Goal: Transaction & Acquisition: Purchase product/service

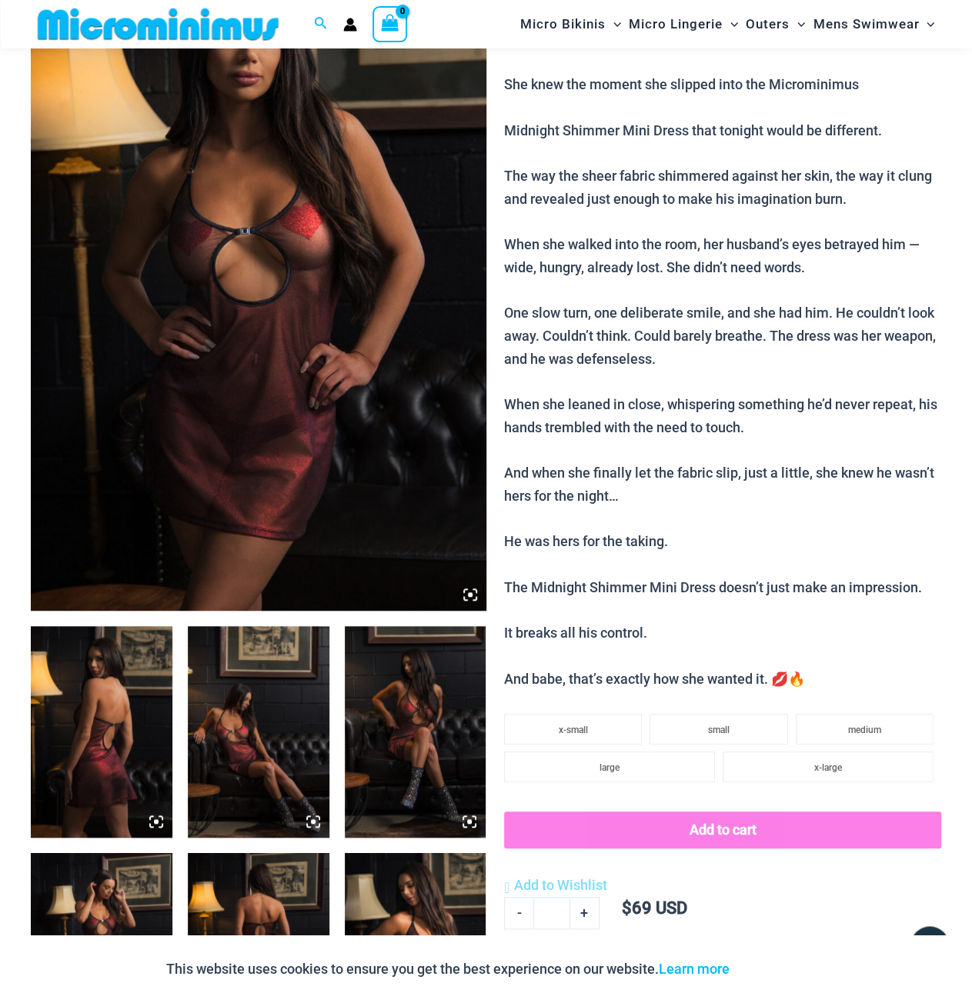
scroll to position [218, 0]
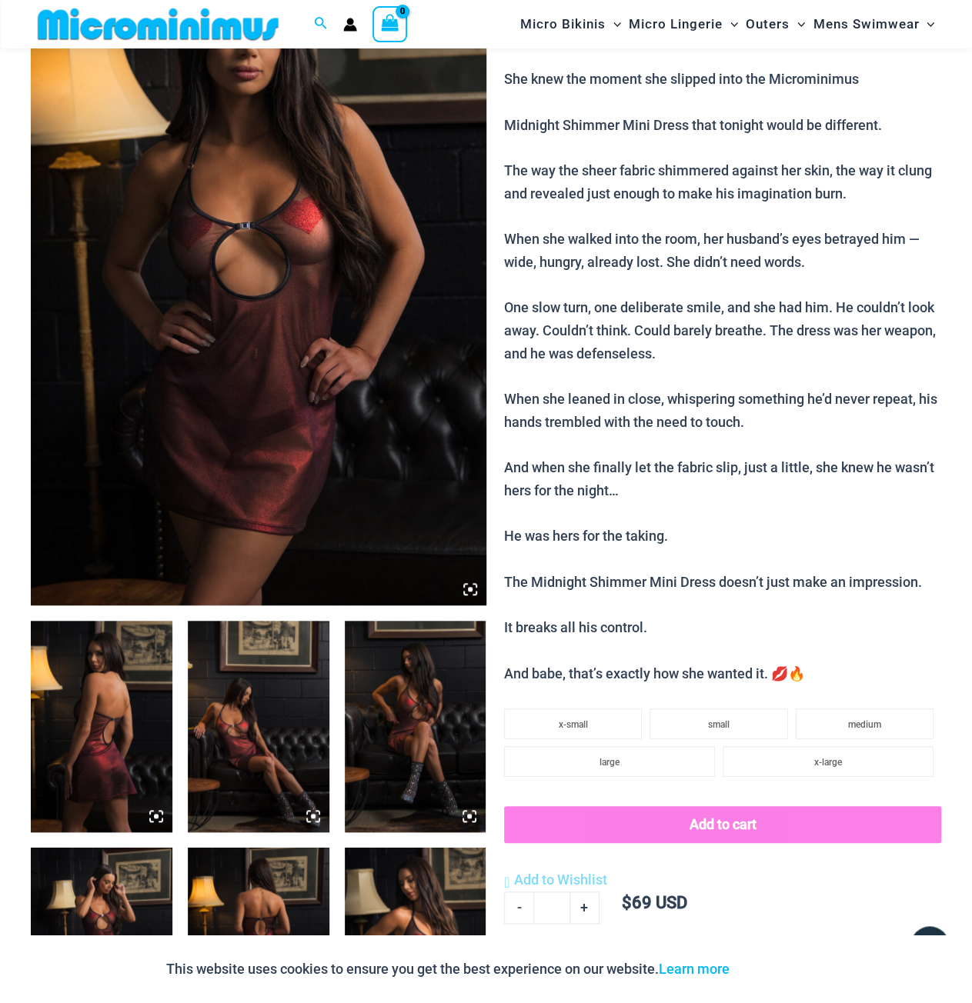
click at [89, 712] on img at bounding box center [102, 727] width 142 height 212
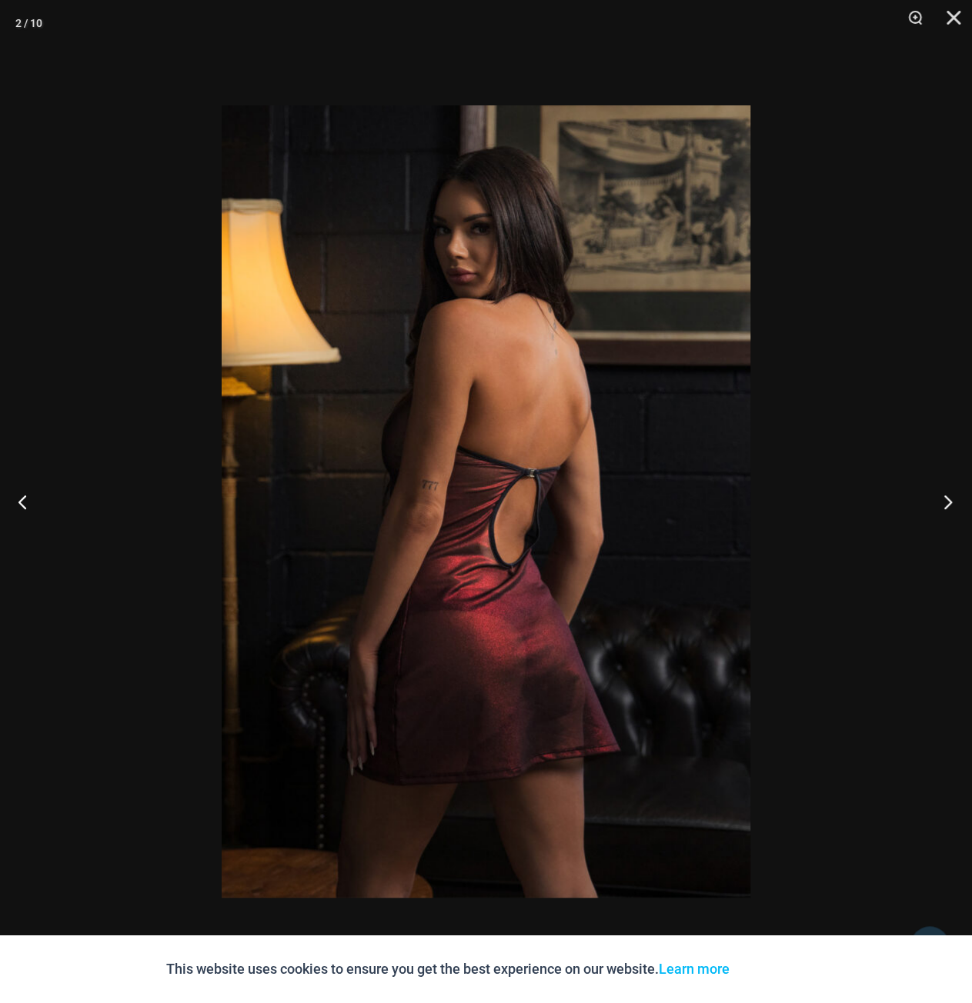
click at [941, 498] on button "Next" at bounding box center [943, 501] width 58 height 77
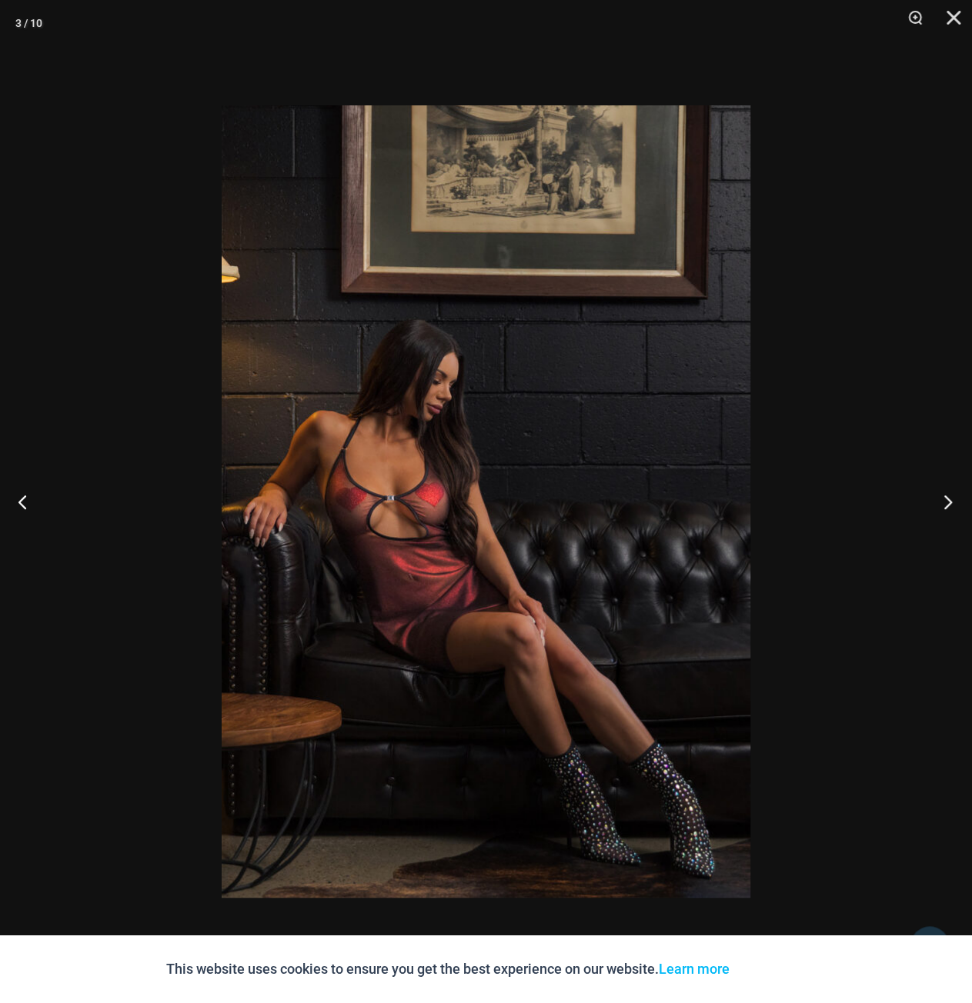
click at [941, 498] on button "Next" at bounding box center [943, 501] width 58 height 77
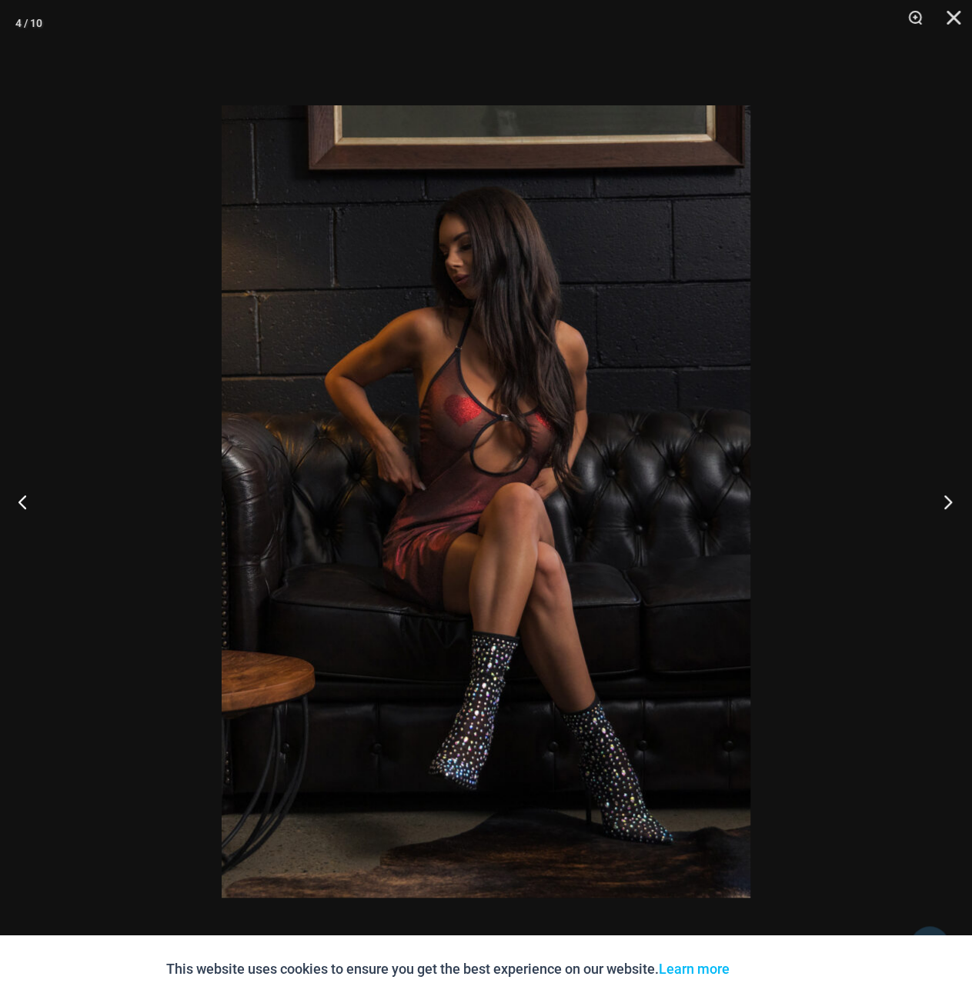
click at [941, 498] on button "Next" at bounding box center [943, 501] width 58 height 77
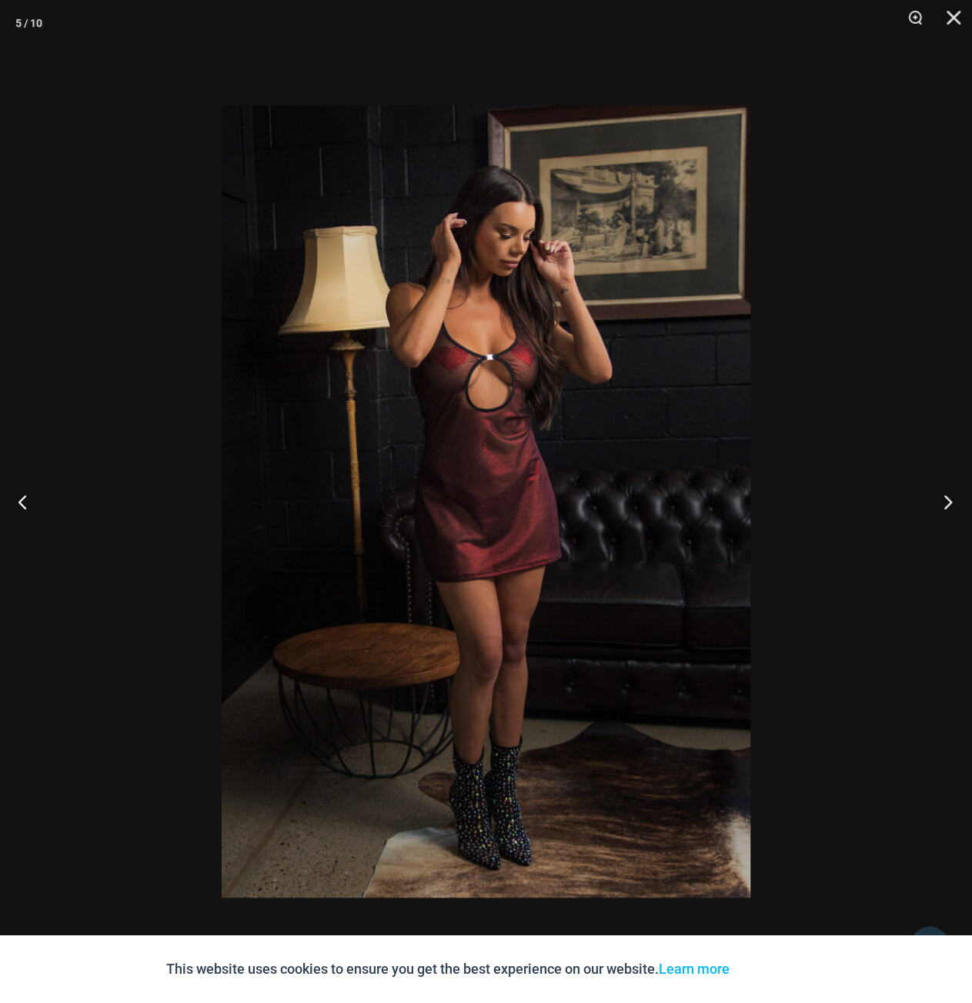
click at [941, 498] on button "Next" at bounding box center [943, 501] width 58 height 77
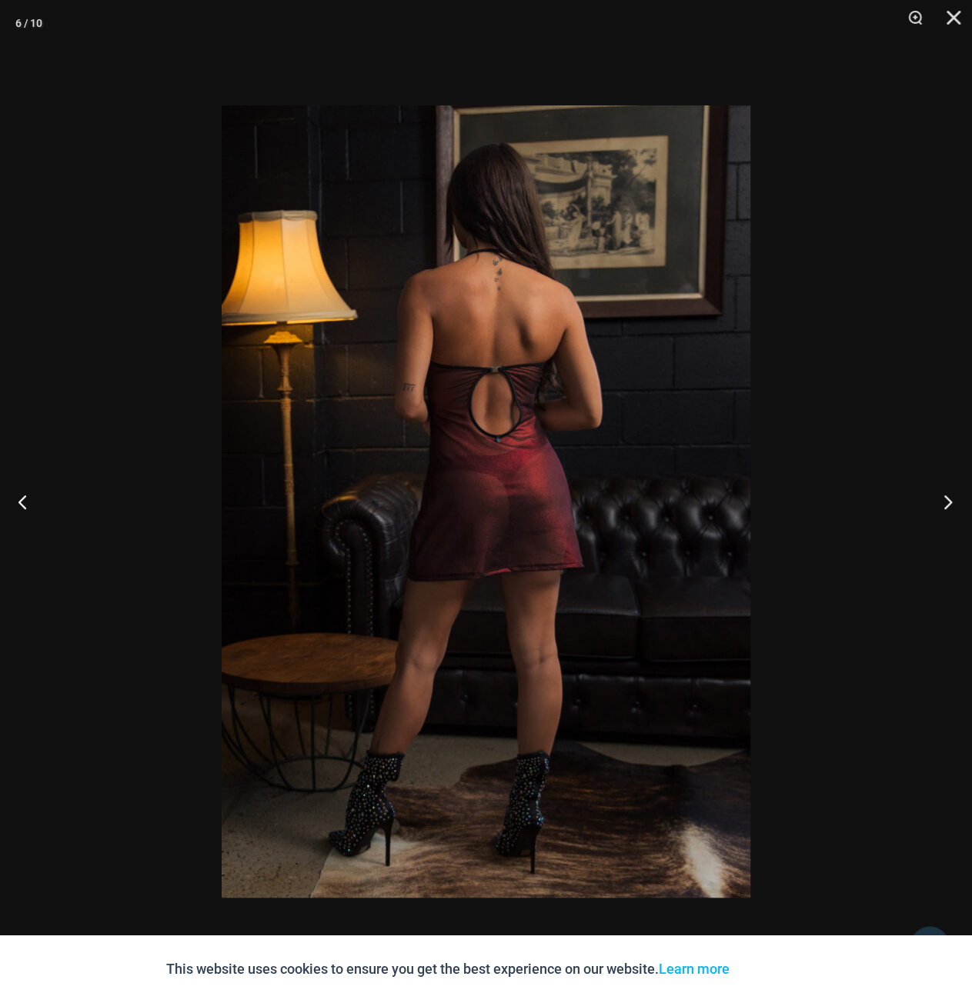
click at [941, 498] on button "Next" at bounding box center [943, 501] width 58 height 77
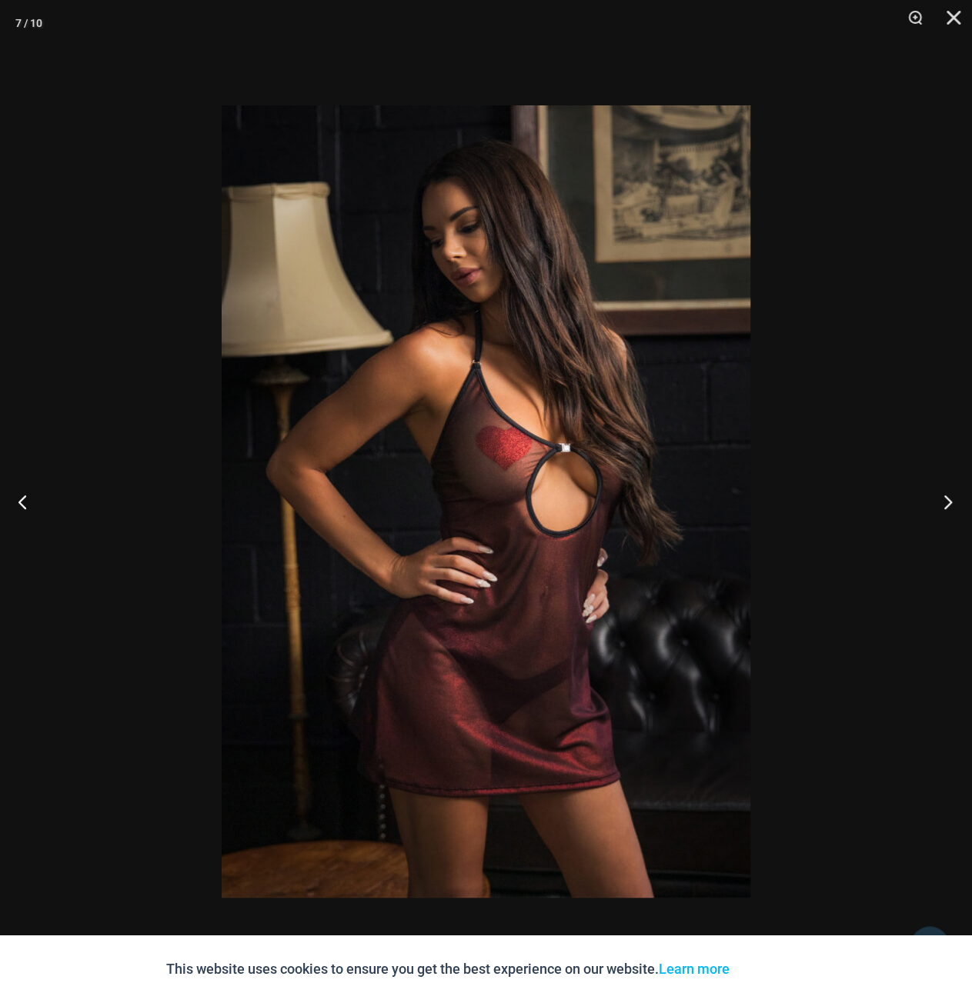
click at [941, 498] on button "Next" at bounding box center [943, 501] width 58 height 77
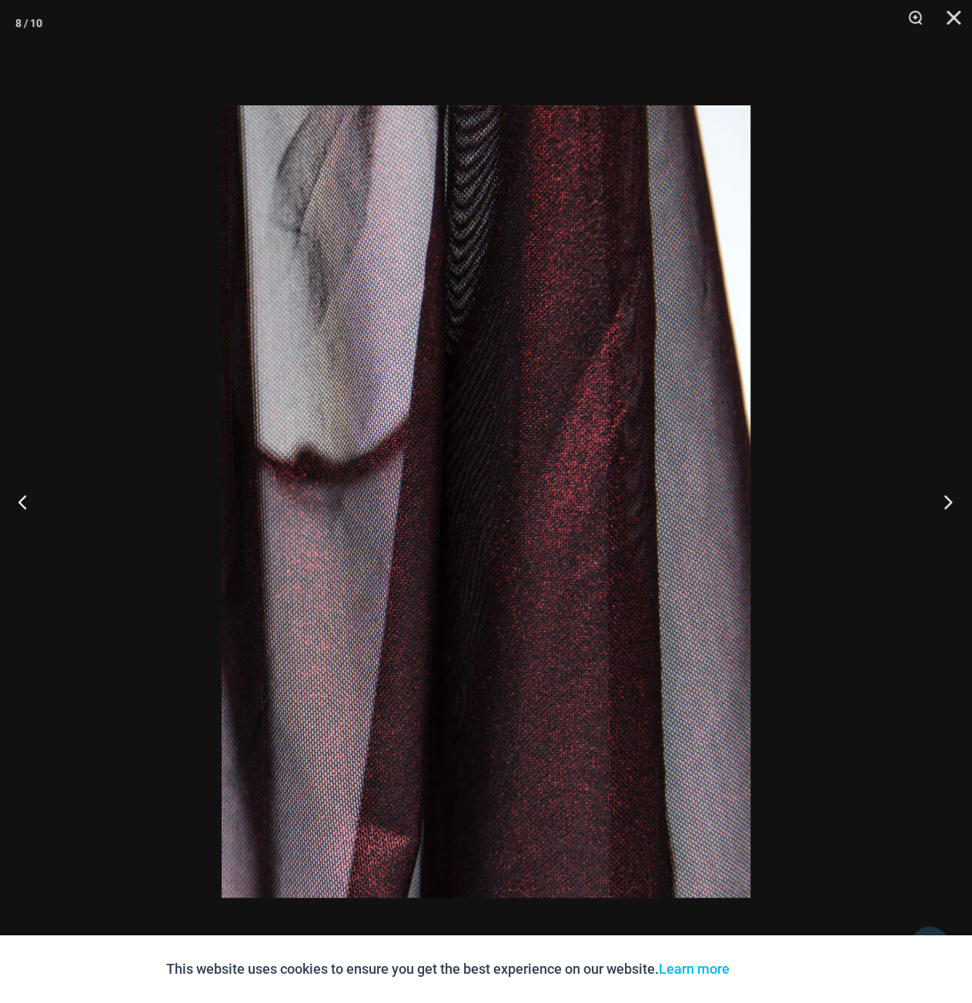
click at [941, 498] on button "Next" at bounding box center [943, 501] width 58 height 77
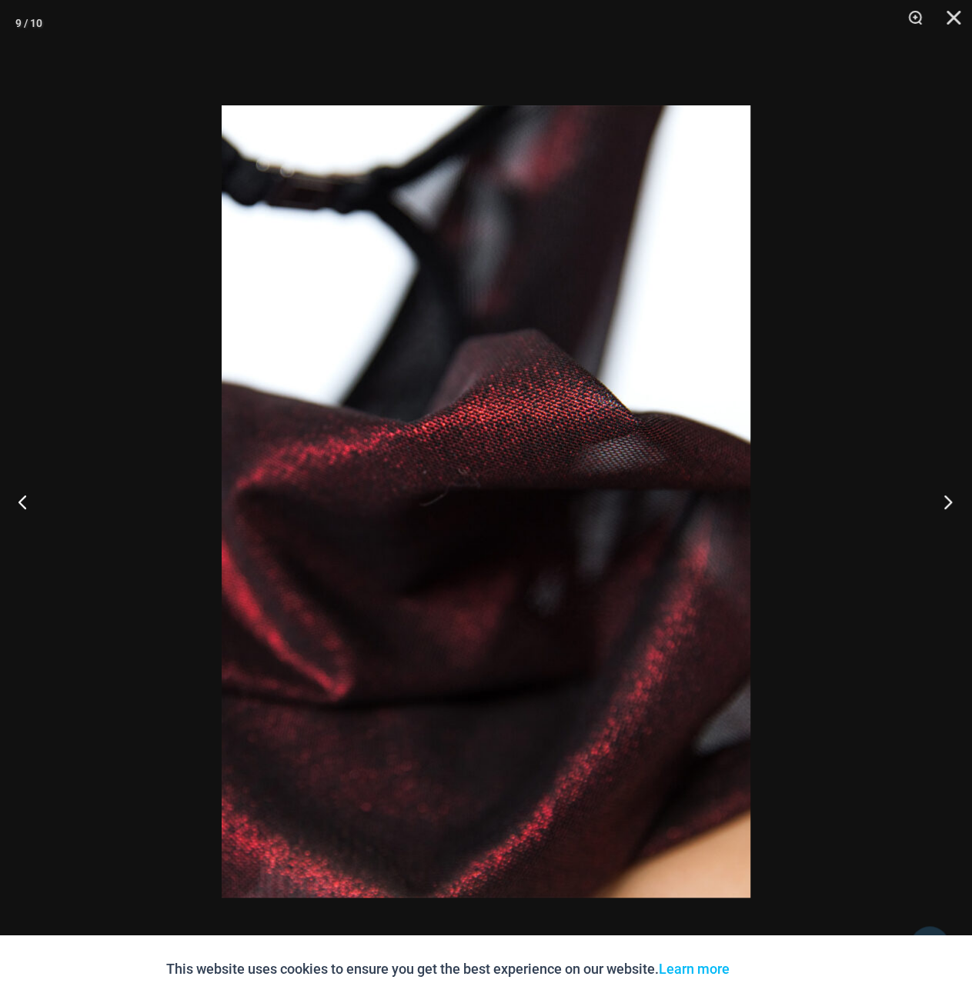
click at [941, 498] on button "Next" at bounding box center [943, 501] width 58 height 77
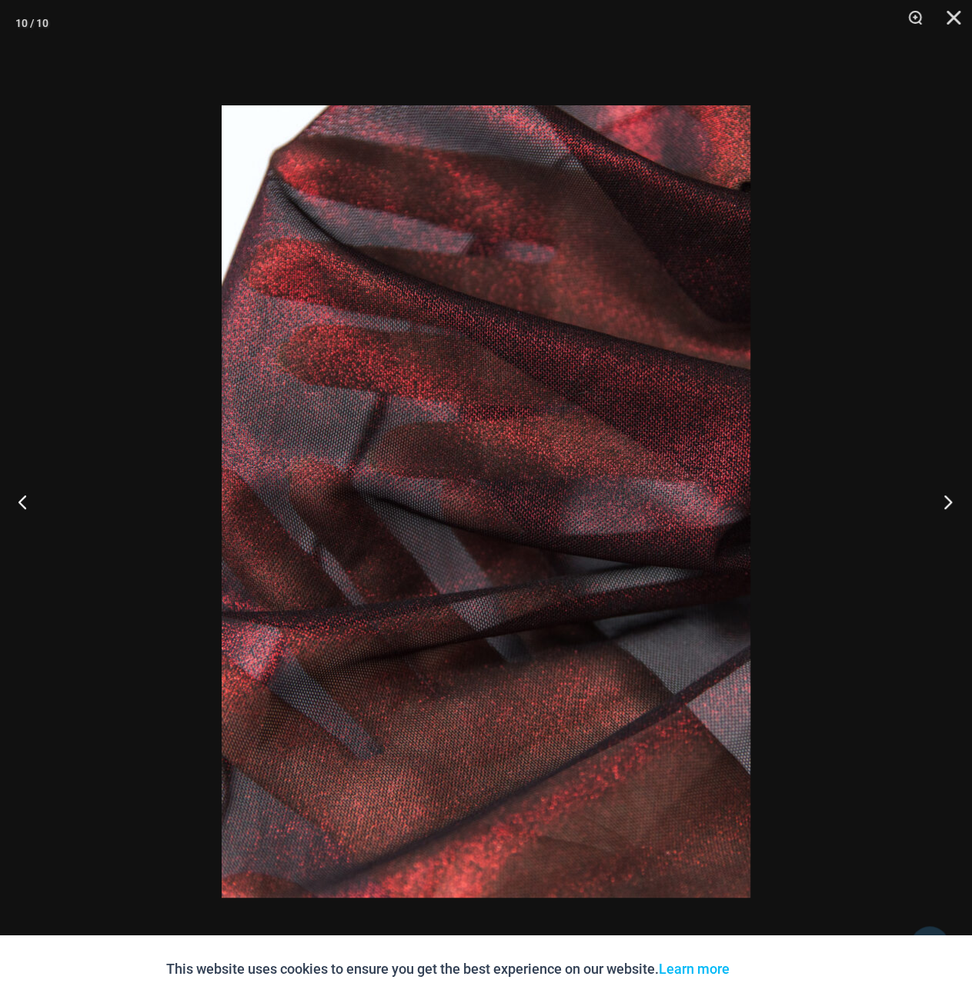
click at [941, 498] on button "Next" at bounding box center [943, 501] width 58 height 77
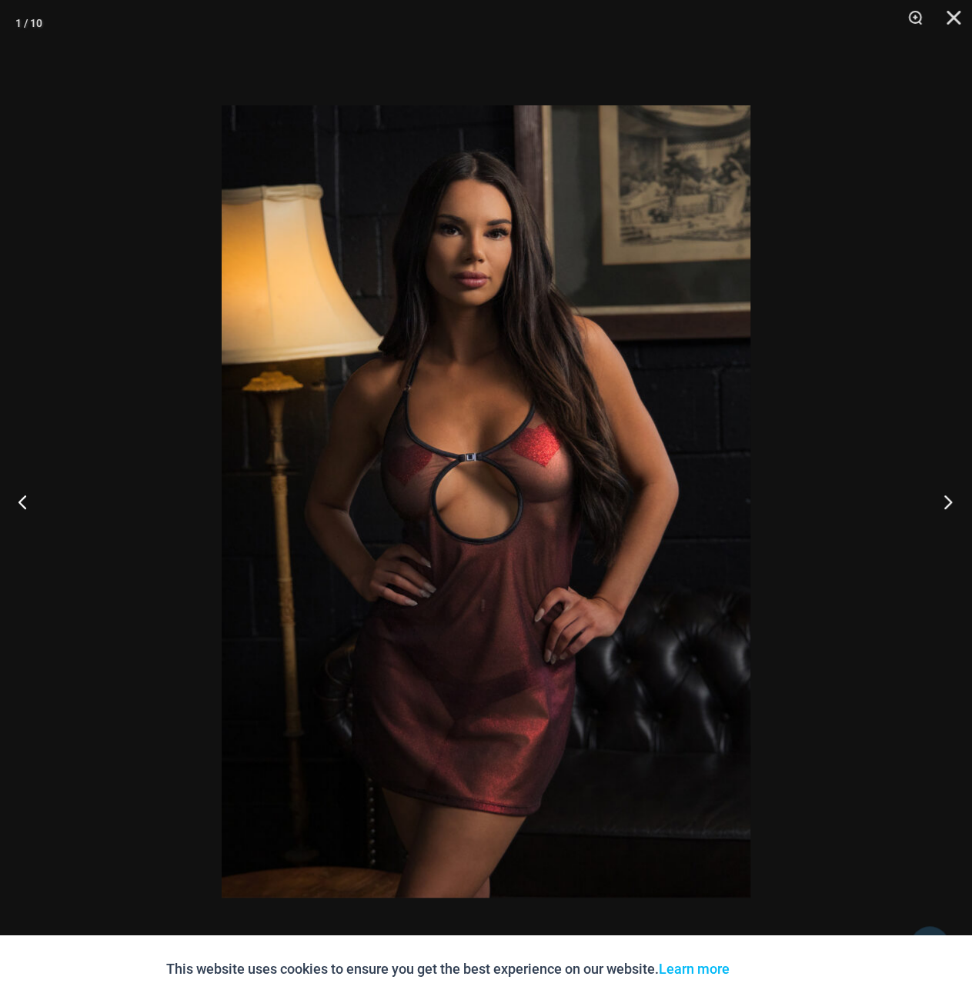
click at [941, 498] on button "Next" at bounding box center [943, 501] width 58 height 77
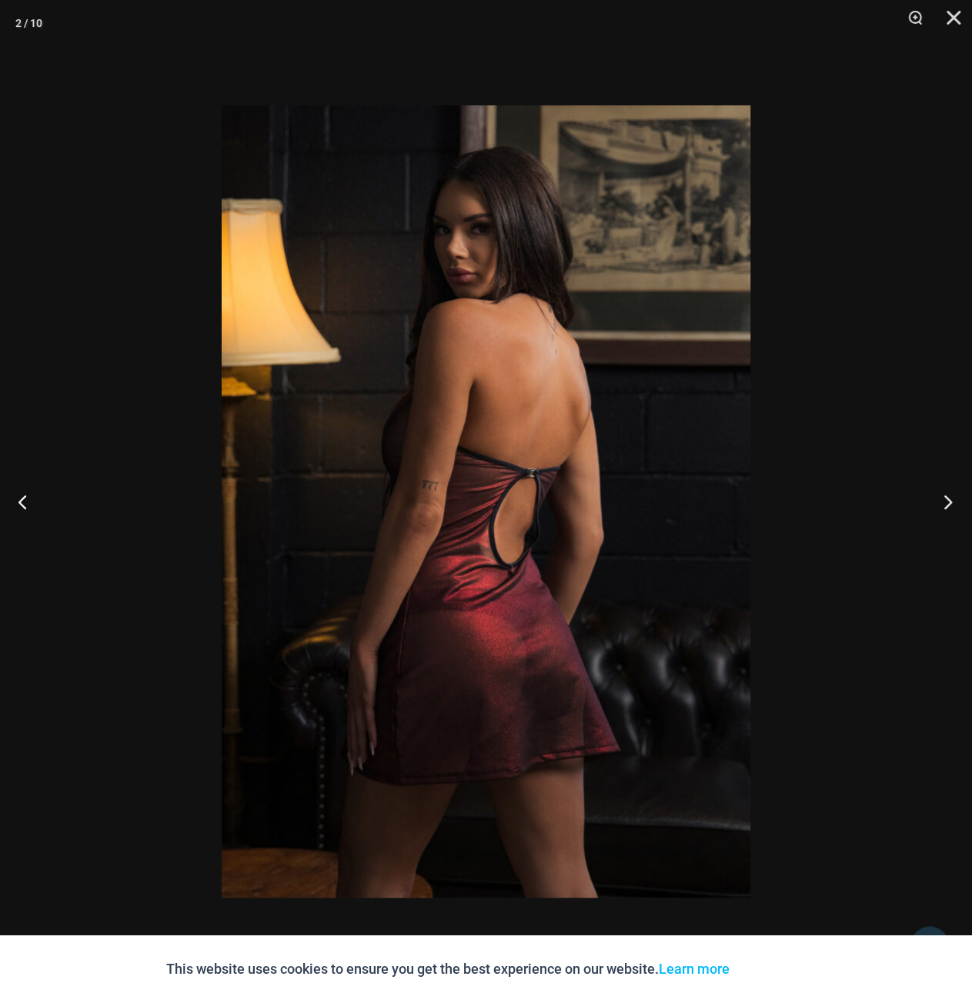
click at [941, 498] on button "Next" at bounding box center [943, 501] width 58 height 77
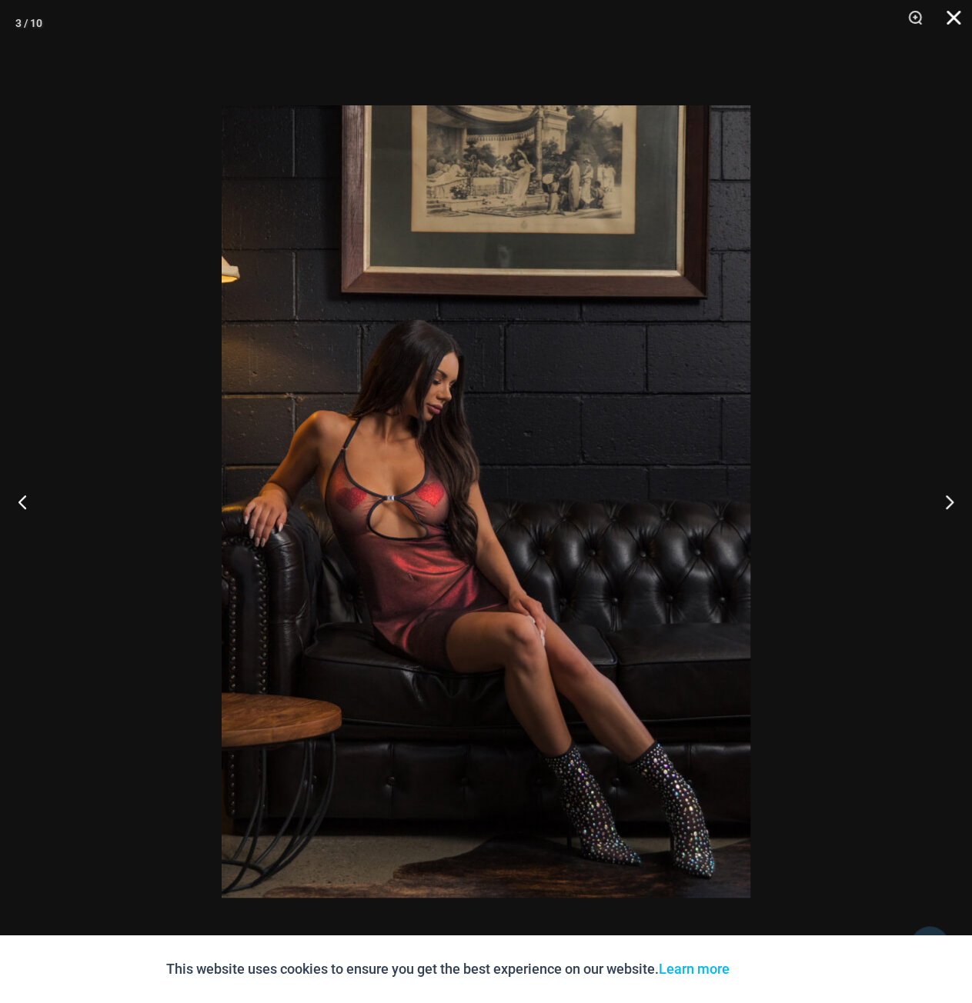
click at [948, 16] on button "Close" at bounding box center [948, 23] width 38 height 46
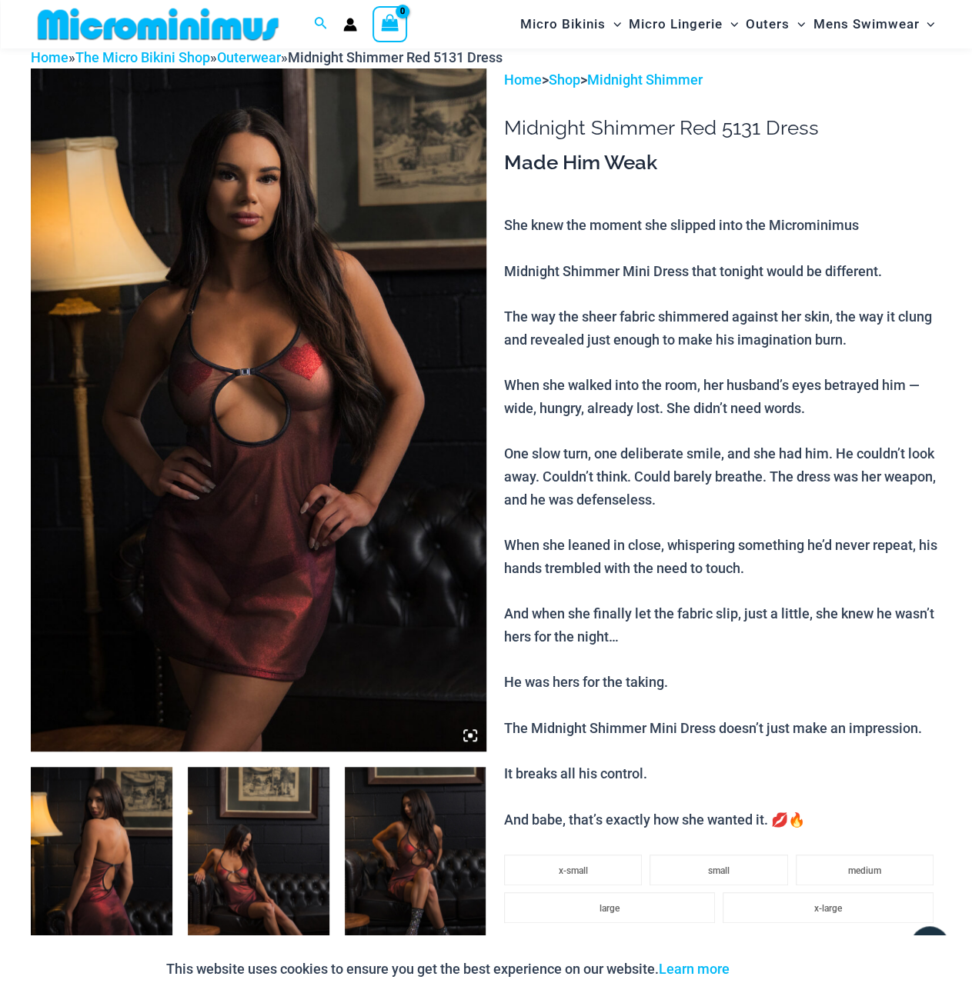
scroll to position [0, 0]
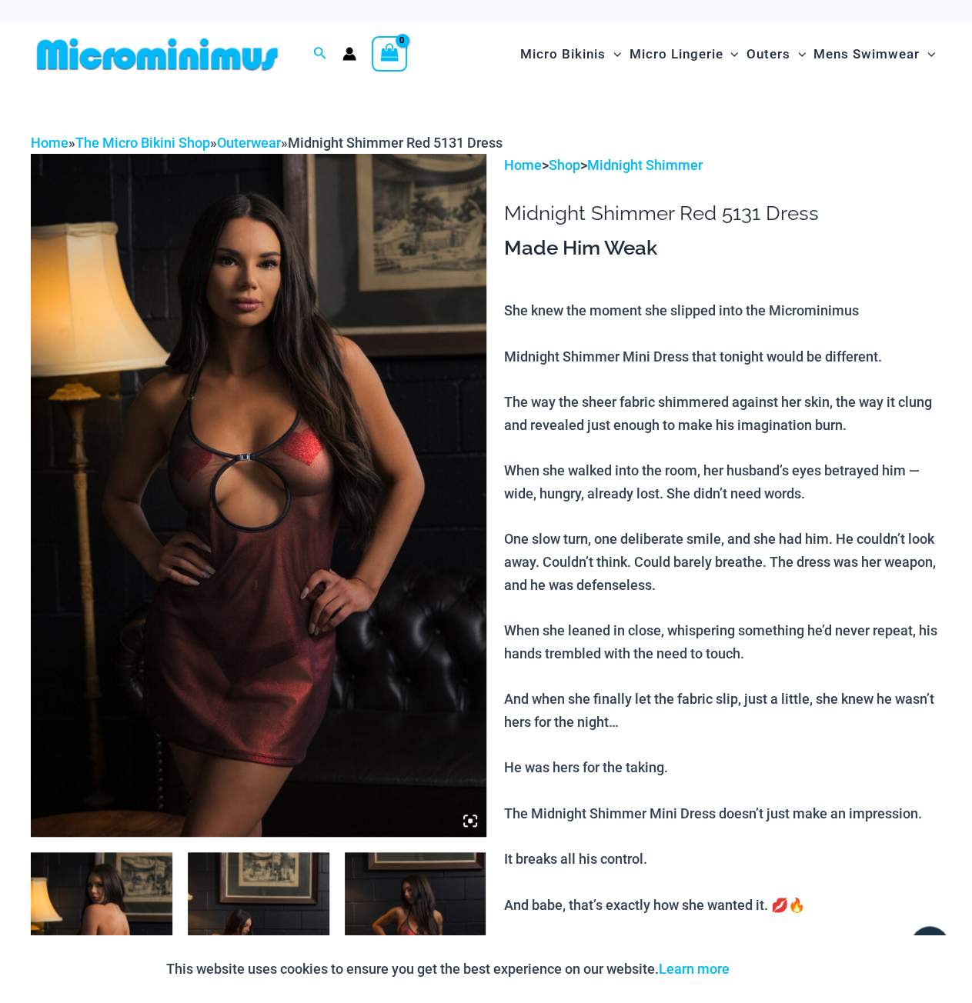
click at [202, 63] on img at bounding box center [157, 54] width 253 height 35
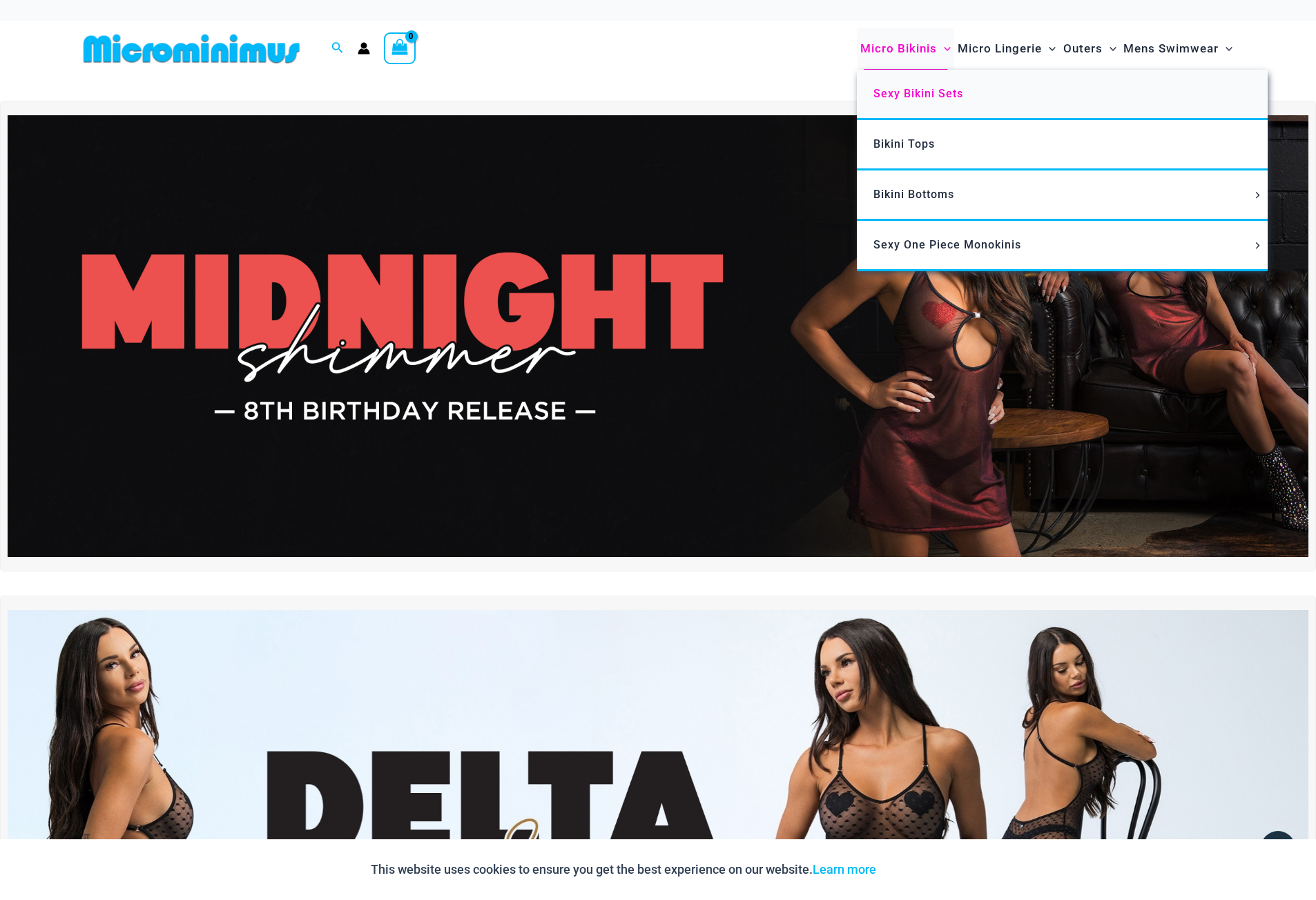
click at [871, 88] on span "Sexy Bikini Sets" at bounding box center [918, 93] width 90 height 13
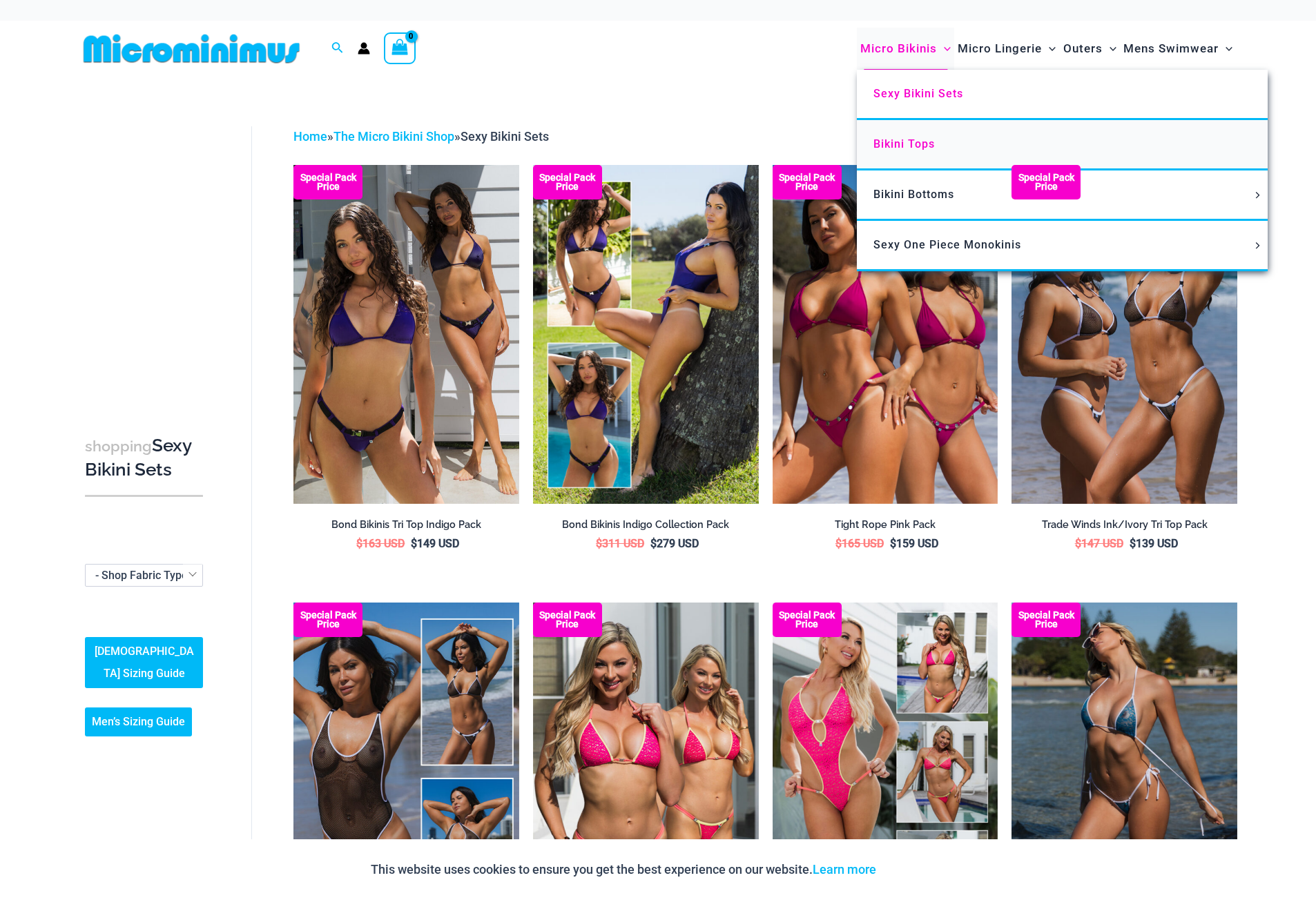
click at [909, 143] on span "Bikini Tops" at bounding box center [903, 144] width 61 height 13
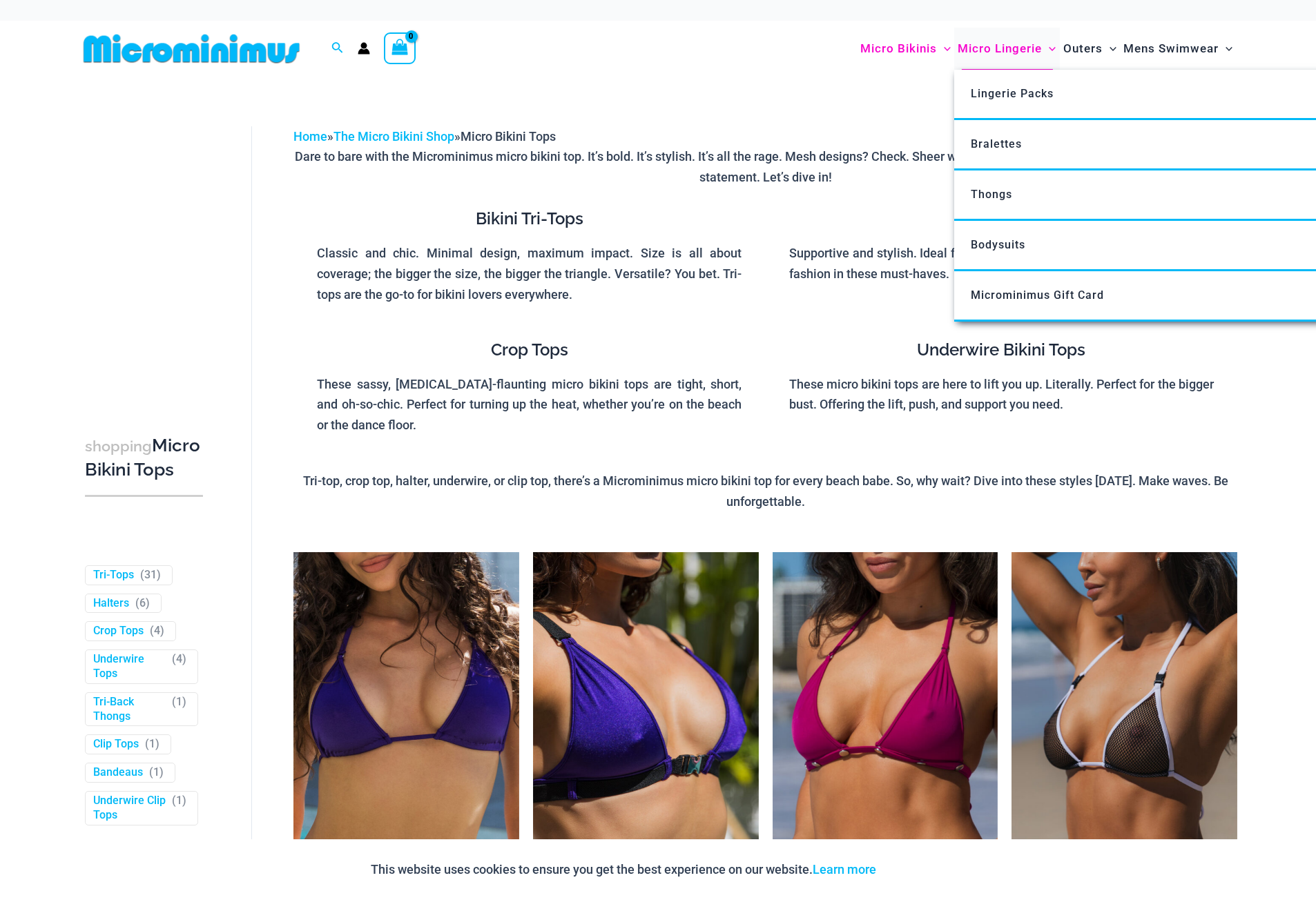
click at [984, 48] on span "Micro Lingerie" at bounding box center [999, 48] width 84 height 35
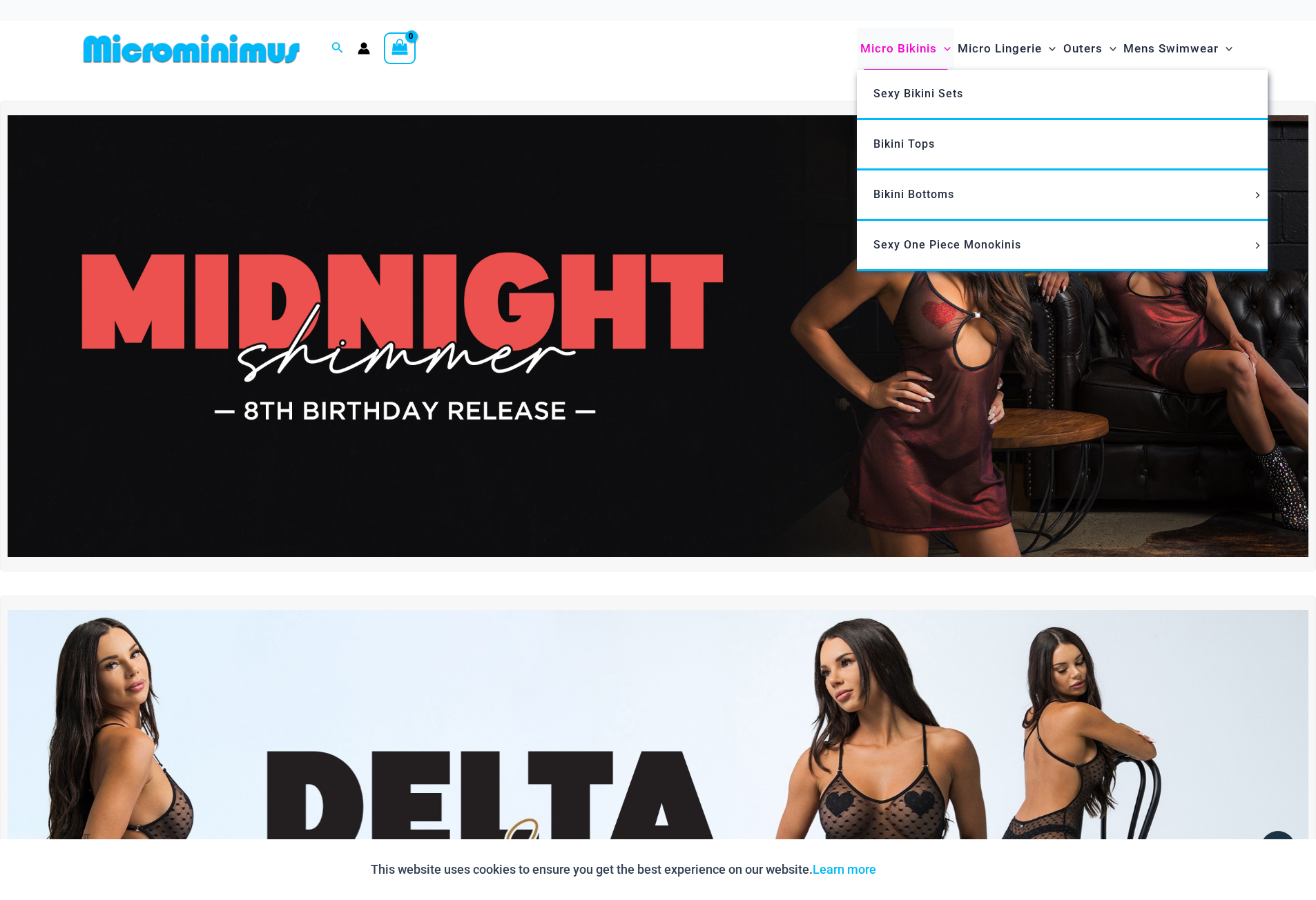
click at [897, 43] on span "Micro Bikinis" at bounding box center [898, 48] width 76 height 35
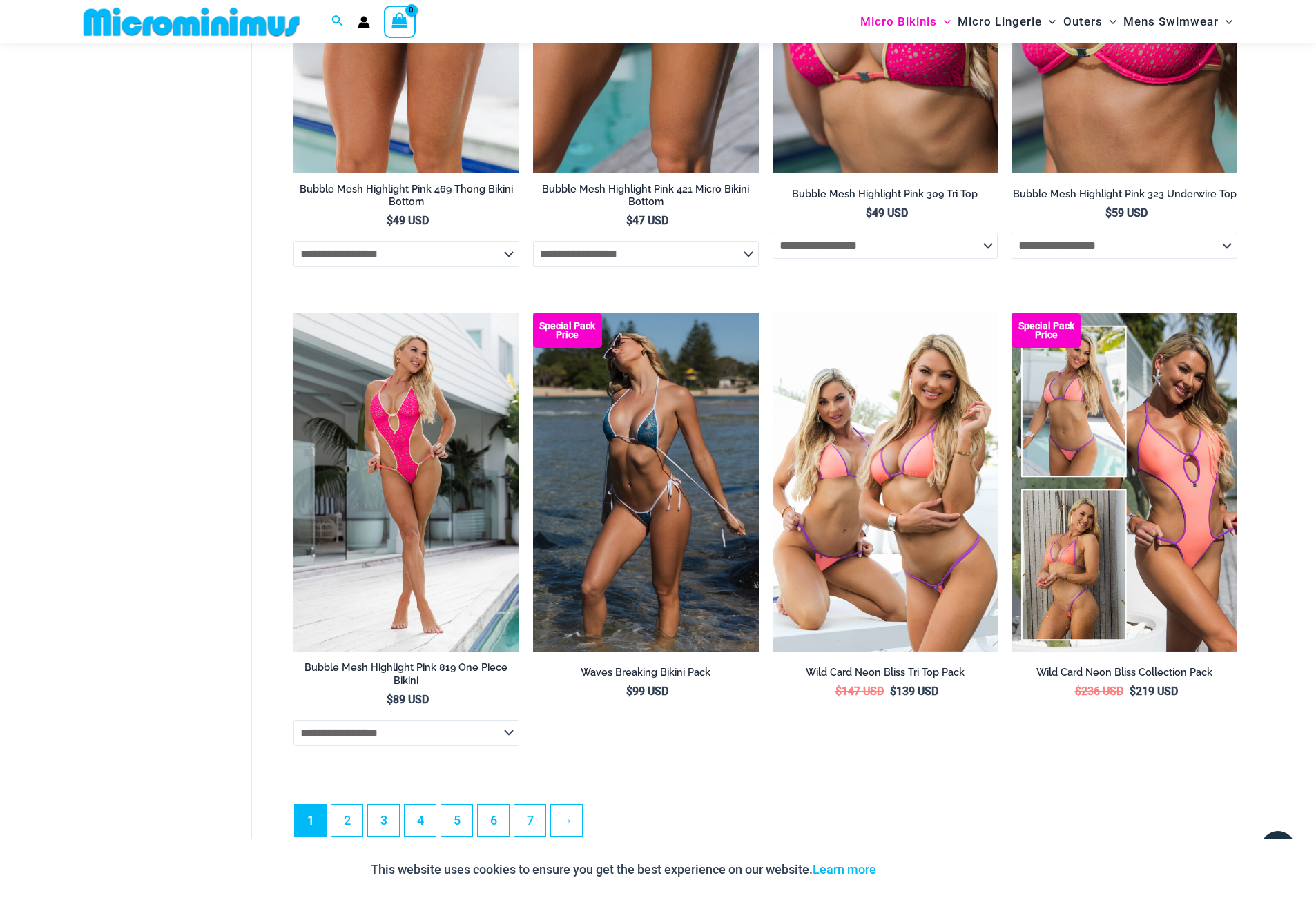
scroll to position [3766, 0]
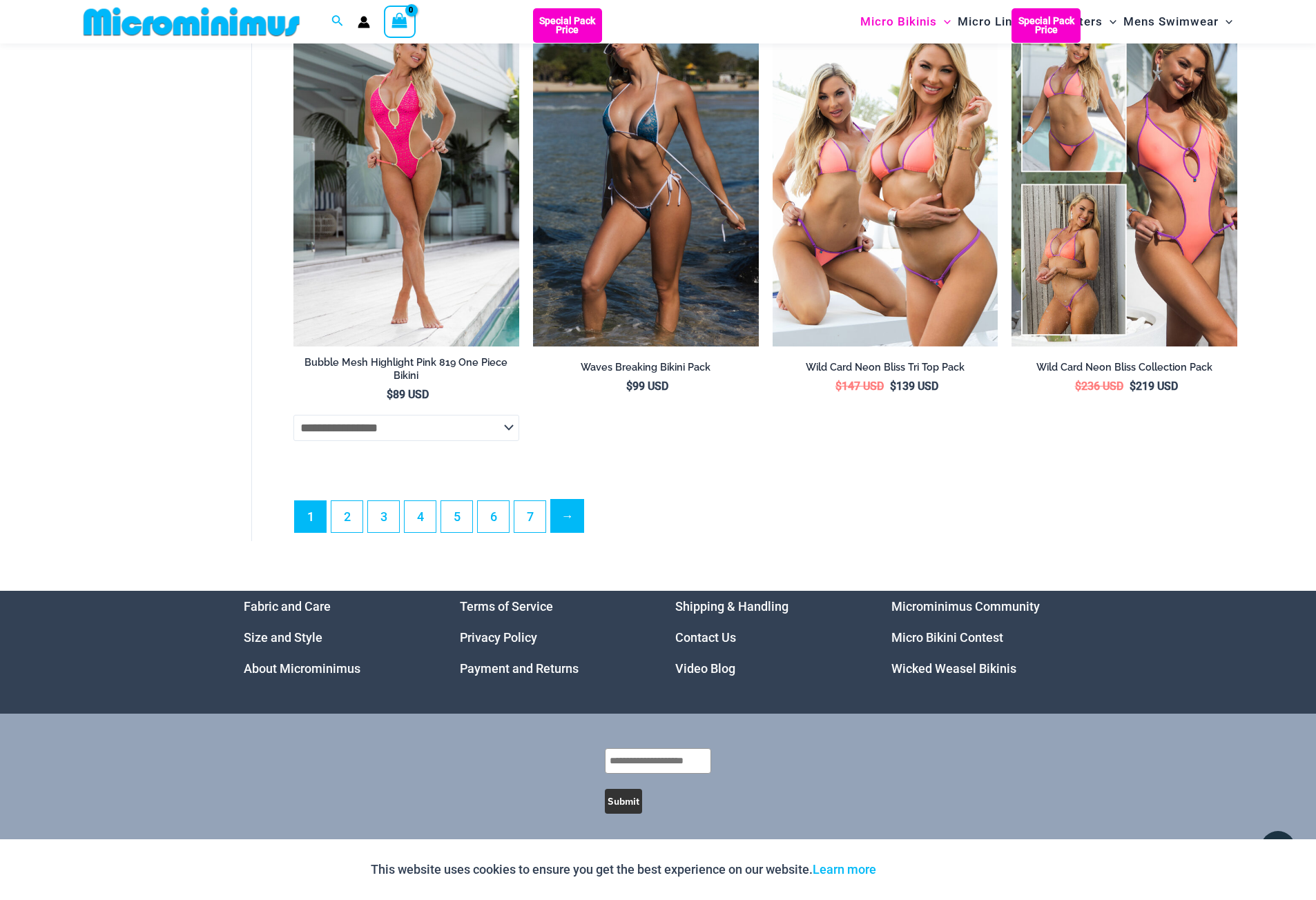
click at [568, 528] on link "→" at bounding box center [567, 516] width 32 height 32
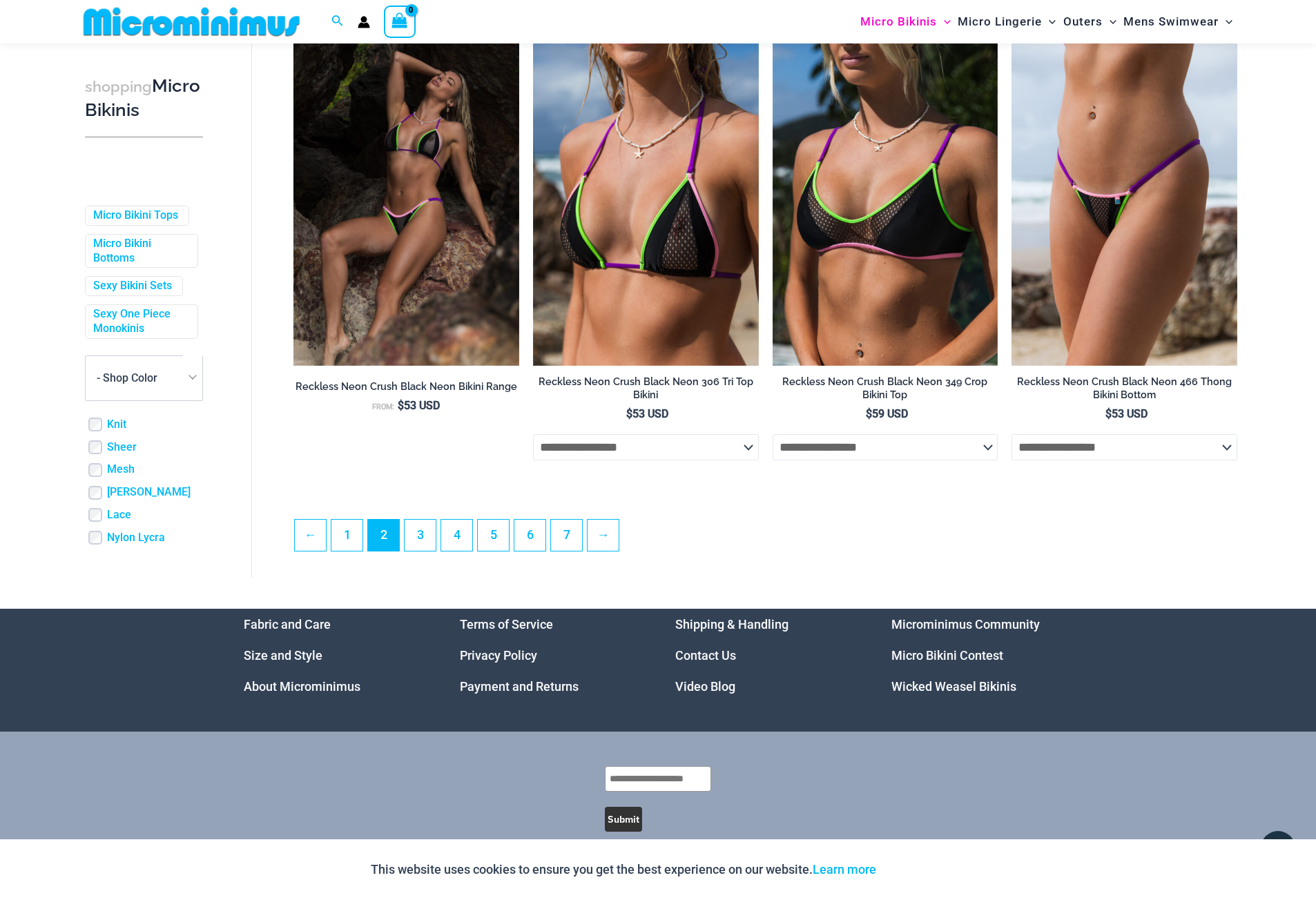
scroll to position [3471, 0]
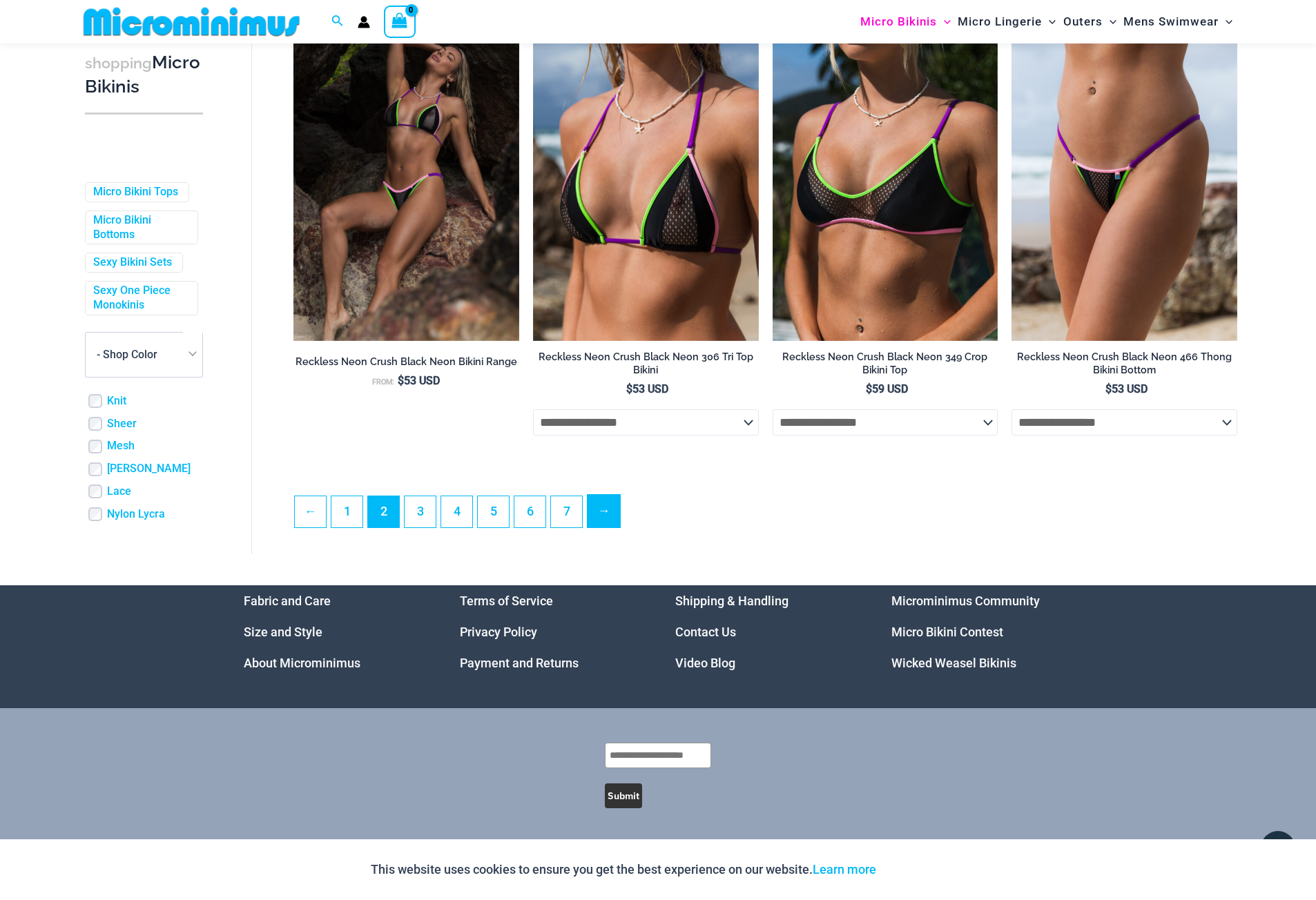
click at [604, 522] on link "→" at bounding box center [604, 511] width 32 height 32
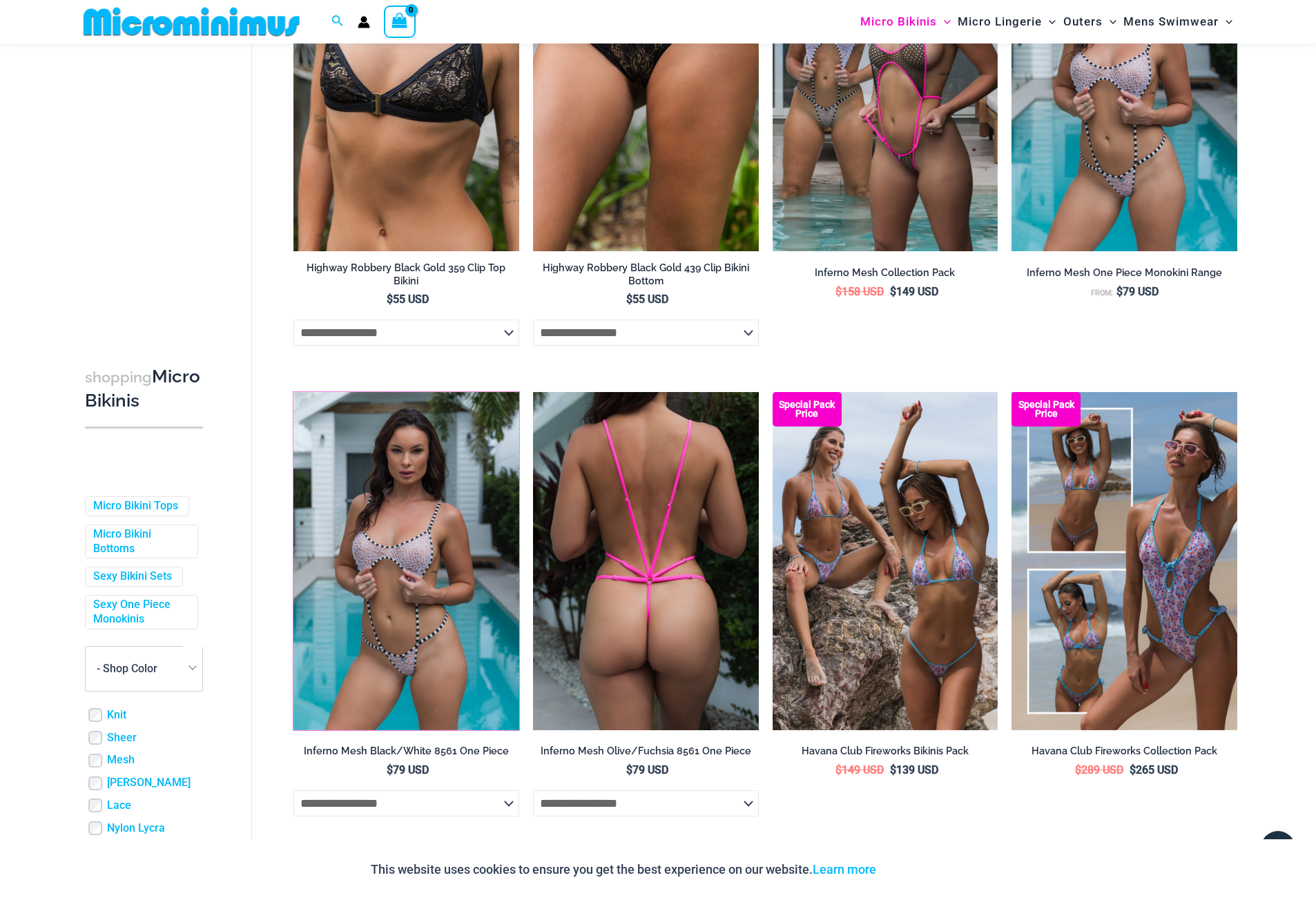
scroll to position [3288, 0]
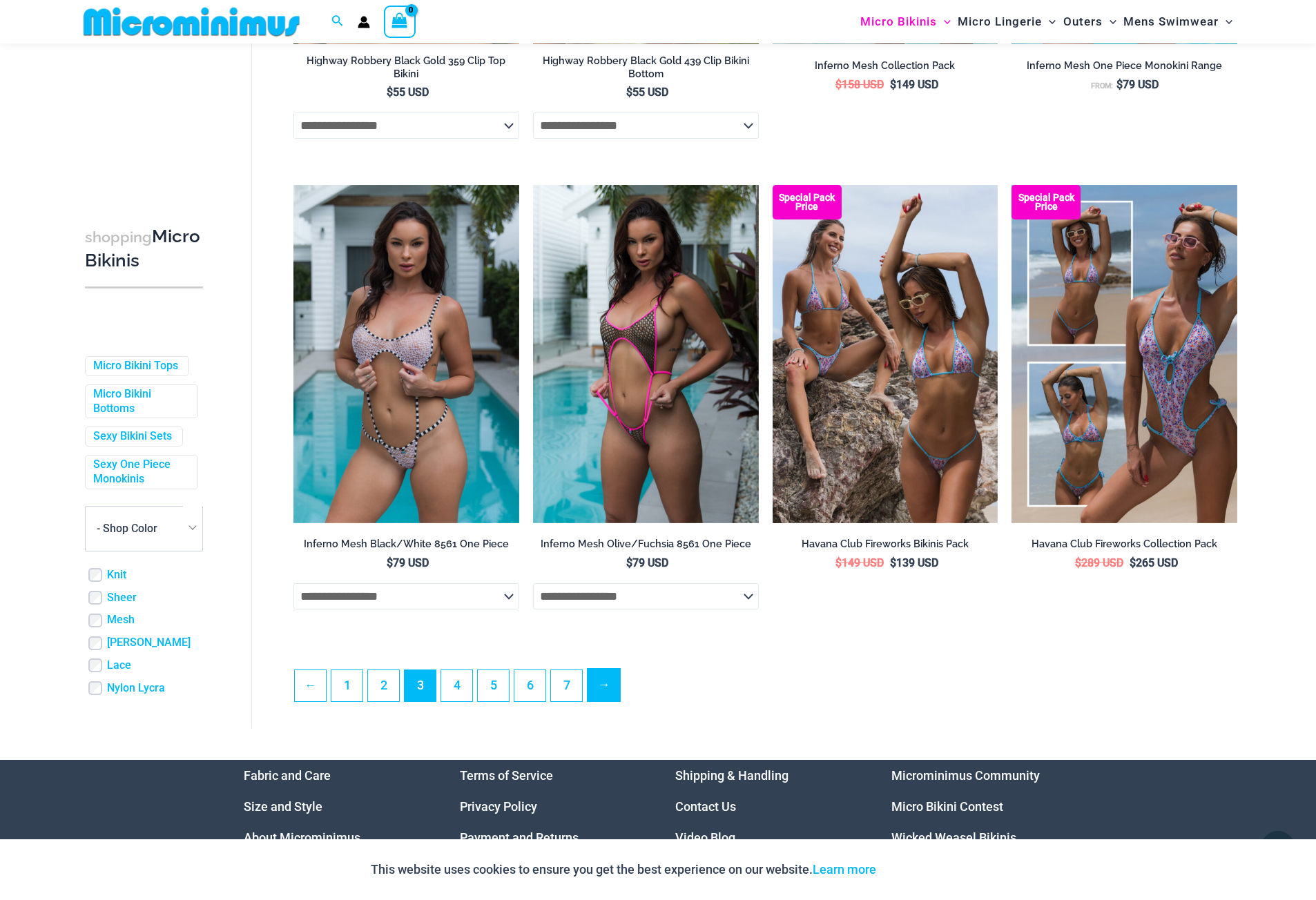
click at [606, 700] on link "→" at bounding box center [604, 686] width 32 height 32
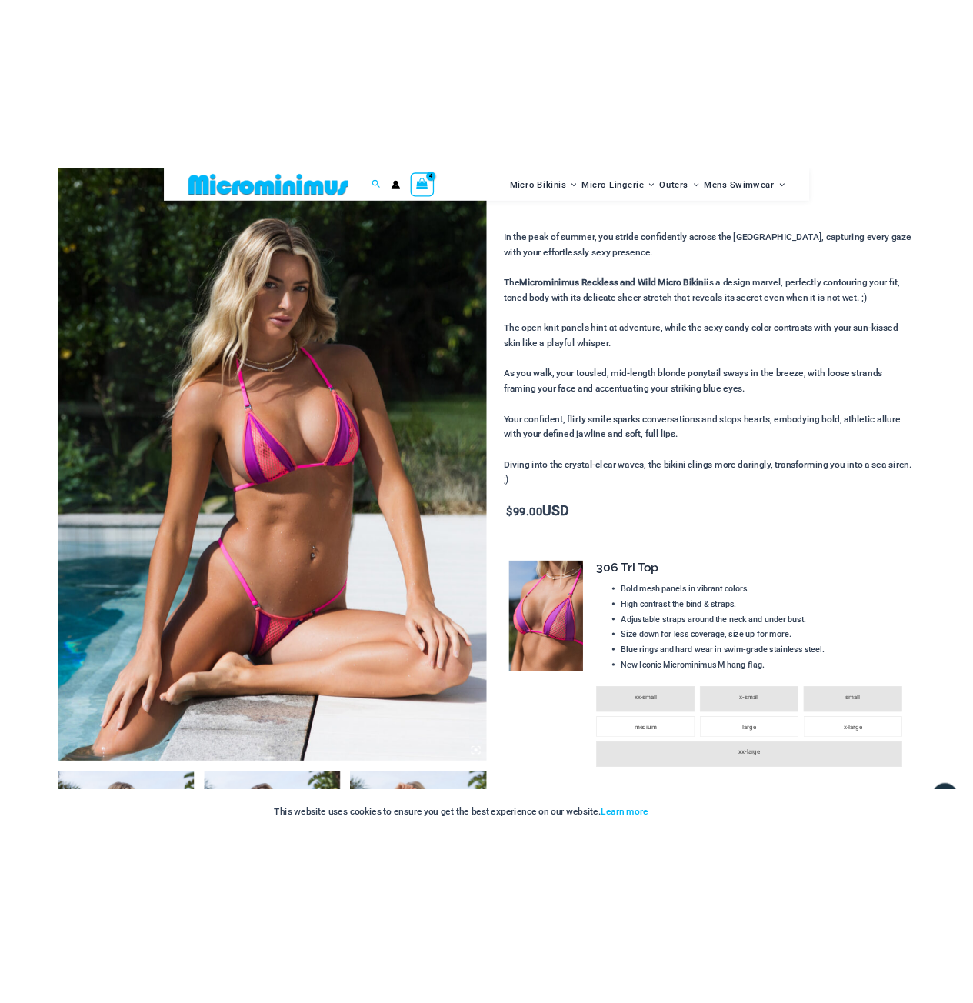
scroll to position [217, 0]
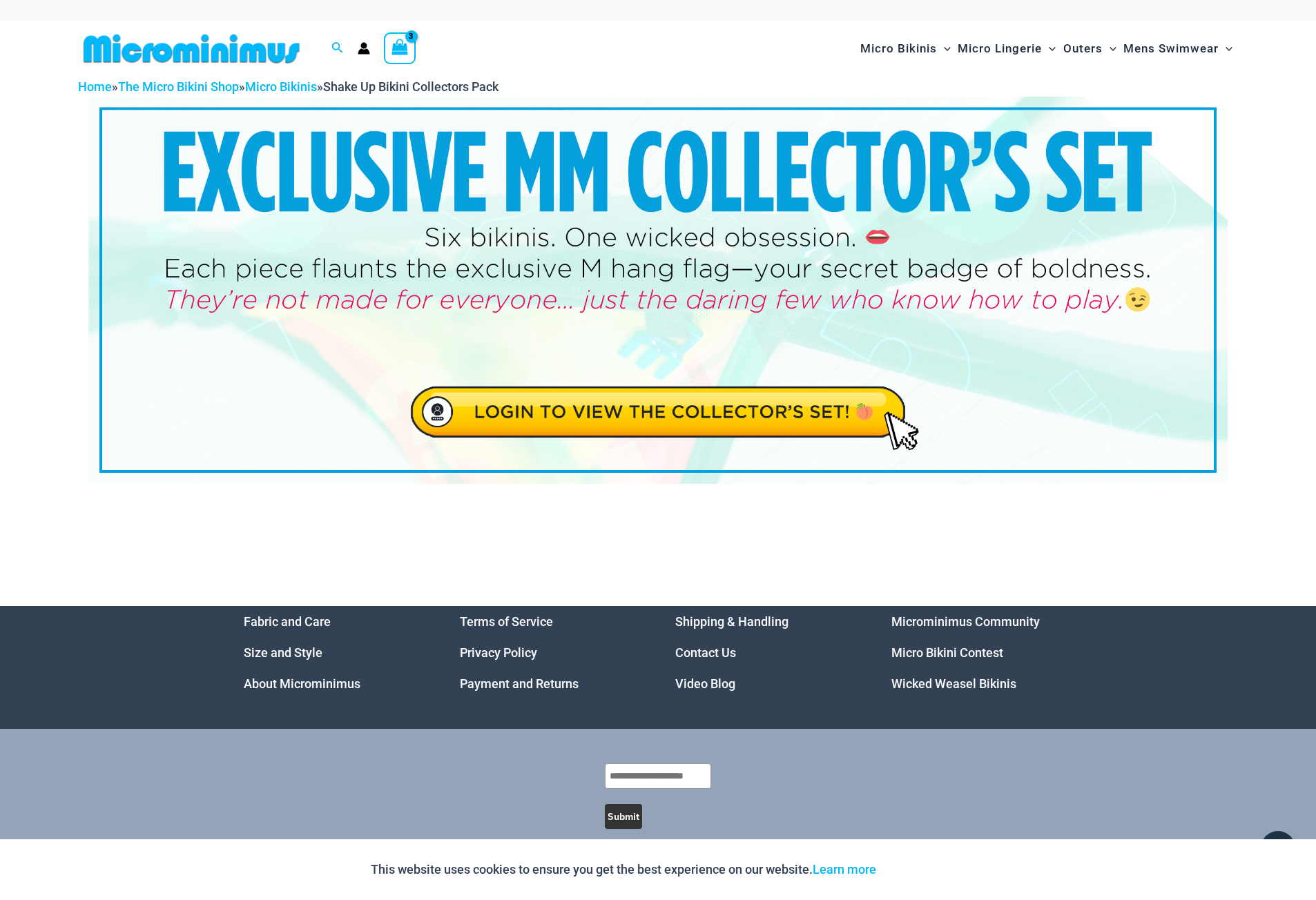
click at [825, 415] on img at bounding box center [658, 291] width 1139 height 388
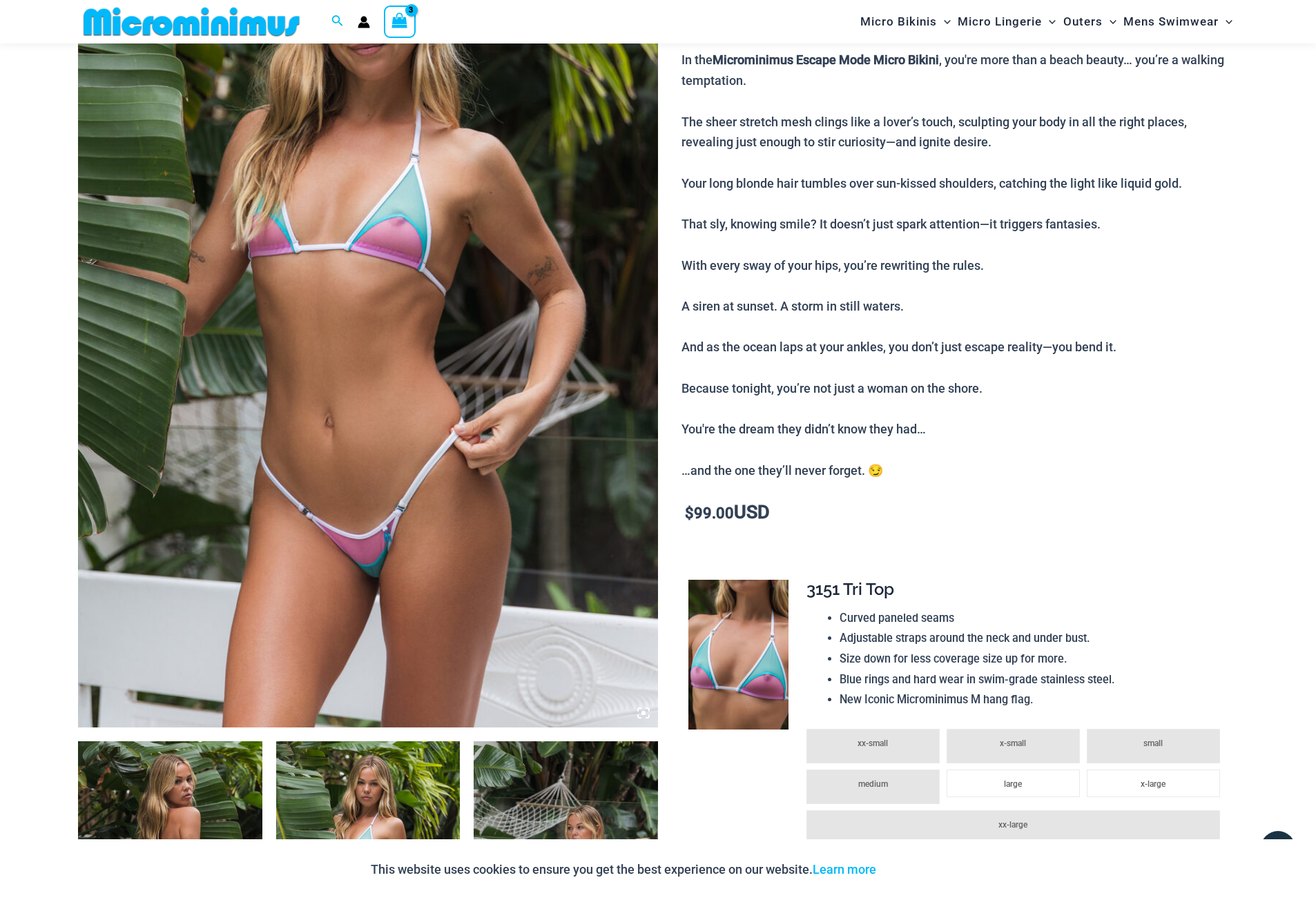
scroll to position [196, 0]
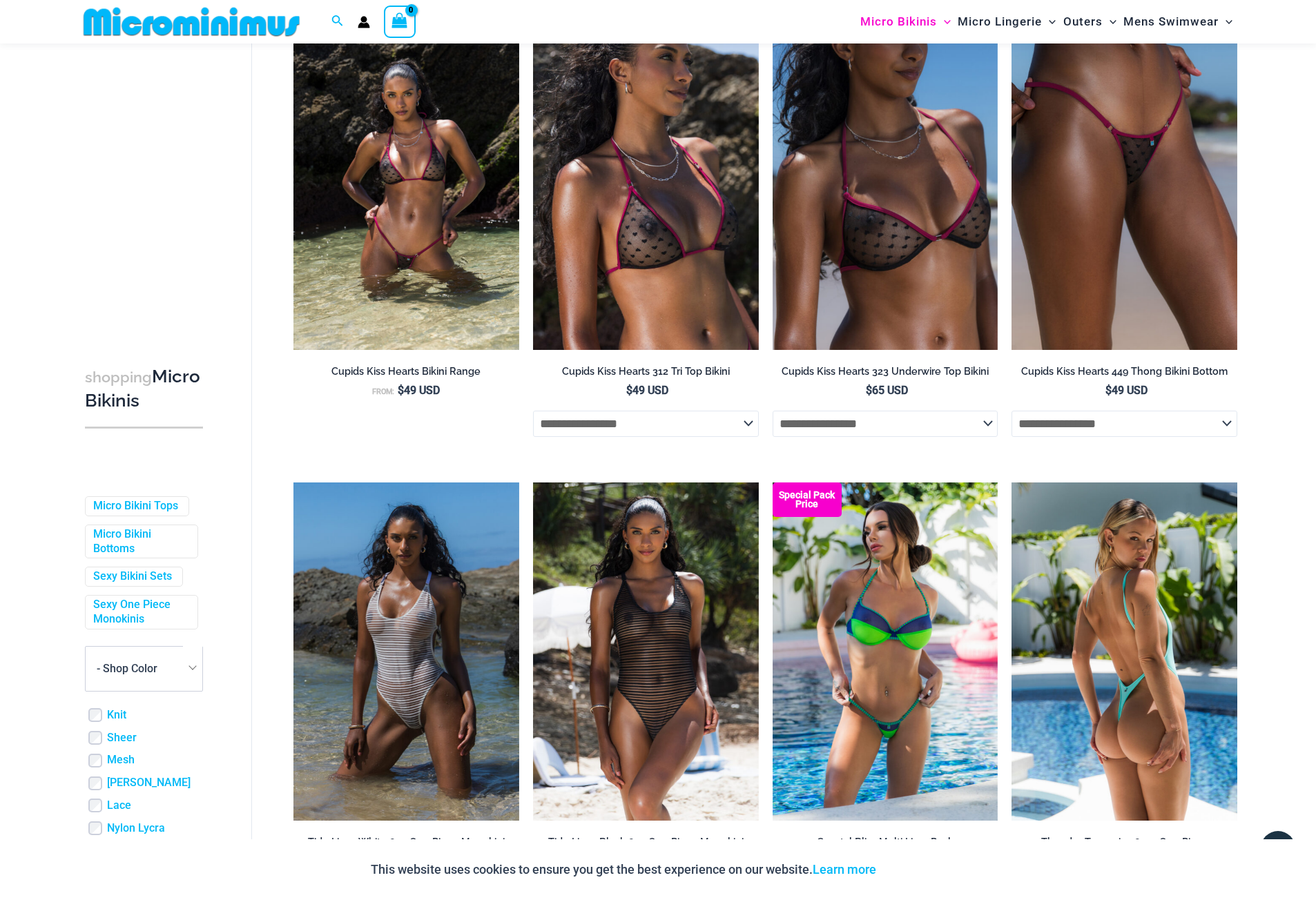
scroll to position [3165, 0]
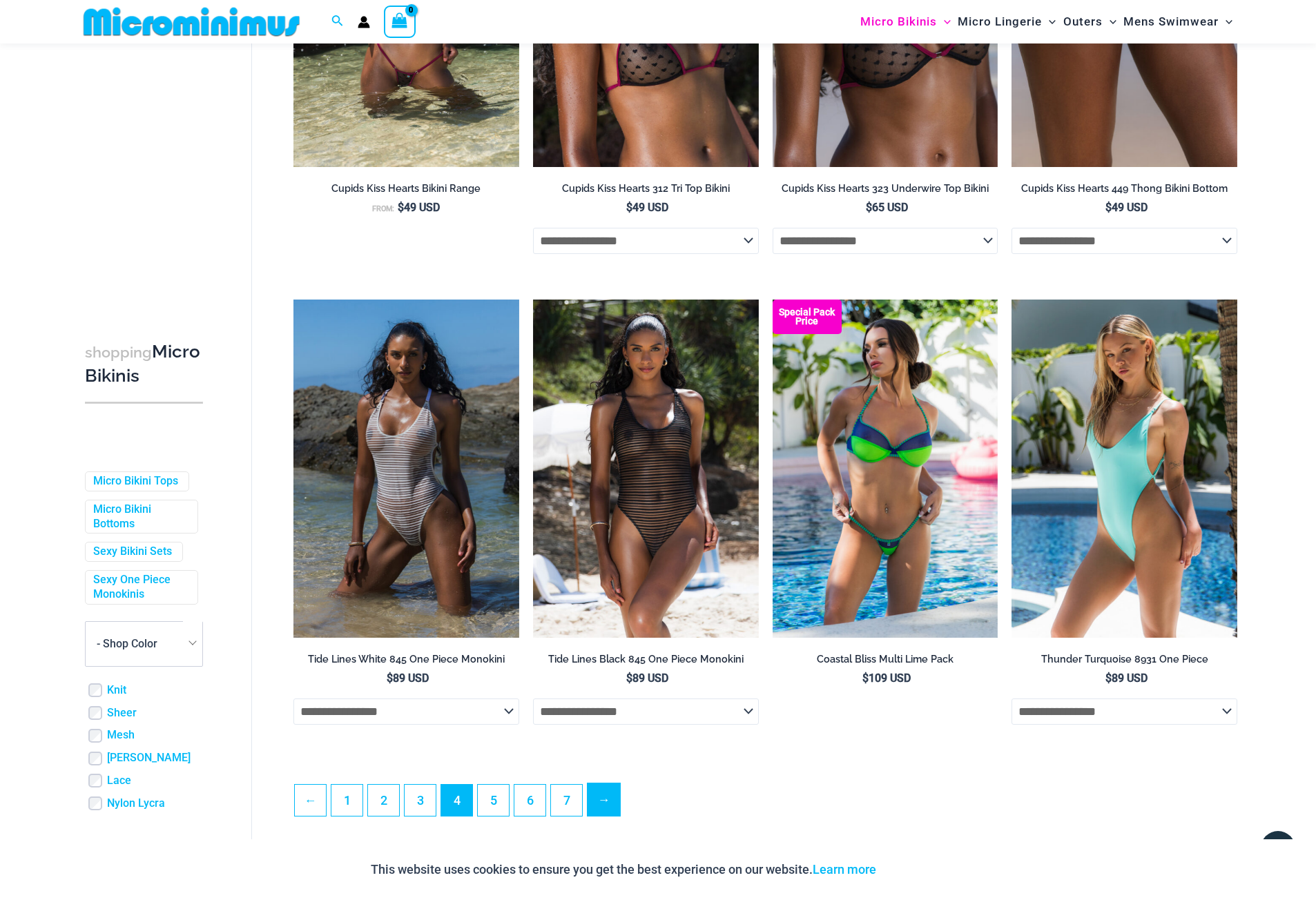
click at [610, 801] on link "→" at bounding box center [604, 800] width 32 height 32
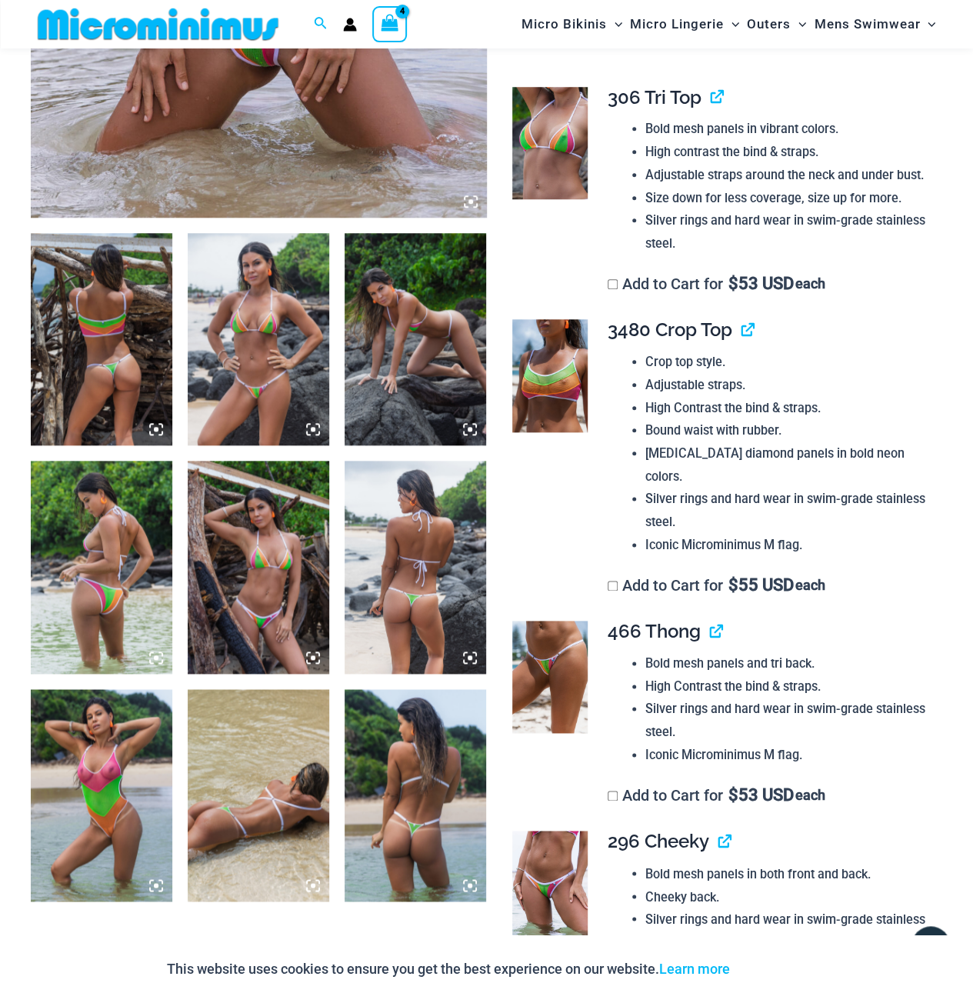
scroll to position [756, 0]
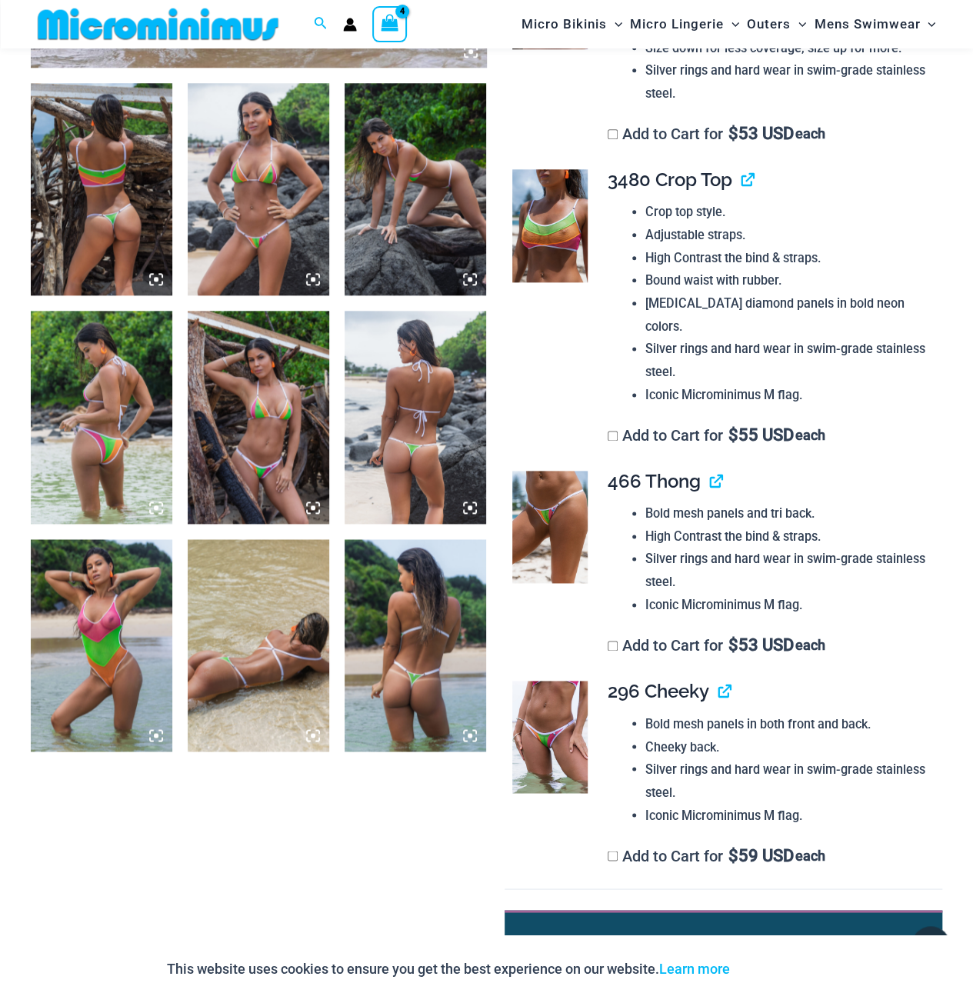
click at [245, 212] on img at bounding box center [259, 189] width 142 height 212
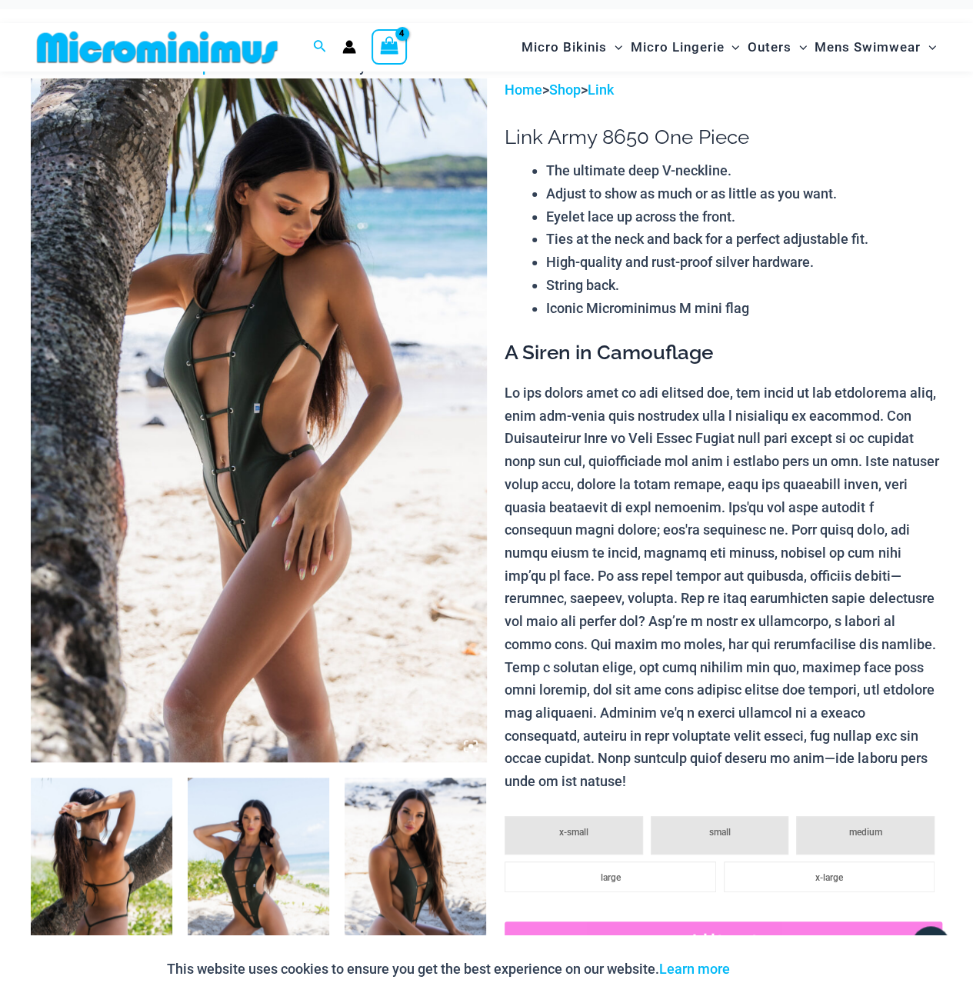
scroll to position [65, 0]
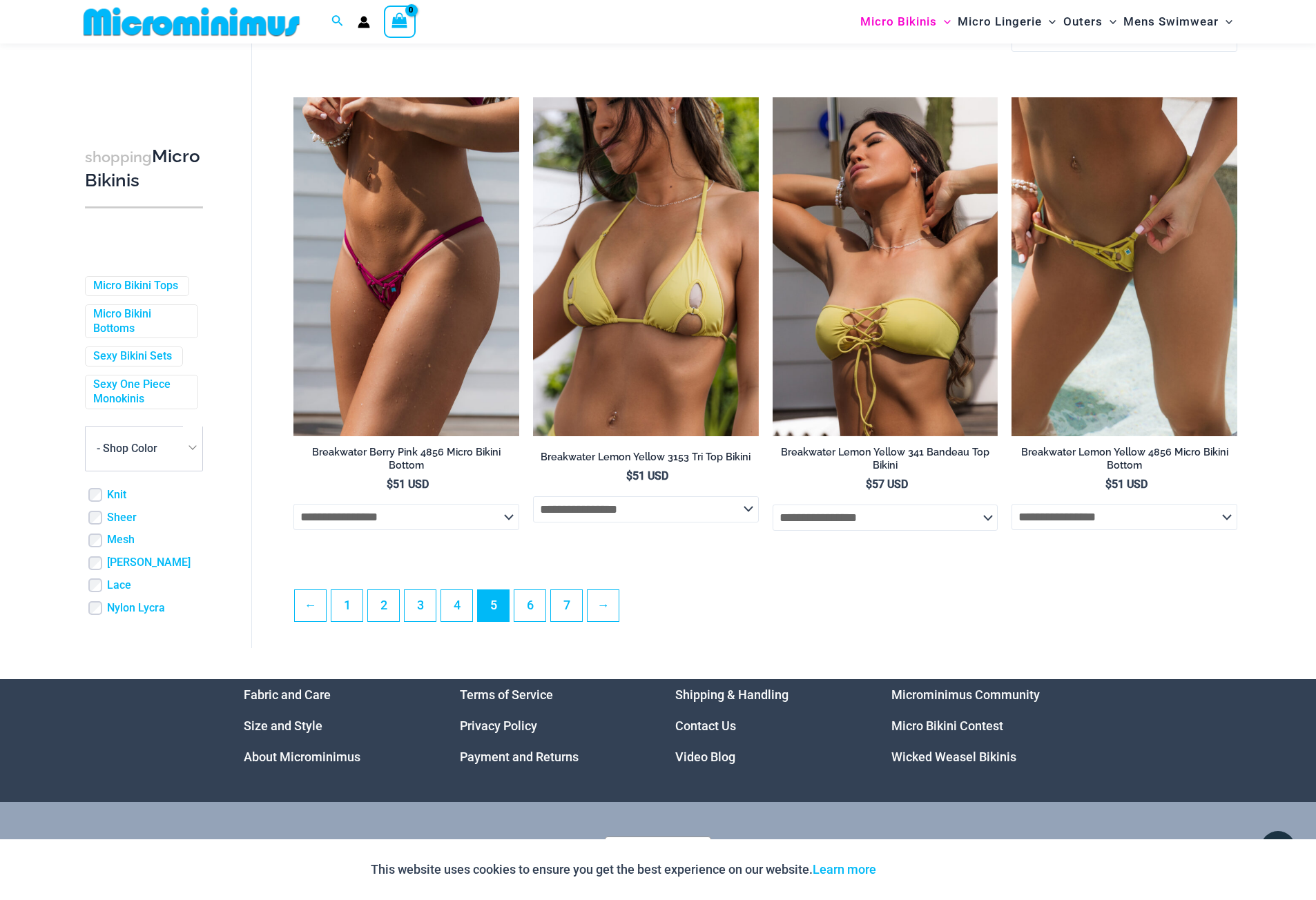
scroll to position [3438, 0]
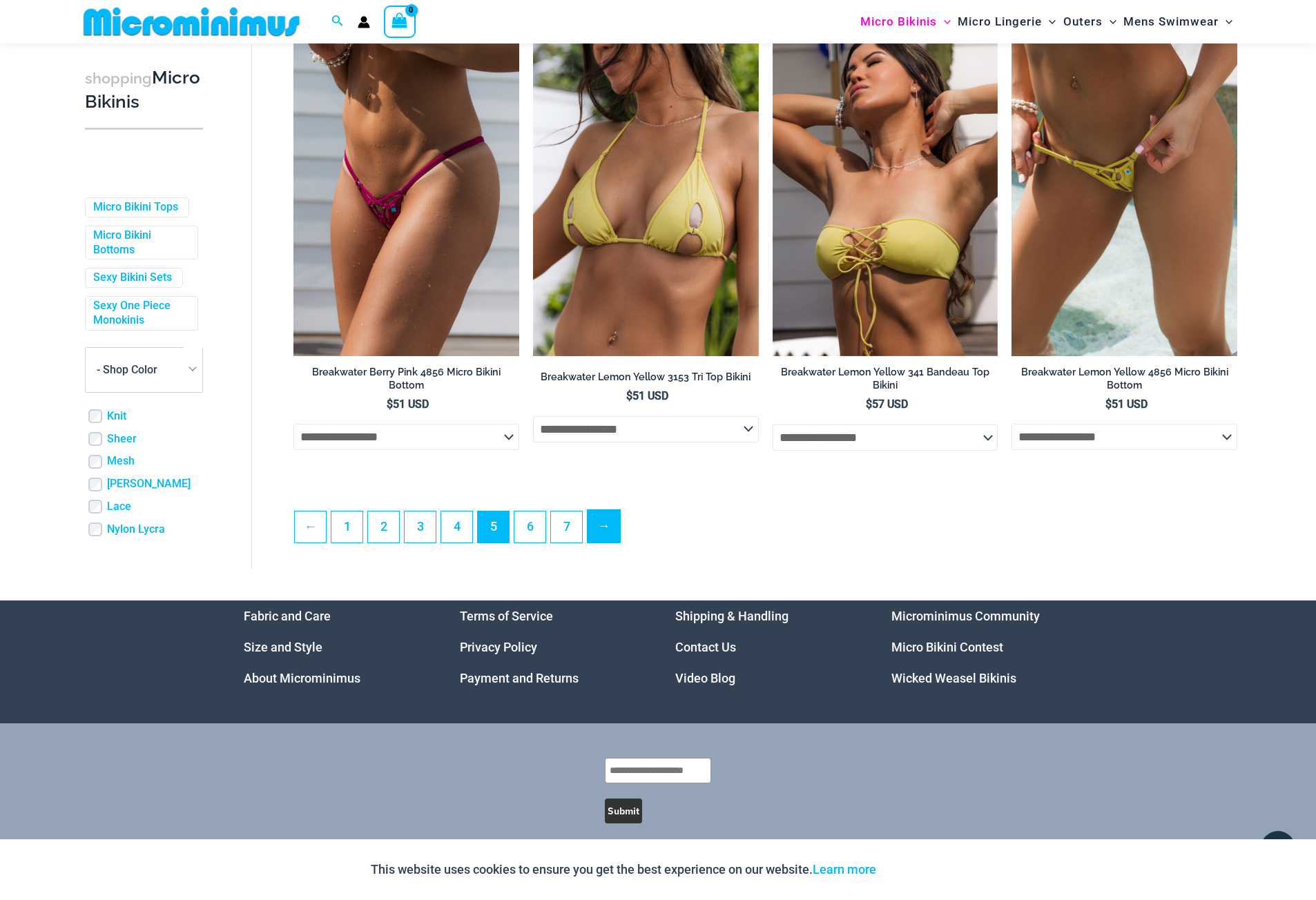
click at [610, 511] on link "→" at bounding box center [604, 527] width 32 height 32
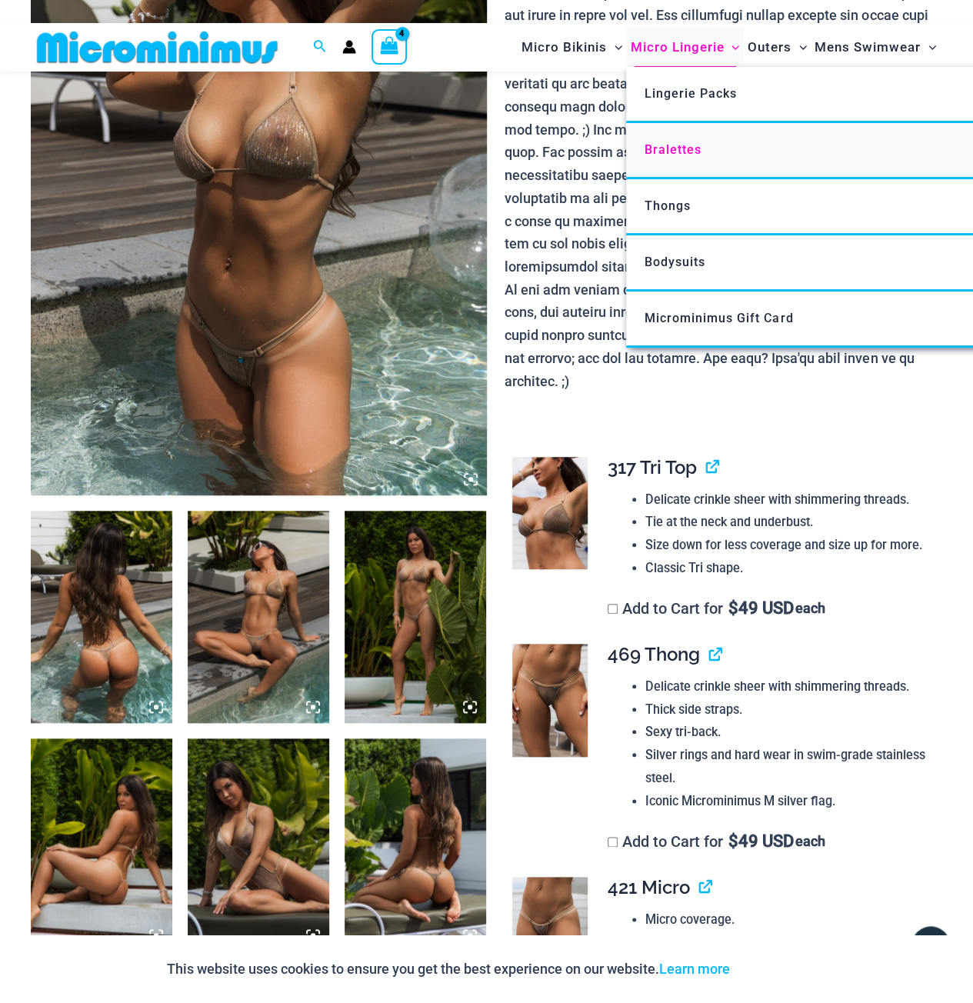
scroll to position [448, 0]
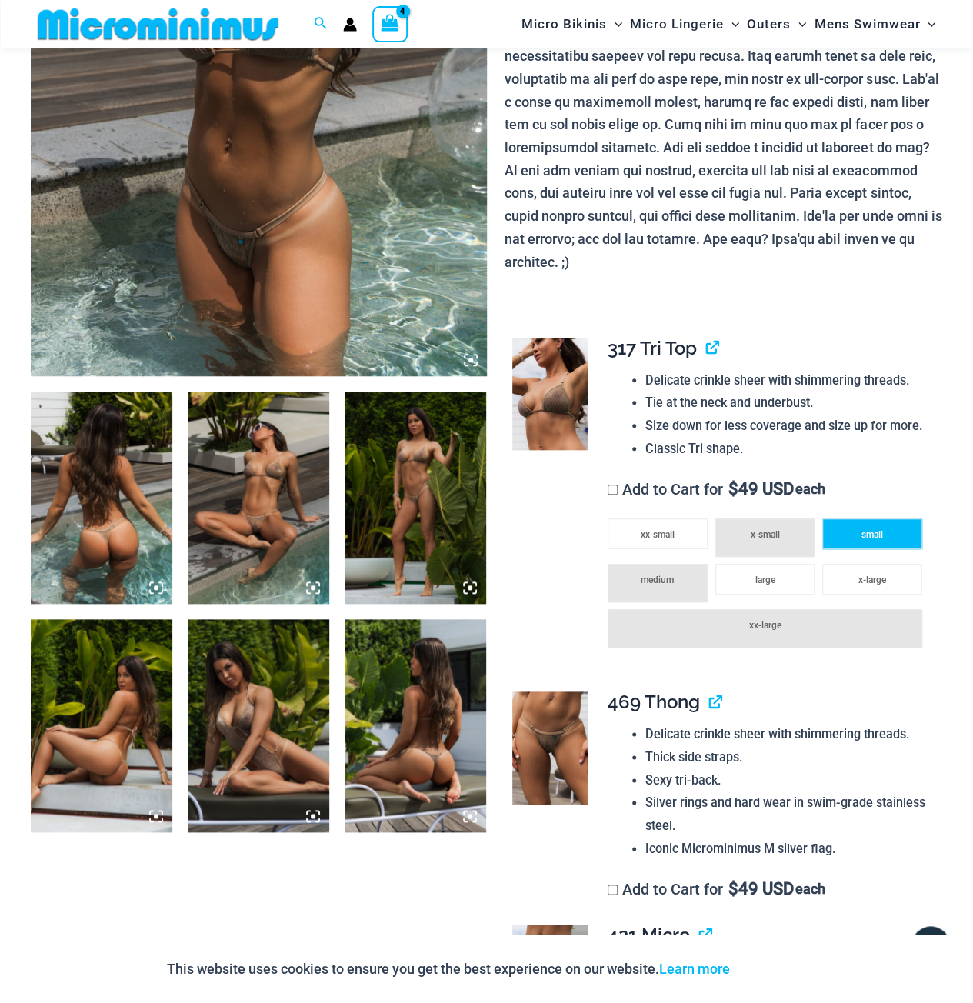
click at [862, 538] on span "small" at bounding box center [873, 534] width 22 height 11
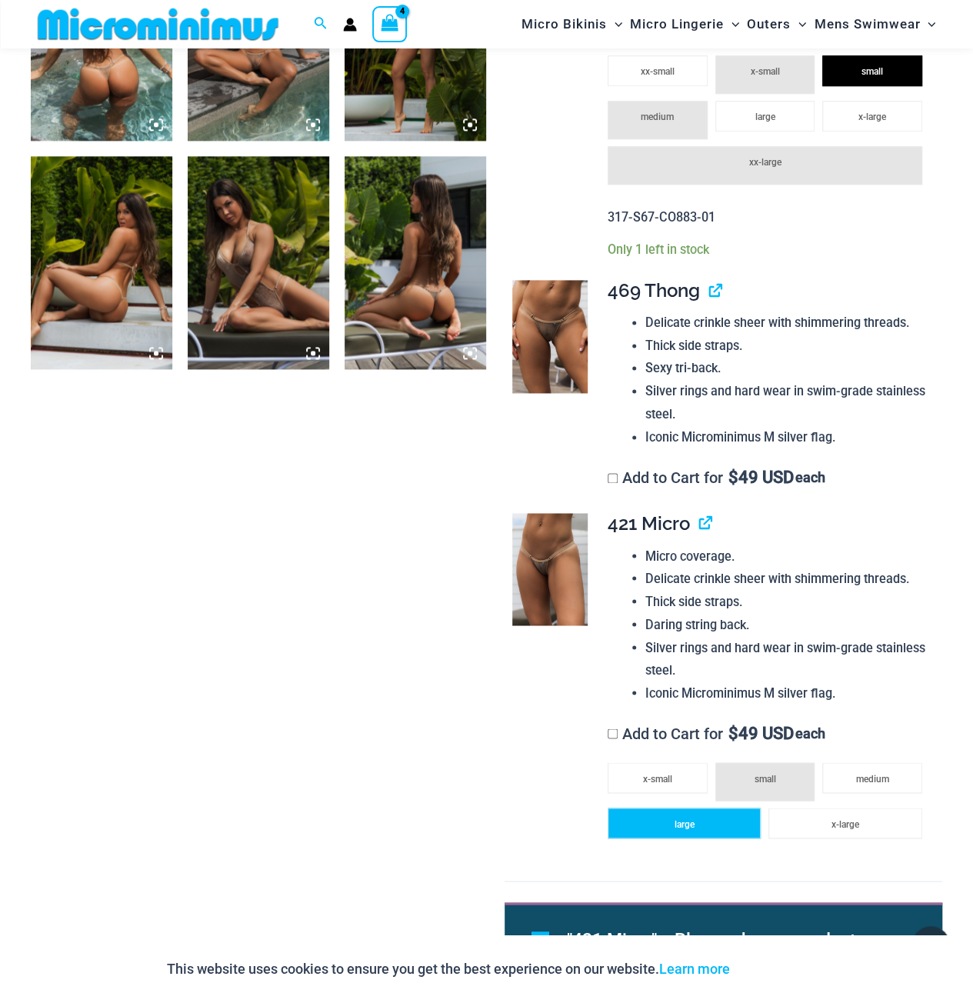
scroll to position [987, 0]
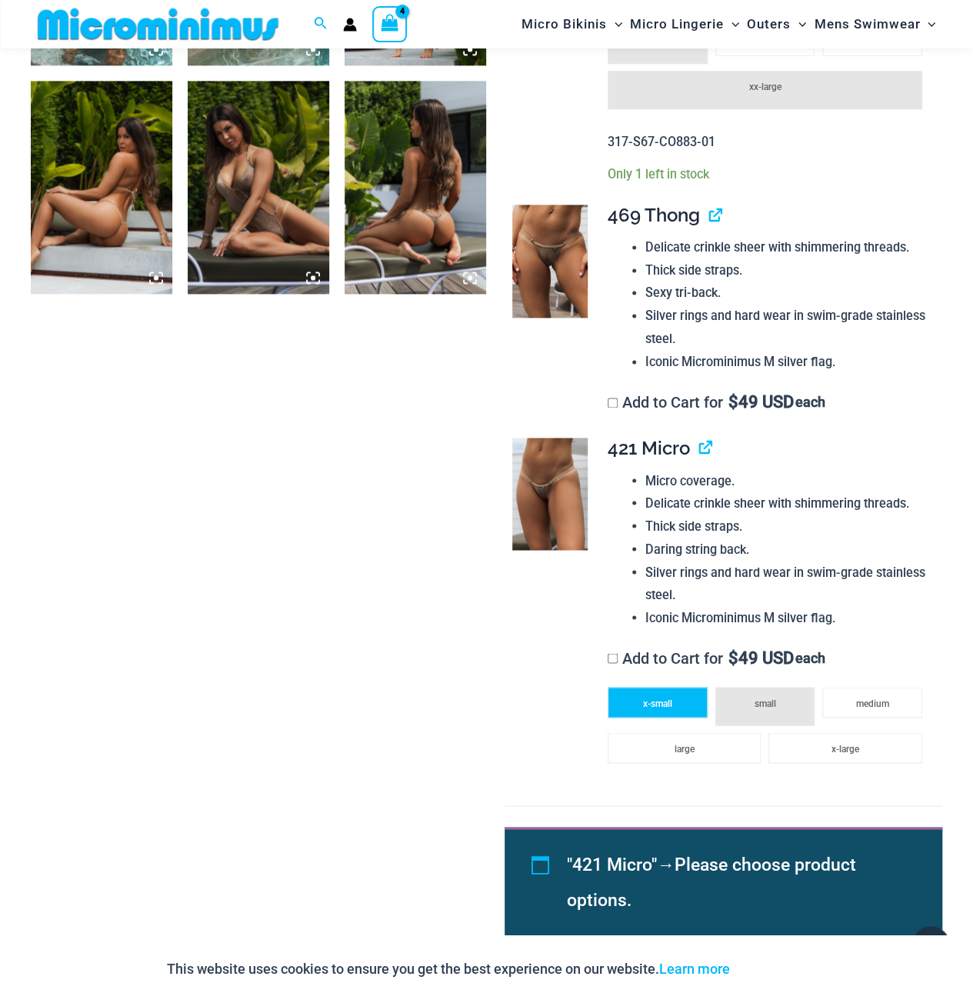
click at [663, 704] on span "x-small" at bounding box center [657, 703] width 29 height 11
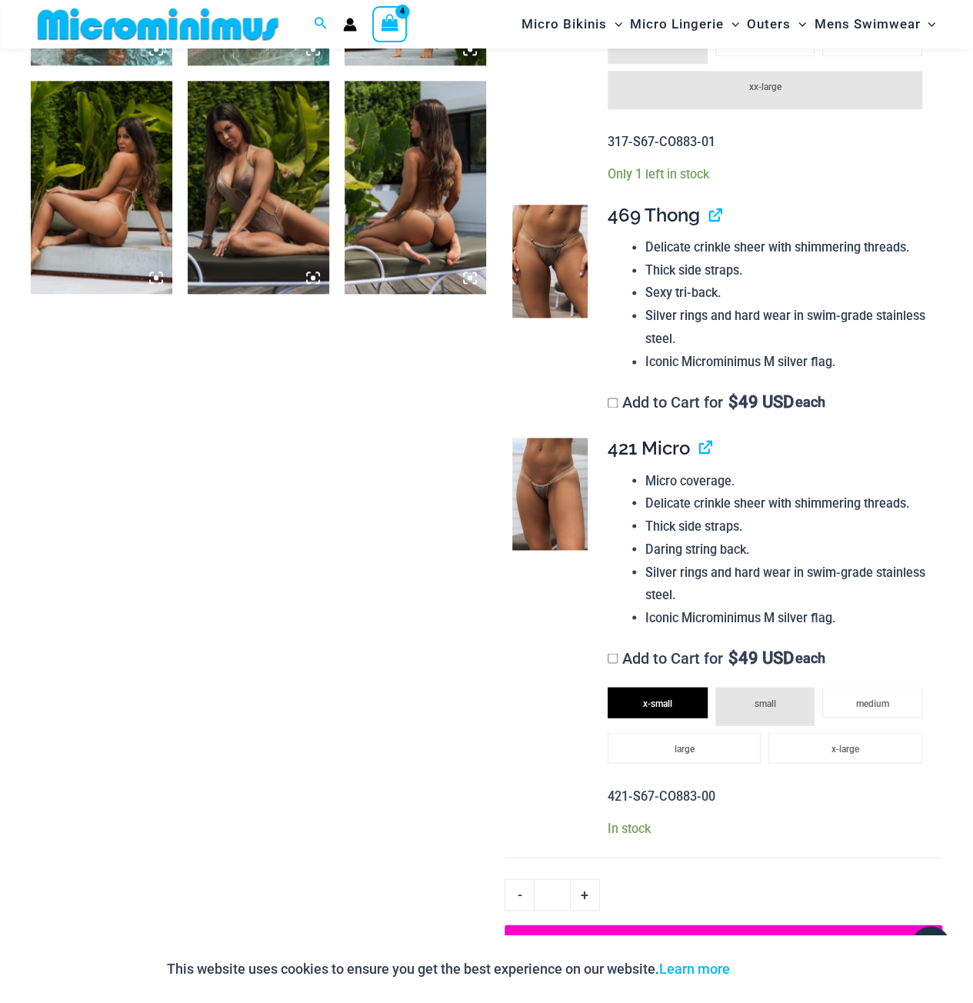
scroll to position [1217, 0]
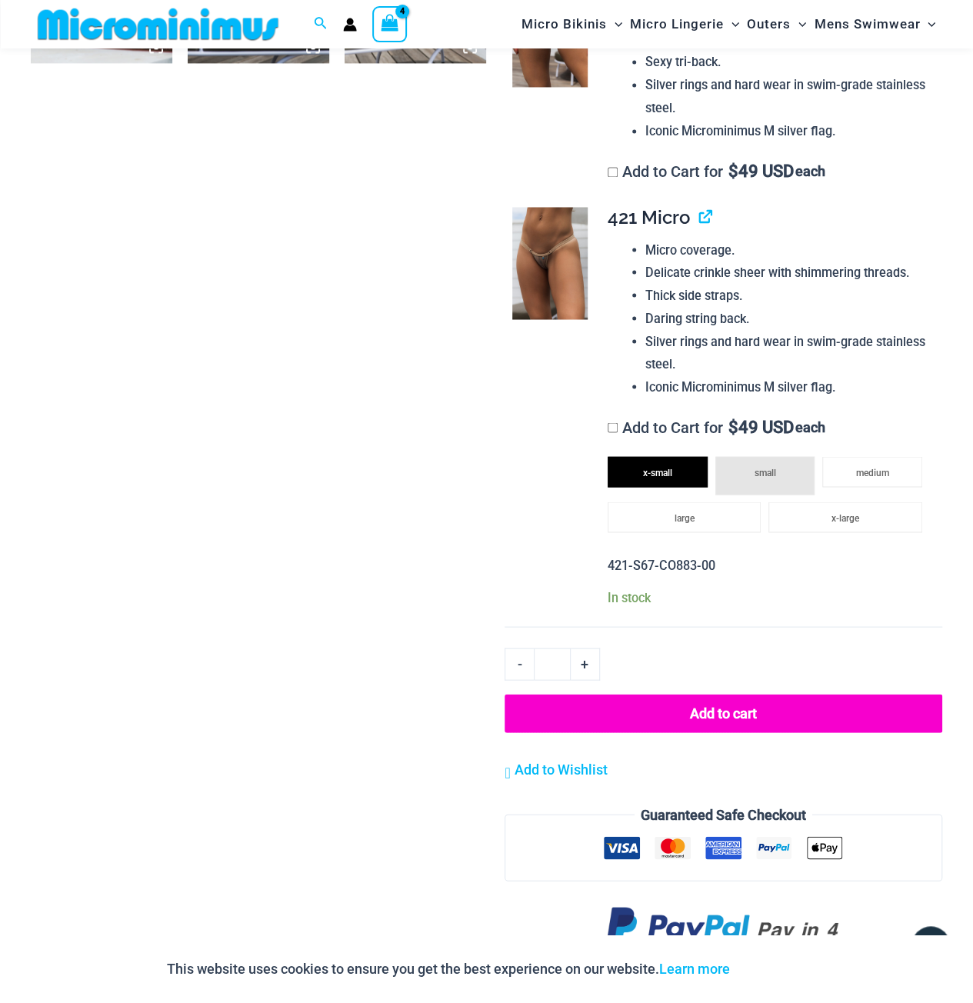
click at [739, 713] on button "Add to cart" at bounding box center [724, 713] width 438 height 38
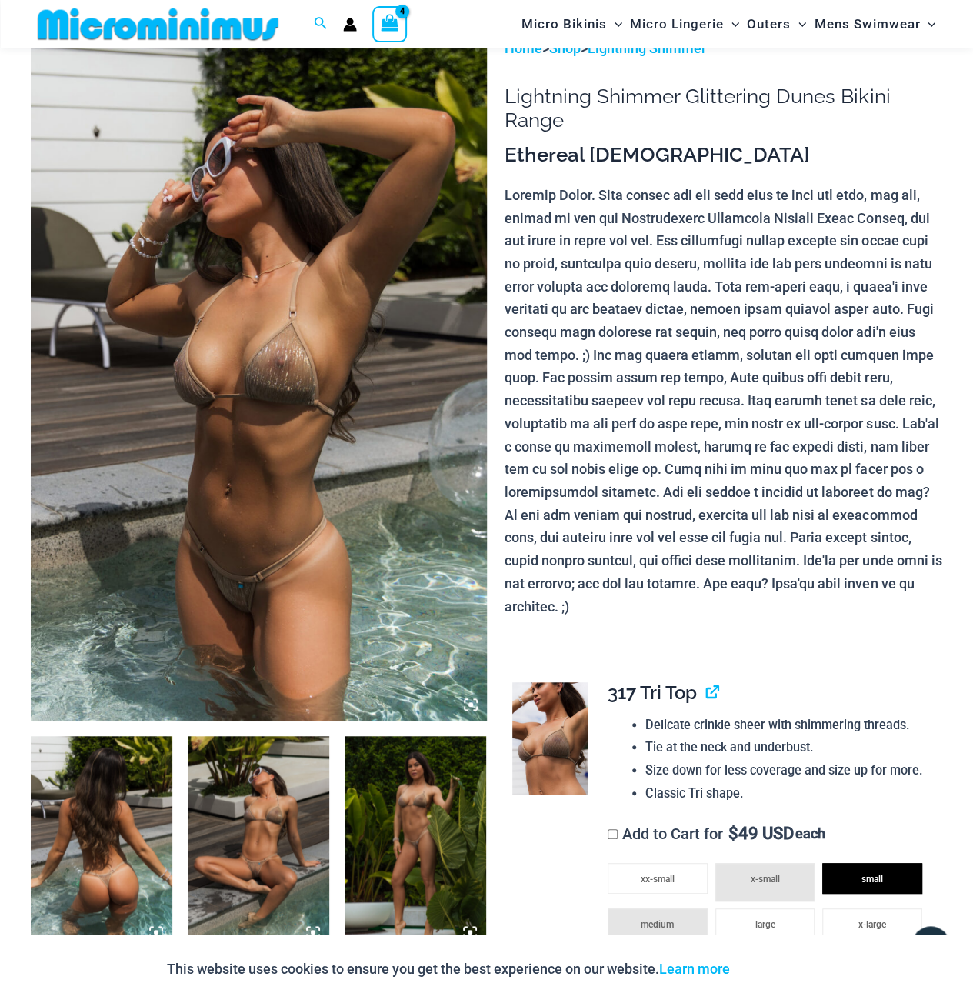
scroll to position [0, 0]
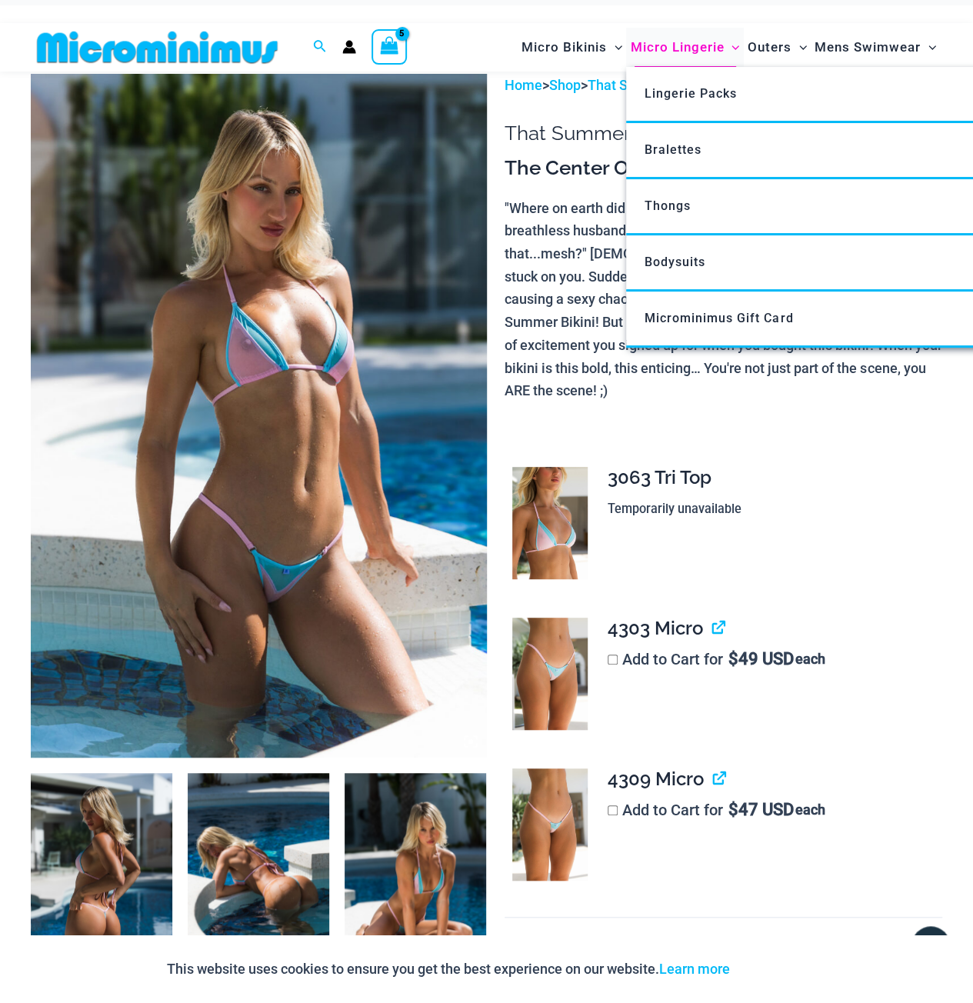
scroll to position [63, 0]
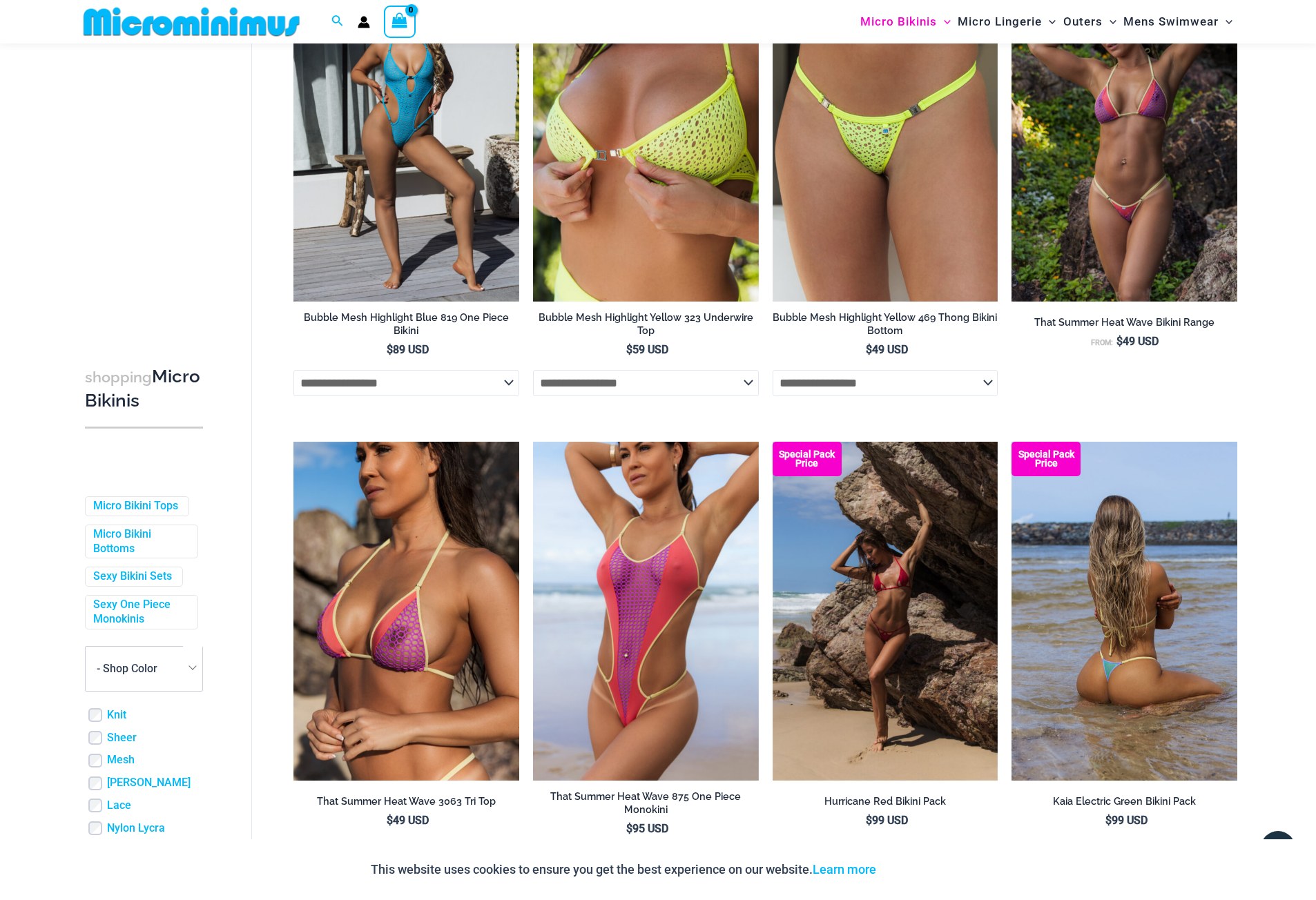
scroll to position [3185, 0]
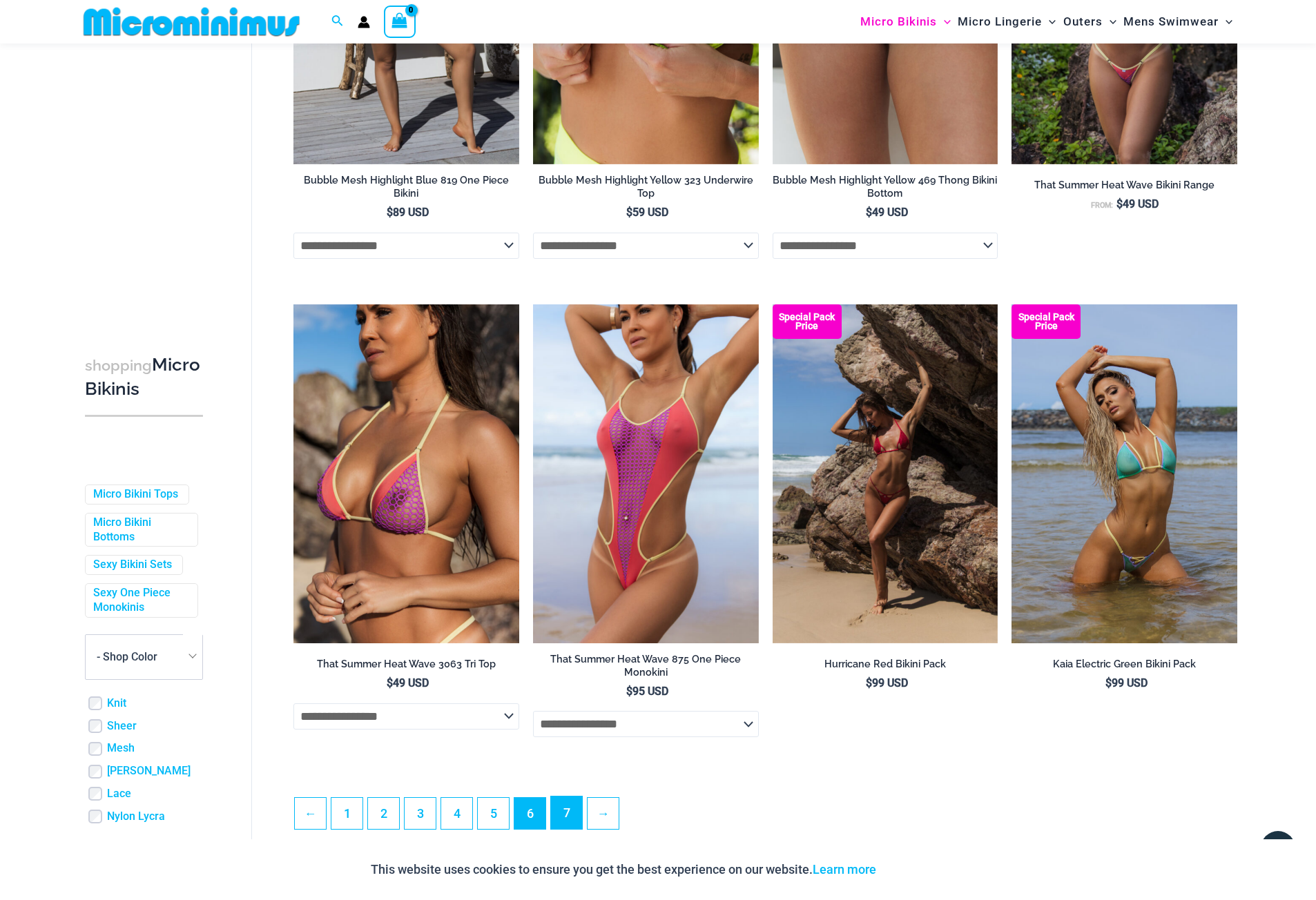
click at [564, 826] on link "7" at bounding box center [566, 813] width 31 height 32
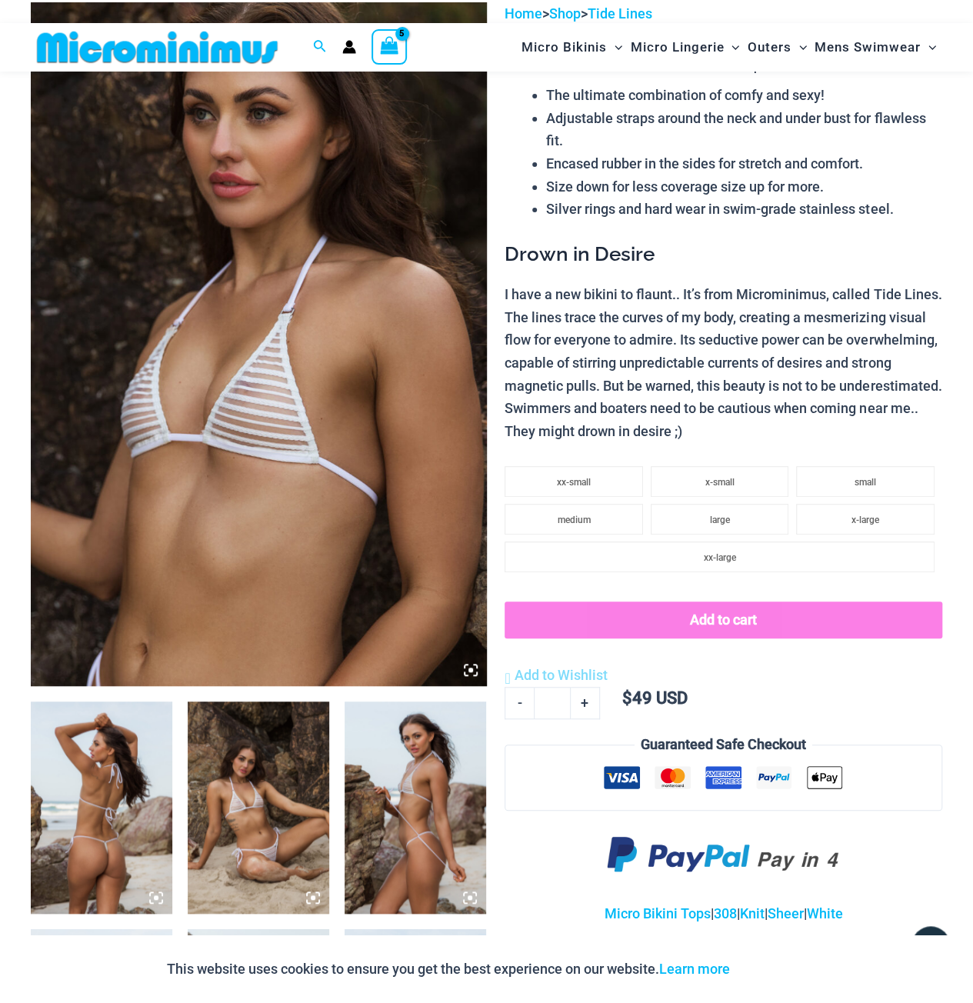
scroll to position [142, 0]
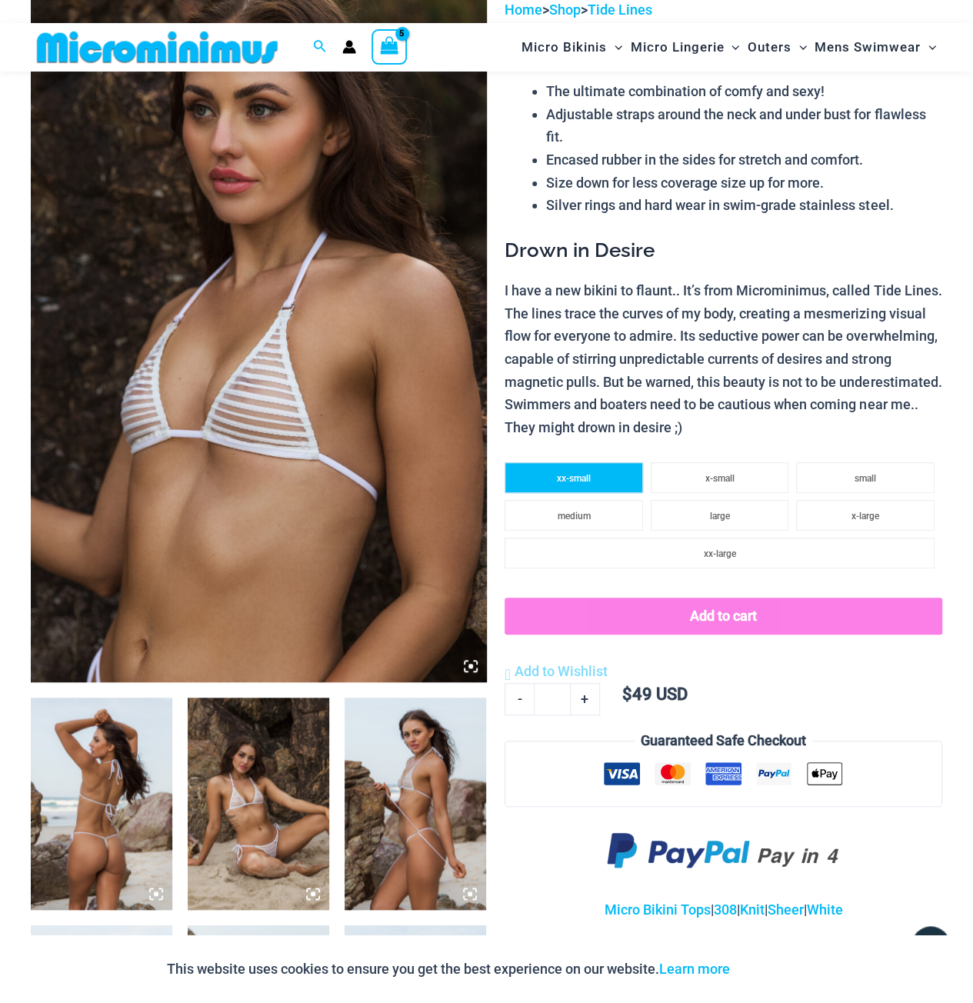
click at [566, 479] on span "xx-small" at bounding box center [574, 478] width 34 height 11
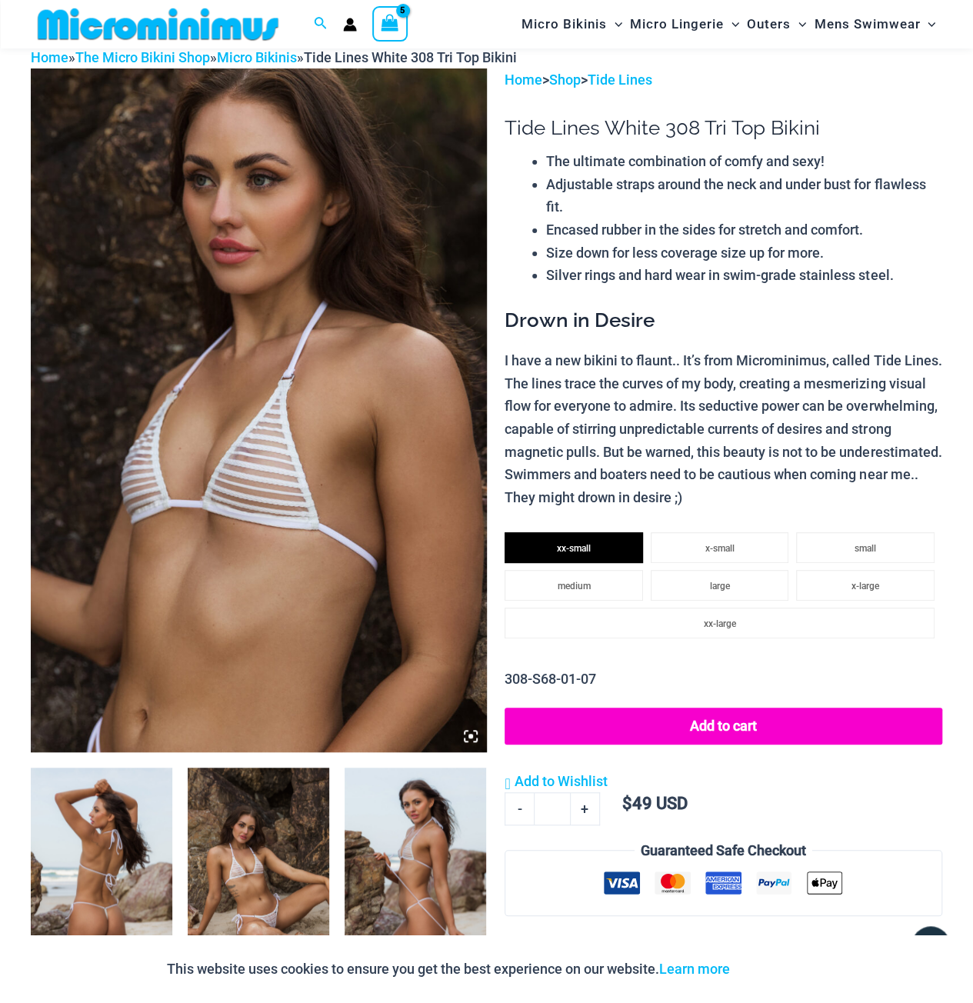
scroll to position [0, 0]
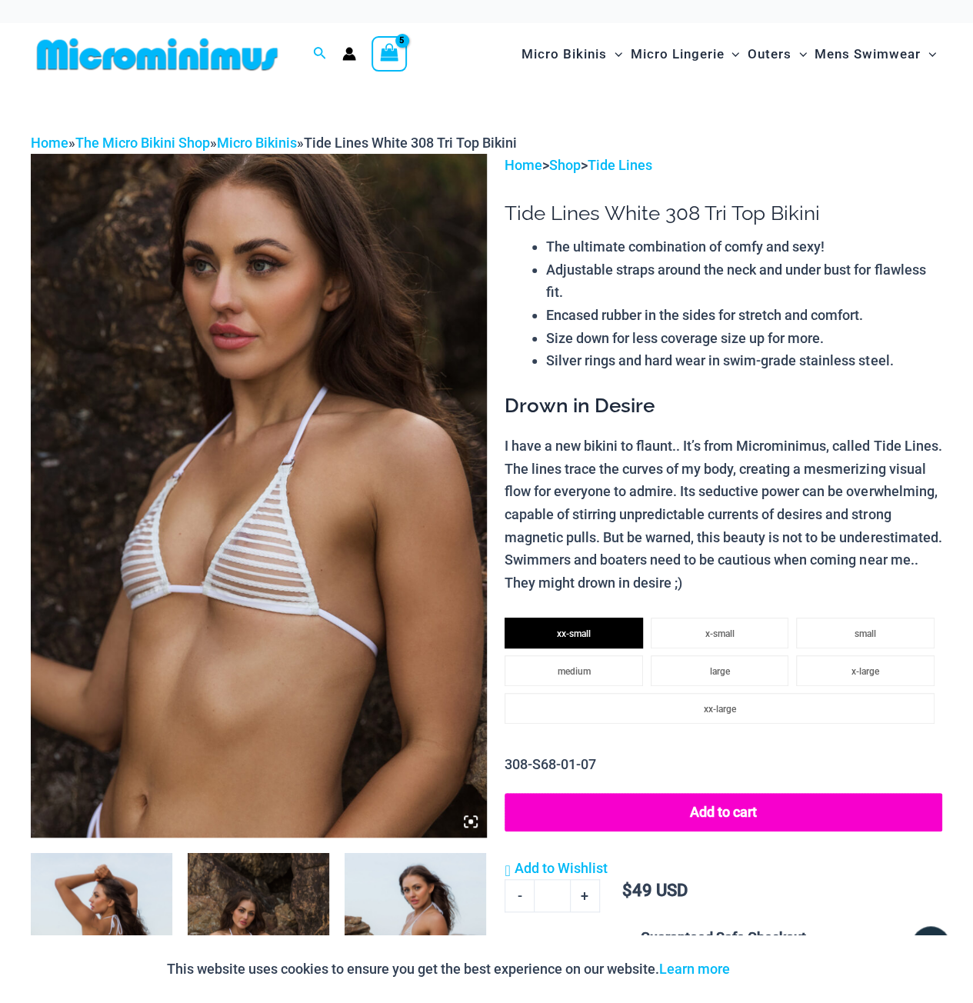
click at [750, 804] on button "Add to cart" at bounding box center [724, 812] width 438 height 38
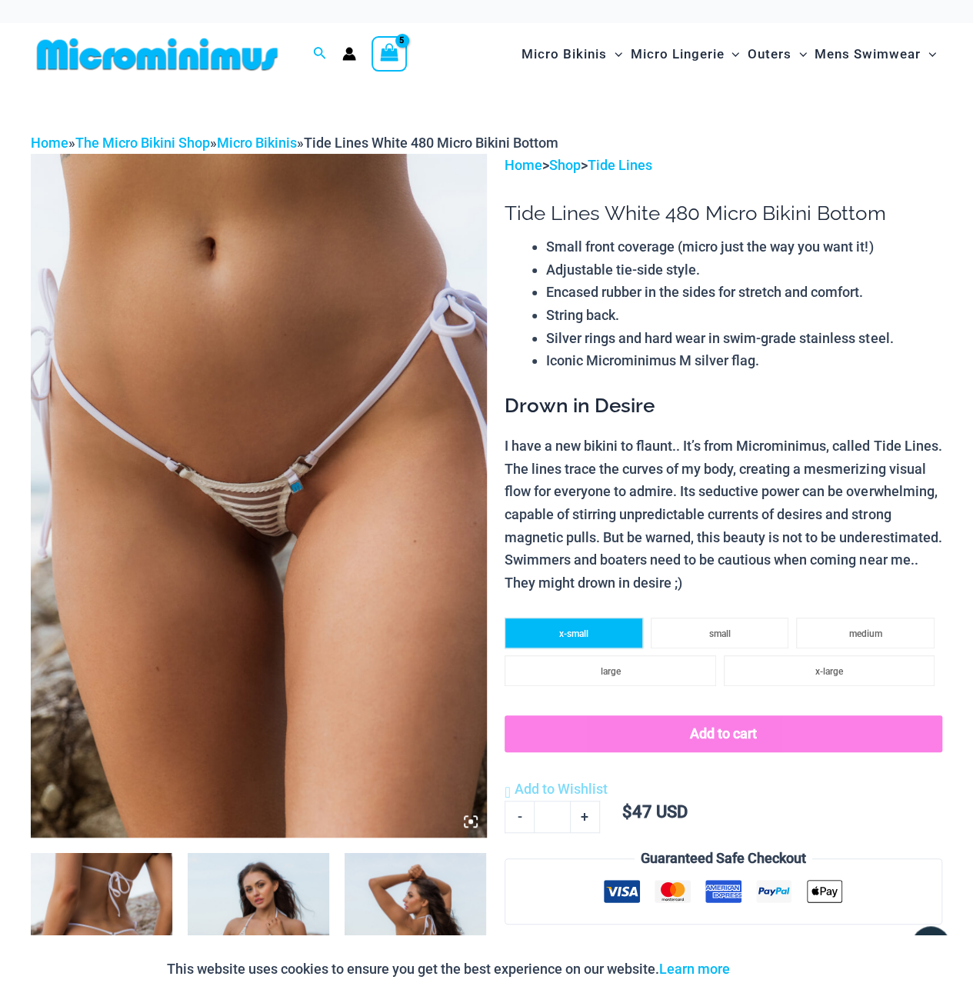
click at [599, 635] on li "x-small" at bounding box center [574, 633] width 139 height 31
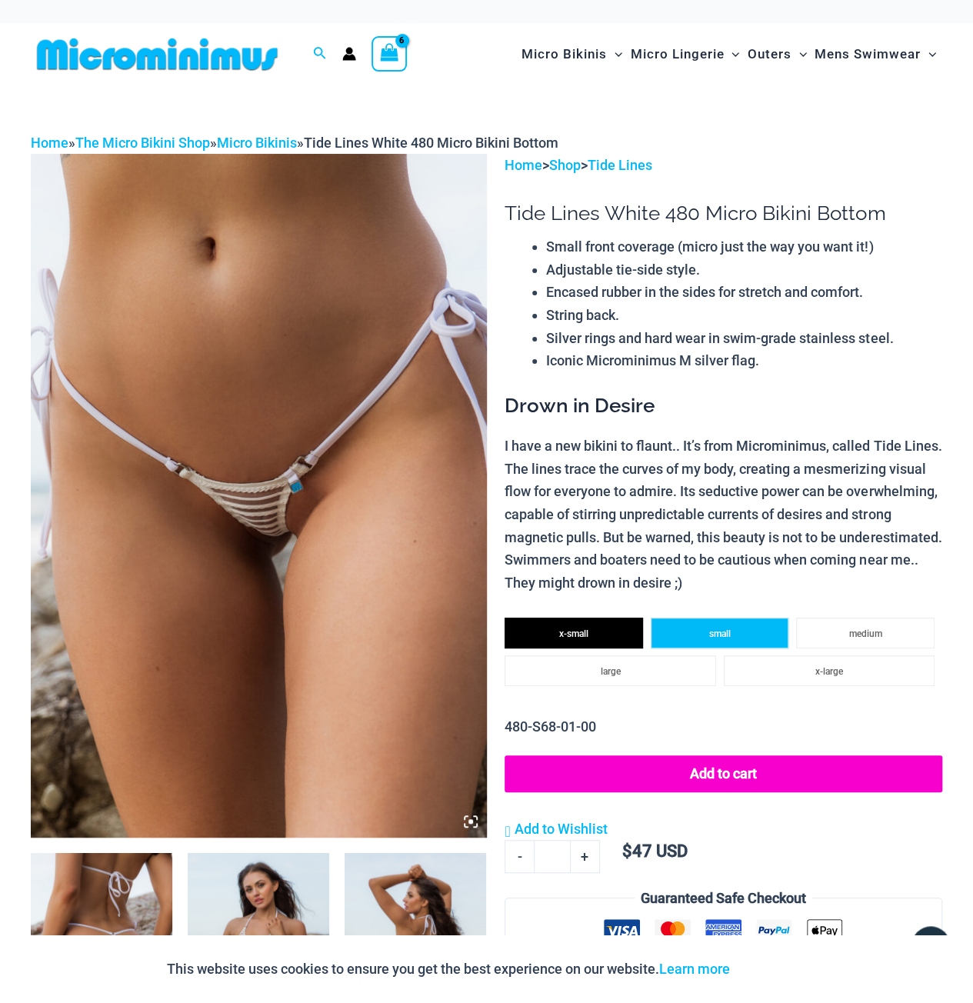
click at [716, 639] on span "small" at bounding box center [720, 634] width 22 height 11
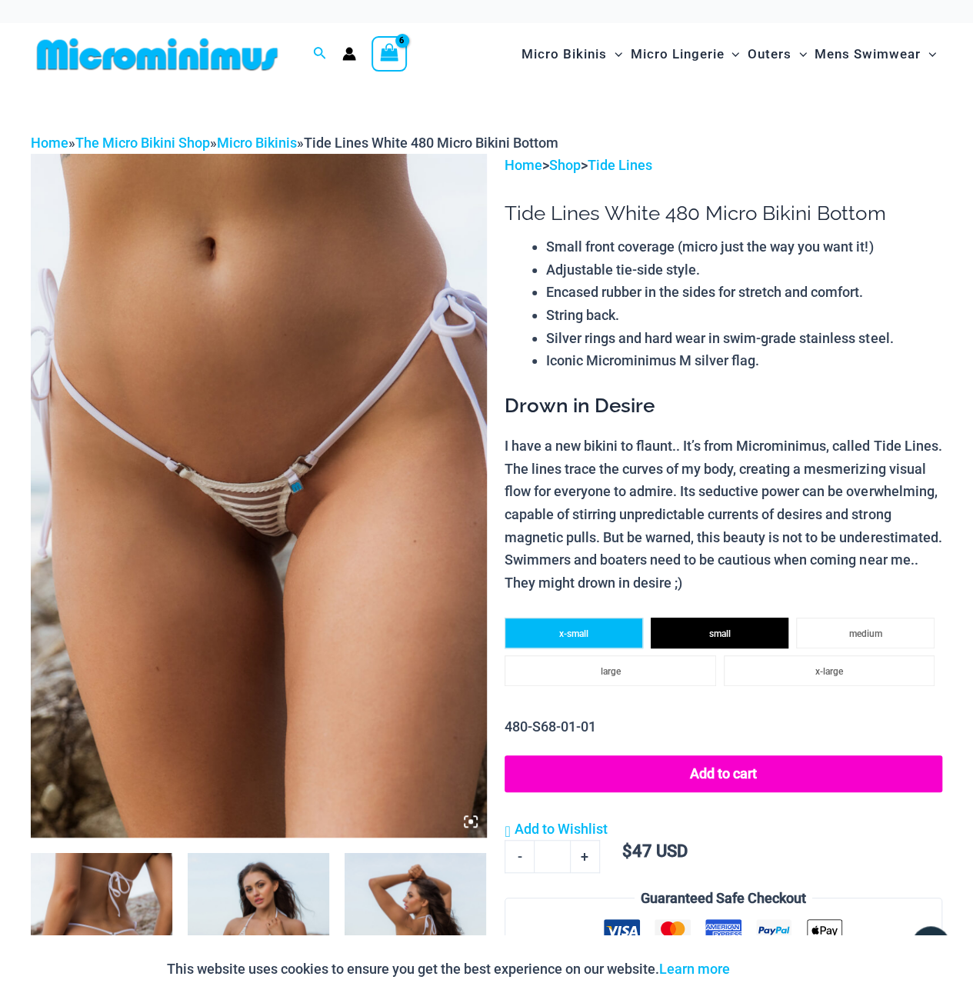
click at [582, 632] on span "x-small" at bounding box center [573, 634] width 29 height 11
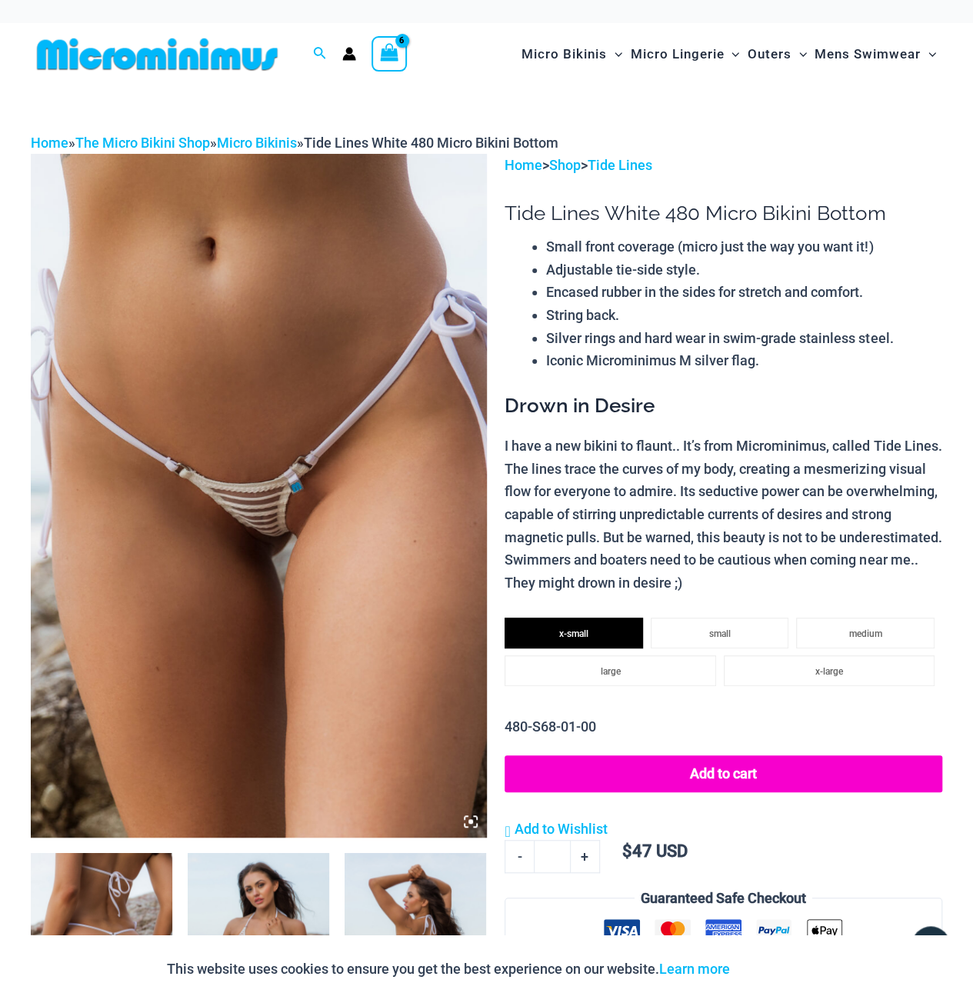
click at [235, 504] on img at bounding box center [259, 496] width 456 height 684
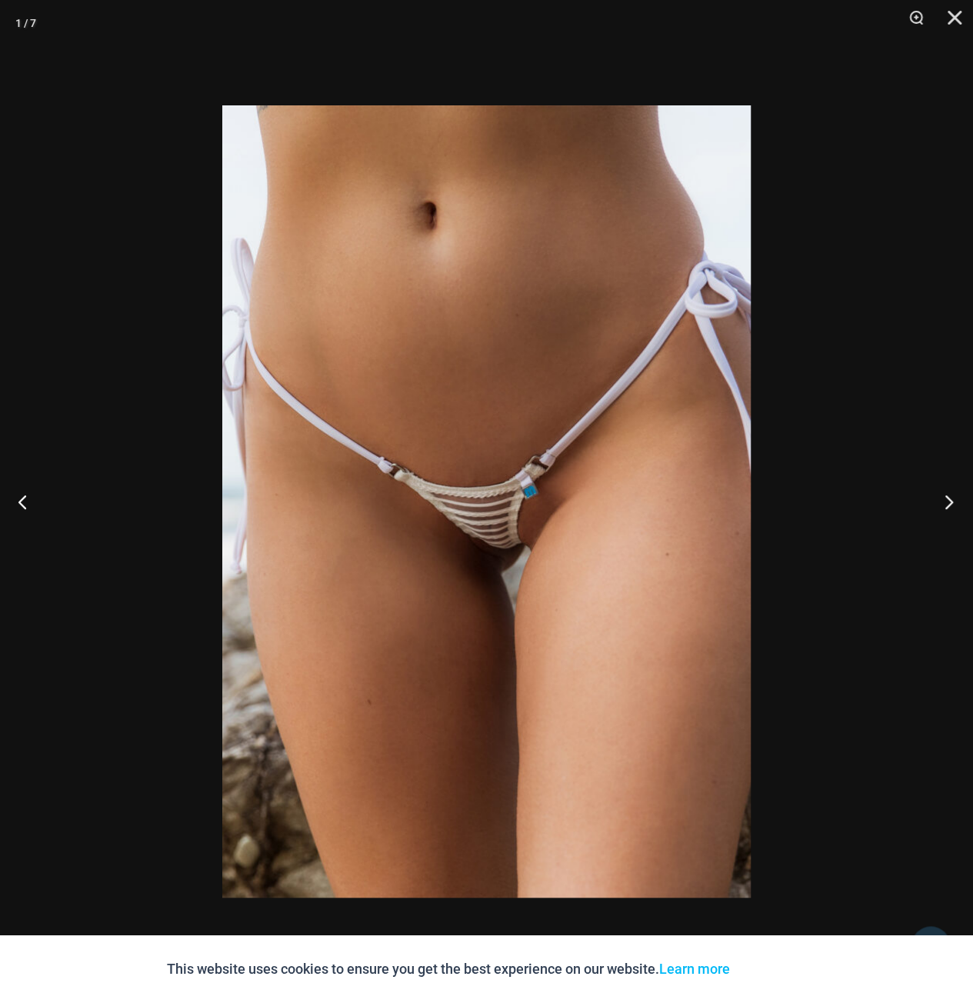
click at [943, 508] on button "Next" at bounding box center [945, 501] width 58 height 77
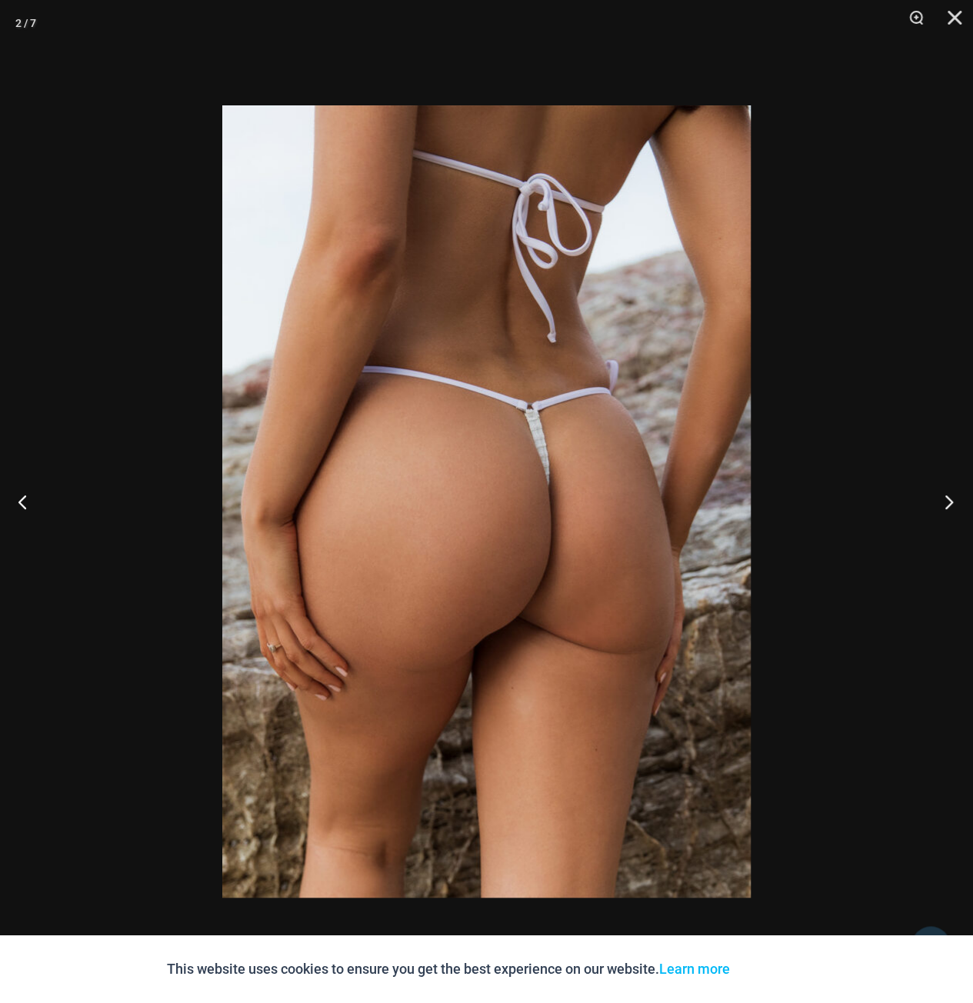
click at [943, 508] on button "Next" at bounding box center [945, 501] width 58 height 77
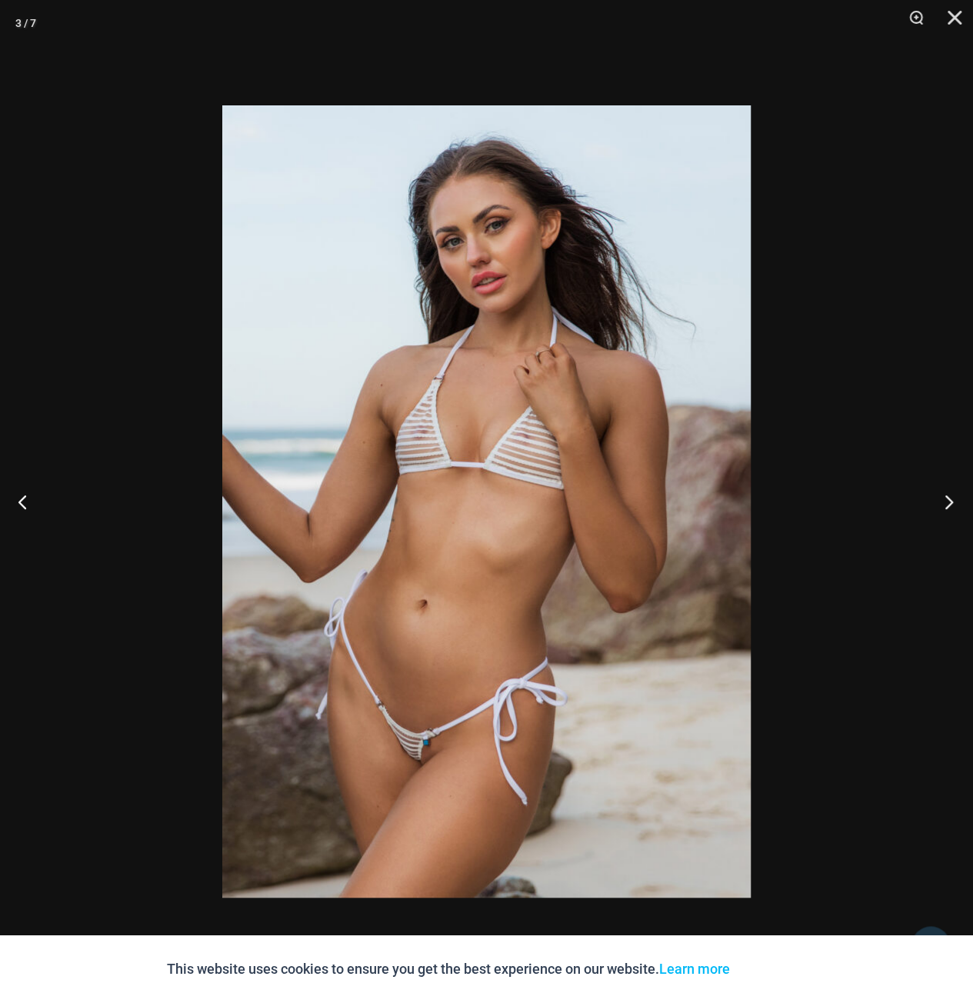
click at [943, 508] on button "Next" at bounding box center [945, 501] width 58 height 77
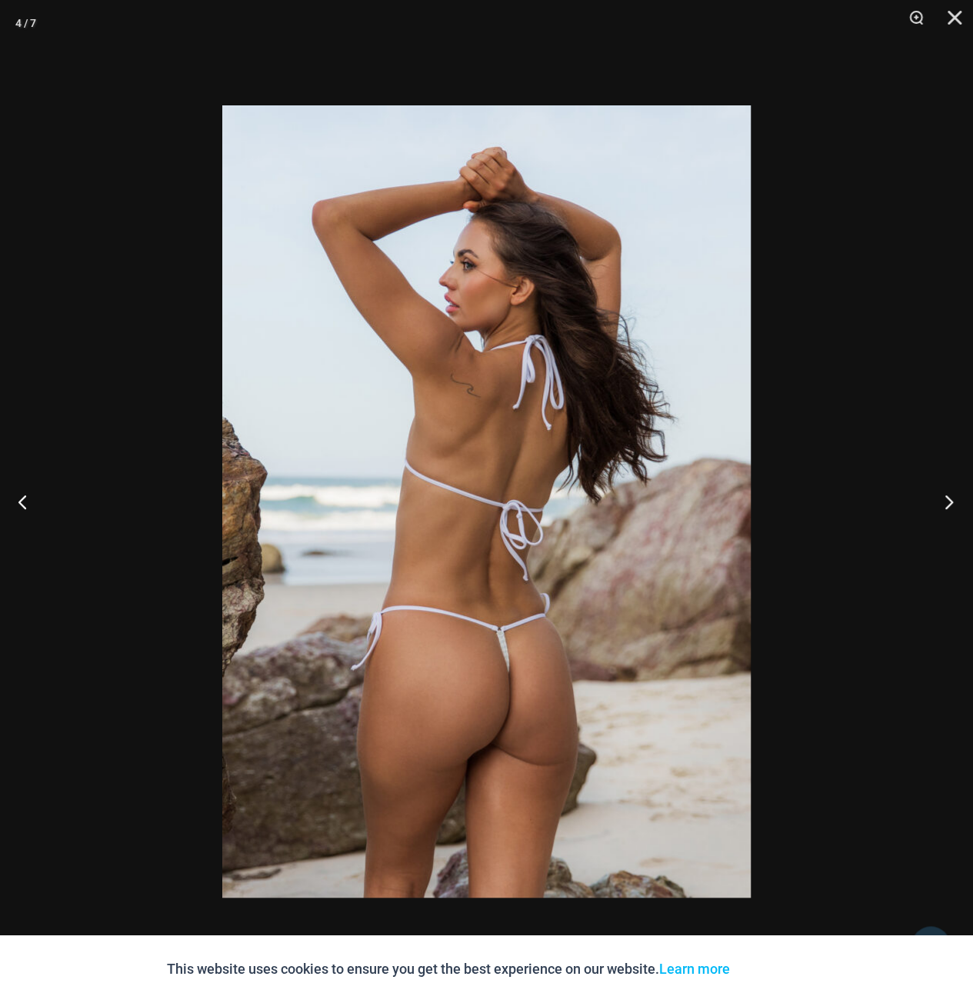
click at [943, 508] on button "Next" at bounding box center [945, 501] width 58 height 77
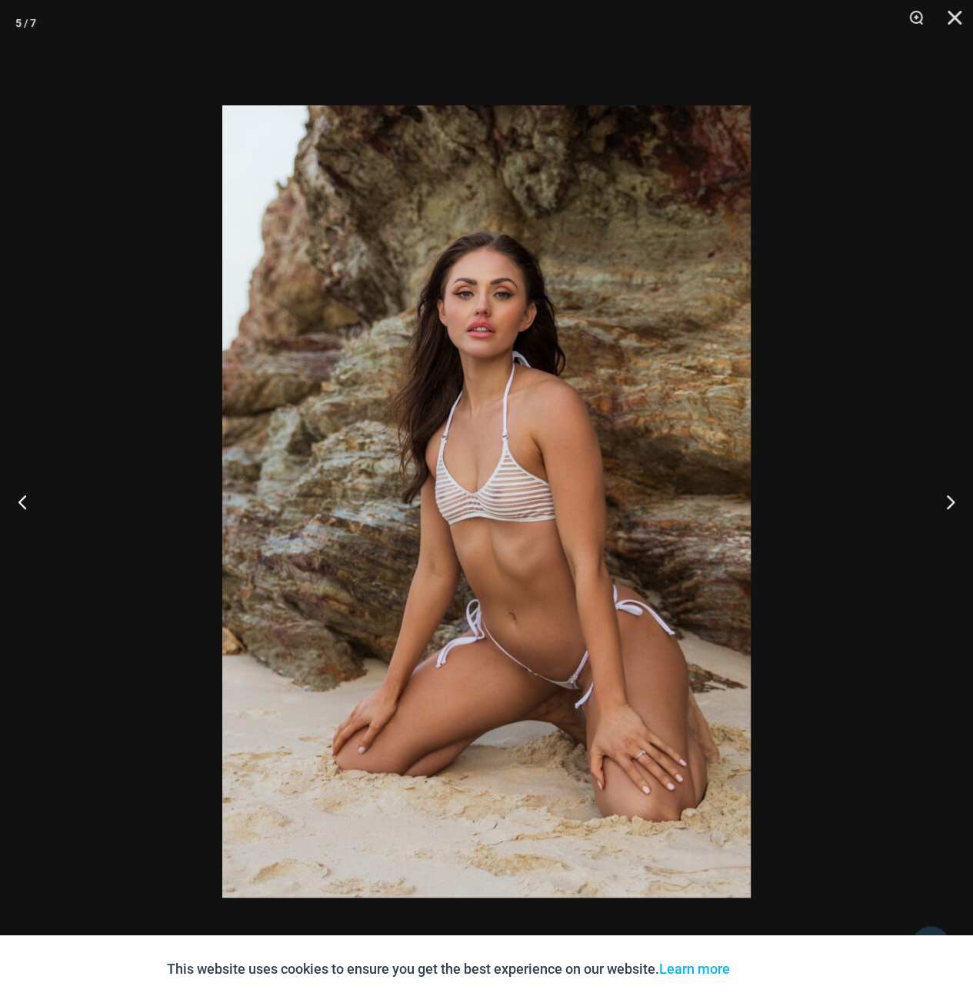
click at [888, 344] on div at bounding box center [486, 501] width 973 height 1003
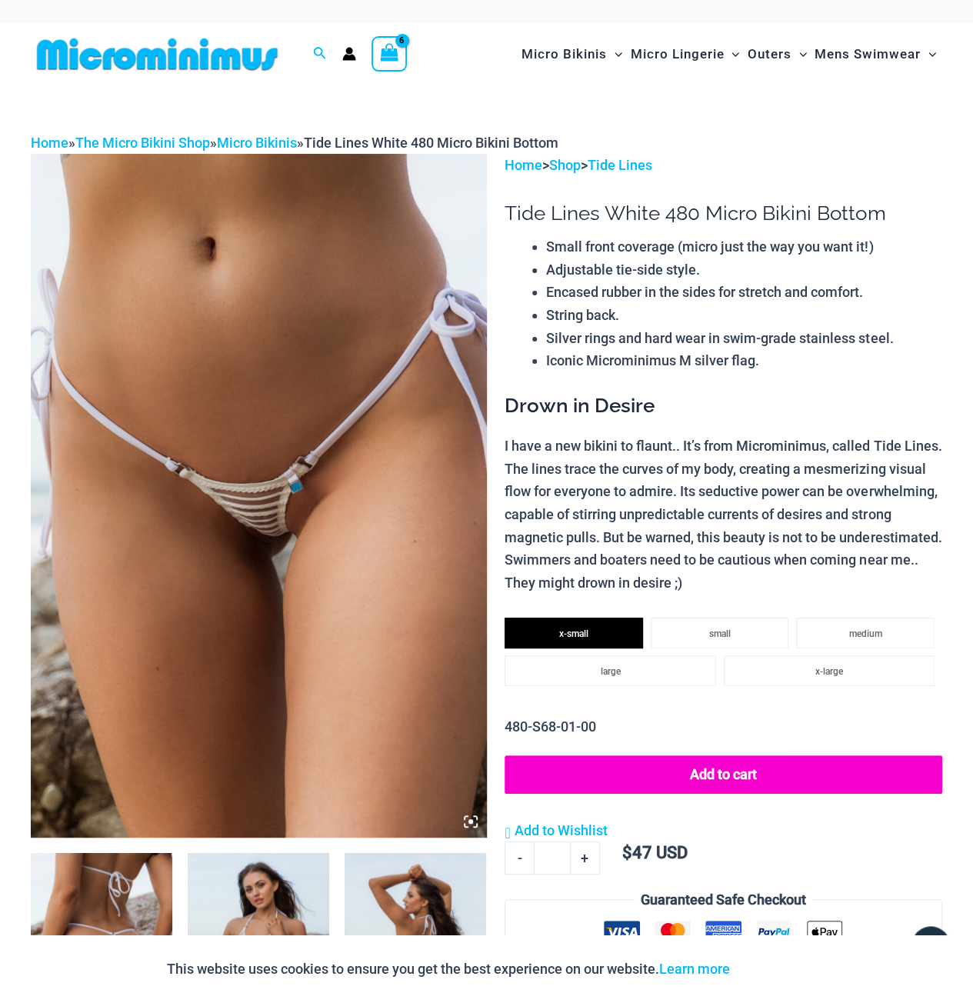
click at [715, 770] on button "Add to cart" at bounding box center [724, 775] width 438 height 38
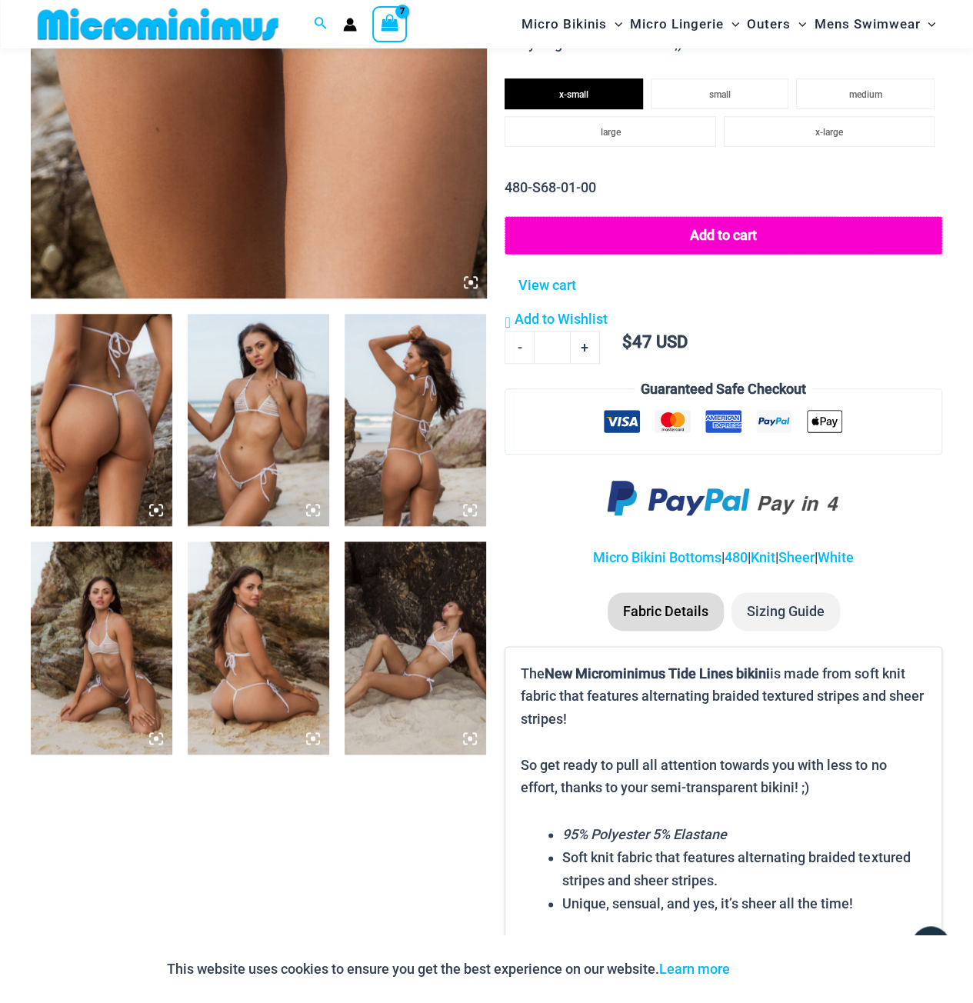
scroll to position [526, 0]
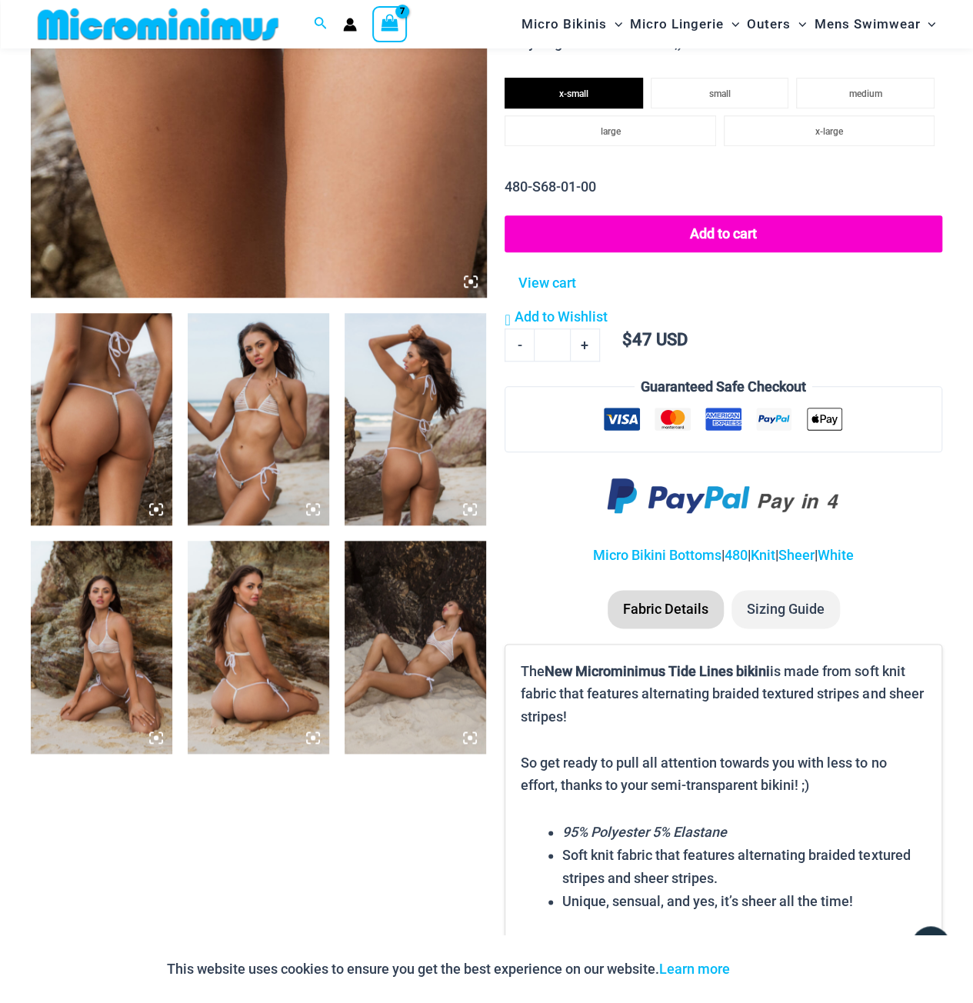
click at [251, 455] on img at bounding box center [259, 419] width 142 height 212
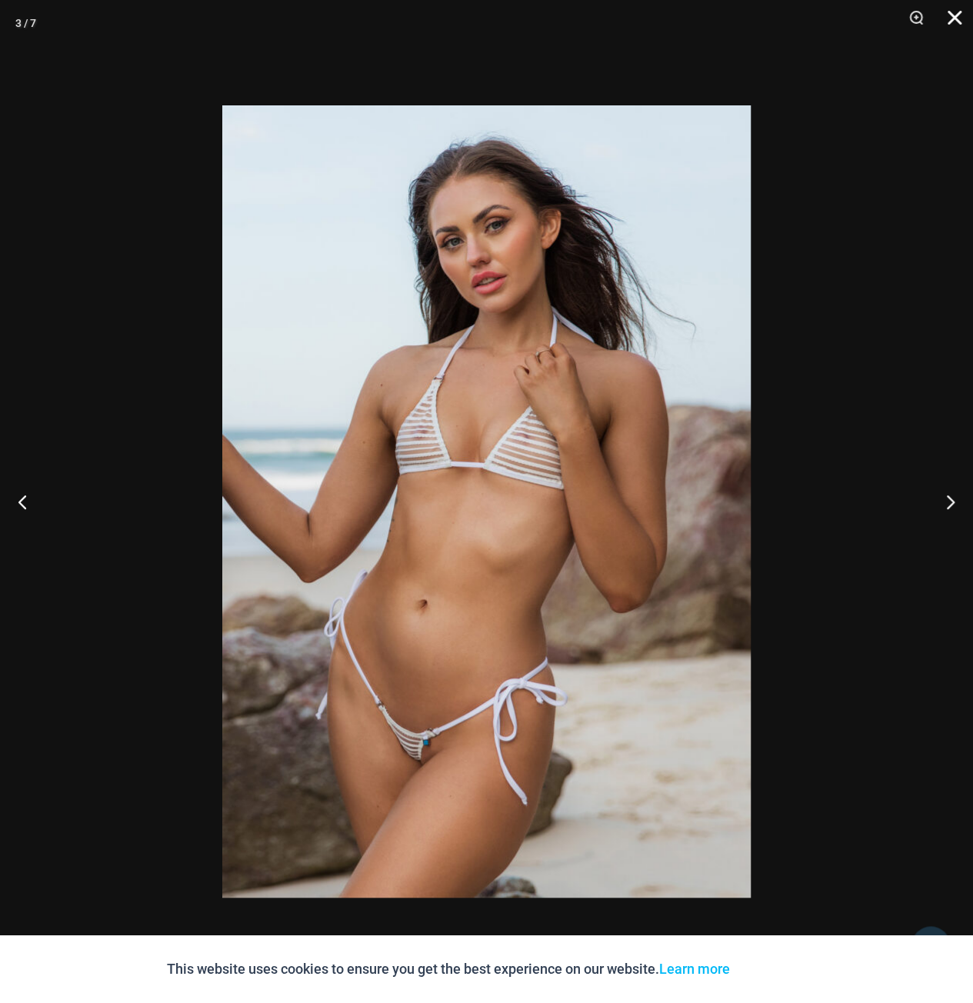
click at [962, 15] on button "Close" at bounding box center [949, 23] width 38 height 46
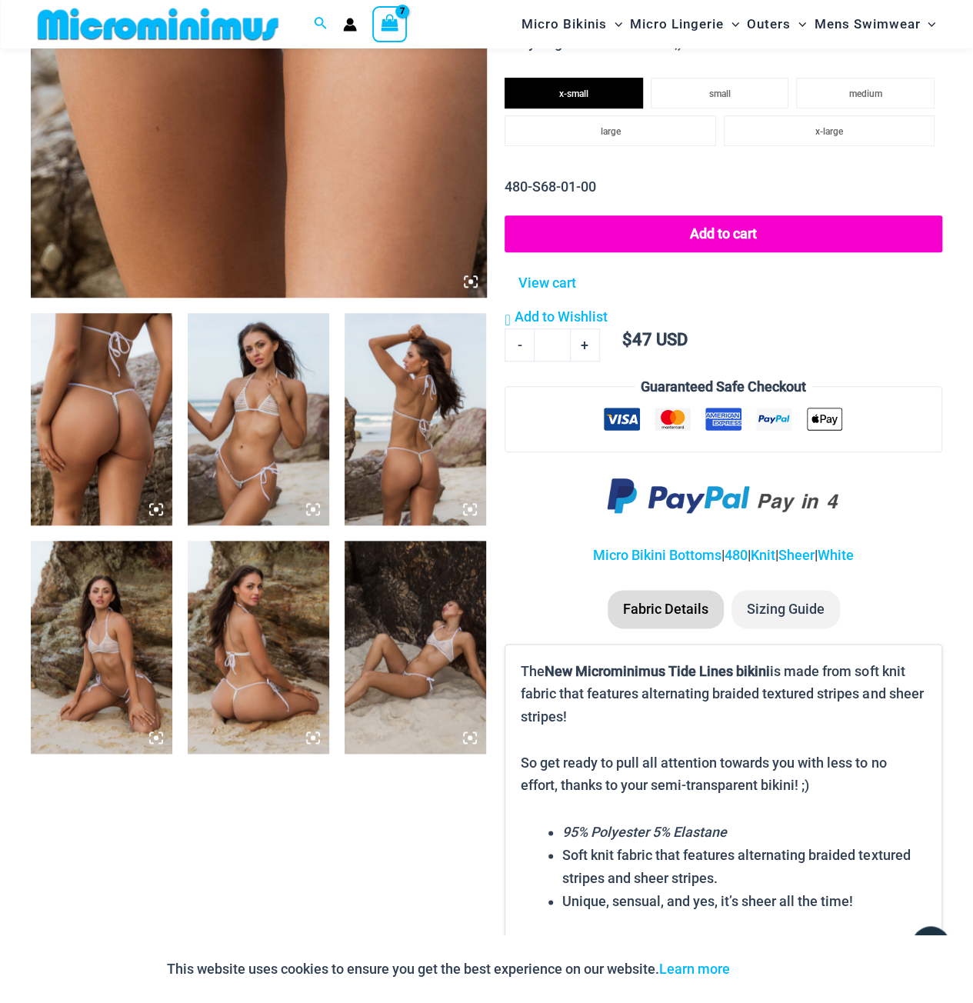
click at [773, 597] on li "Sizing Guide" at bounding box center [786, 609] width 109 height 38
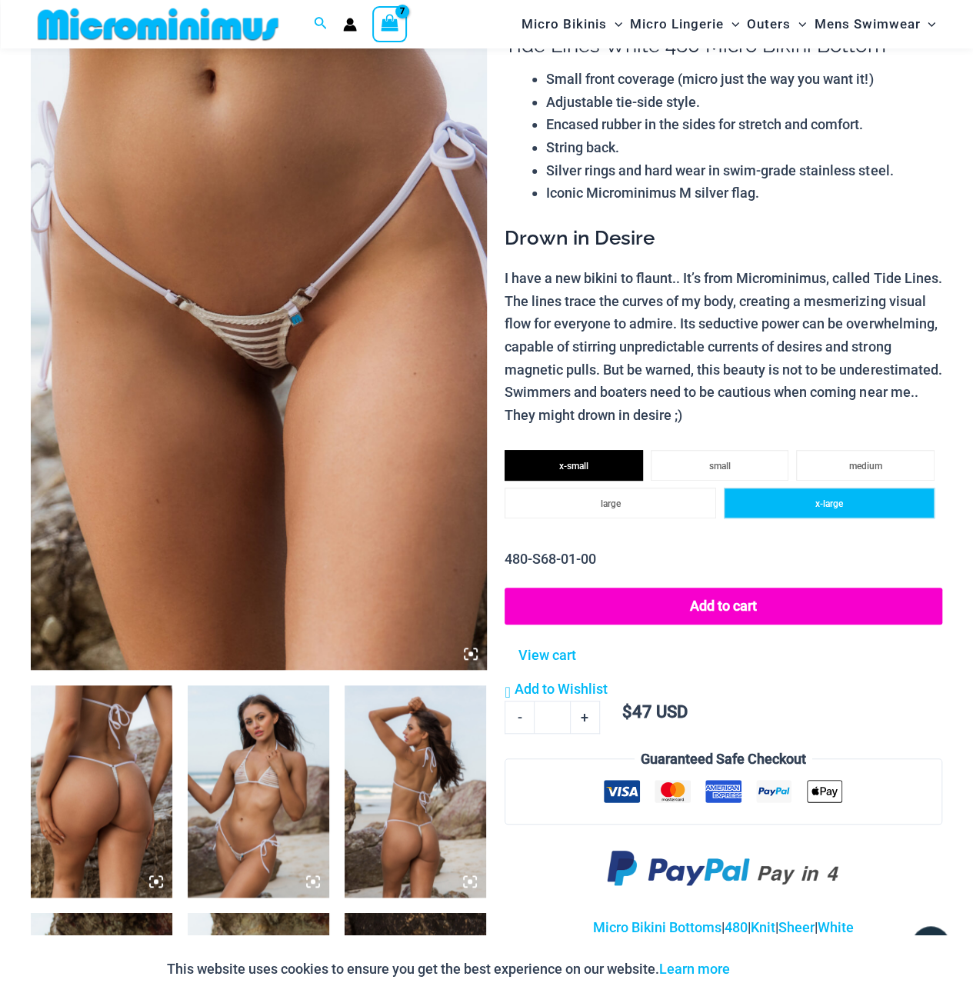
scroll to position [142, 0]
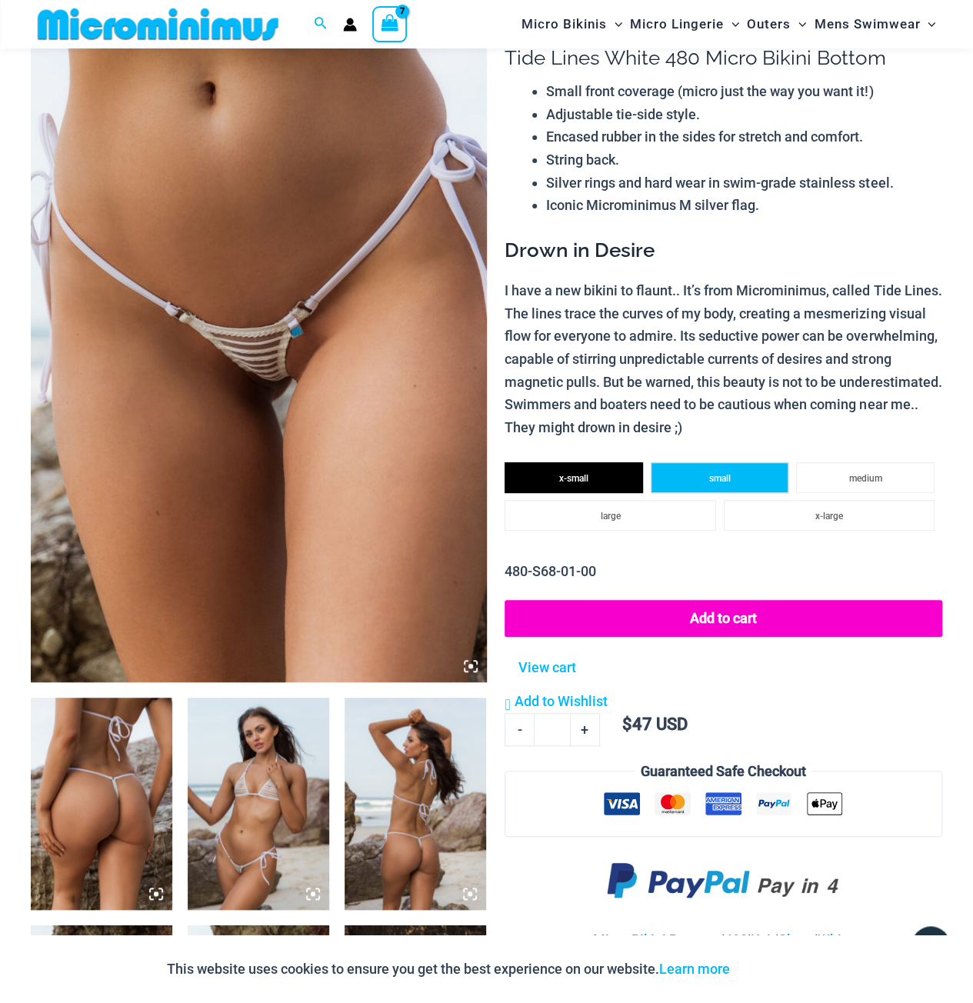
click at [742, 481] on li "small" at bounding box center [720, 477] width 139 height 31
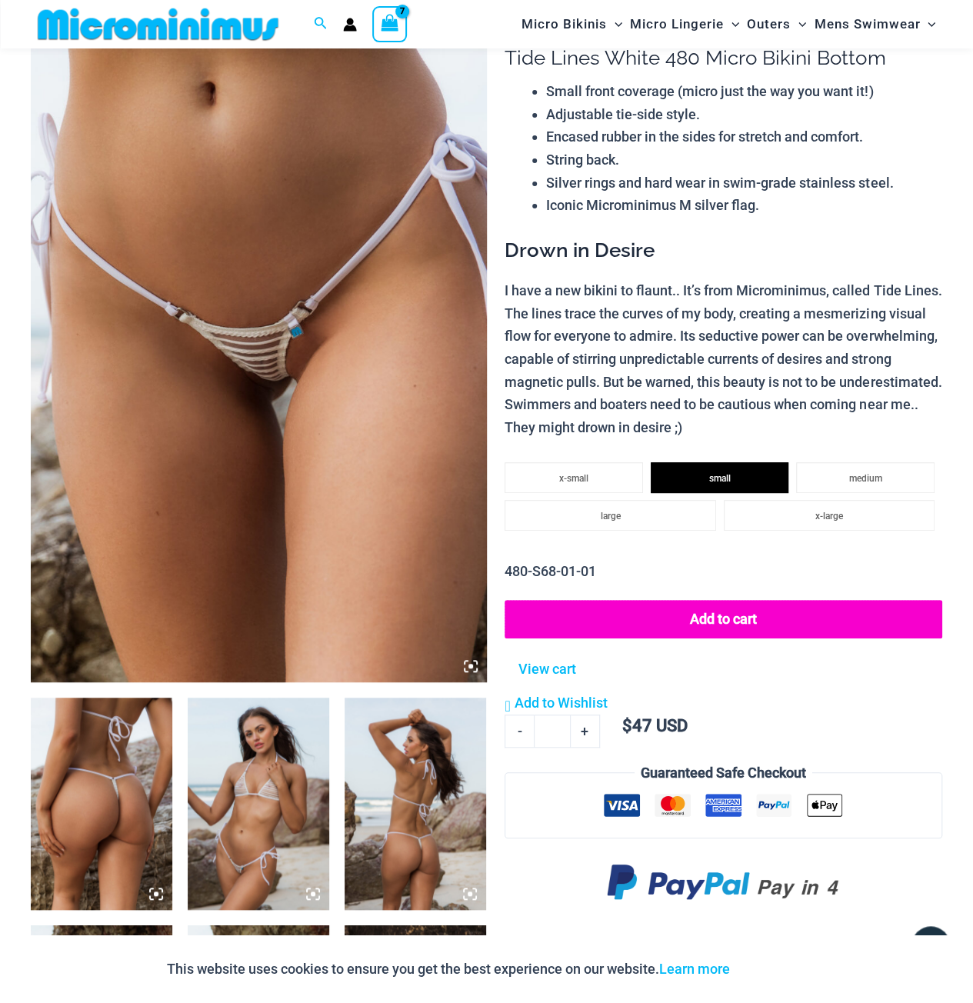
click at [736, 630] on button "Add to cart" at bounding box center [724, 619] width 438 height 38
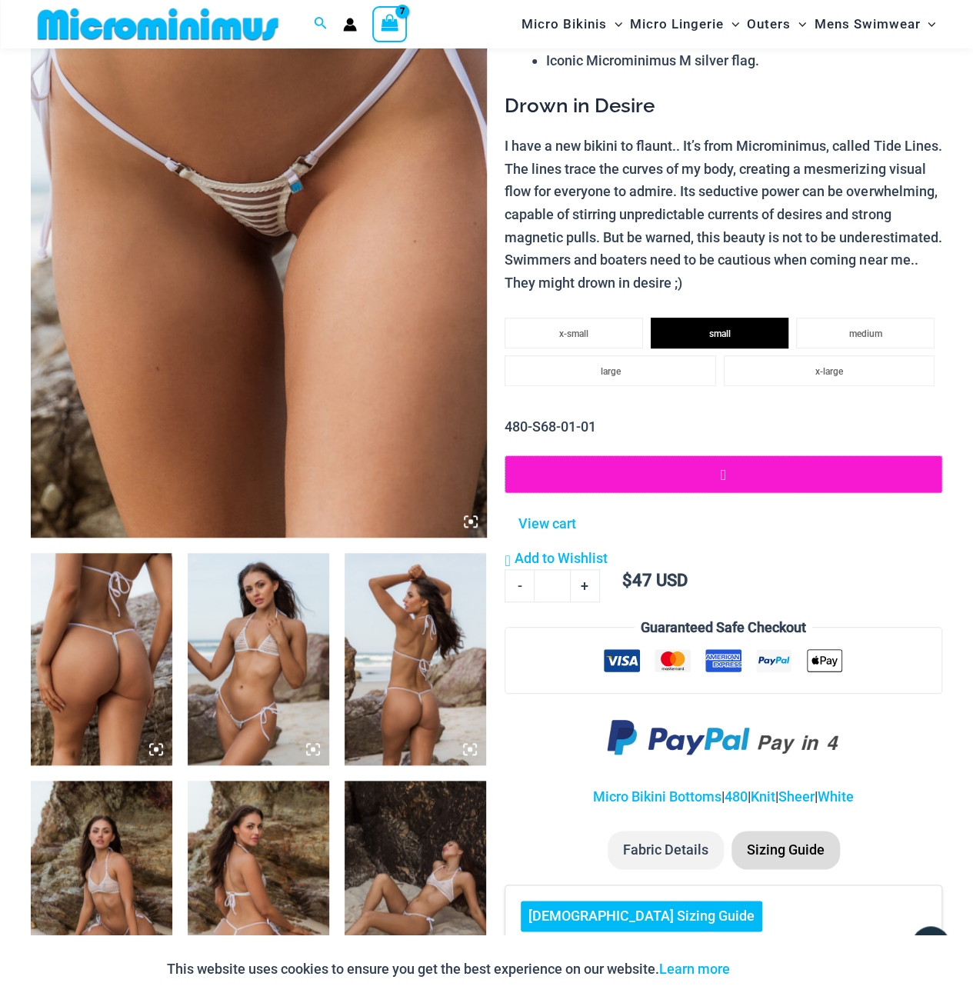
scroll to position [294, 0]
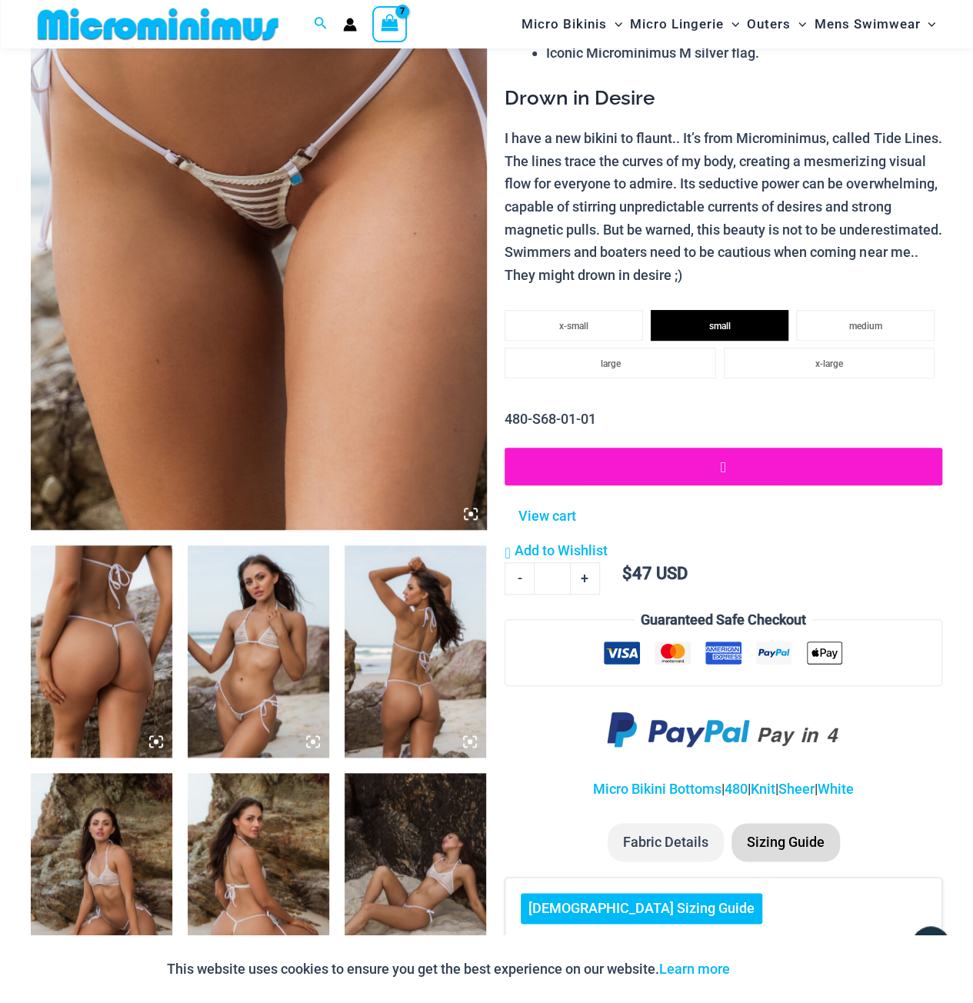
click at [259, 643] on img at bounding box center [259, 652] width 142 height 212
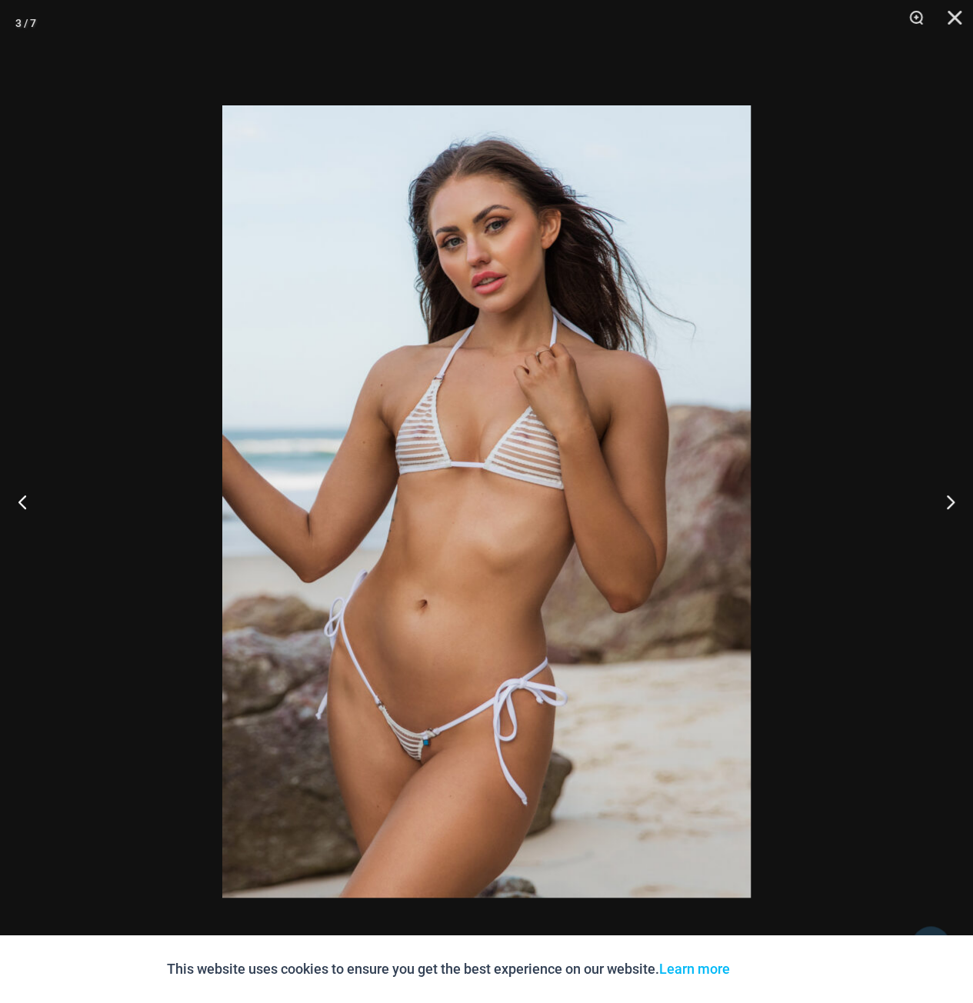
click at [859, 367] on div at bounding box center [486, 501] width 973 height 1003
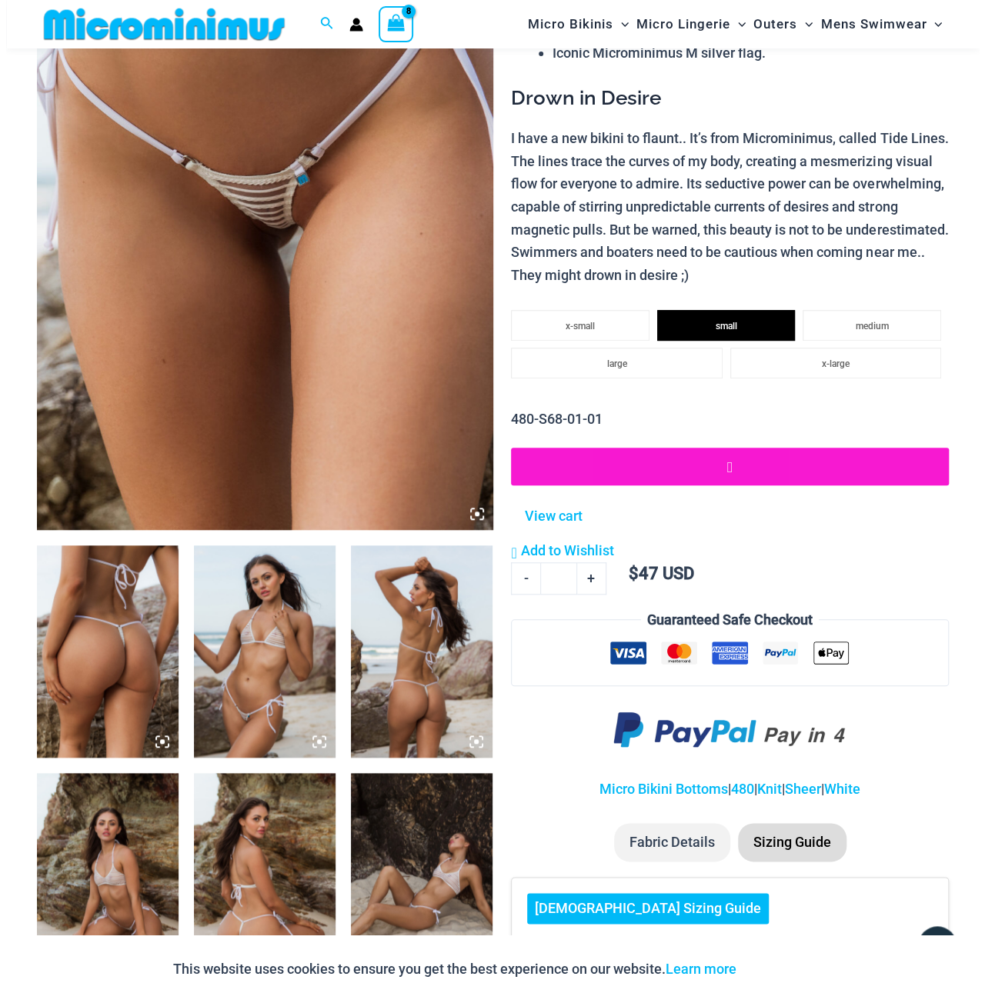
scroll to position [0, 0]
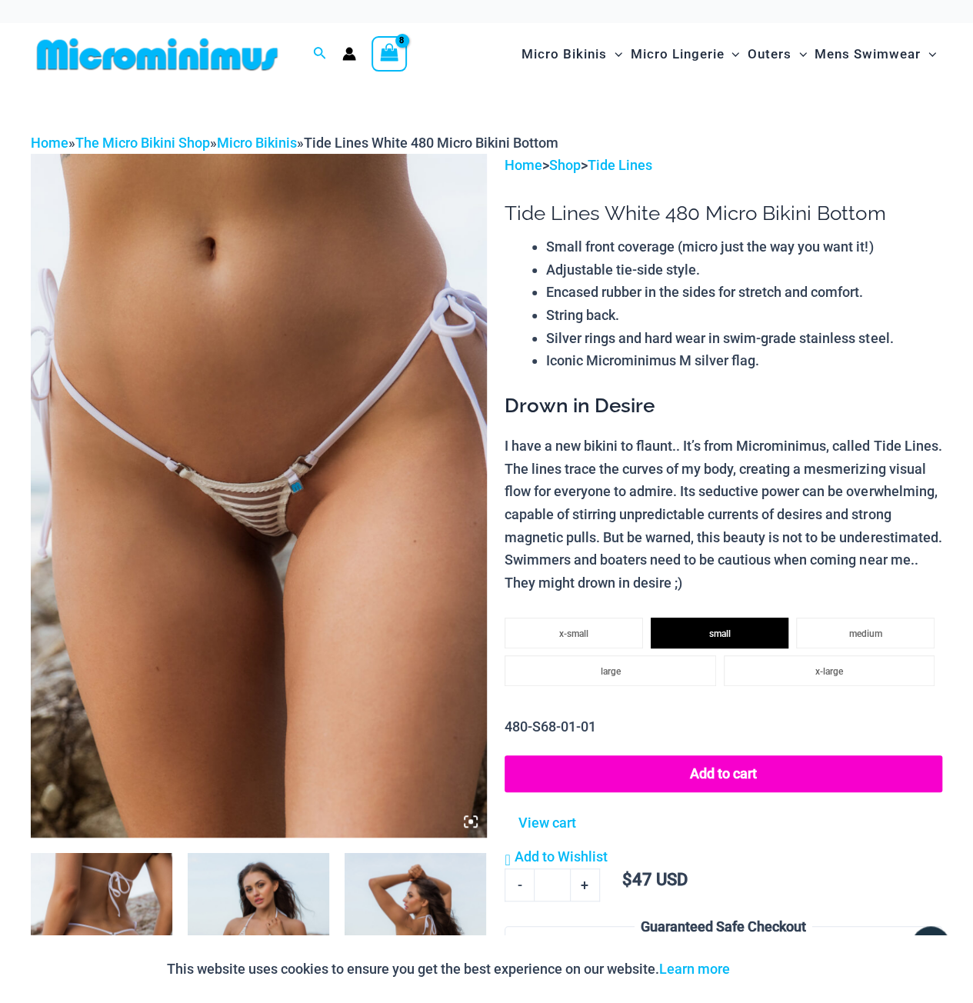
click at [402, 62] on div "View Shopping Cart, 8 items" at bounding box center [389, 53] width 35 height 35
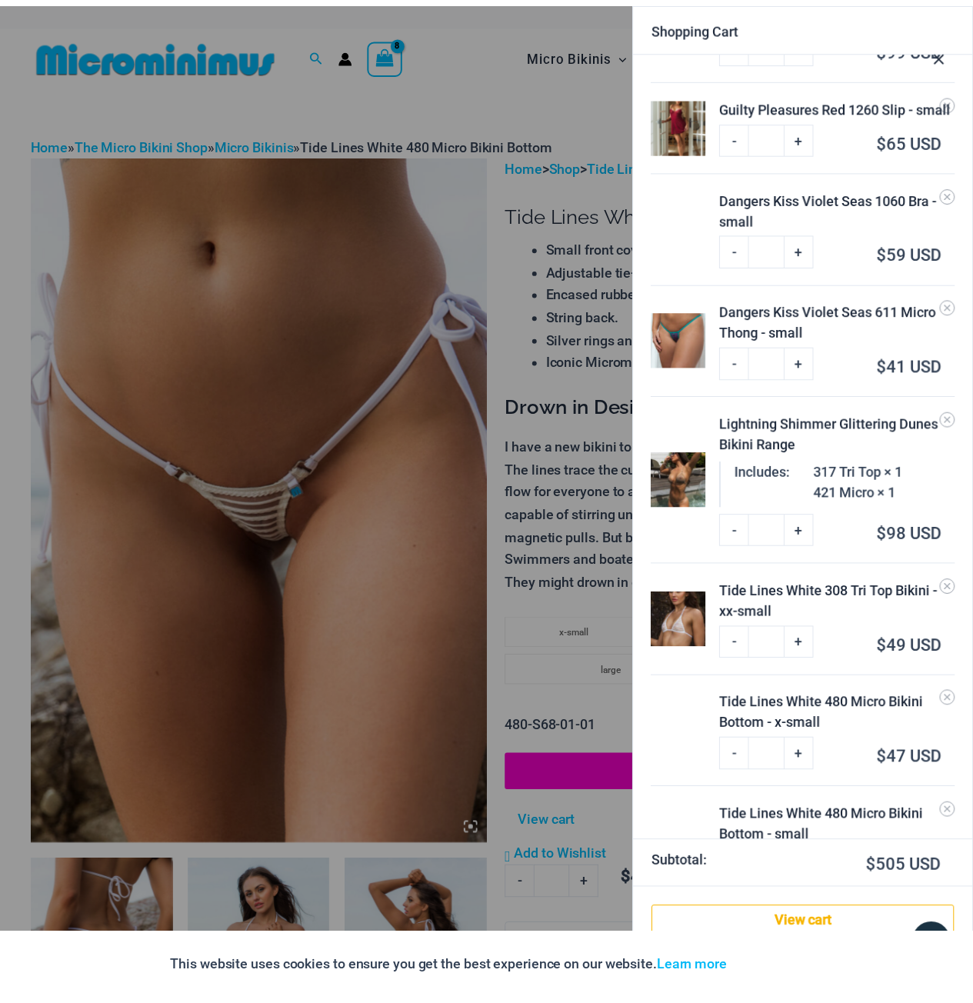
scroll to position [229, 0]
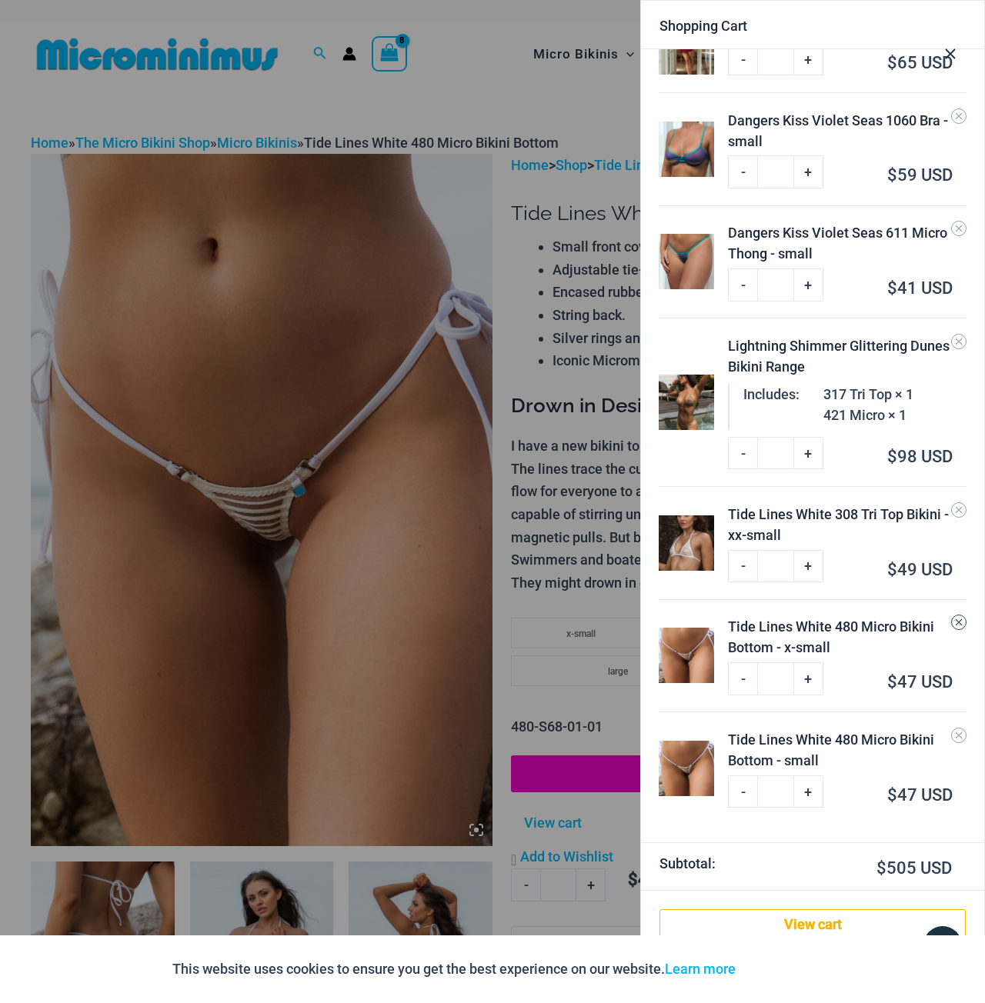
click at [953, 628] on icon "Remove Tide Lines White 480 Micro Bikini Bottom - x-small from cart" at bounding box center [958, 622] width 11 height 11
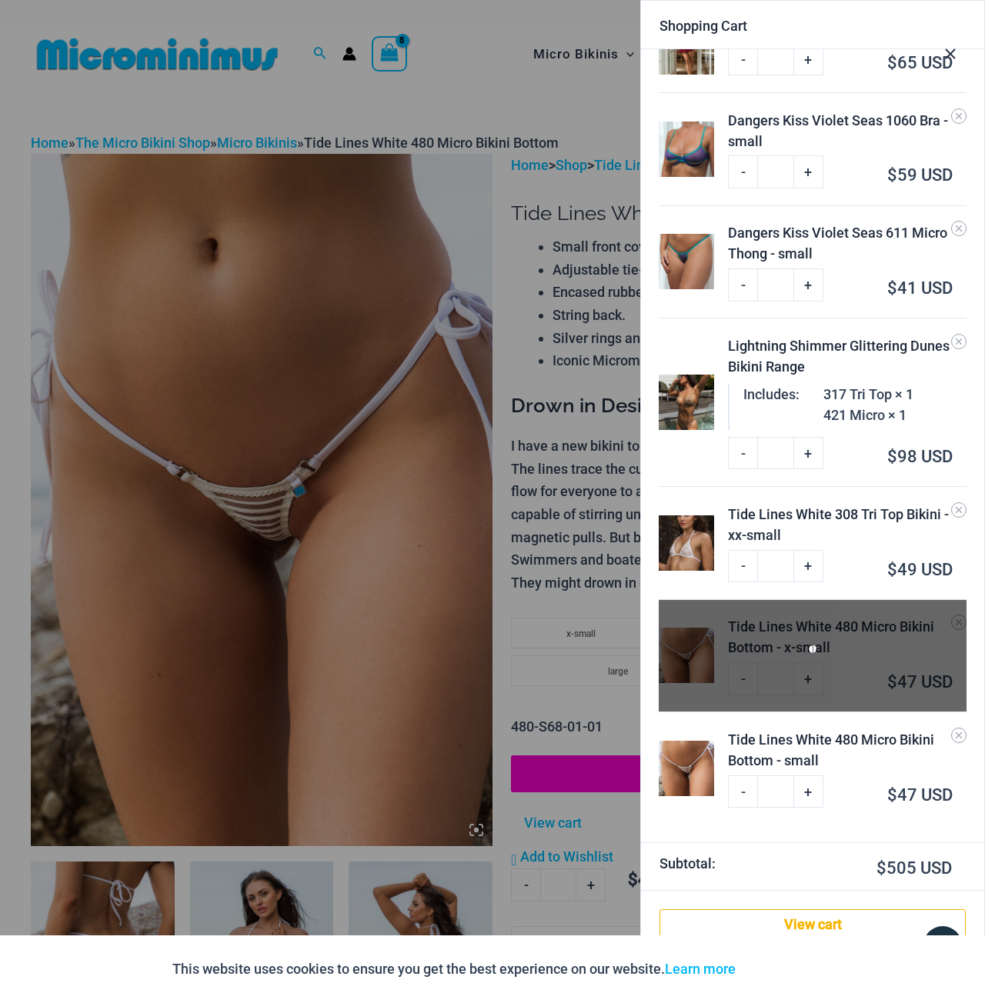
click at [572, 274] on div at bounding box center [492, 501] width 985 height 1003
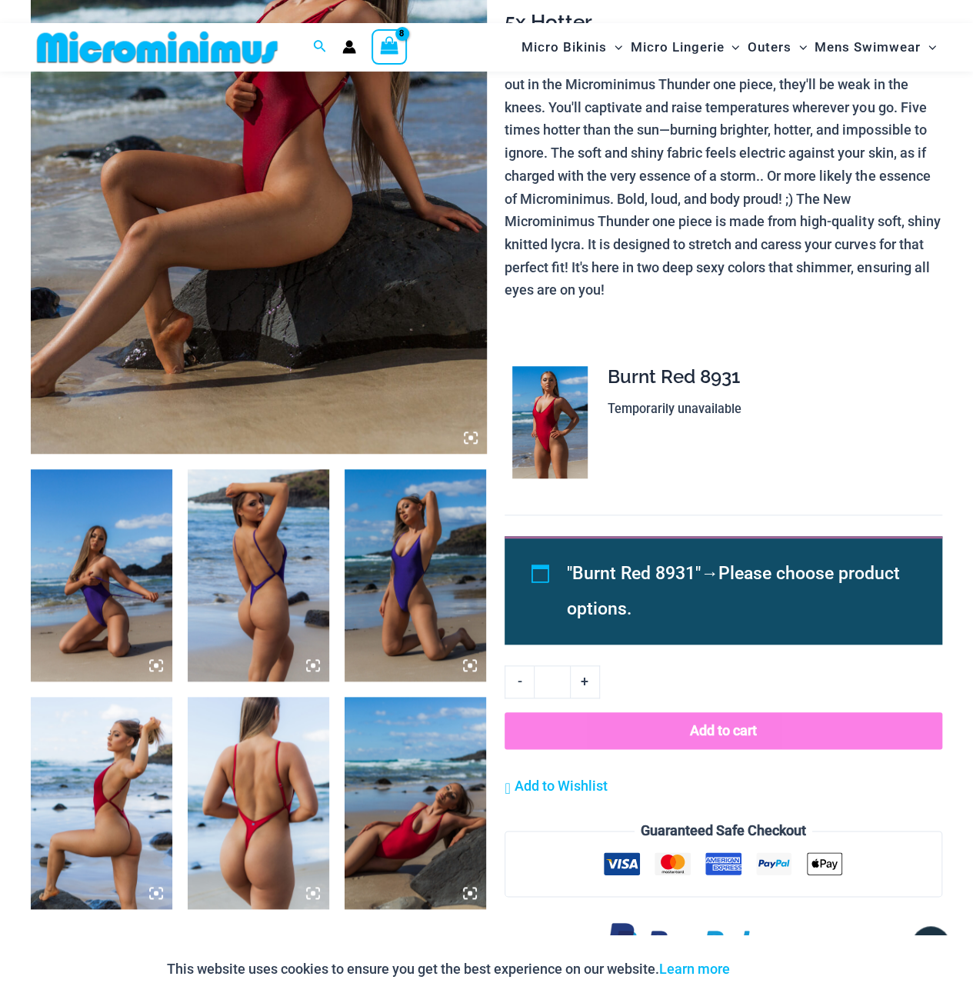
scroll to position [372, 0]
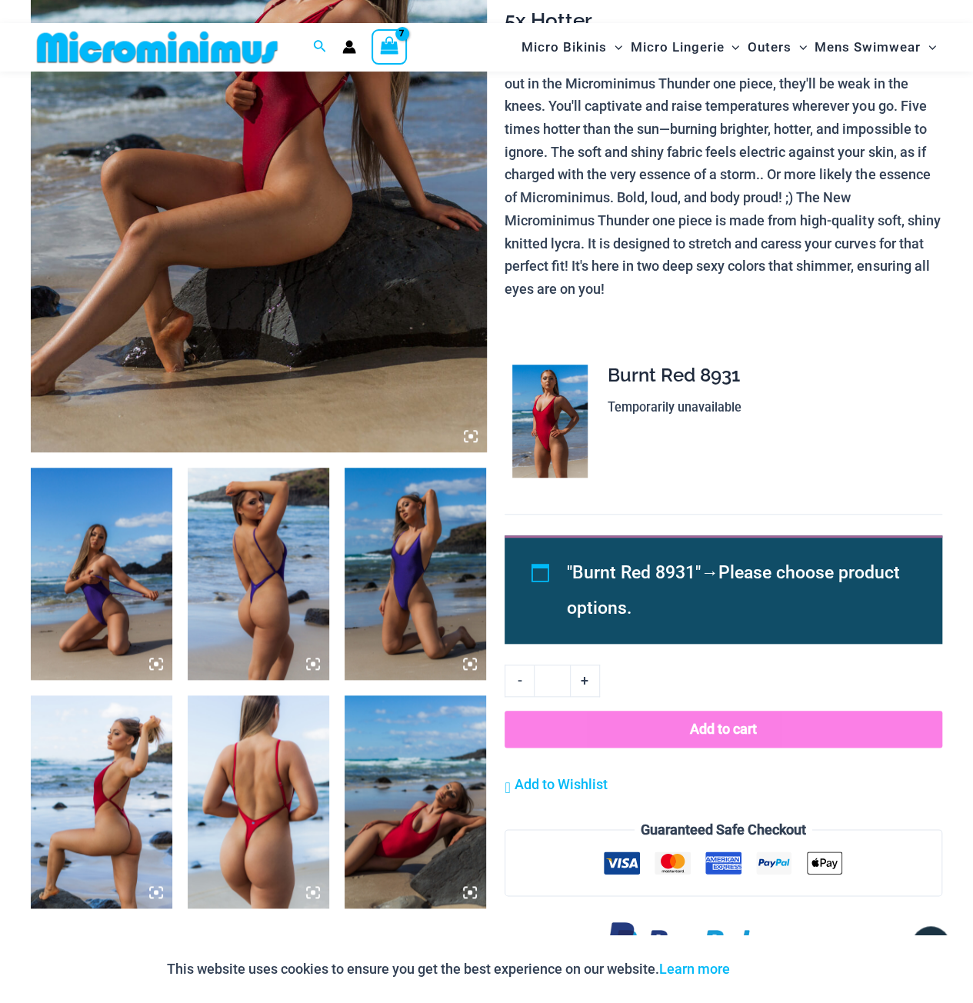
click at [622, 418] on p "Temporarily unavailable" at bounding box center [769, 407] width 322 height 23
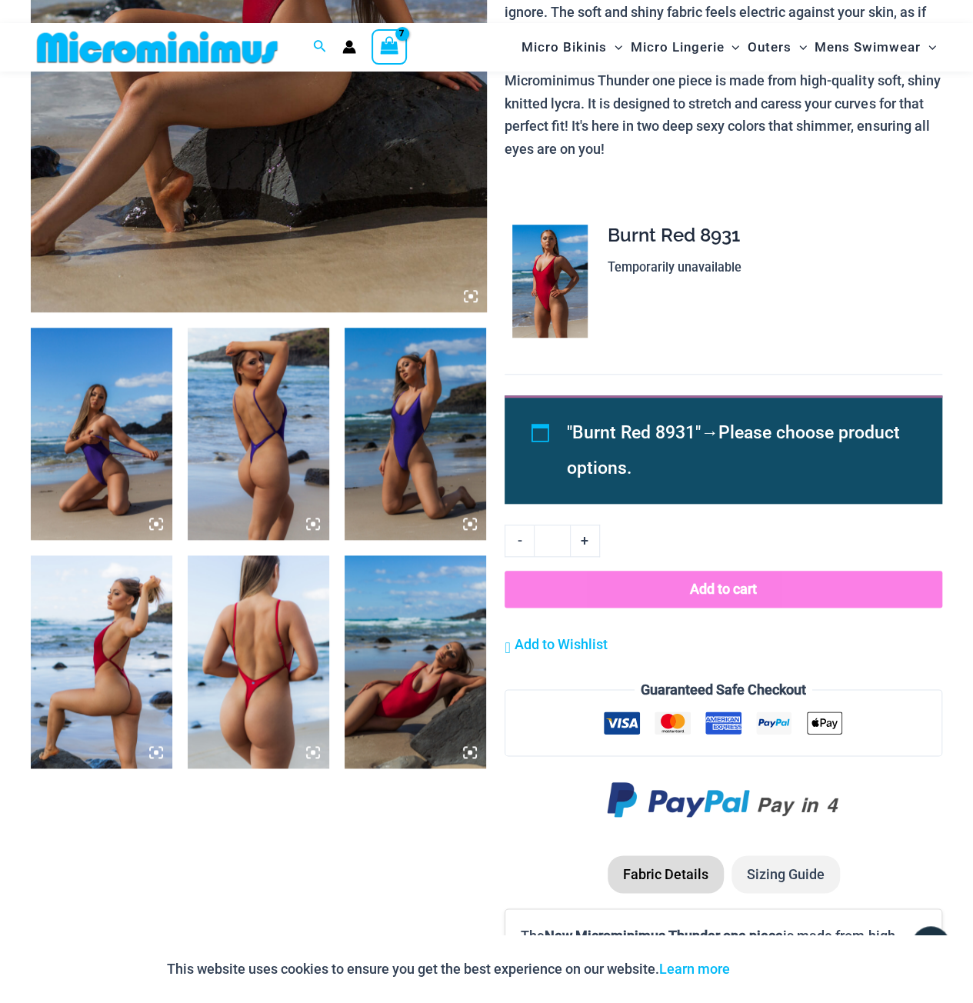
scroll to position [0, 0]
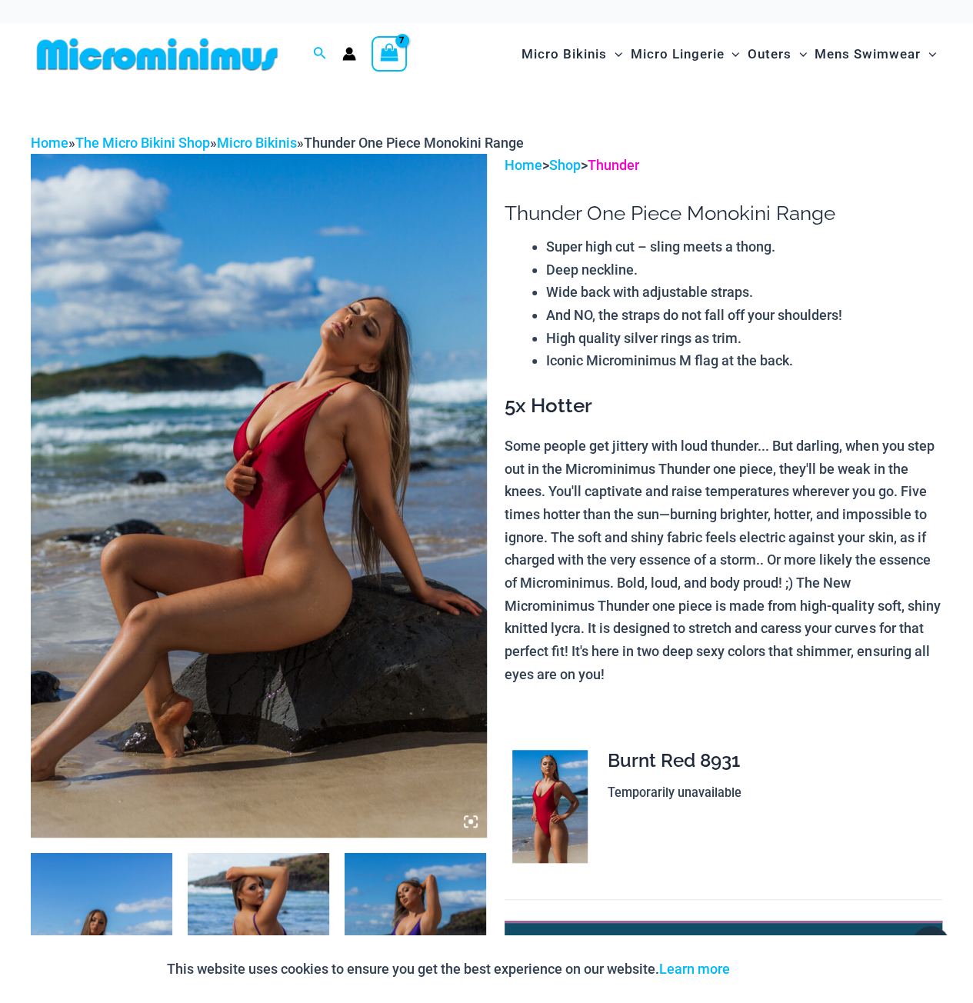
click at [617, 163] on link "Thunder" at bounding box center [614, 165] width 52 height 16
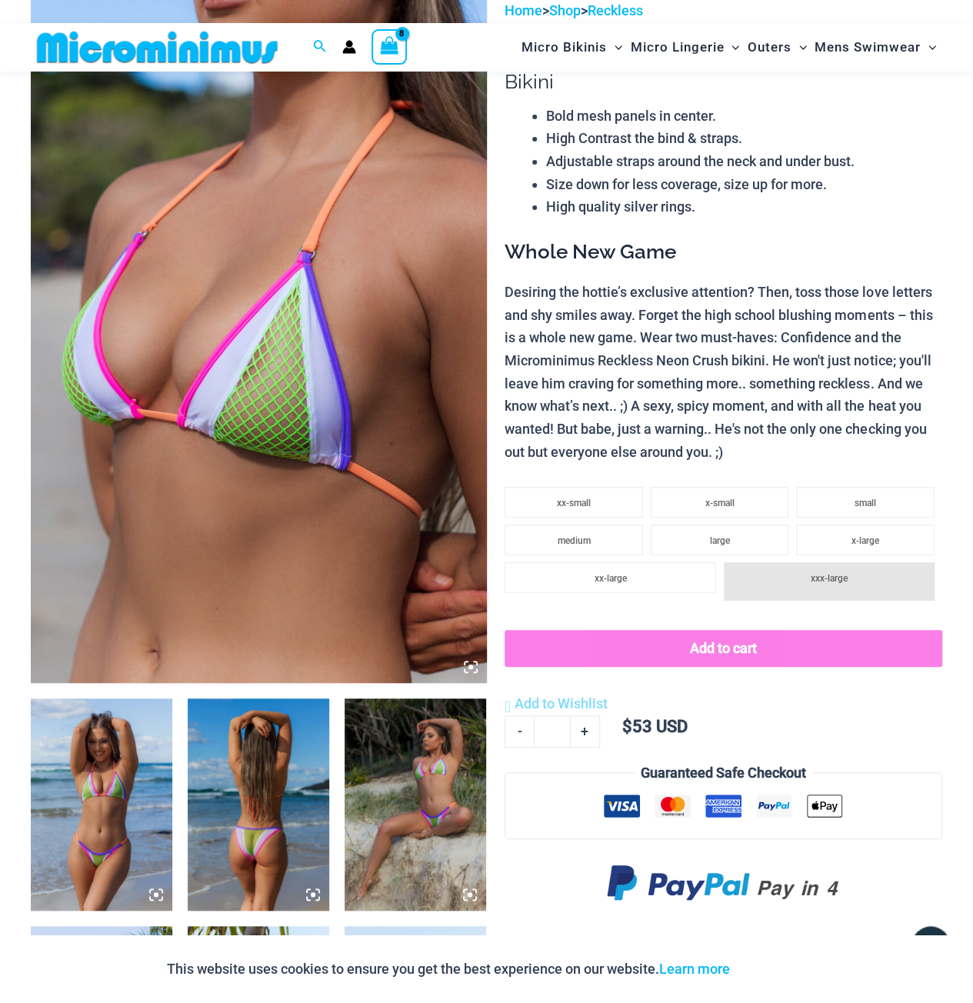
scroll to position [142, 0]
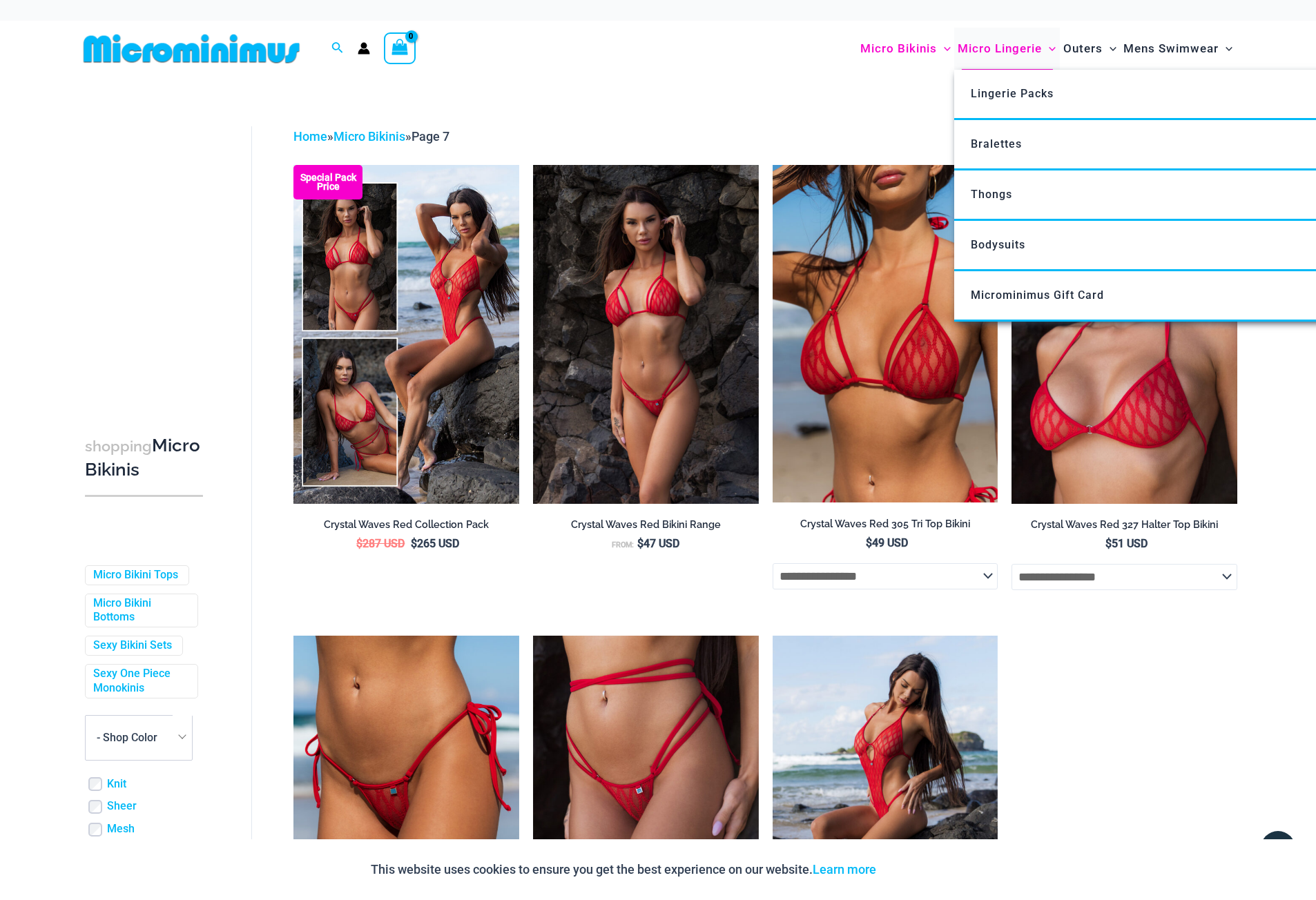
click at [997, 49] on span "Micro Lingerie" at bounding box center [999, 48] width 84 height 35
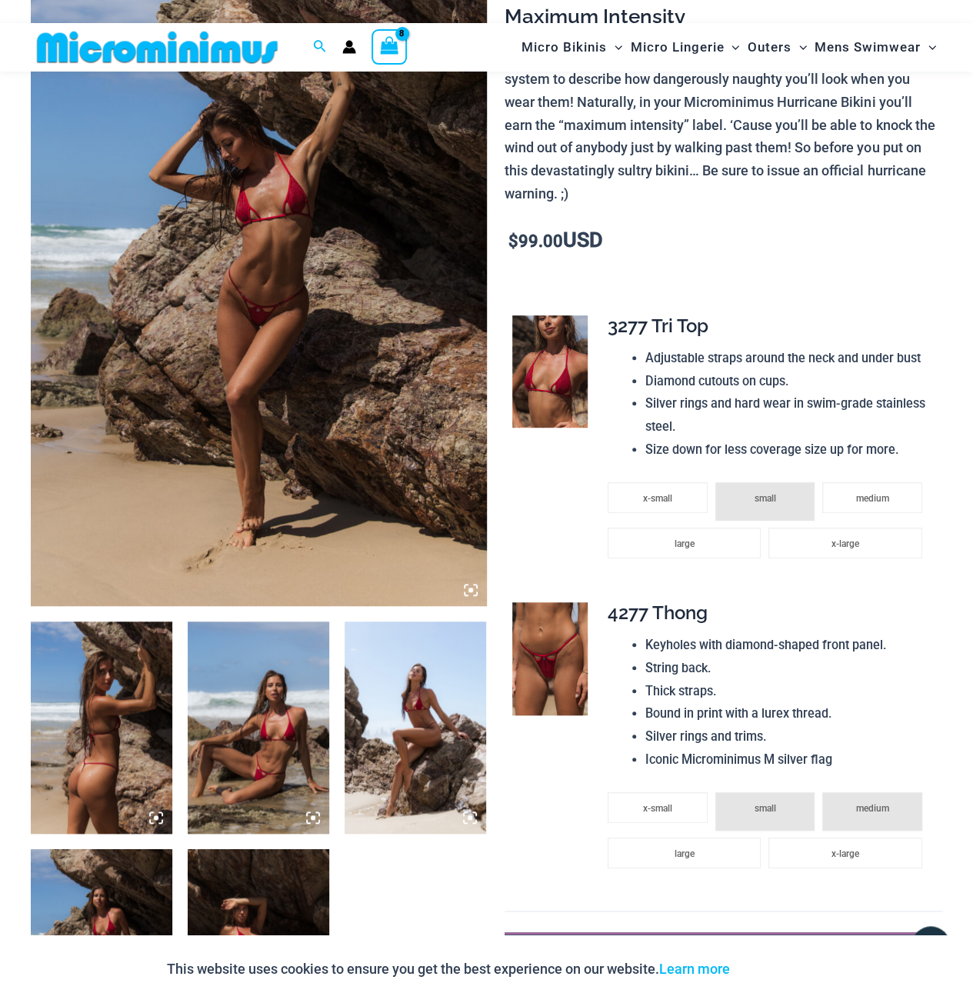
scroll to position [218, 0]
click at [536, 341] on img at bounding box center [550, 372] width 75 height 112
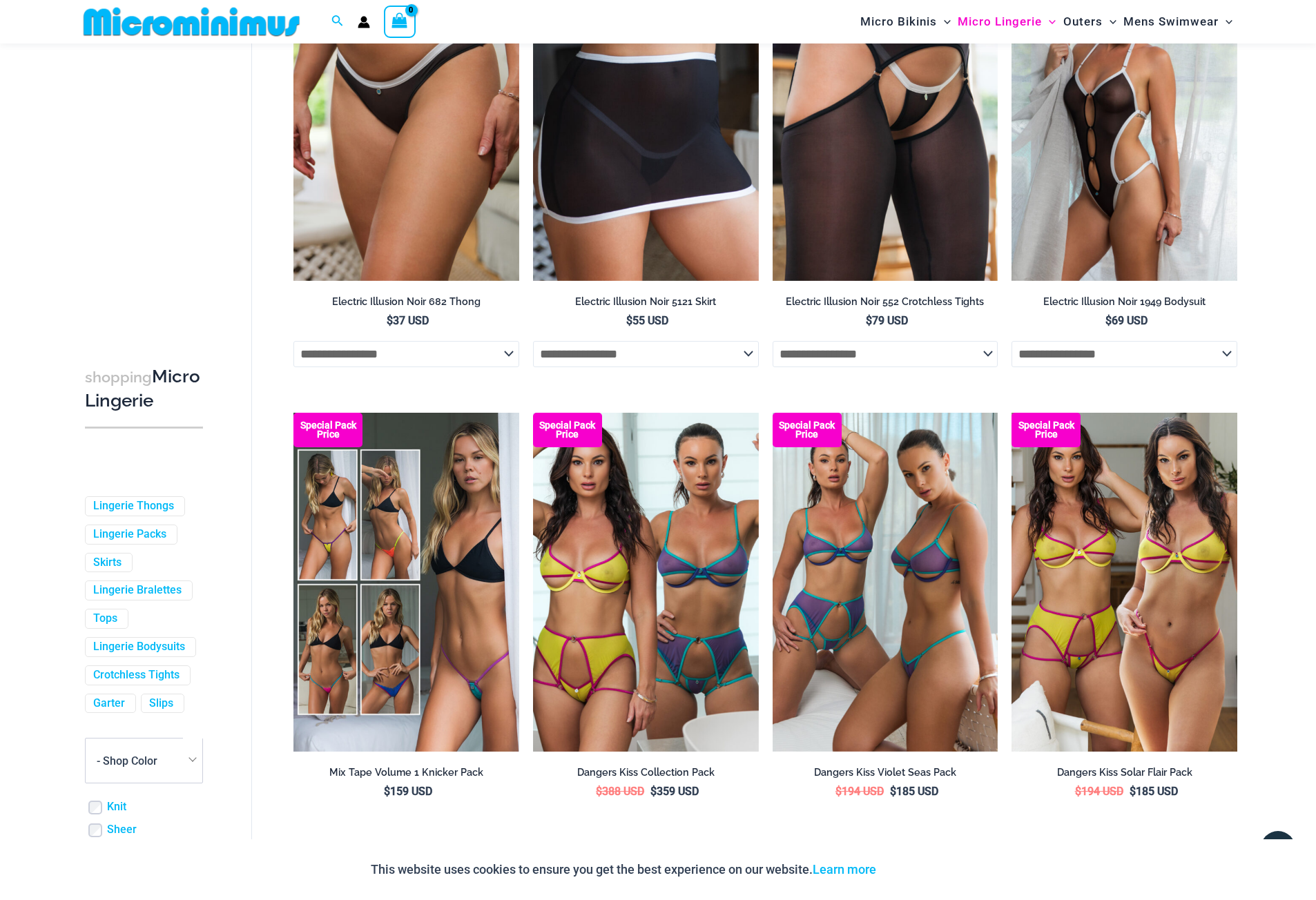
scroll to position [3361, 0]
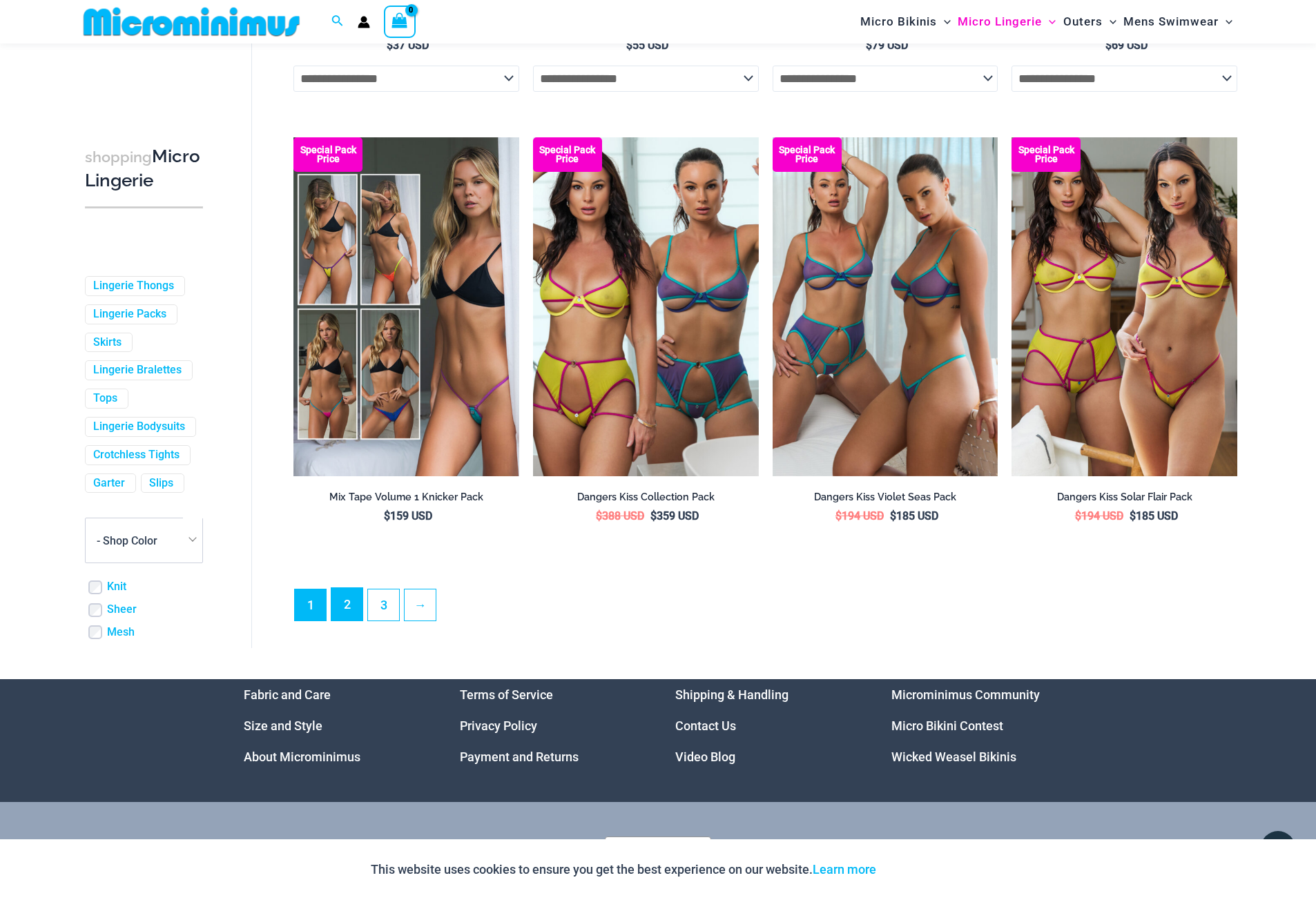
click at [351, 613] on link "2" at bounding box center [346, 605] width 31 height 32
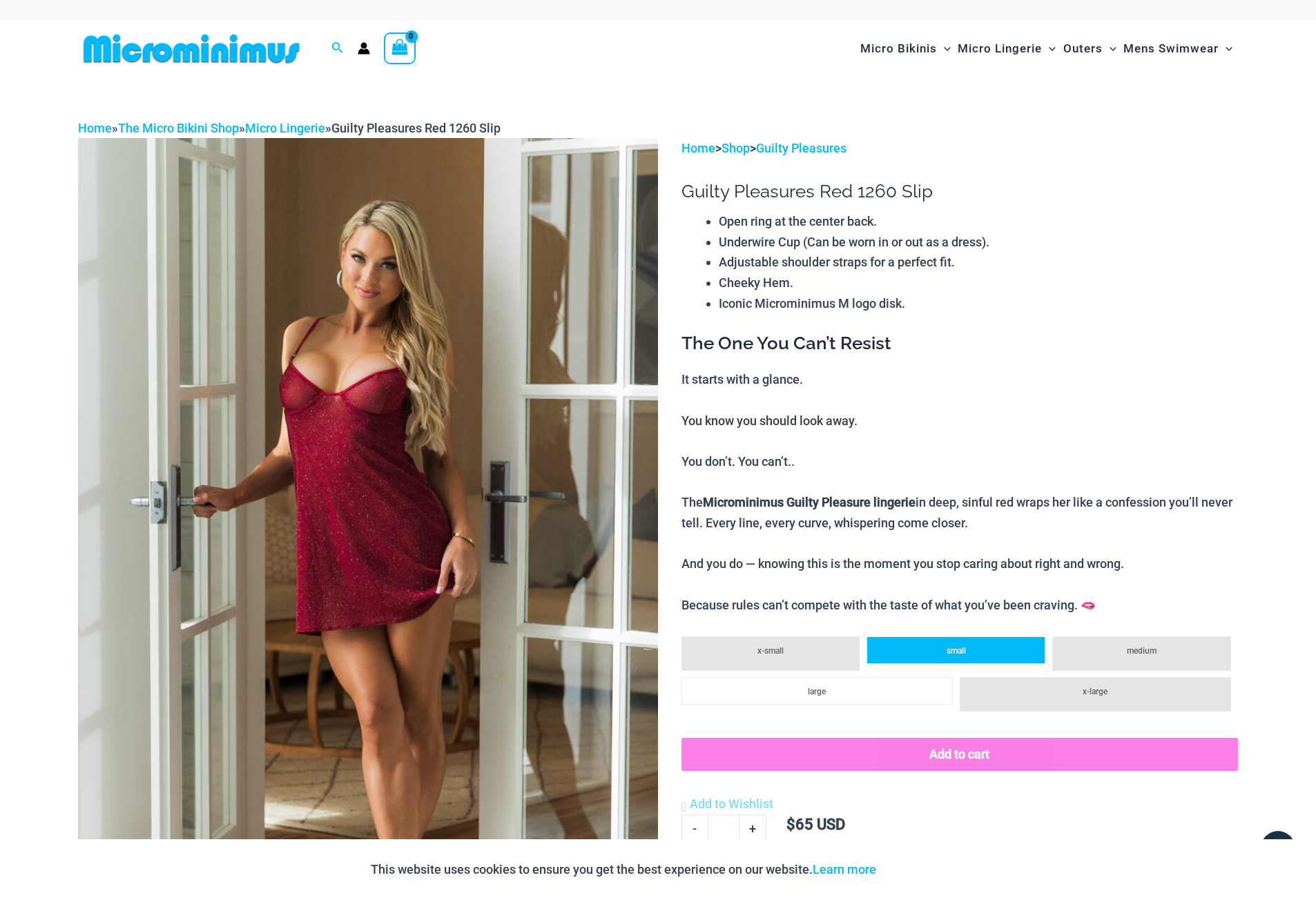
click at [987, 652] on li "small" at bounding box center [955, 650] width 179 height 28
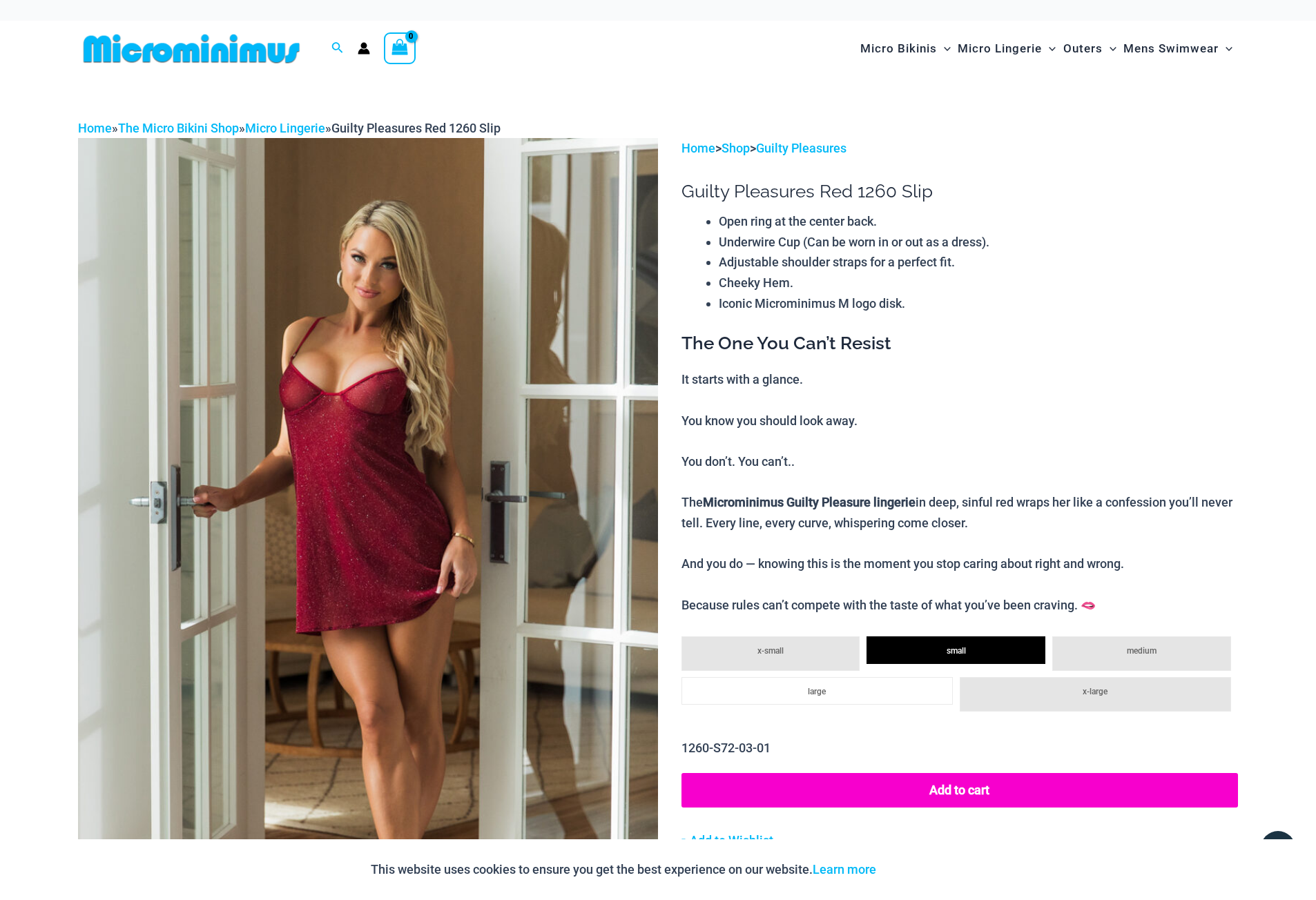
click at [1002, 792] on button "Add to cart" at bounding box center [960, 791] width 556 height 34
click at [399, 49] on icon "View Shopping Cart, 3 items" at bounding box center [400, 48] width 16 height 16
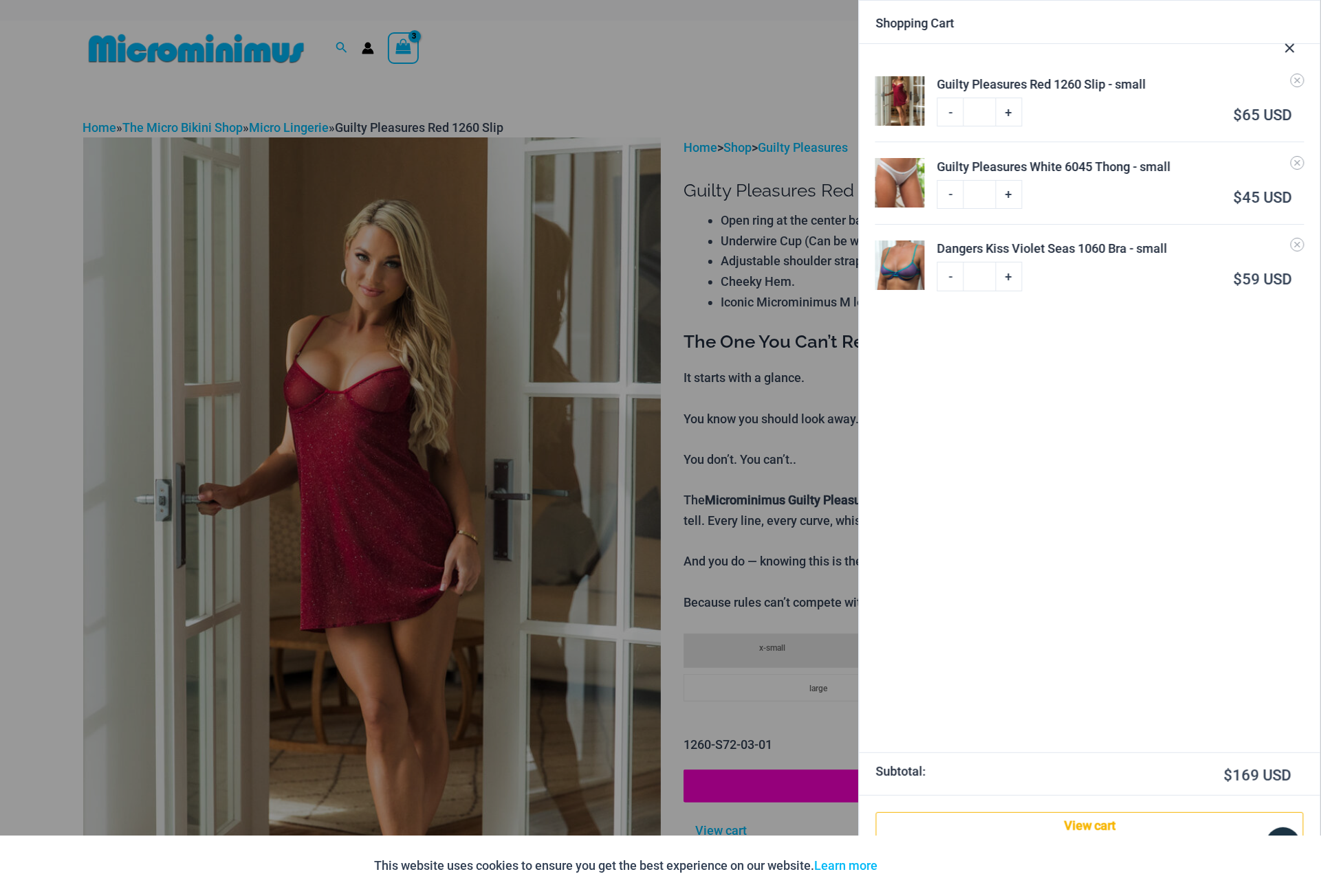
click at [942, 190] on link "-" at bounding box center [950, 195] width 26 height 29
type input "*"
click at [764, 78] on div at bounding box center [660, 448] width 1321 height 896
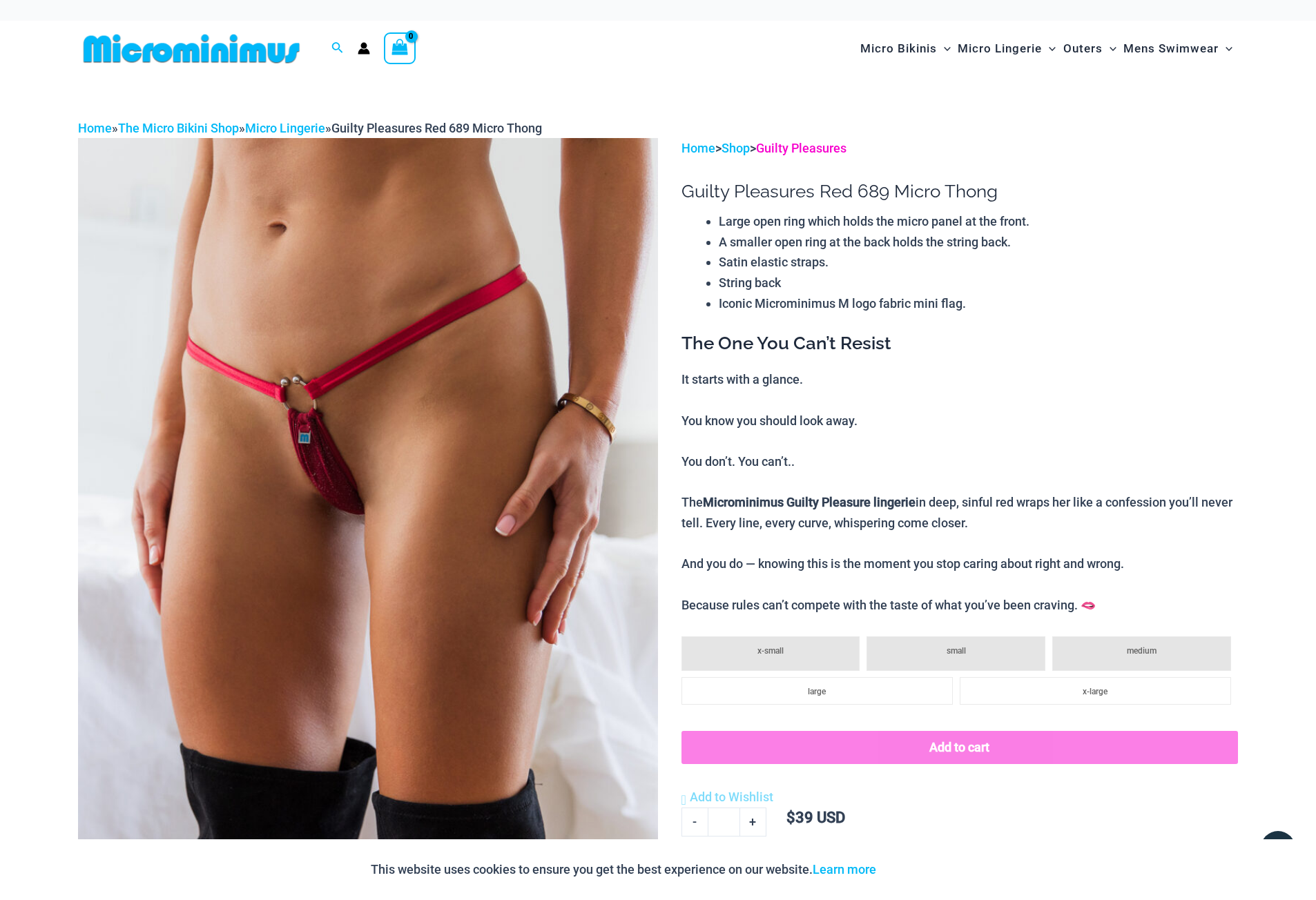
click at [802, 147] on link "Guilty Pleasures" at bounding box center [801, 148] width 91 height 14
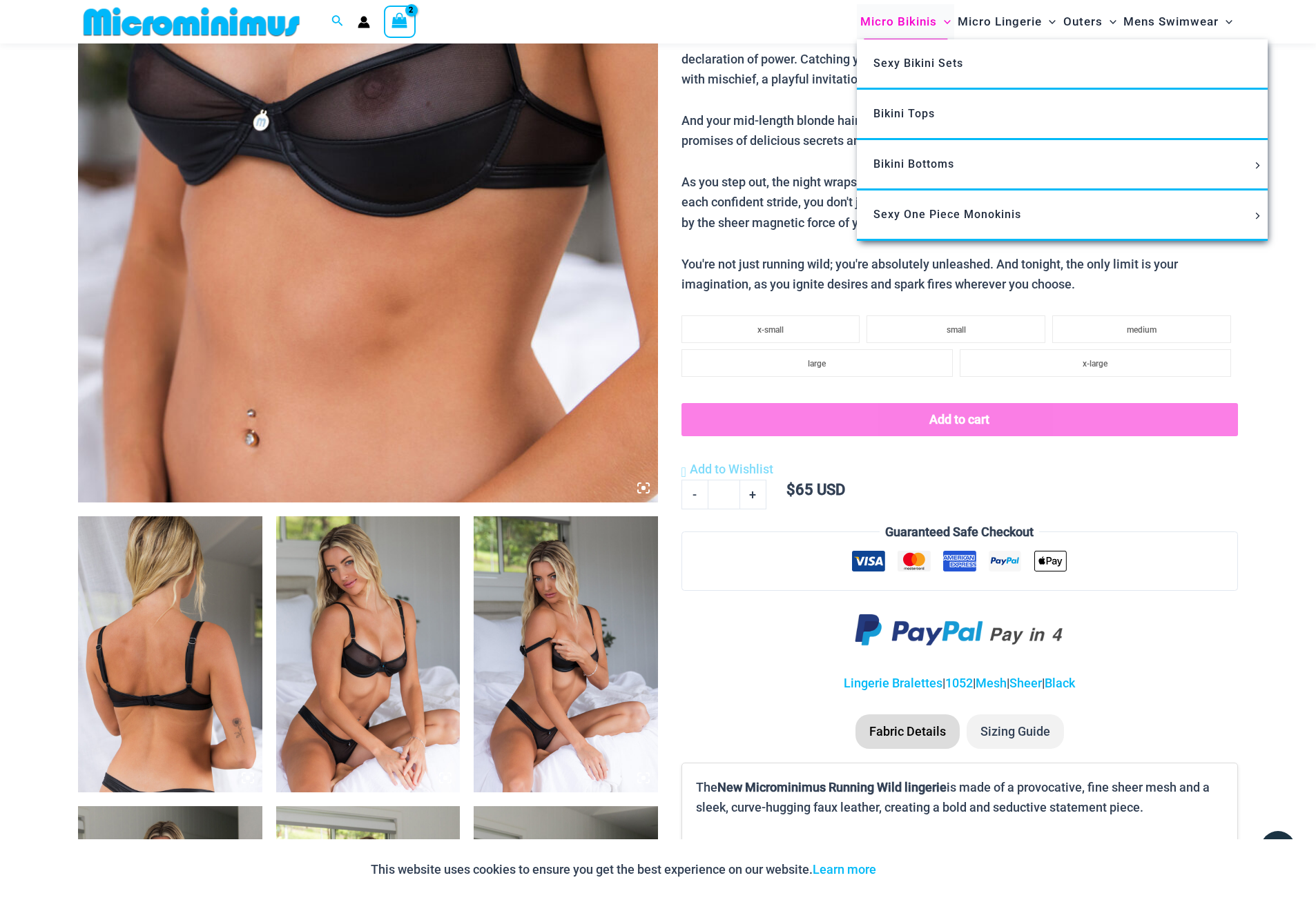
scroll to position [472, 0]
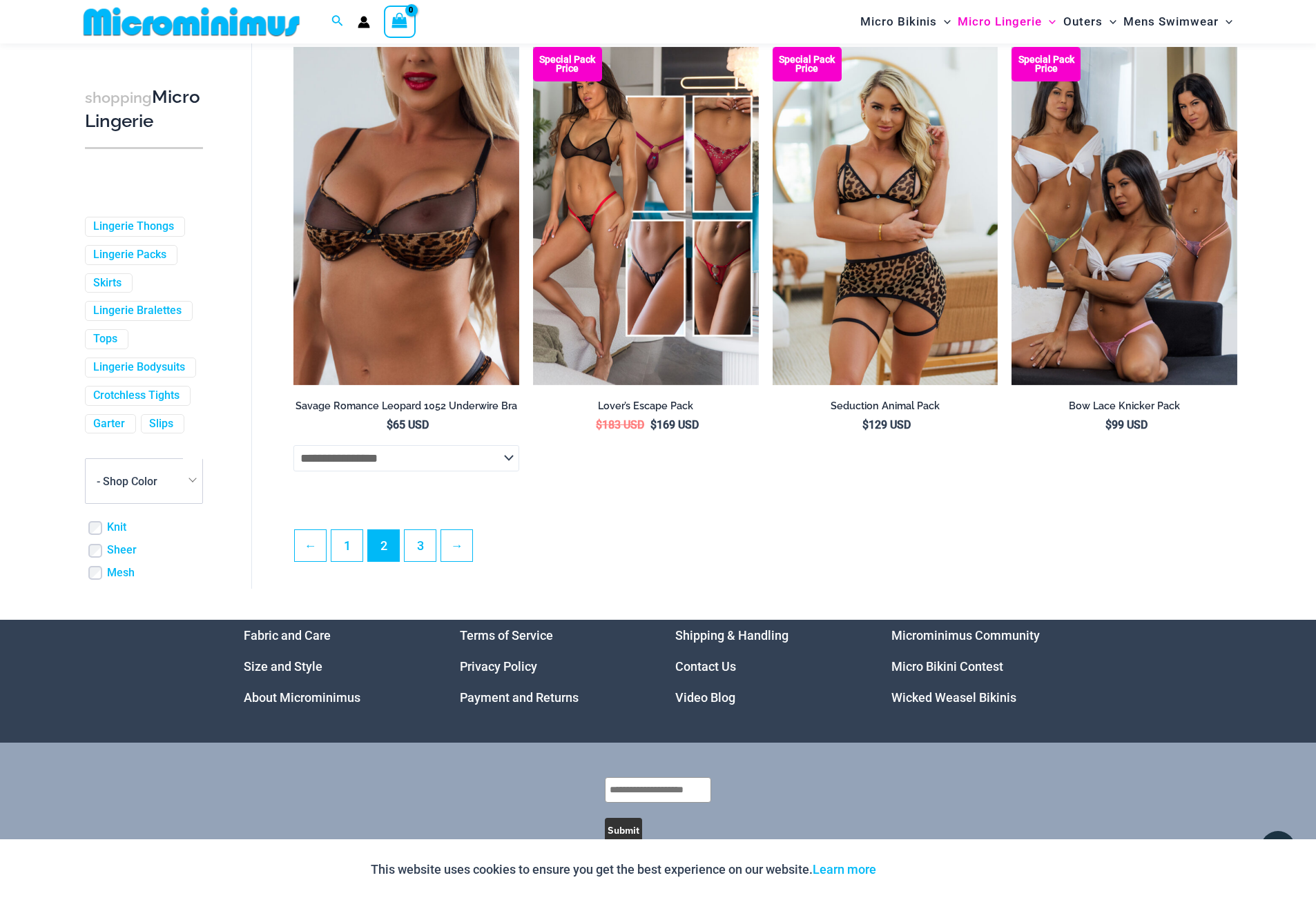
scroll to position [3453, 0]
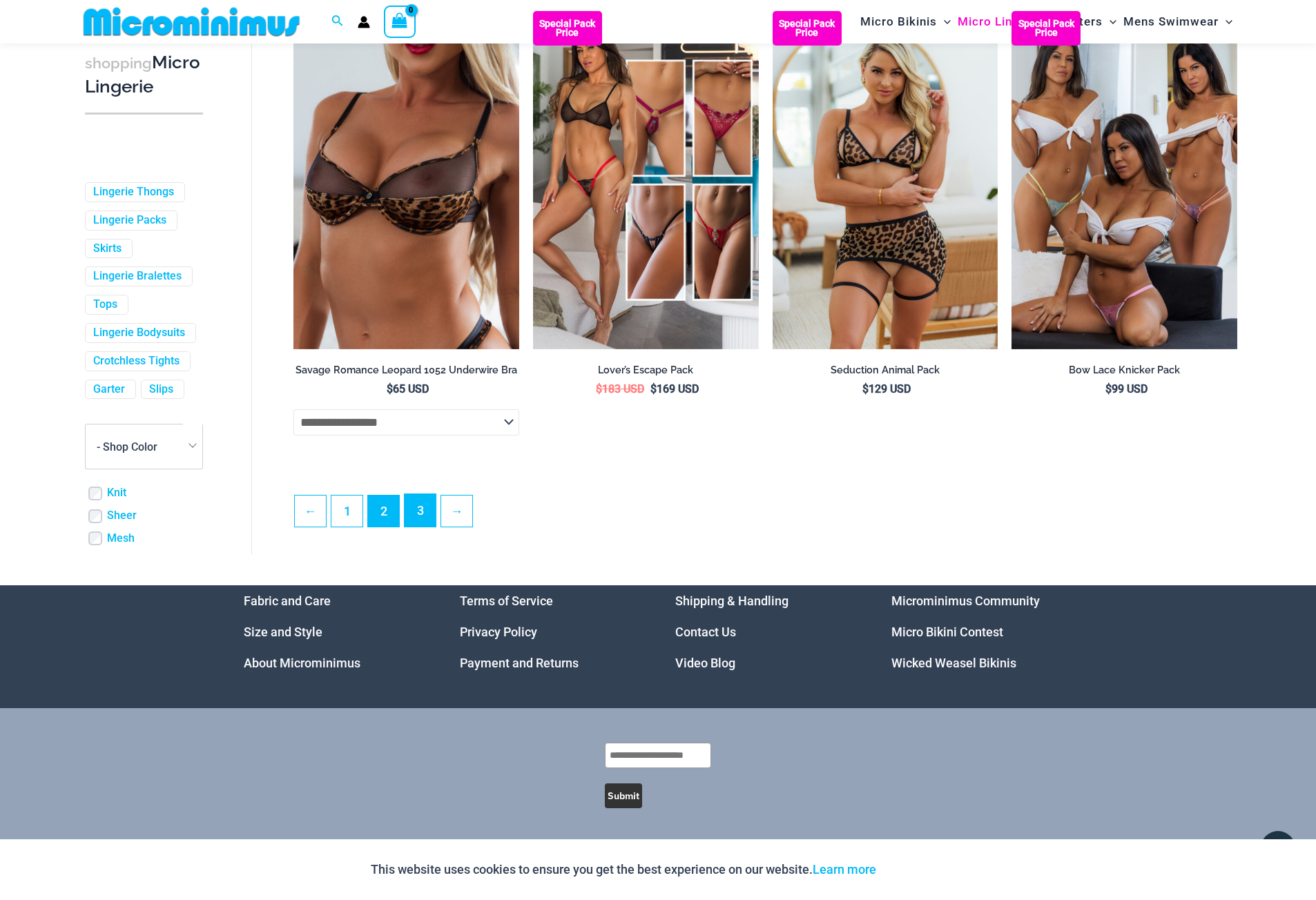
click at [421, 520] on link "3" at bounding box center [420, 511] width 31 height 32
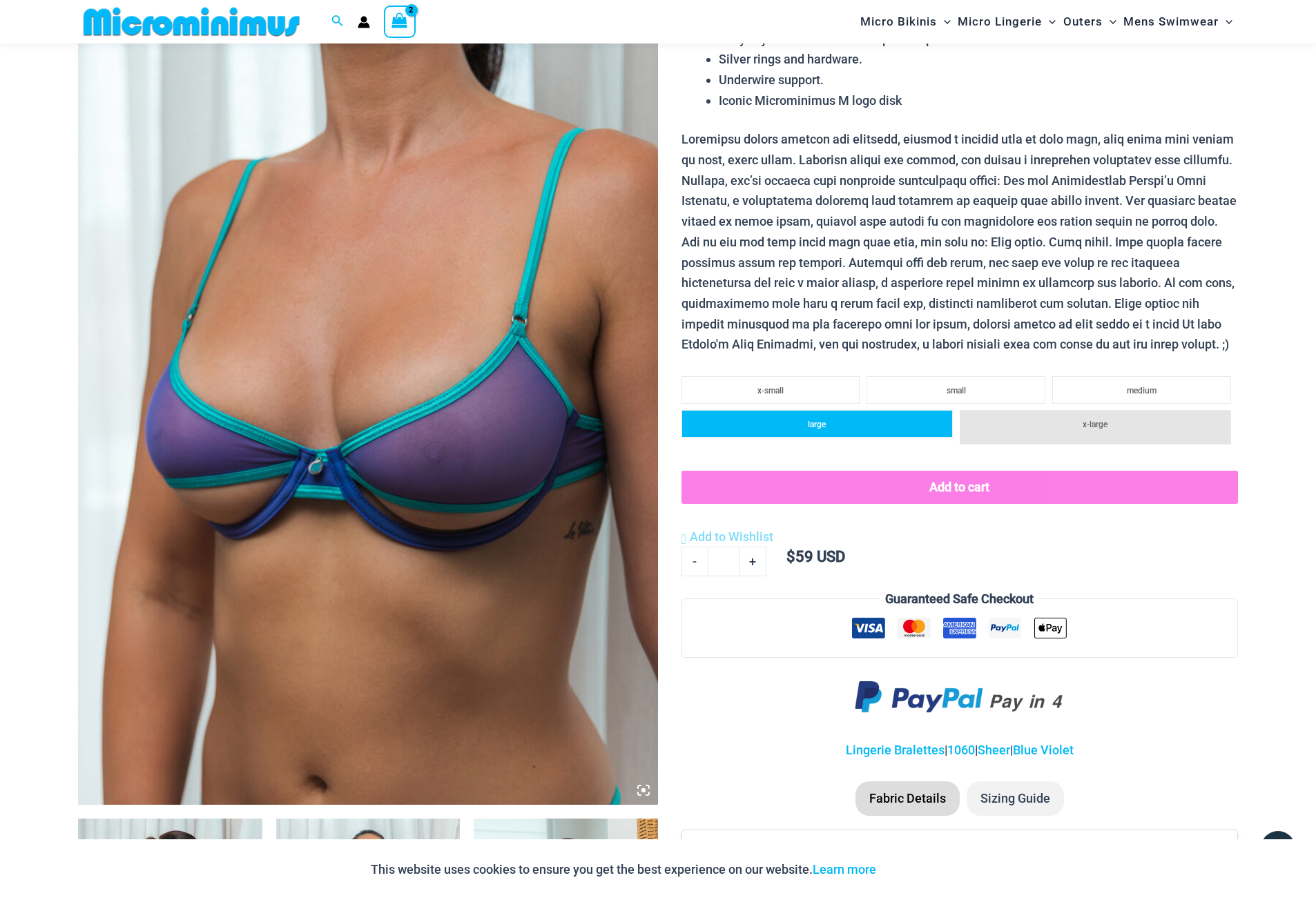
scroll to position [197, 0]
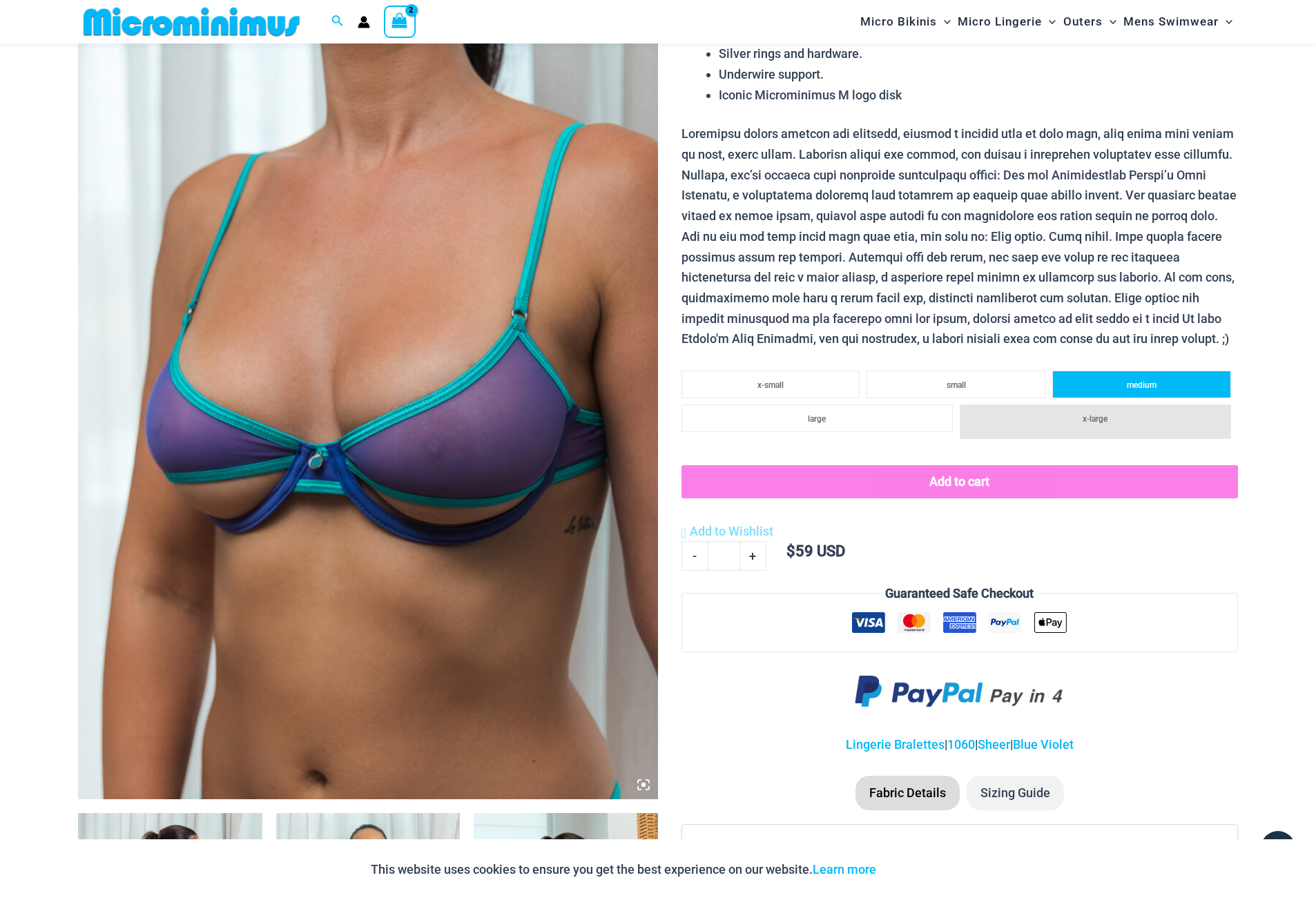
click at [1096, 383] on li "medium" at bounding box center [1141, 384] width 179 height 28
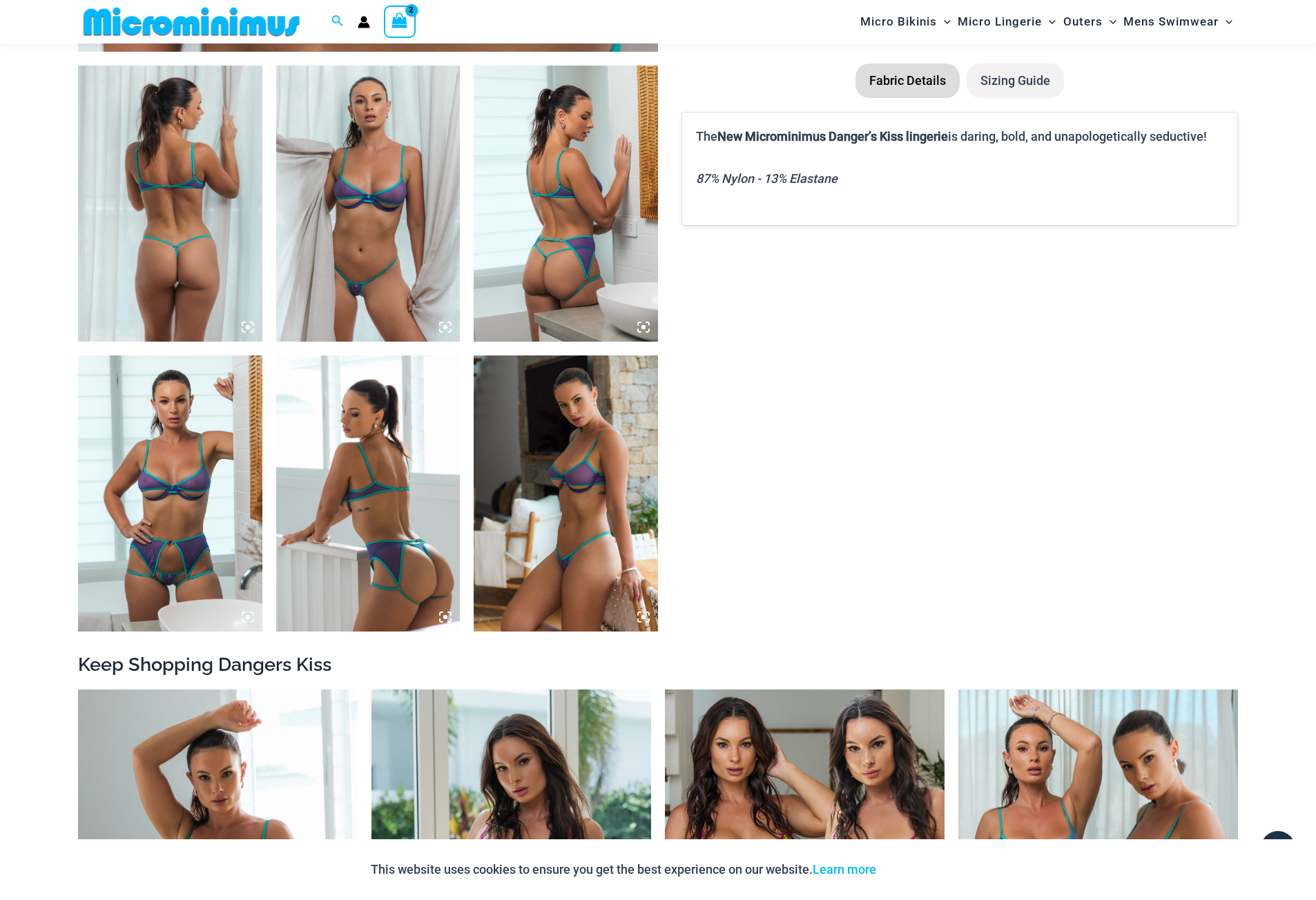
scroll to position [748, 0]
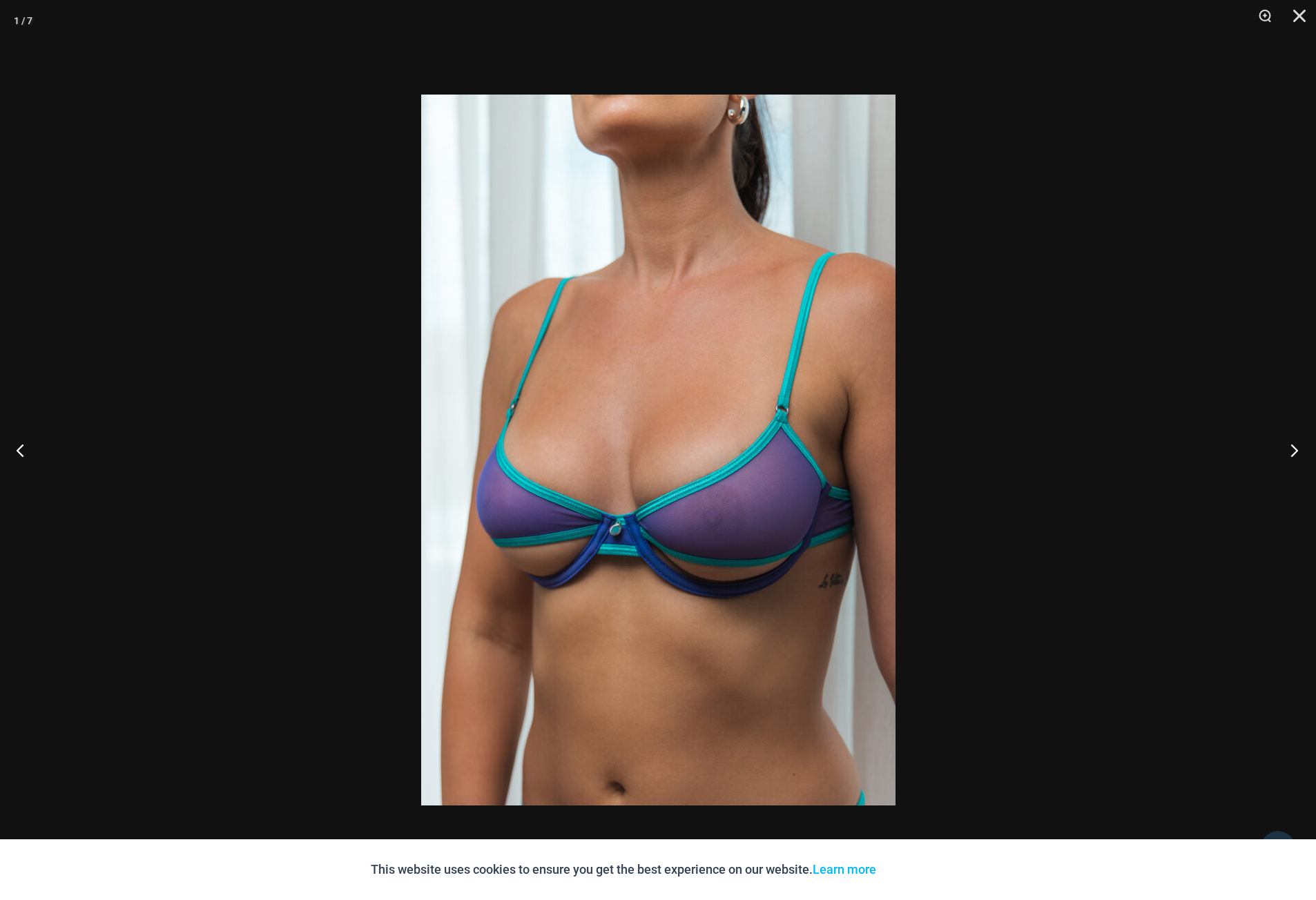
click at [1293, 450] on button "Next" at bounding box center [1290, 450] width 52 height 69
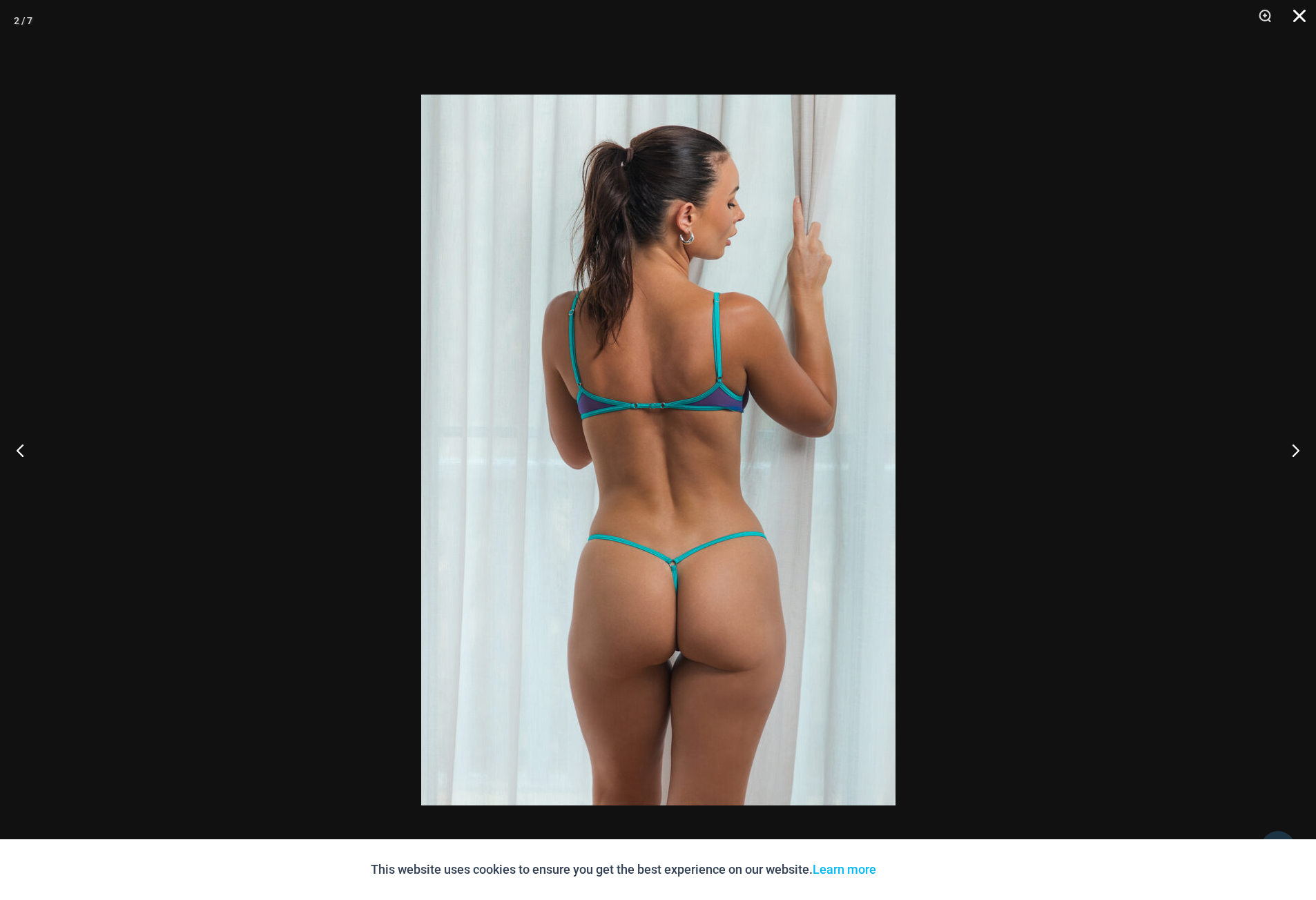
click at [1307, 25] on button "Close" at bounding box center [1294, 21] width 34 height 41
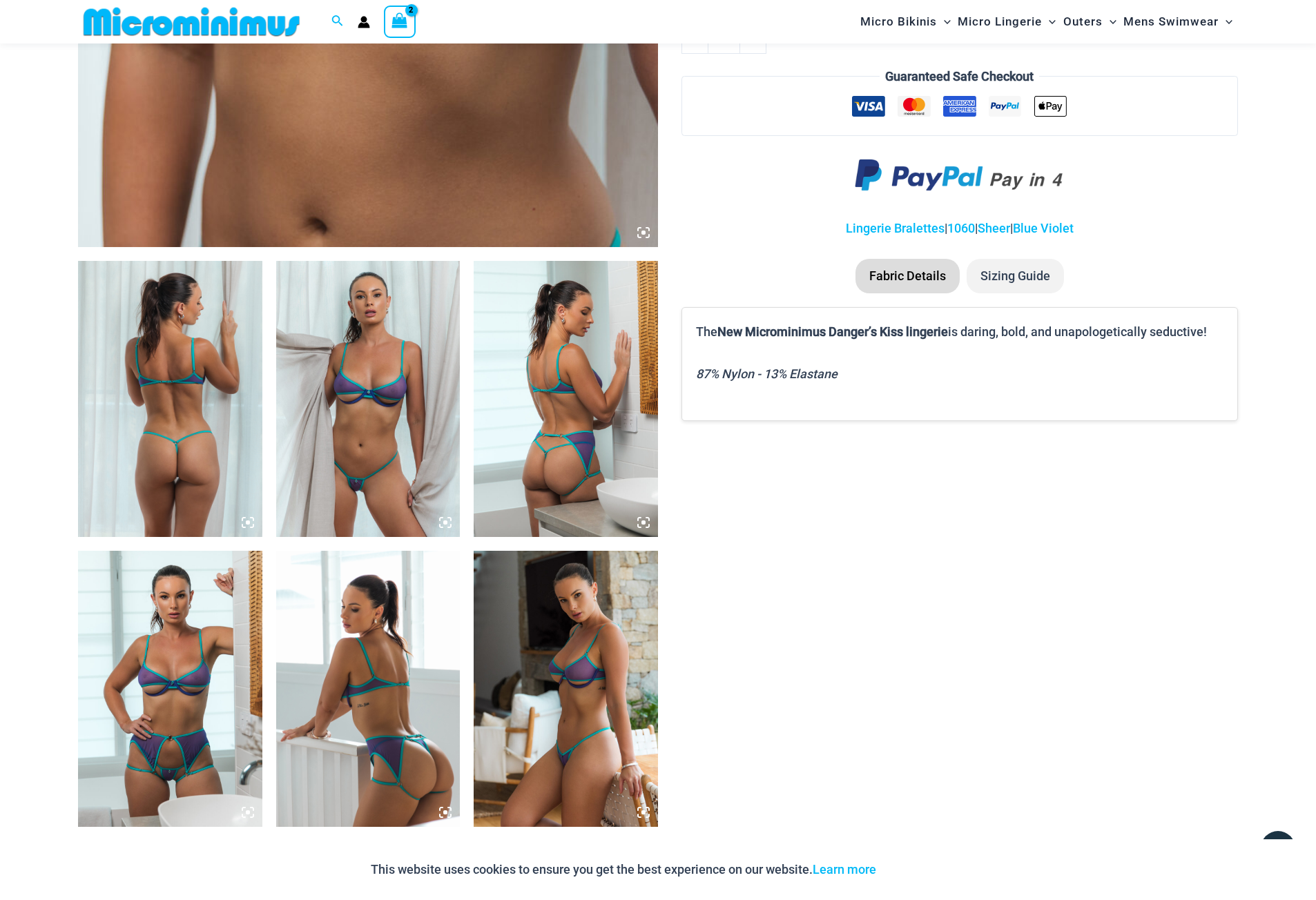
click at [213, 485] on img at bounding box center [170, 399] width 184 height 276
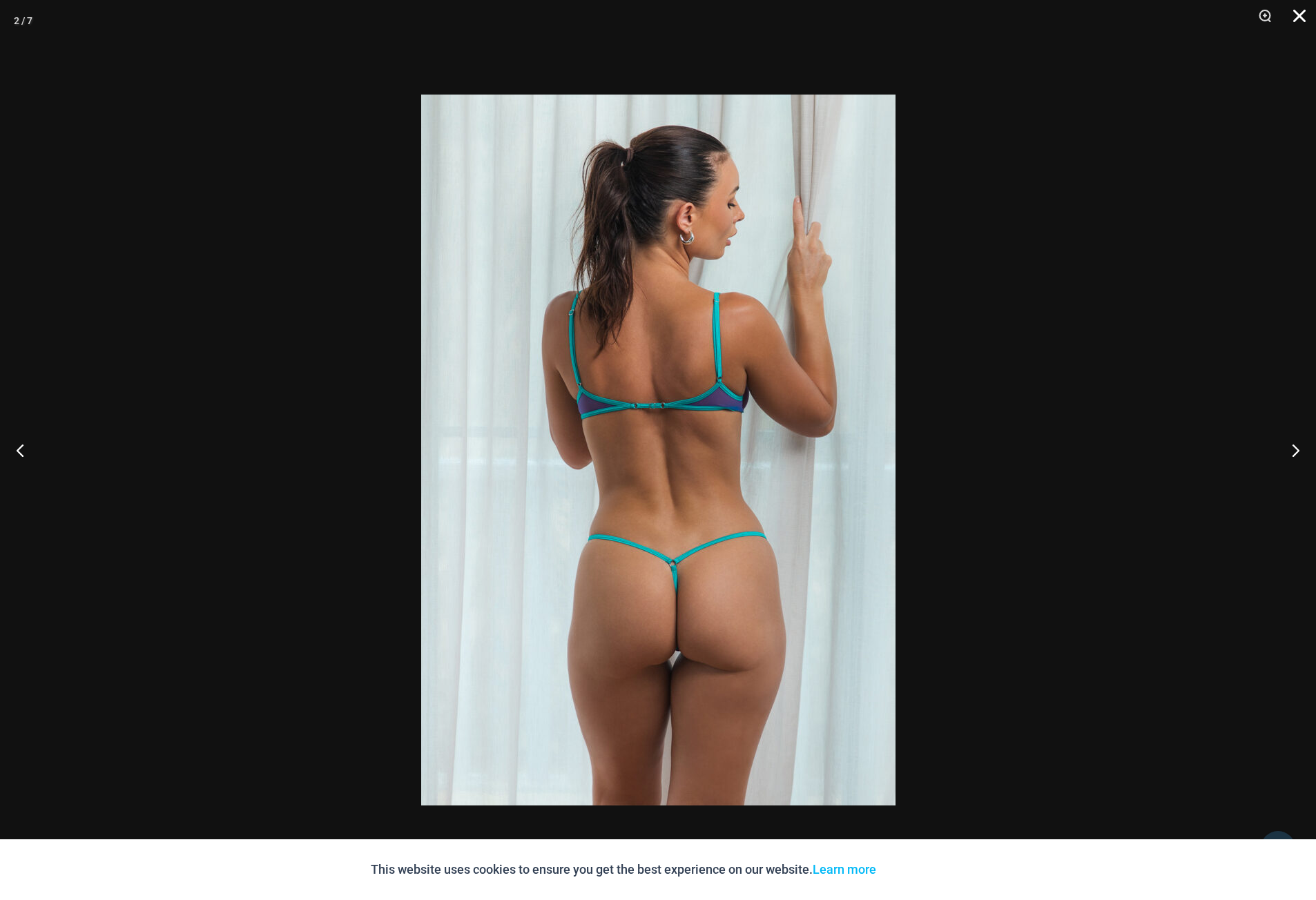
click at [1298, 22] on button "Close" at bounding box center [1294, 21] width 34 height 41
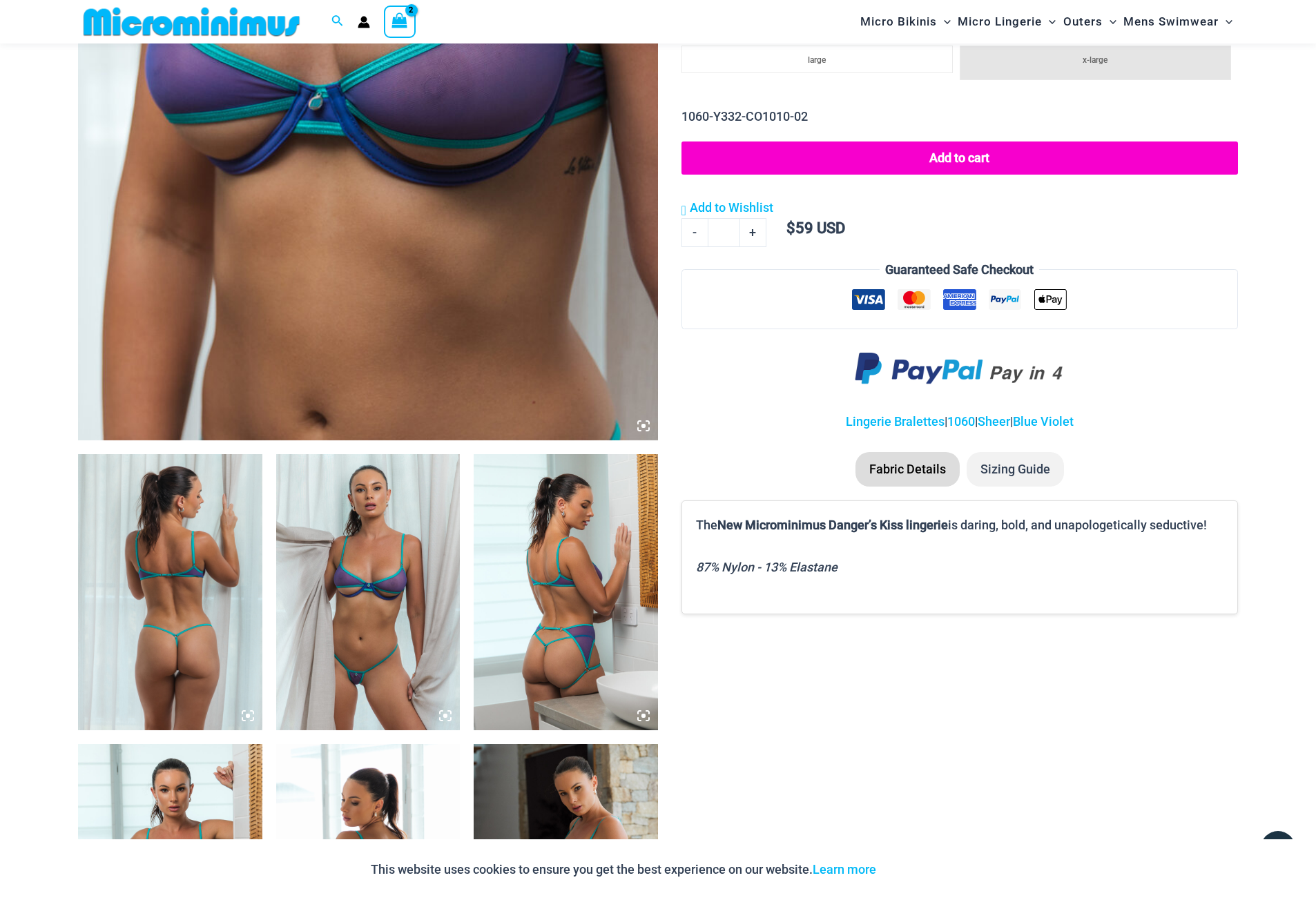
scroll to position [403, 0]
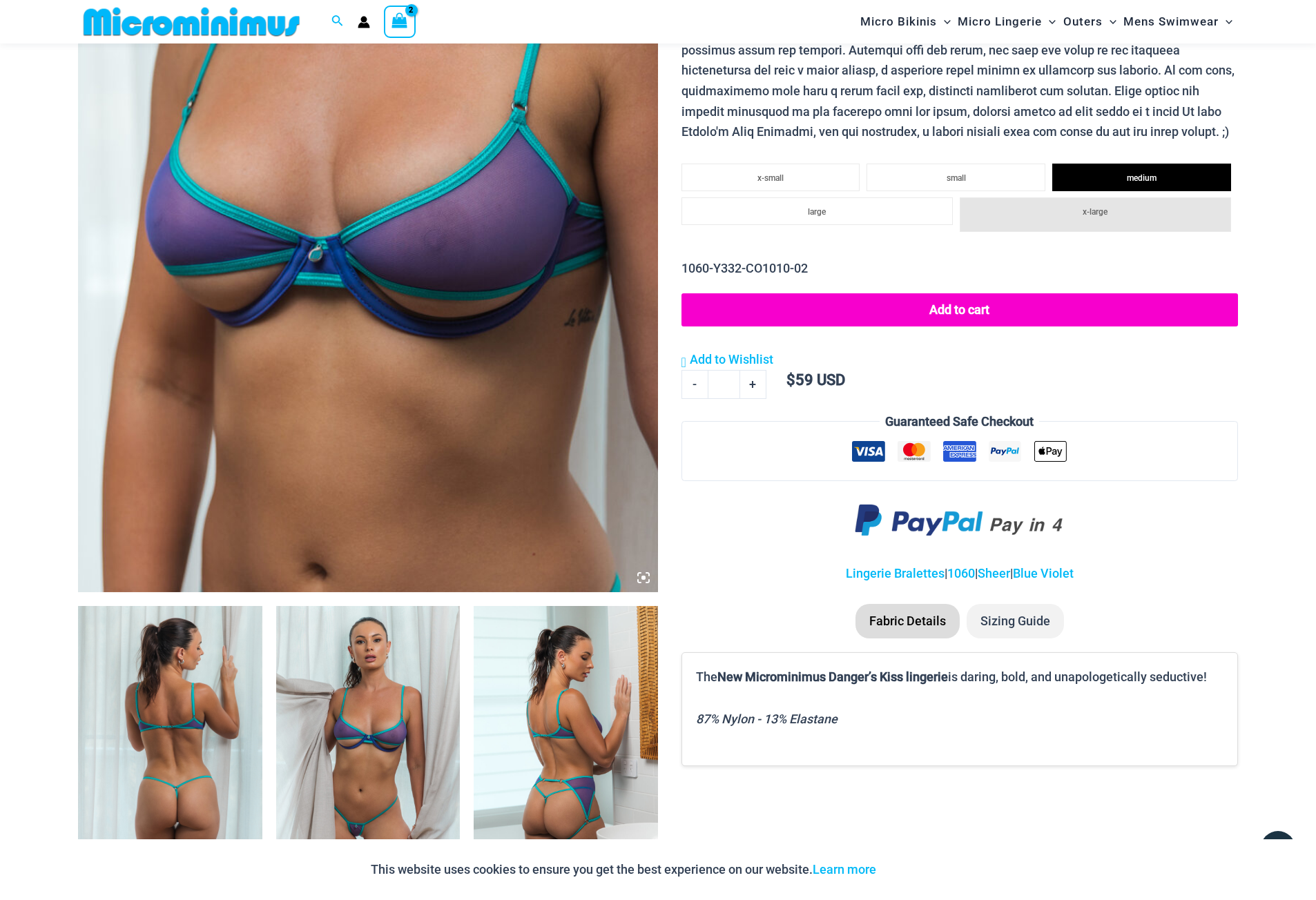
click at [1011, 625] on li "Sizing Guide" at bounding box center [1015, 621] width 98 height 34
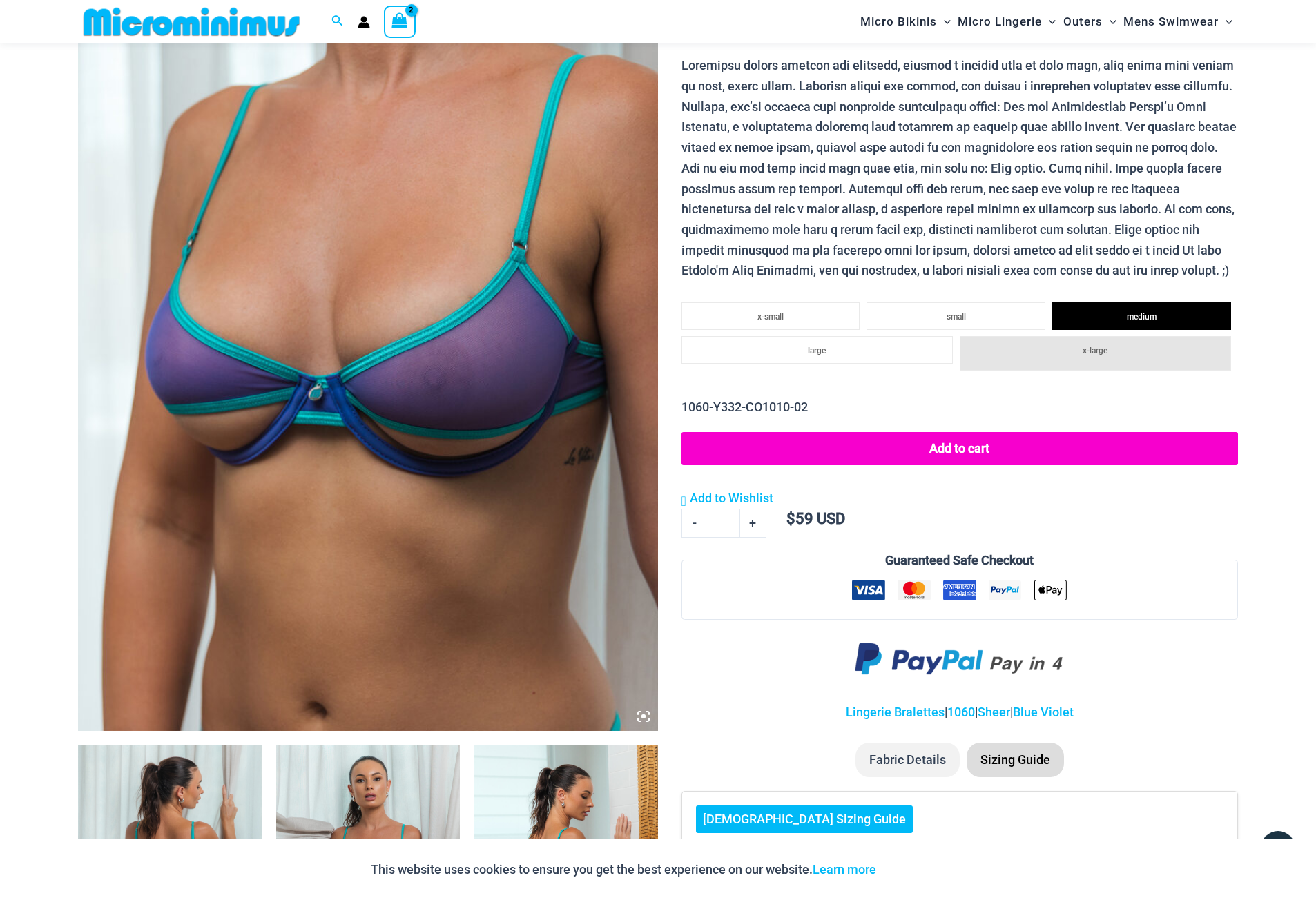
scroll to position [127, 0]
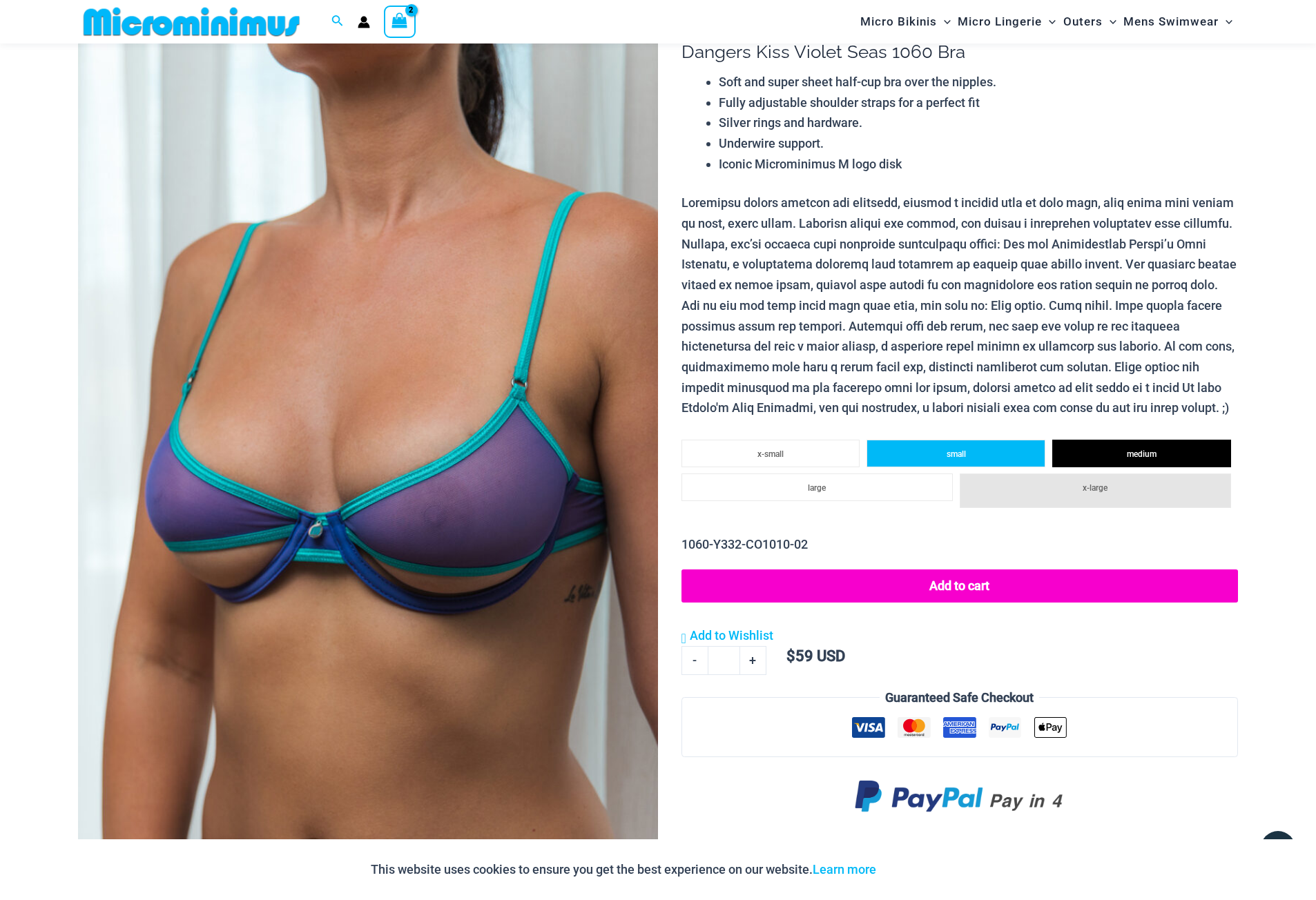
click at [978, 451] on li "small" at bounding box center [955, 453] width 179 height 28
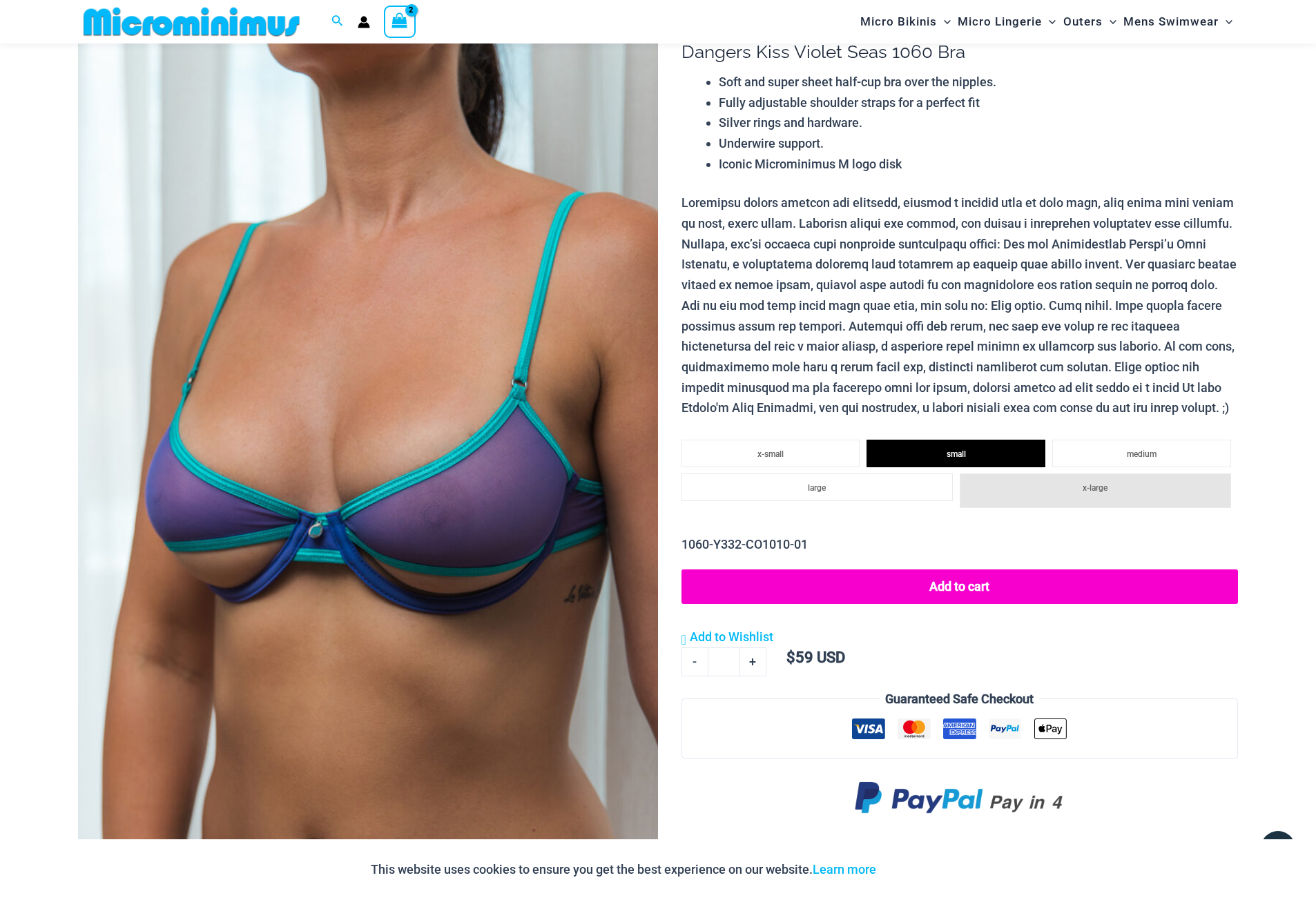
click at [994, 598] on button "Add to cart" at bounding box center [960, 587] width 556 height 34
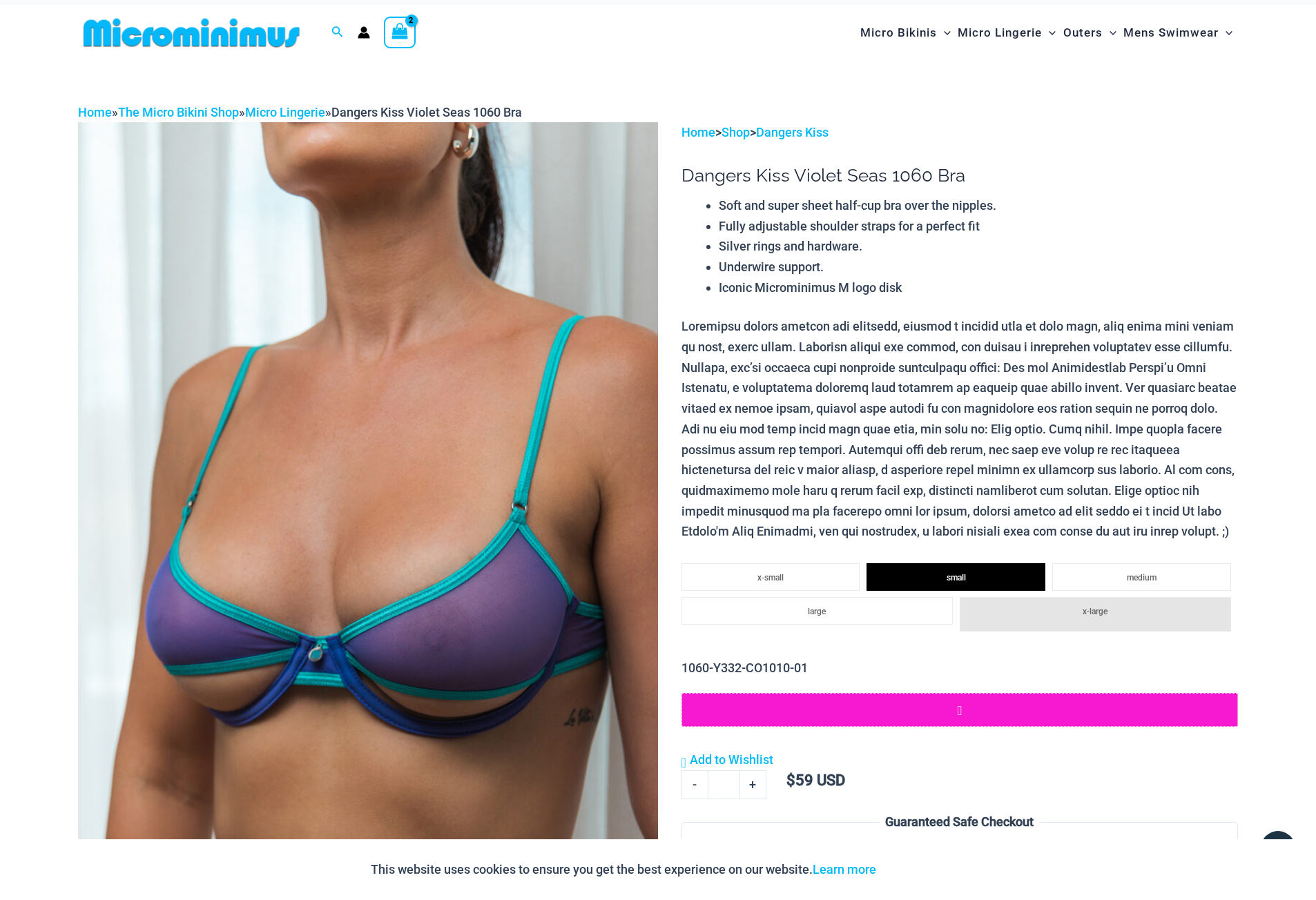
scroll to position [0, 0]
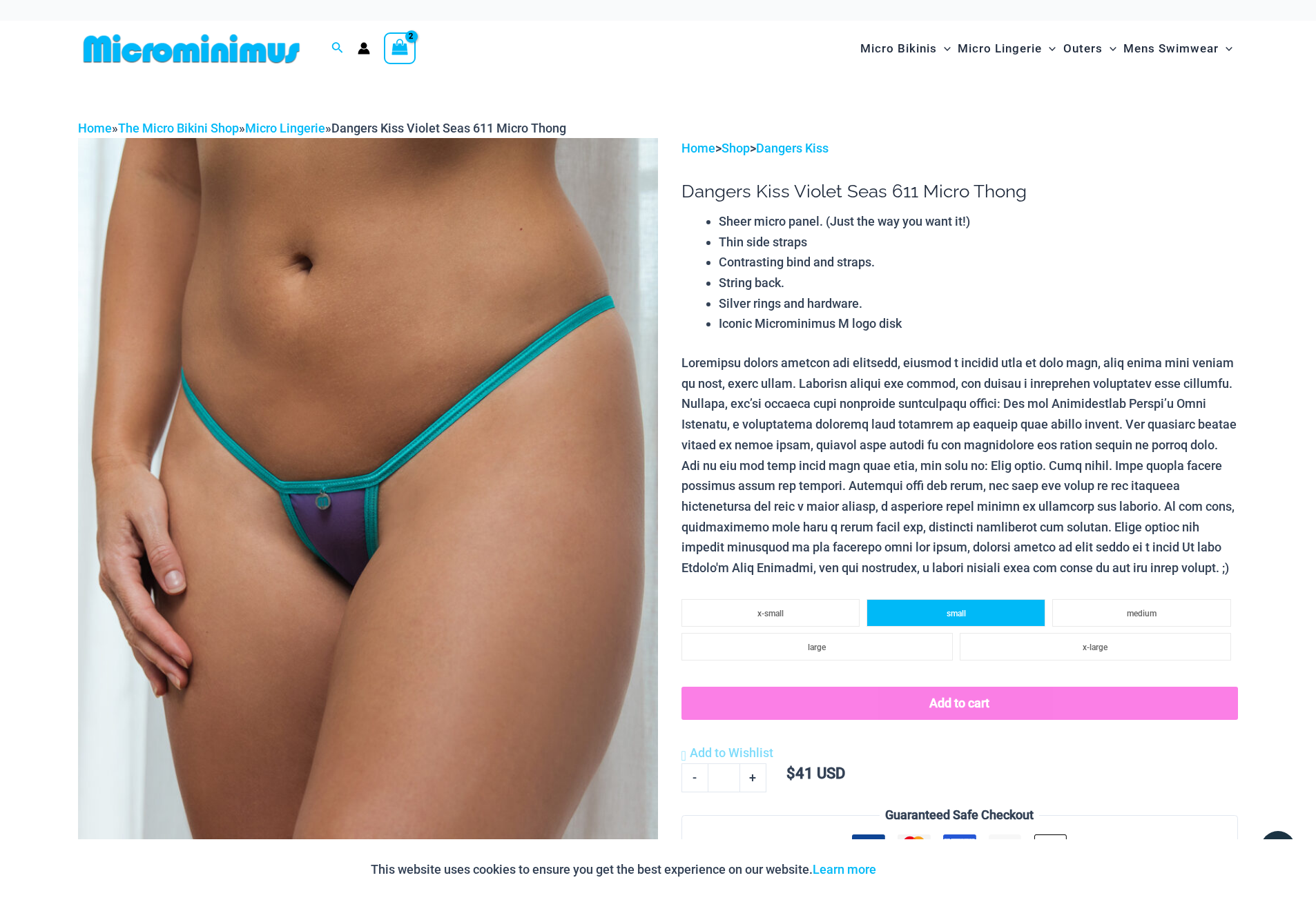
click at [992, 602] on li "small" at bounding box center [955, 613] width 179 height 28
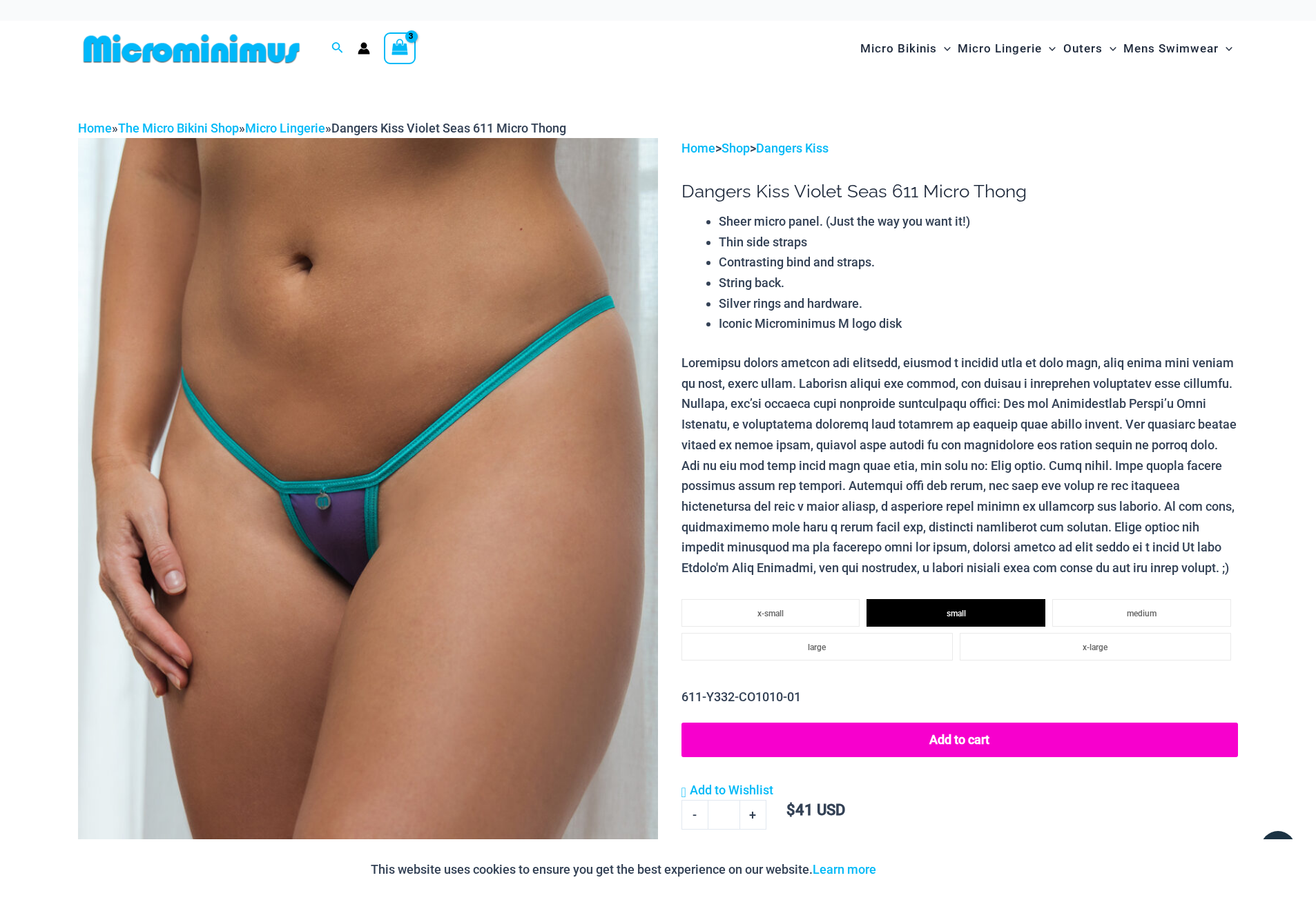
click at [987, 749] on button "Add to cart" at bounding box center [960, 740] width 556 height 34
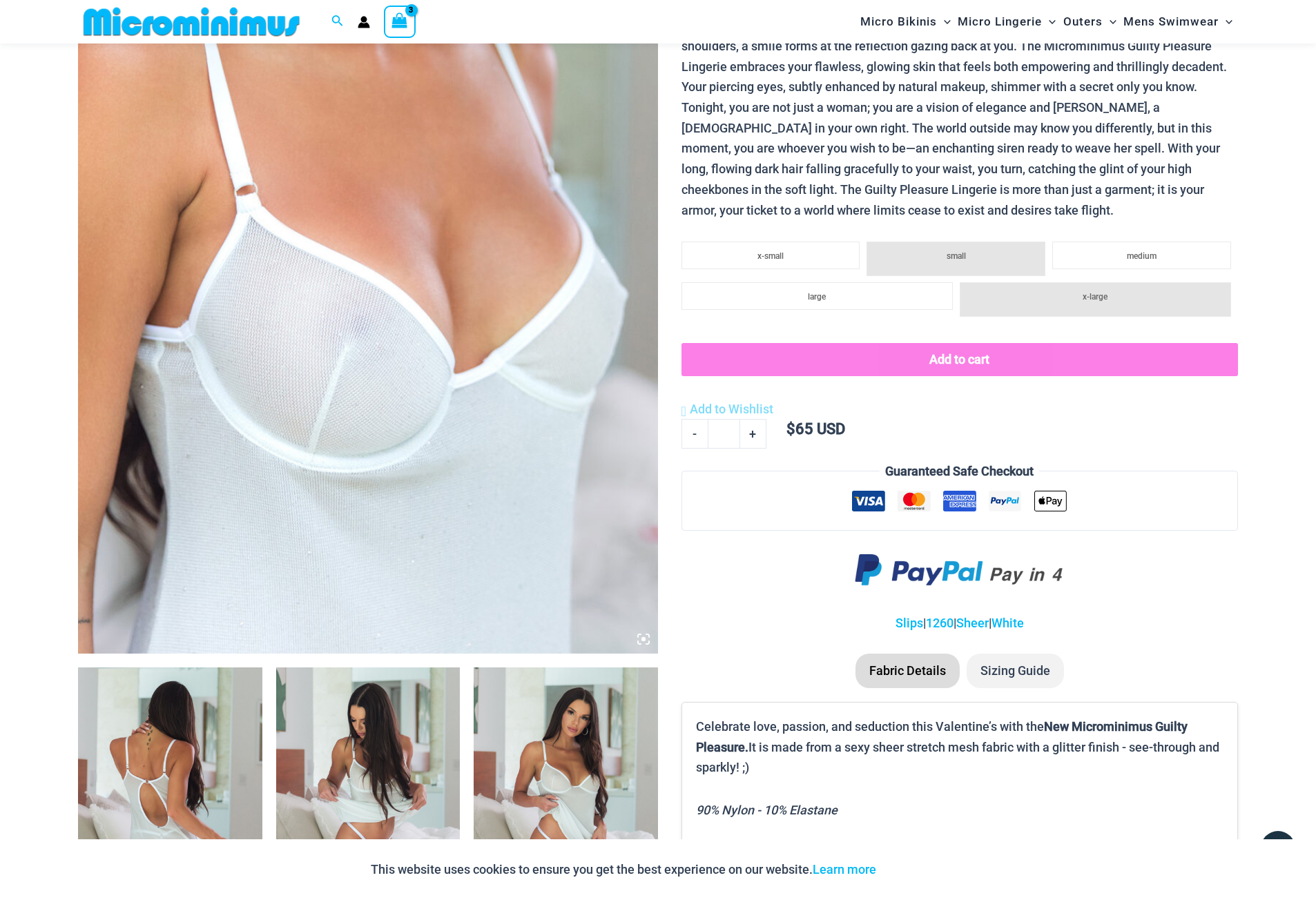
scroll to position [473, 0]
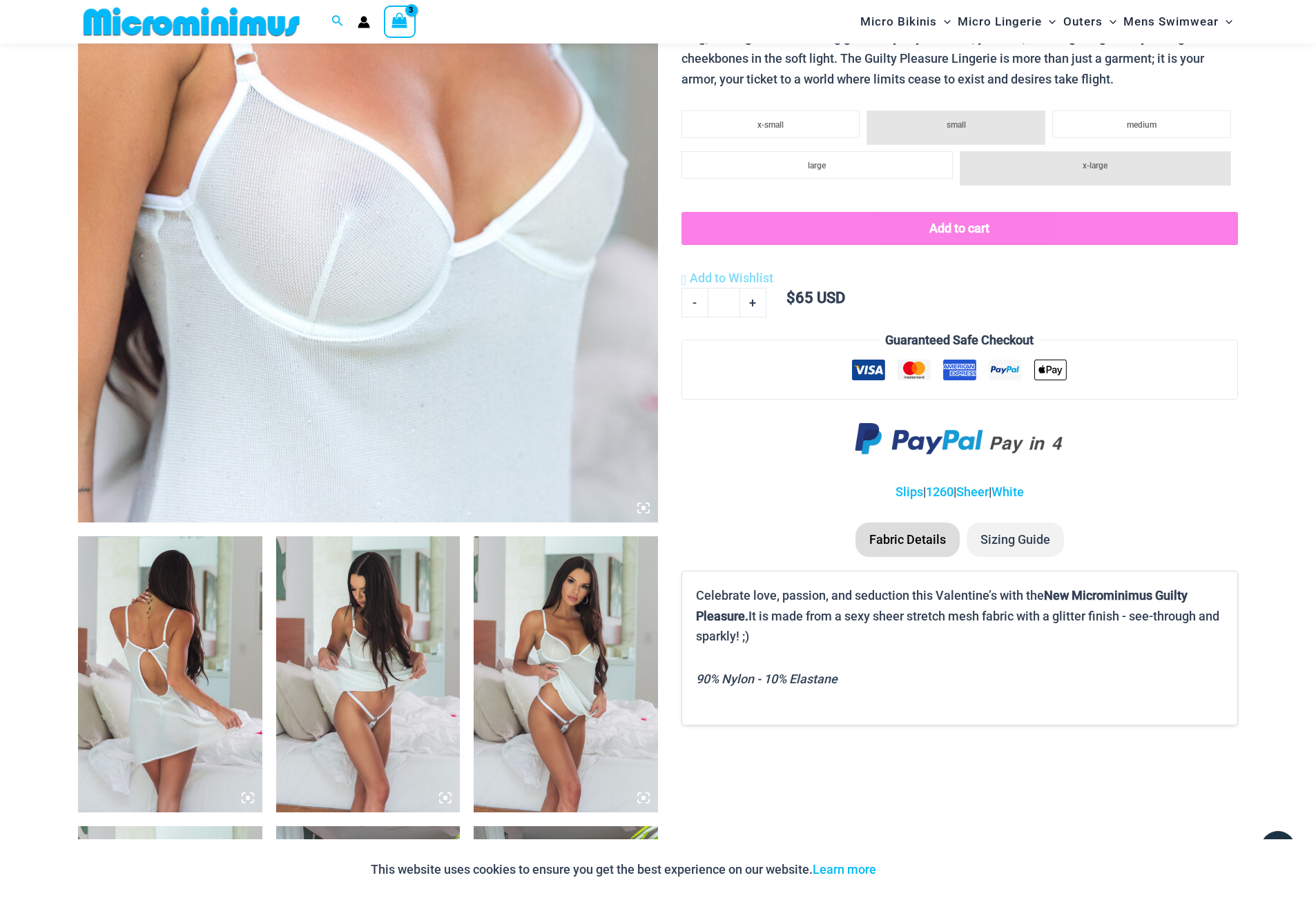
click at [1023, 546] on li "Sizing Guide" at bounding box center [1015, 540] width 98 height 34
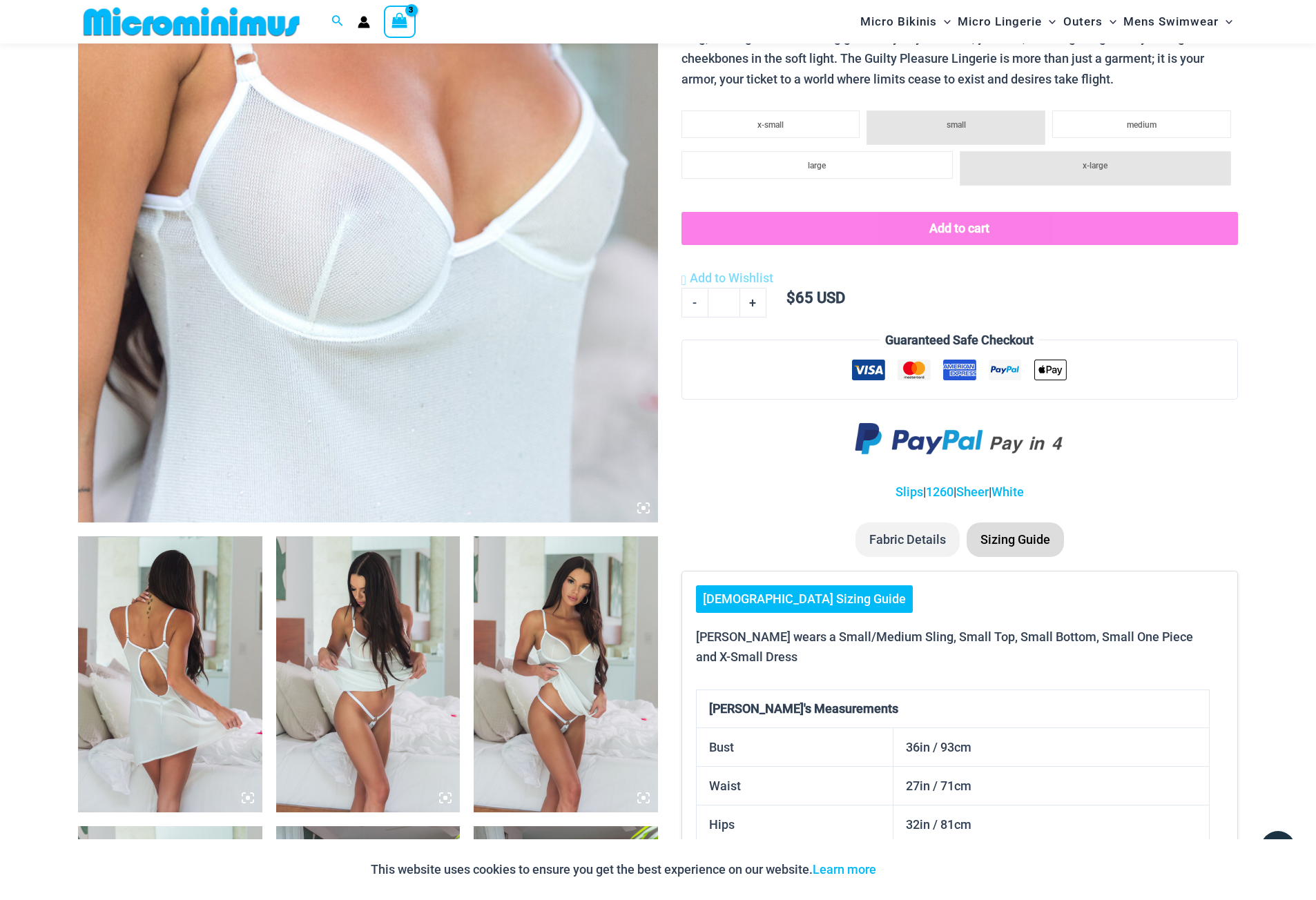
click at [392, 643] on img at bounding box center [368, 675] width 184 height 276
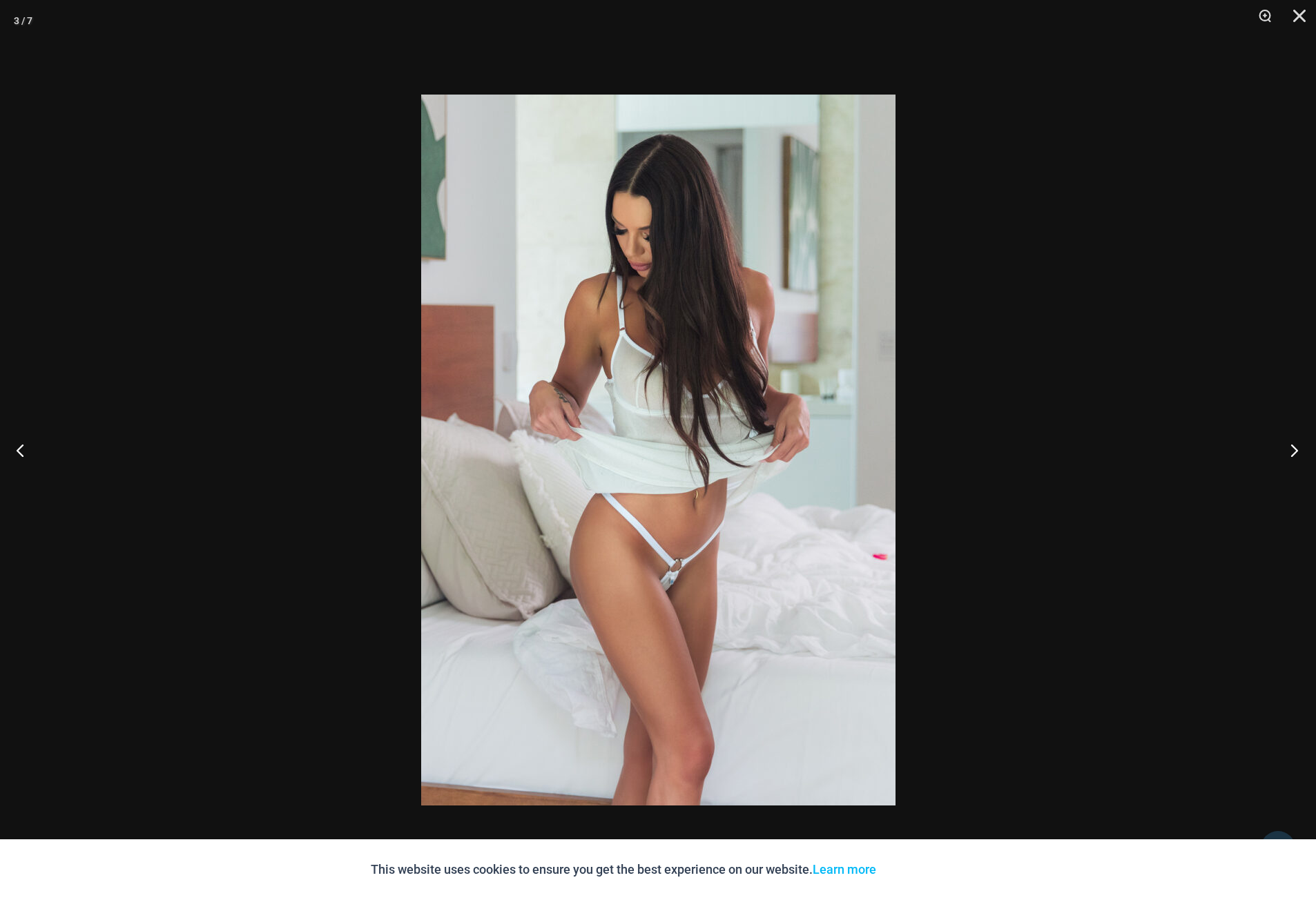
click at [1291, 457] on button "Next" at bounding box center [1290, 450] width 52 height 69
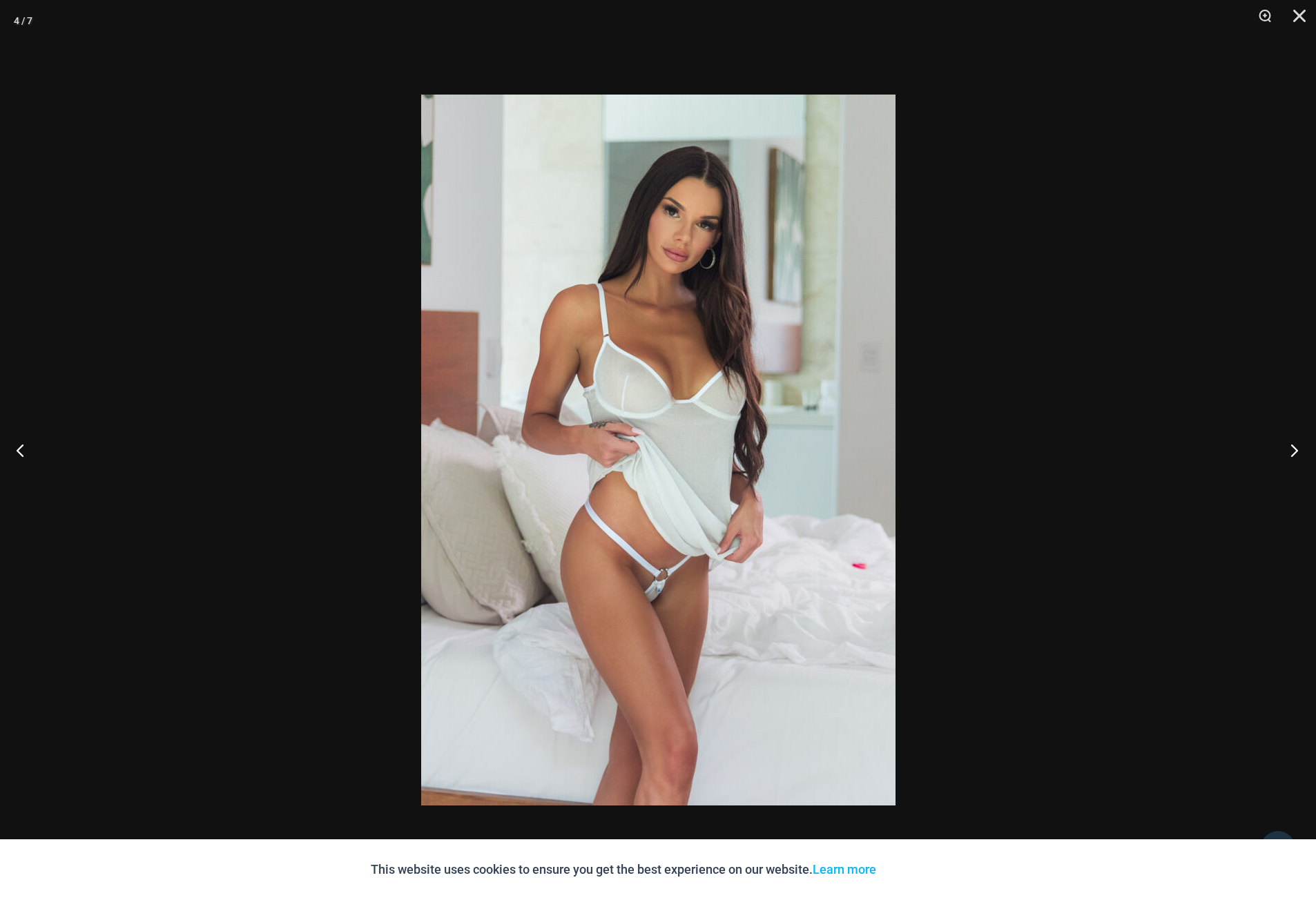
click at [1291, 457] on button "Next" at bounding box center [1290, 450] width 52 height 69
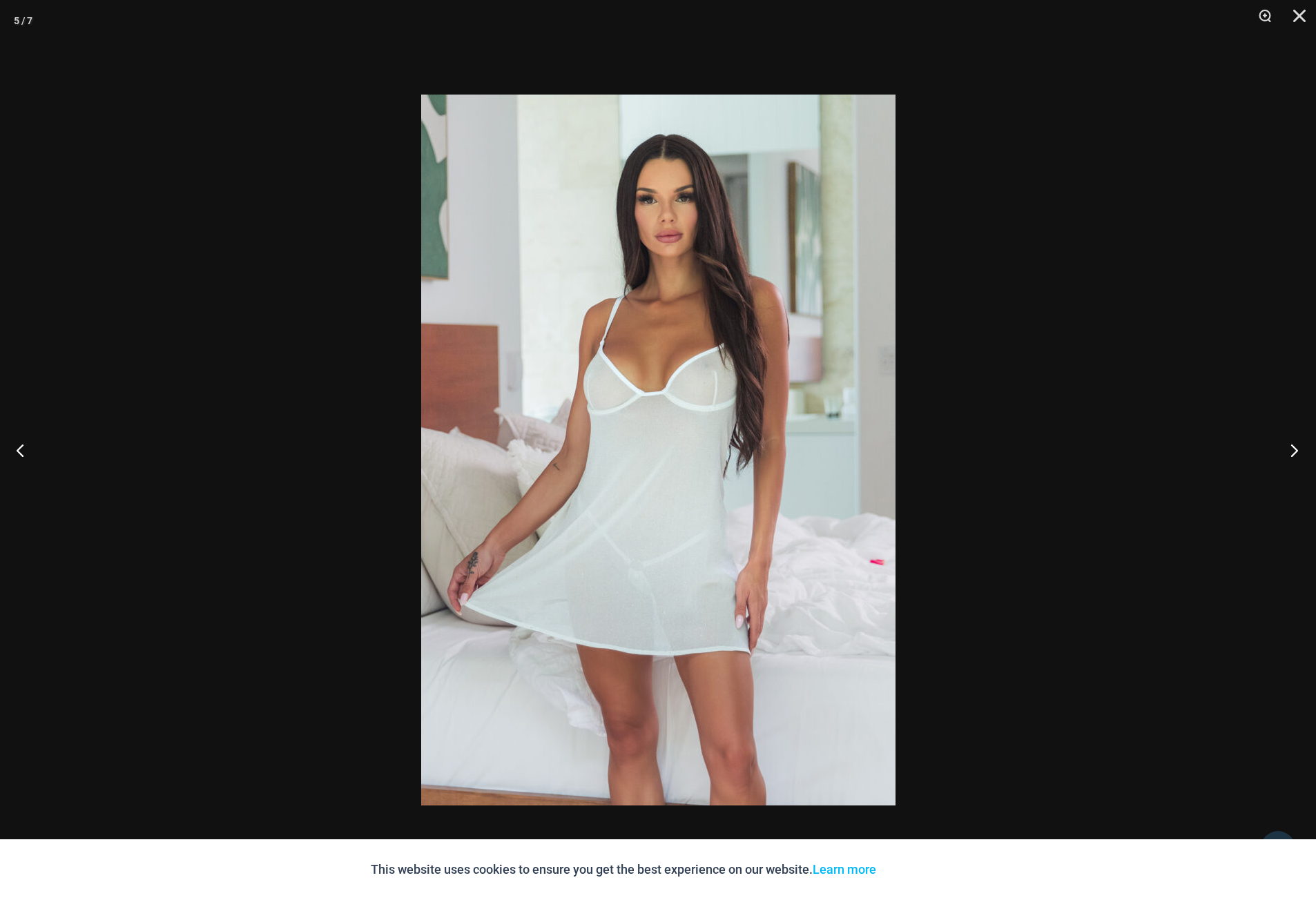
click at [1291, 457] on button "Next" at bounding box center [1290, 450] width 52 height 69
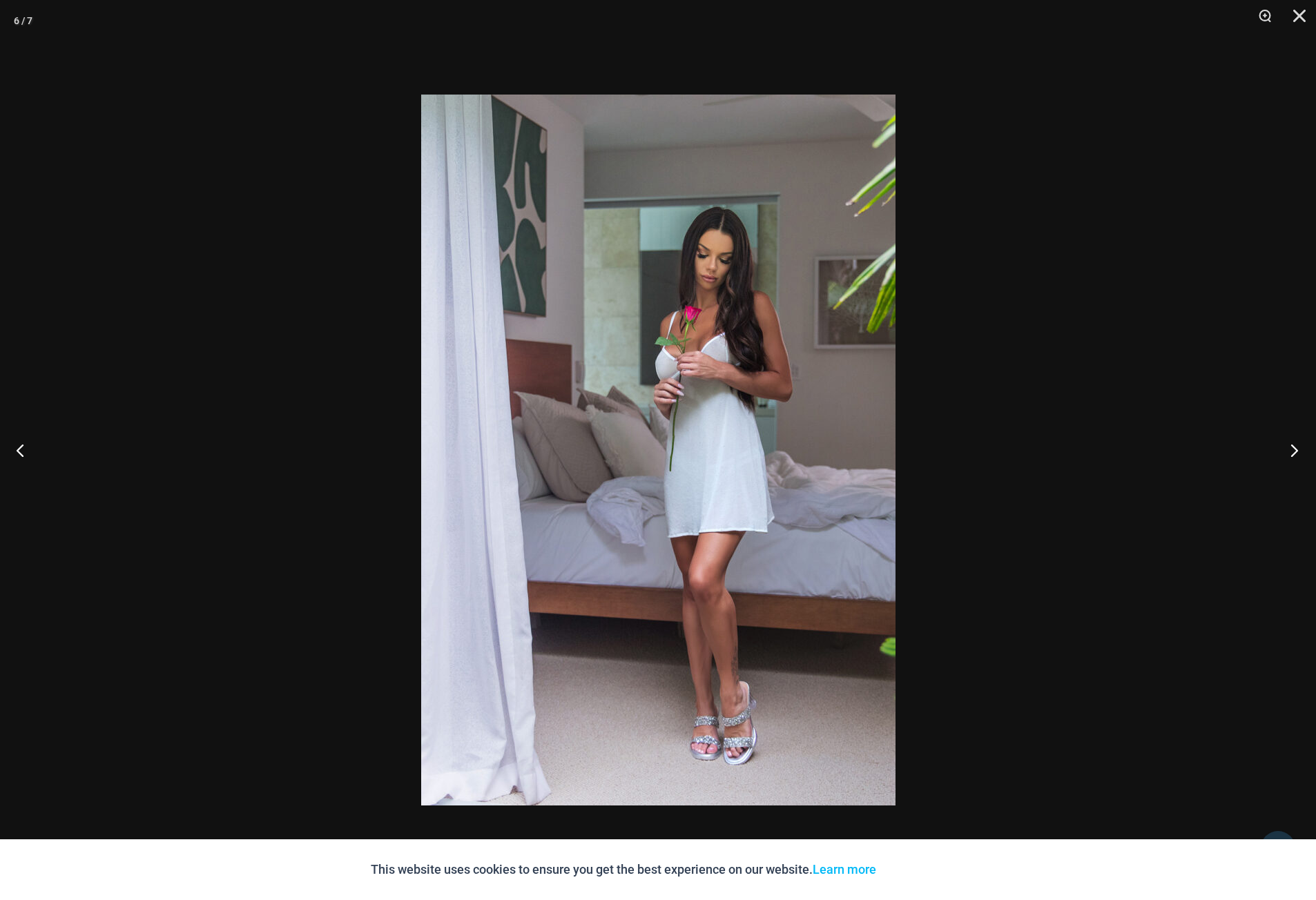
click at [1309, 445] on button "Next" at bounding box center [1290, 450] width 52 height 69
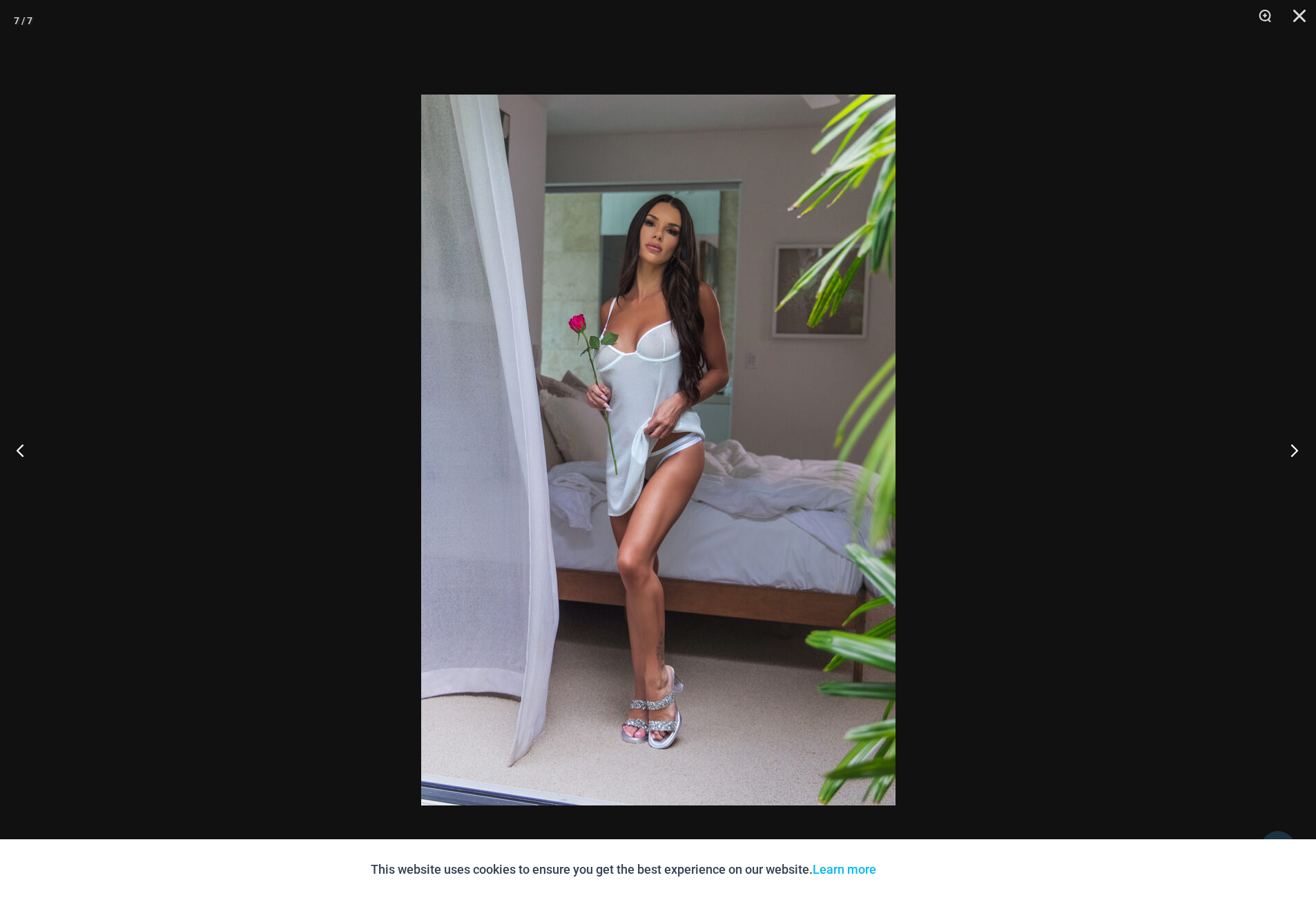
click at [1296, 454] on button "Next" at bounding box center [1290, 450] width 52 height 69
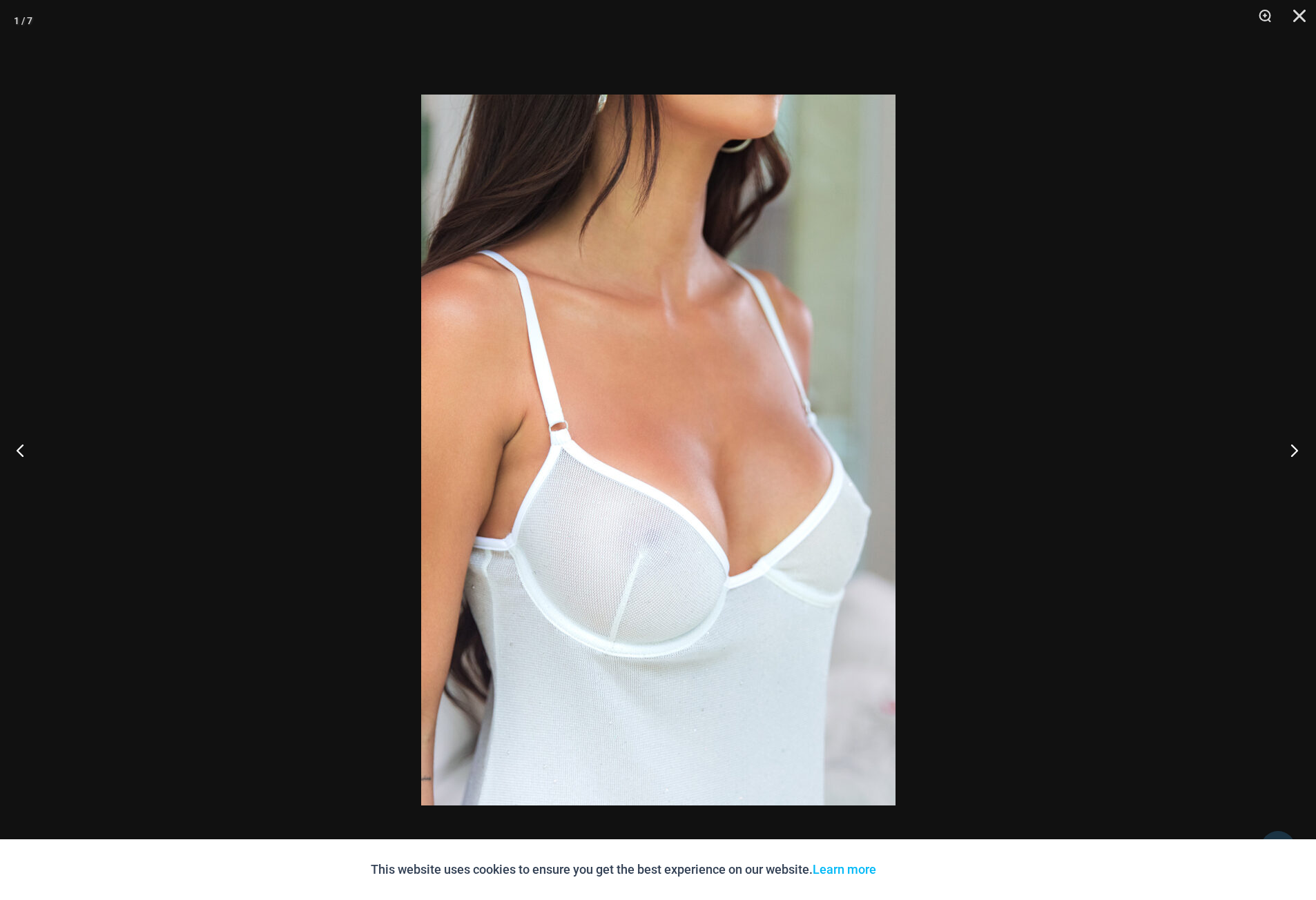
click at [1296, 454] on button "Next" at bounding box center [1290, 450] width 52 height 69
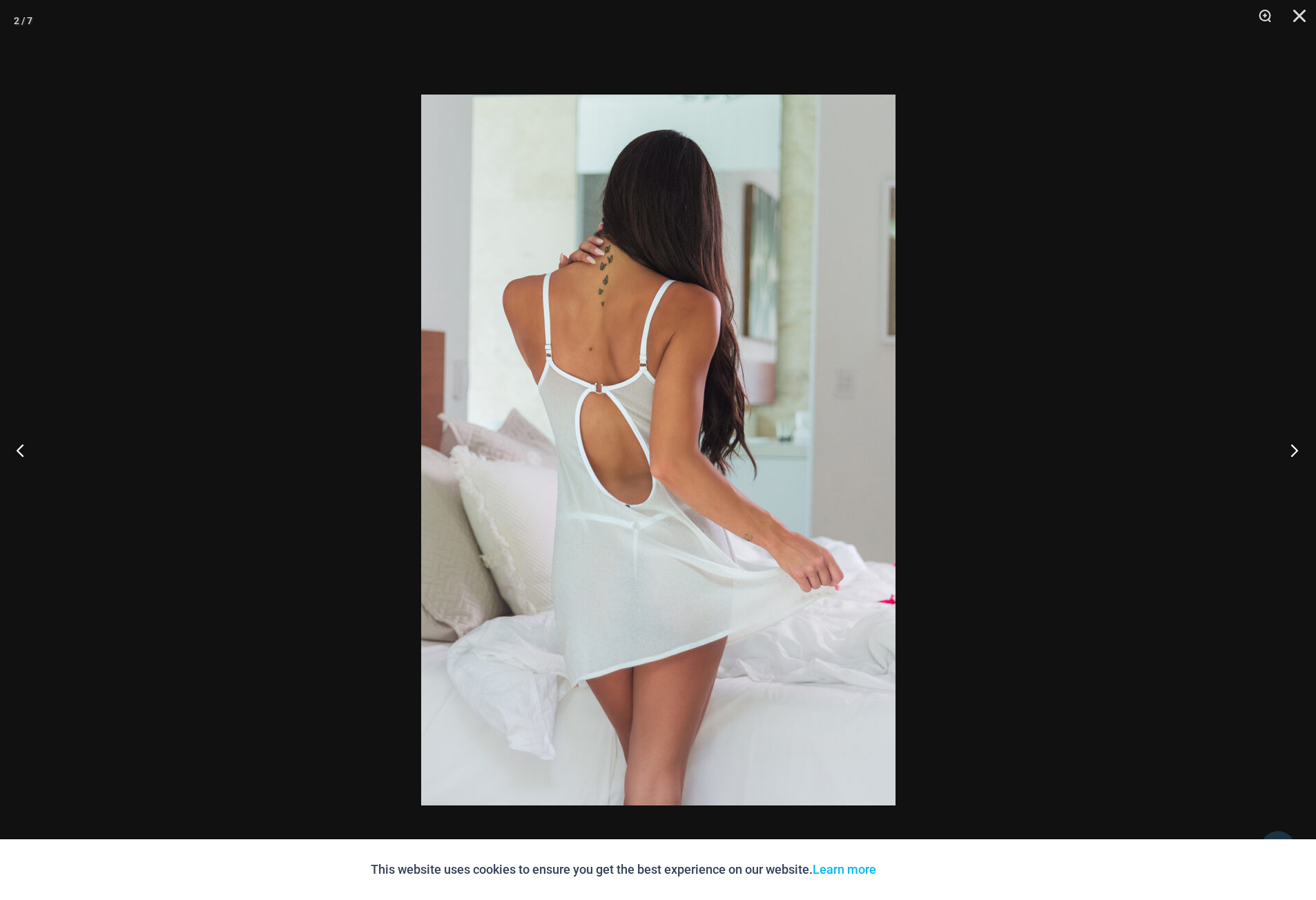
click at [1296, 454] on button "Next" at bounding box center [1290, 450] width 52 height 69
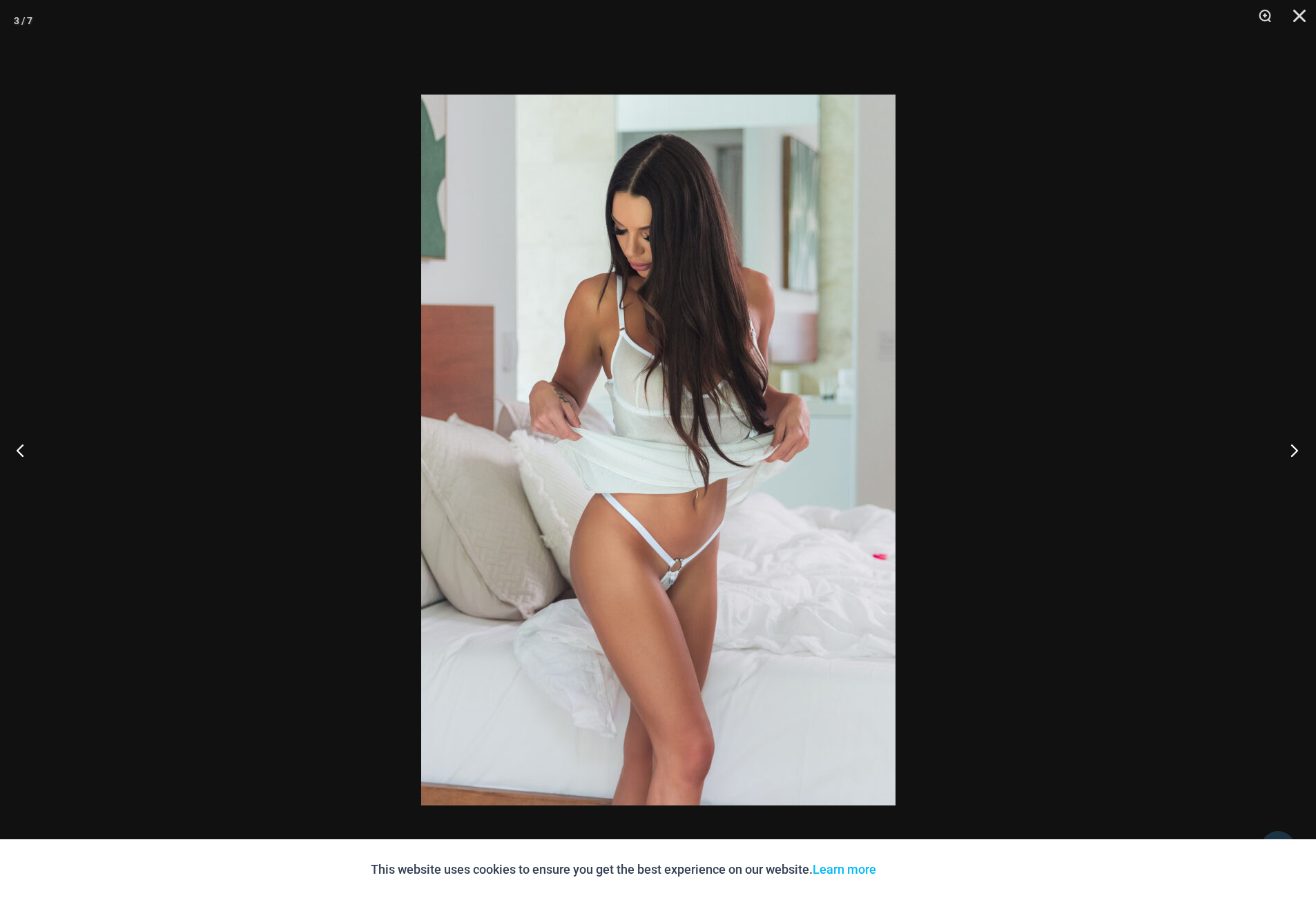
click at [1296, 454] on button "Next" at bounding box center [1290, 450] width 52 height 69
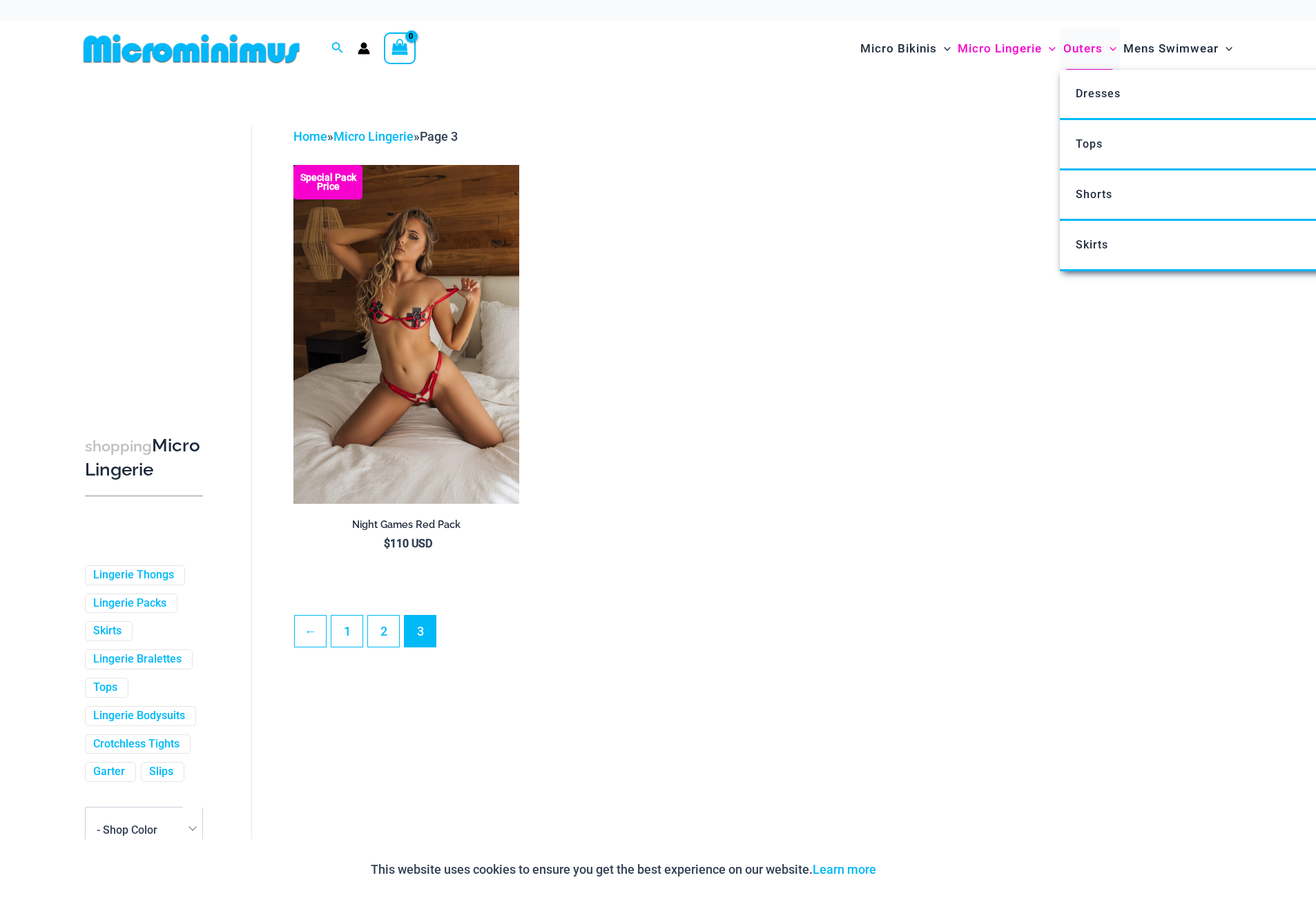
click at [1089, 49] on span "Outers" at bounding box center [1083, 48] width 39 height 35
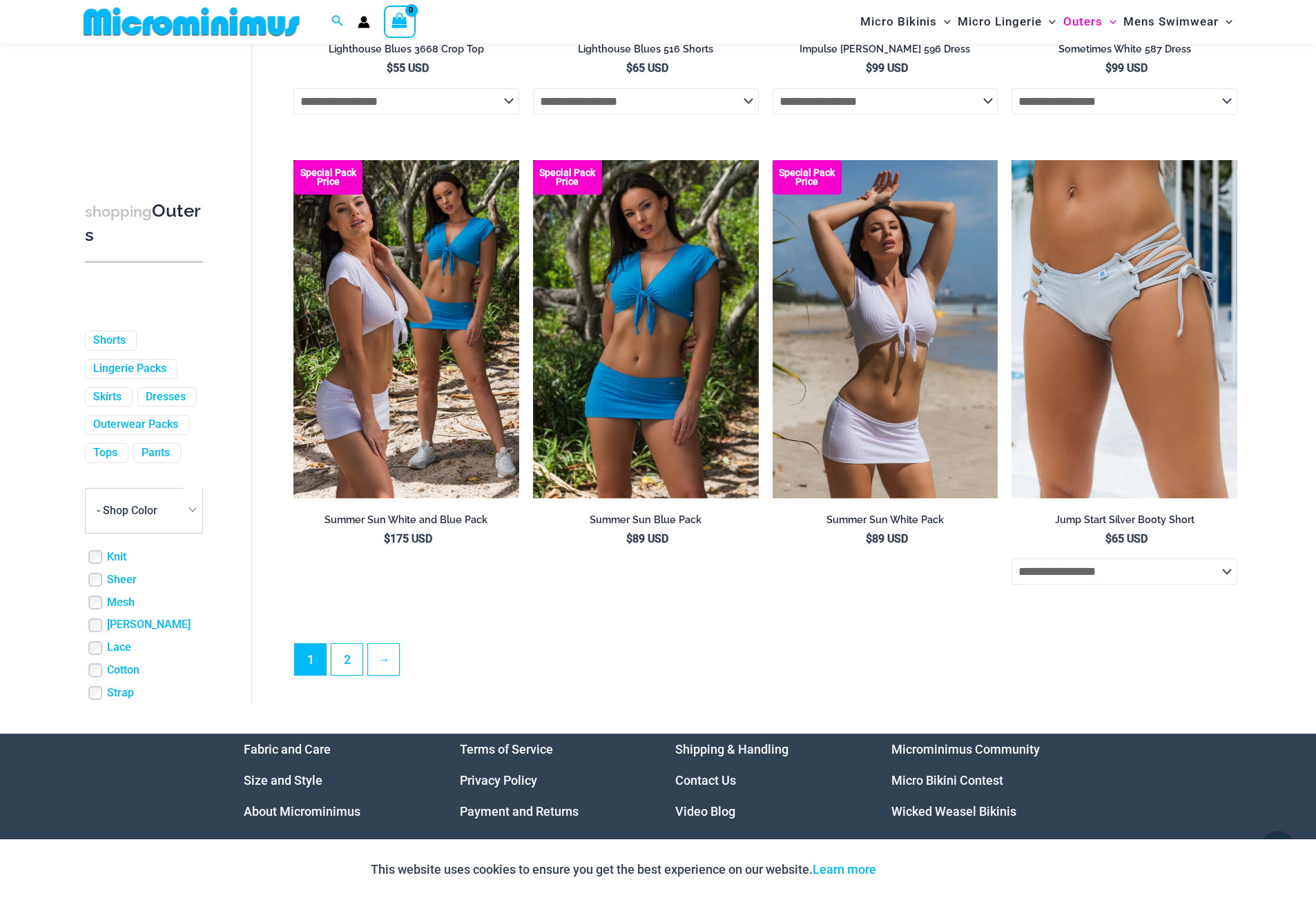
scroll to position [3402, 0]
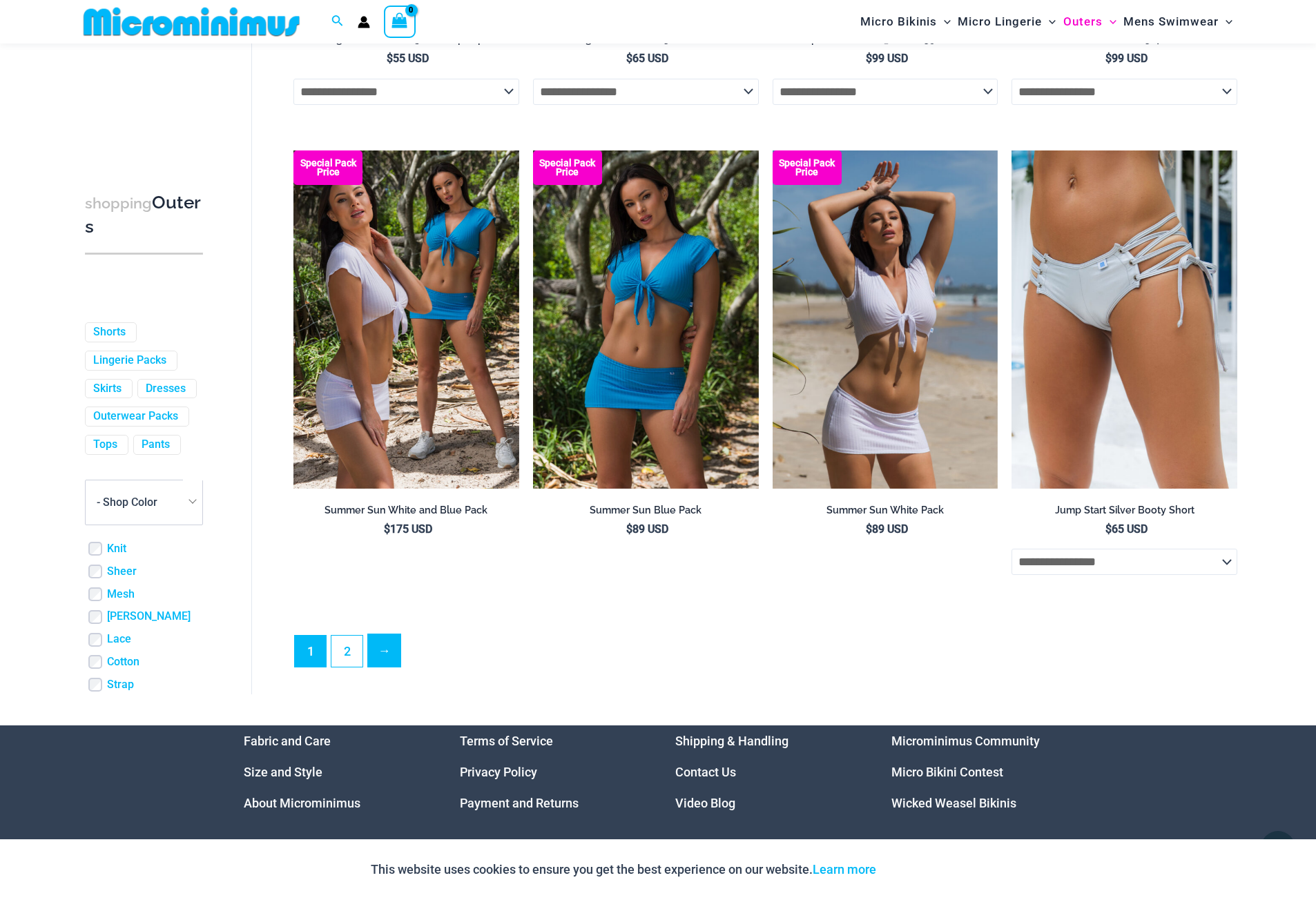
click at [396, 667] on link "→" at bounding box center [384, 651] width 32 height 32
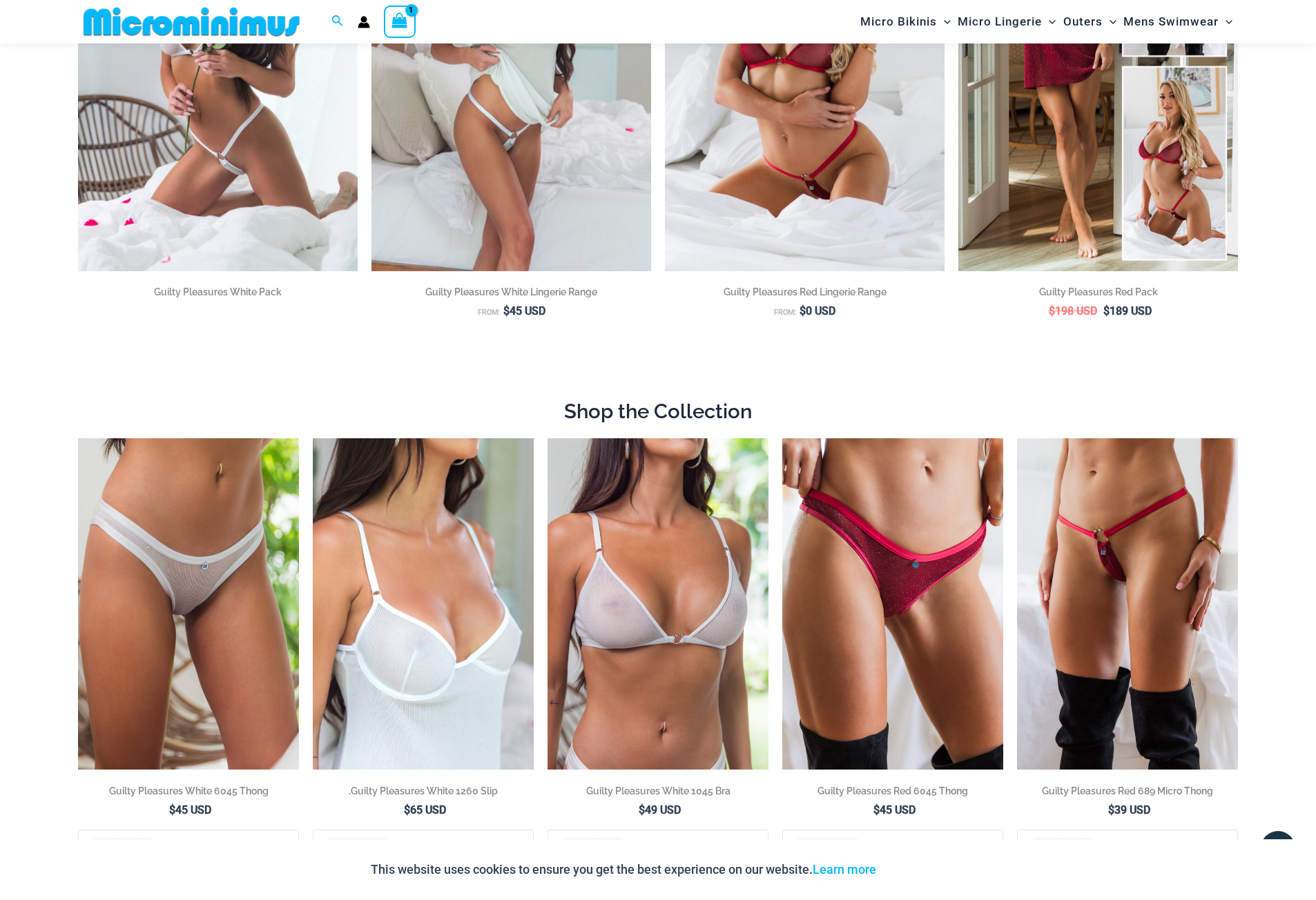
scroll to position [402, 0]
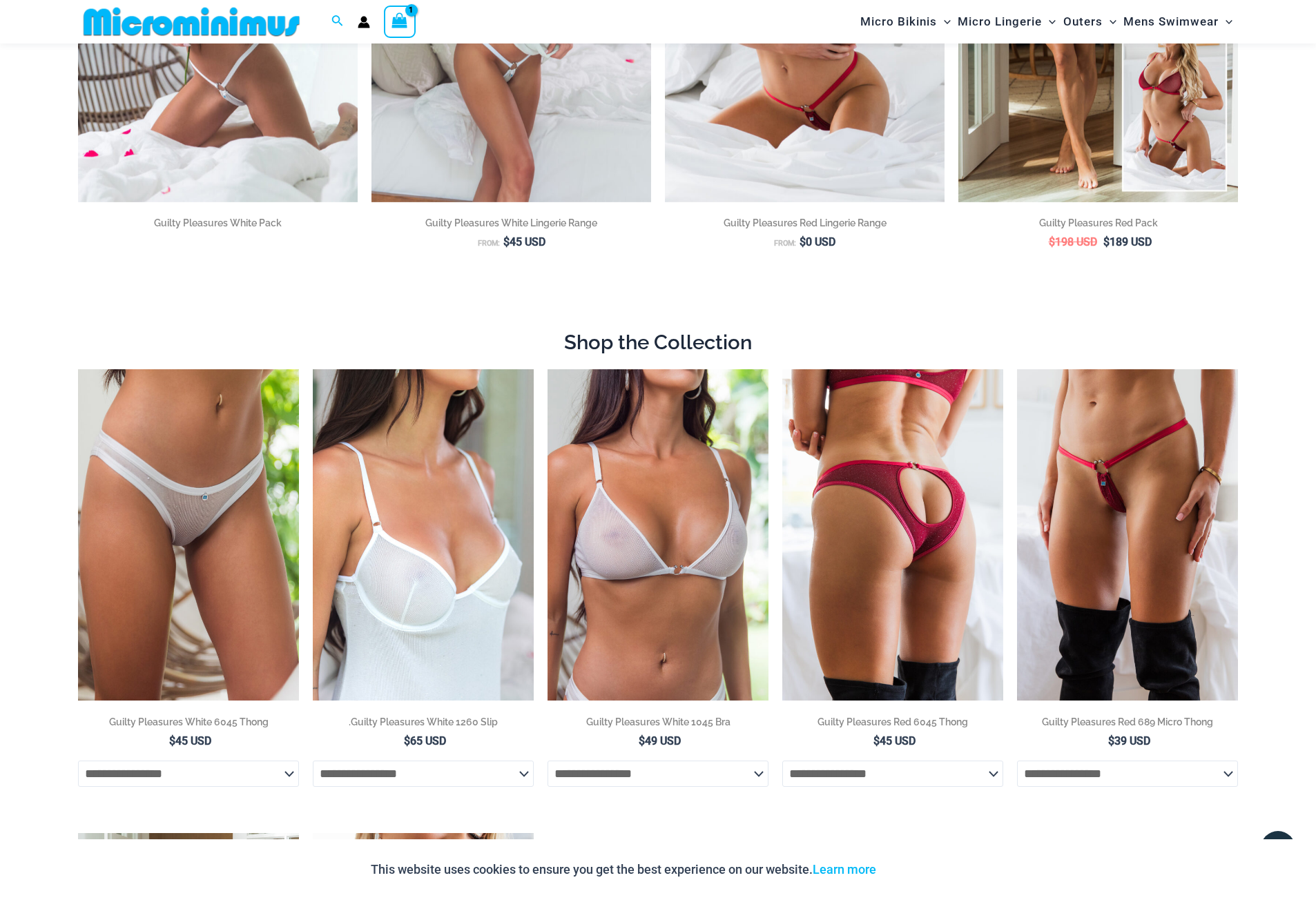
click at [911, 524] on img at bounding box center [893, 535] width 221 height 331
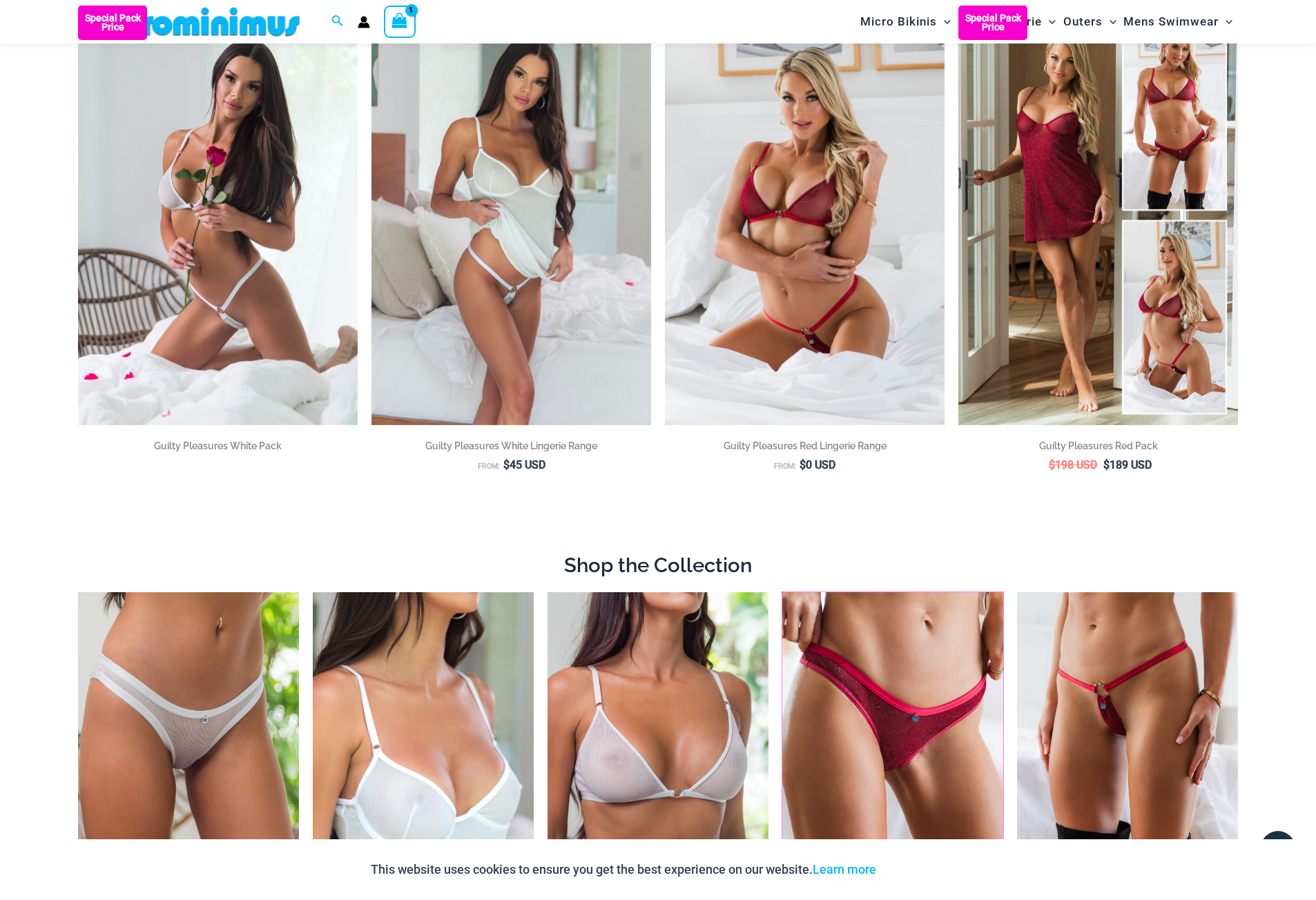
scroll to position [57, 0]
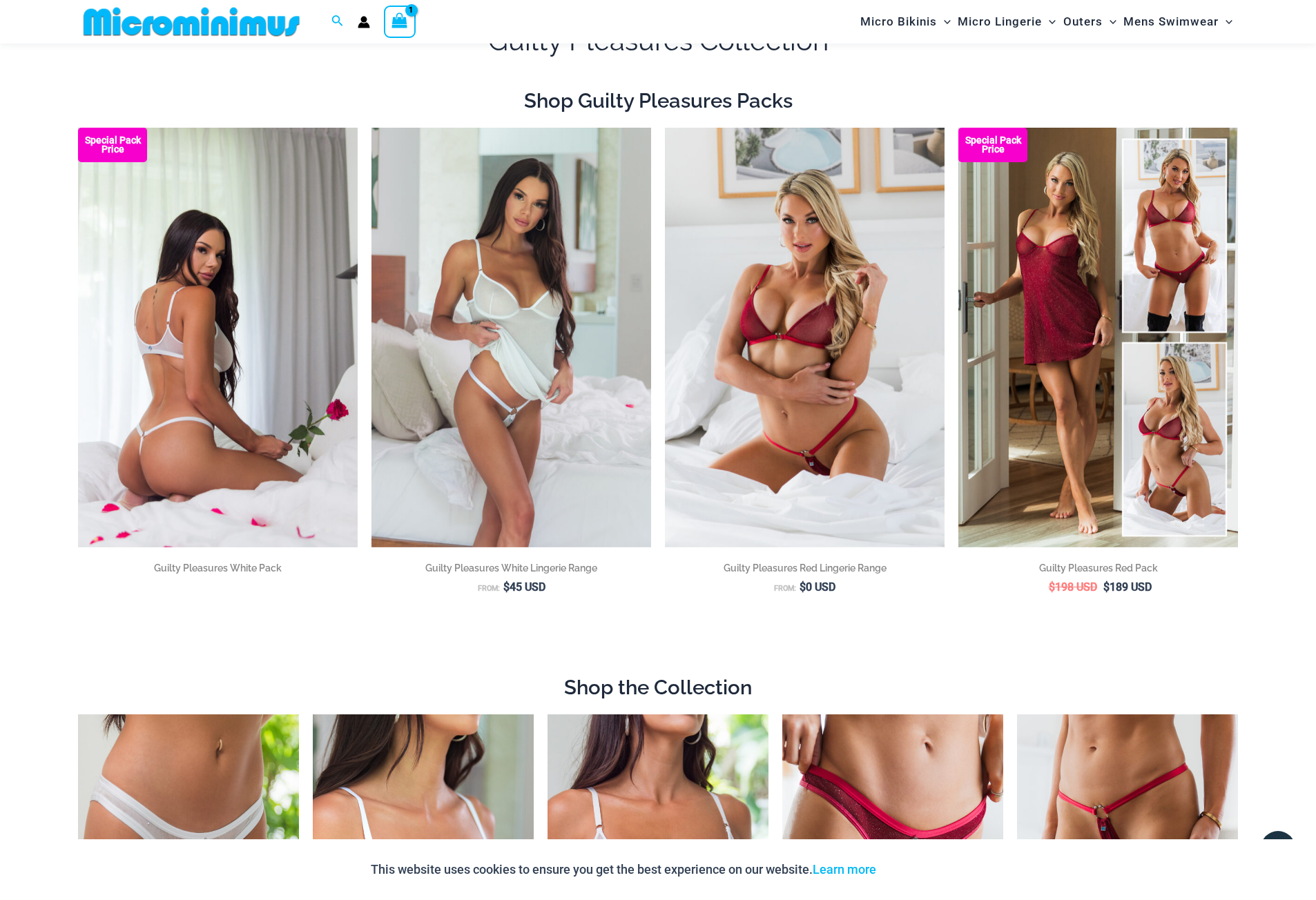
click at [198, 319] on img at bounding box center [218, 337] width 280 height 420
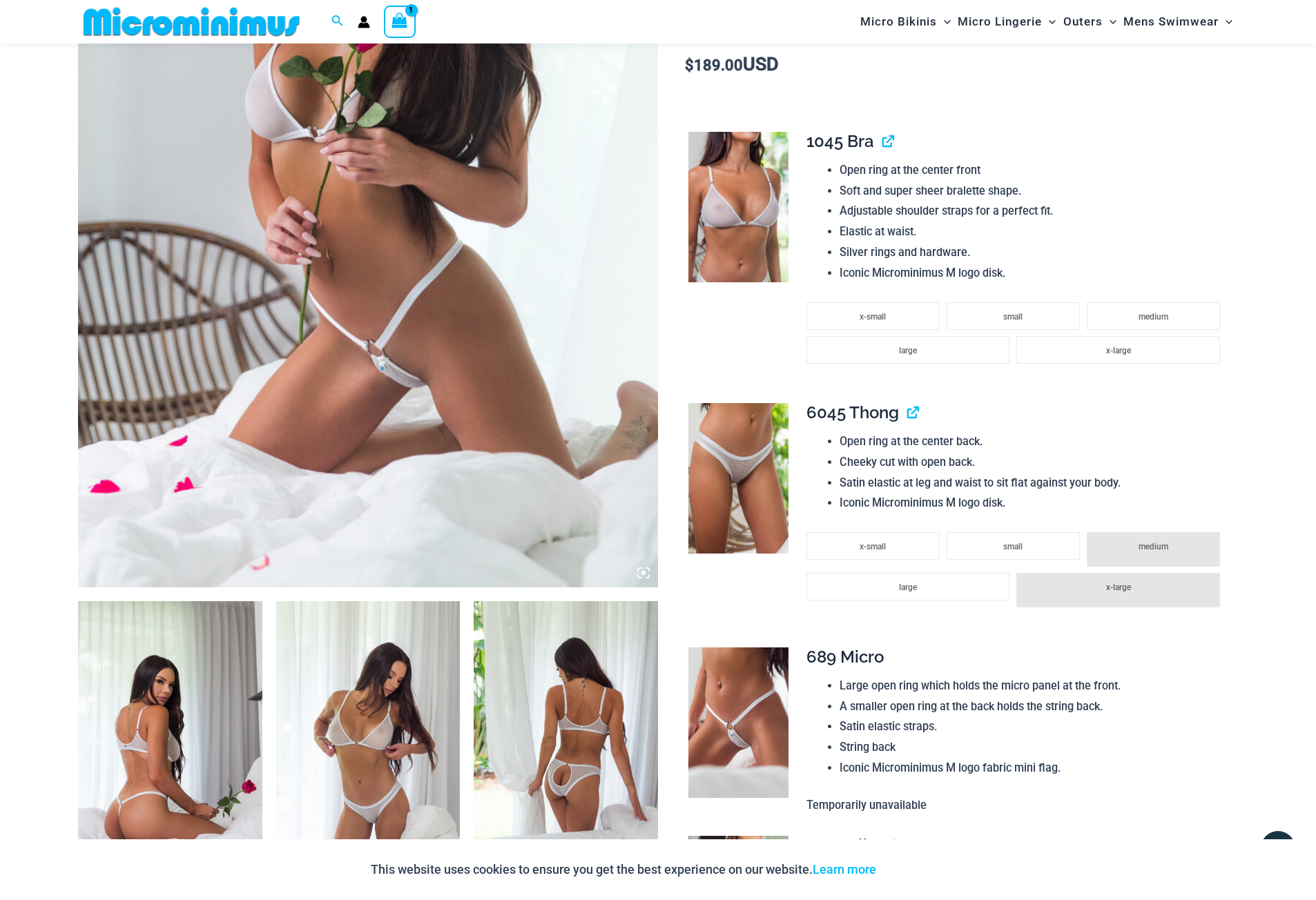
scroll to position [403, 0]
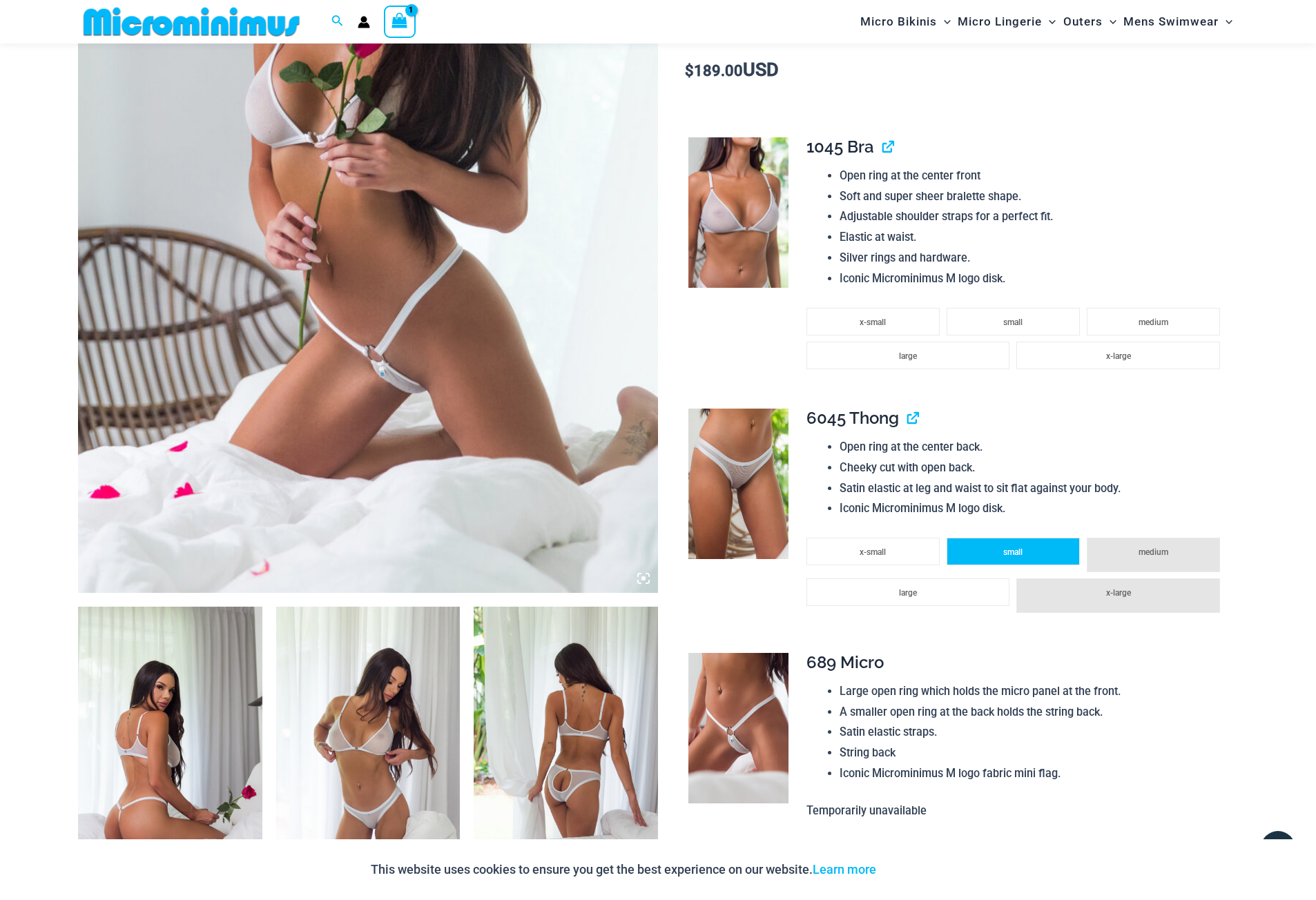
click at [983, 549] on li "small" at bounding box center [1013, 551] width 134 height 28
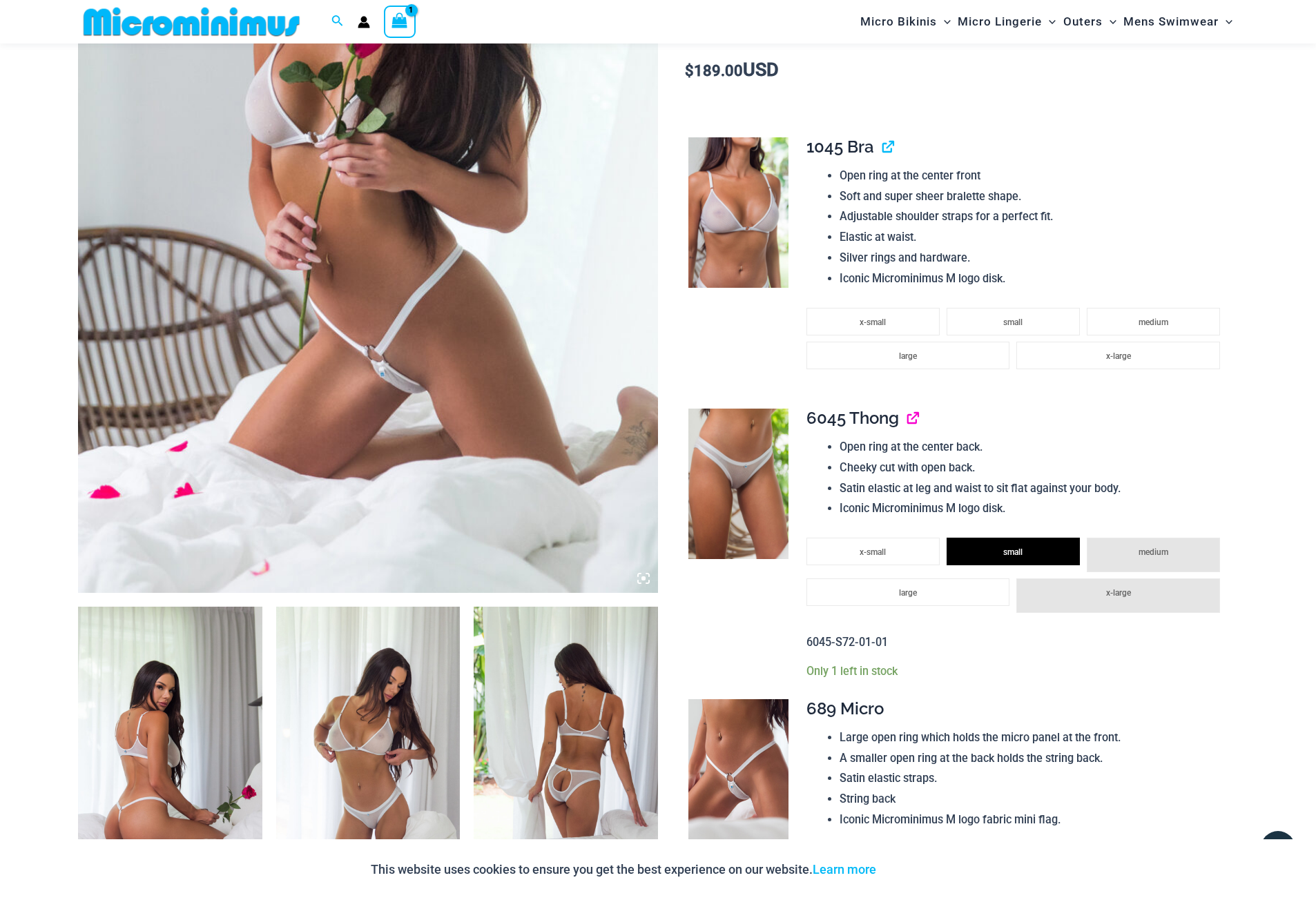
click at [907, 415] on link "View product" at bounding box center [907, 418] width 0 height 20
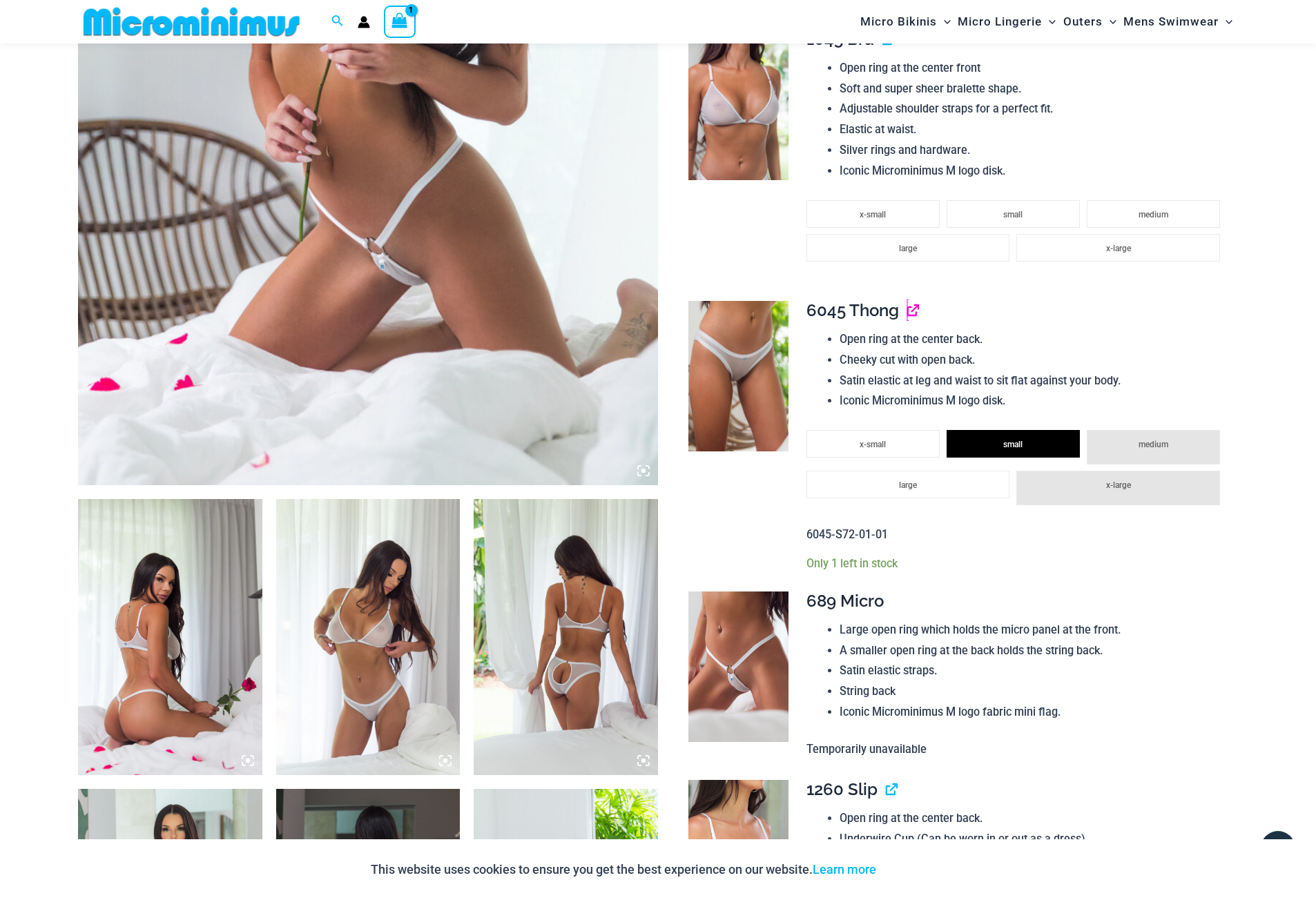
scroll to position [678, 0]
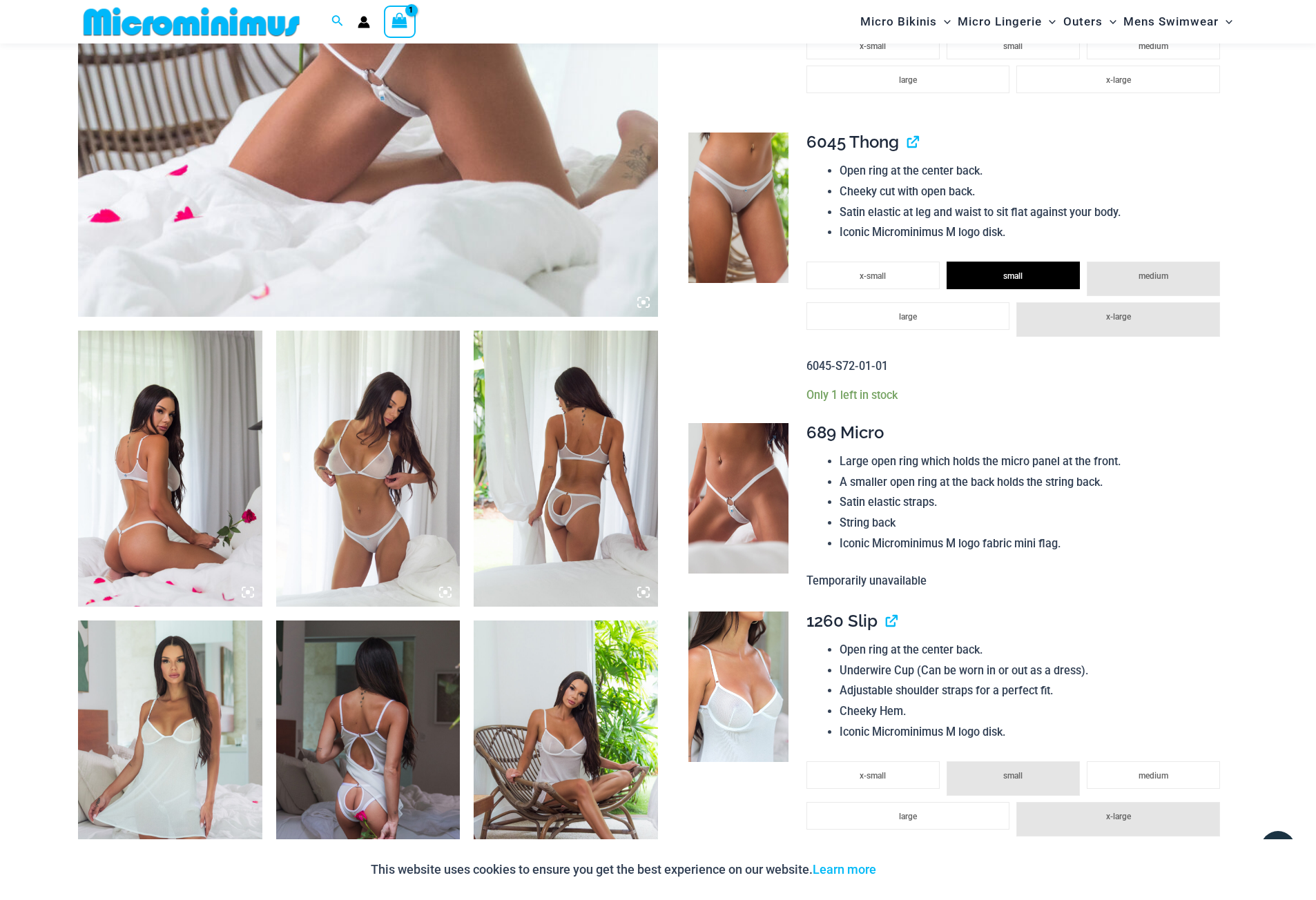
click at [765, 532] on img at bounding box center [738, 499] width 100 height 151
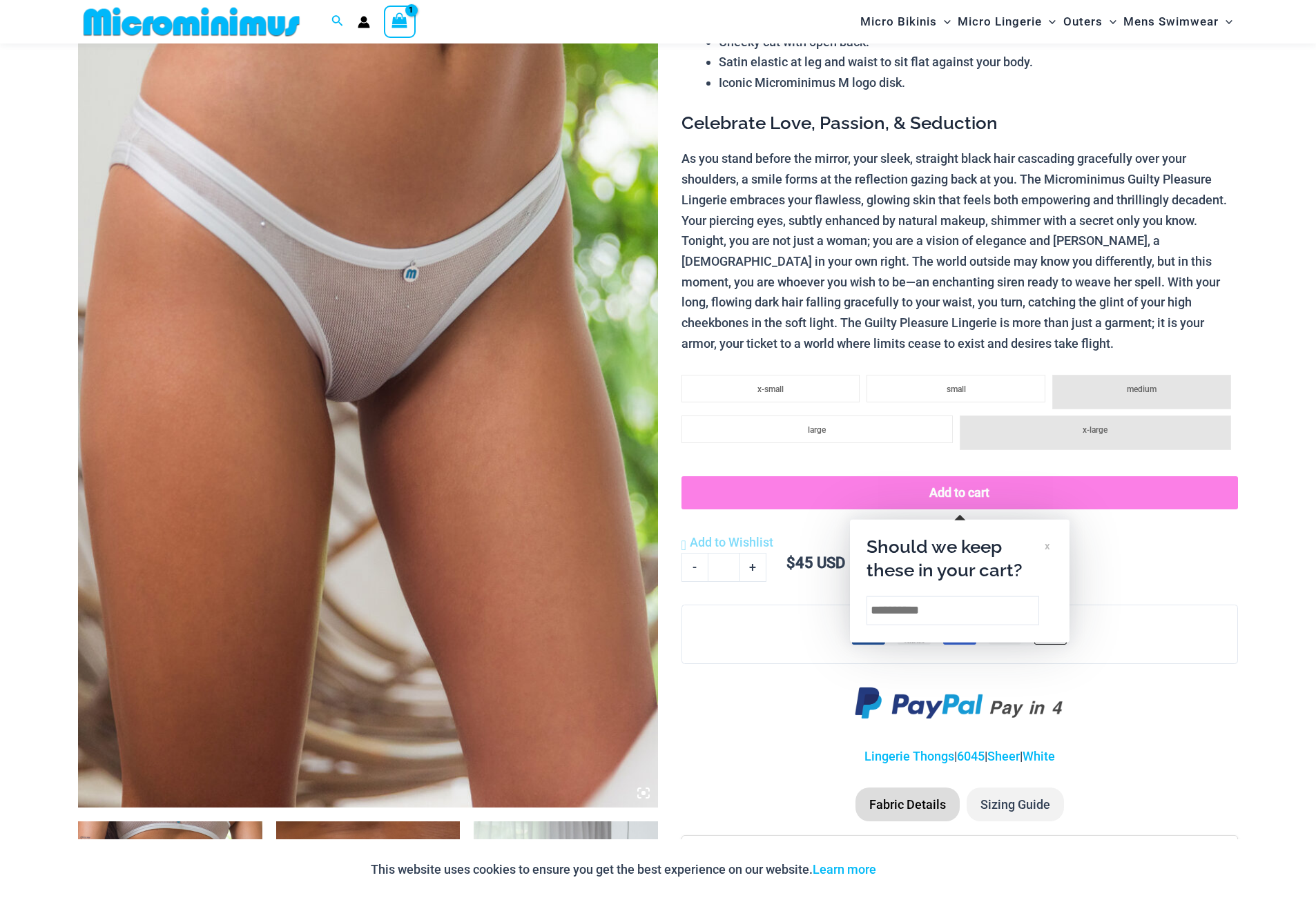
scroll to position [182, 0]
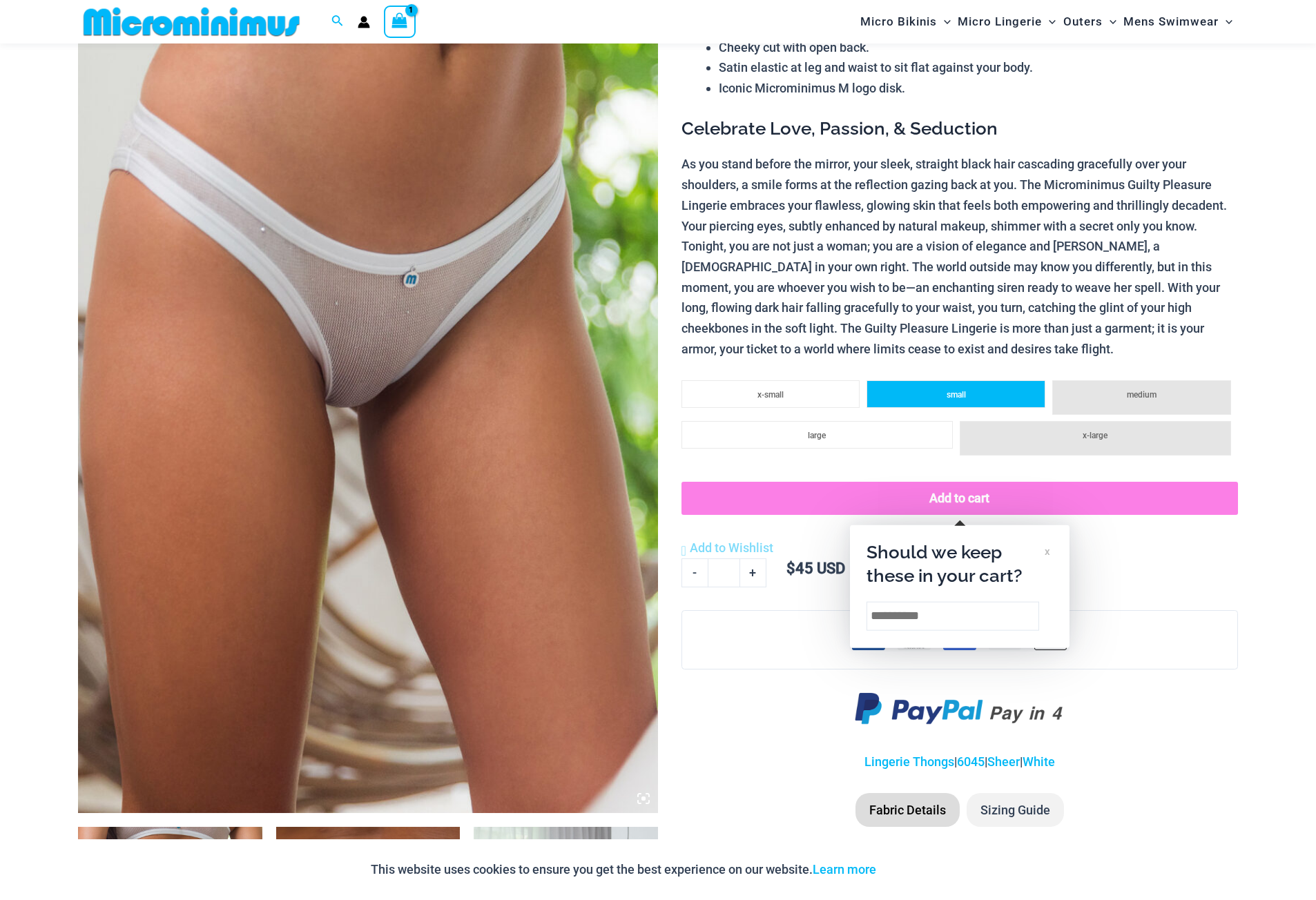
click at [983, 390] on li "small" at bounding box center [955, 394] width 179 height 28
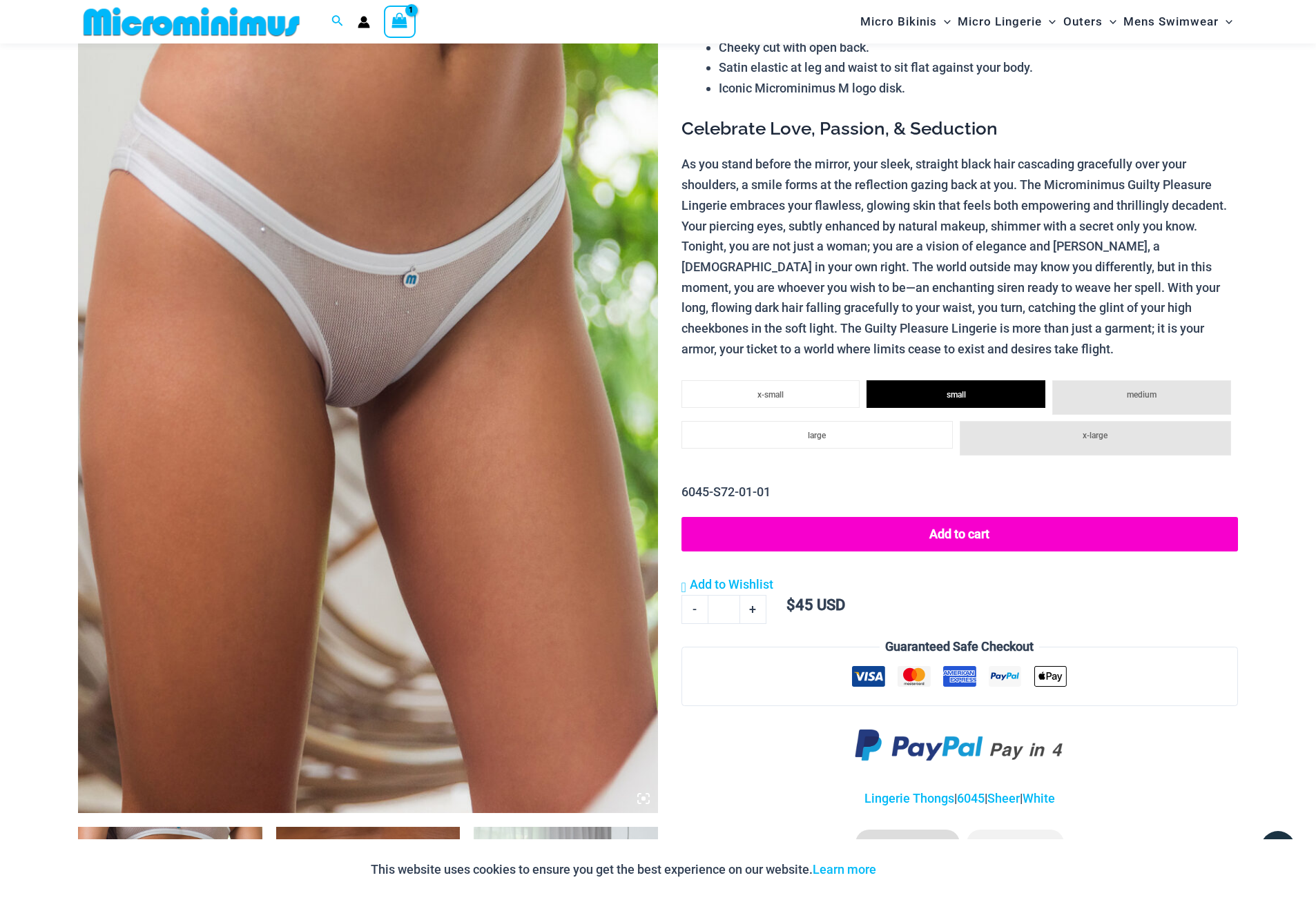
click at [957, 535] on button "Add to cart" at bounding box center [960, 534] width 556 height 34
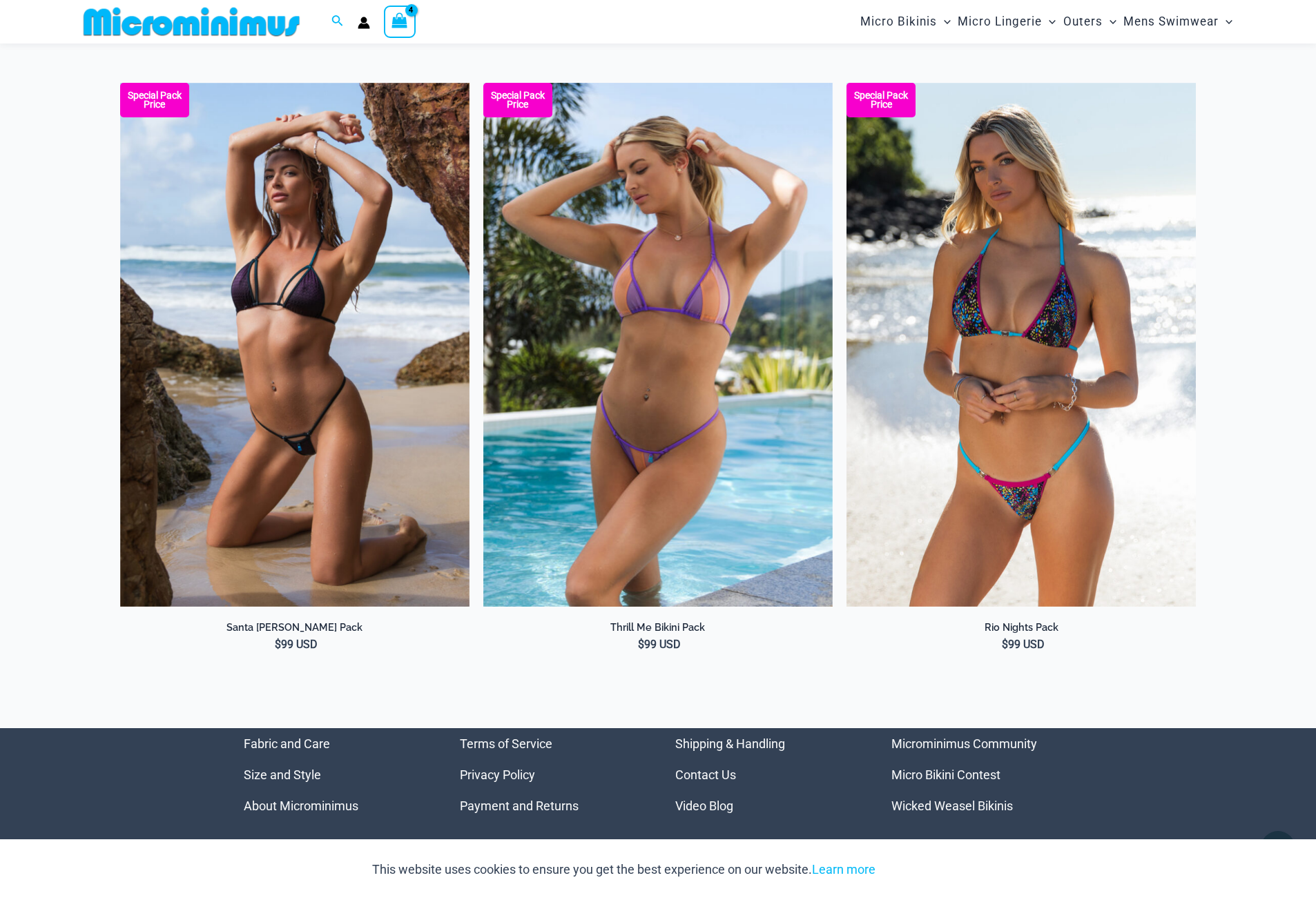
scroll to position [660, 0]
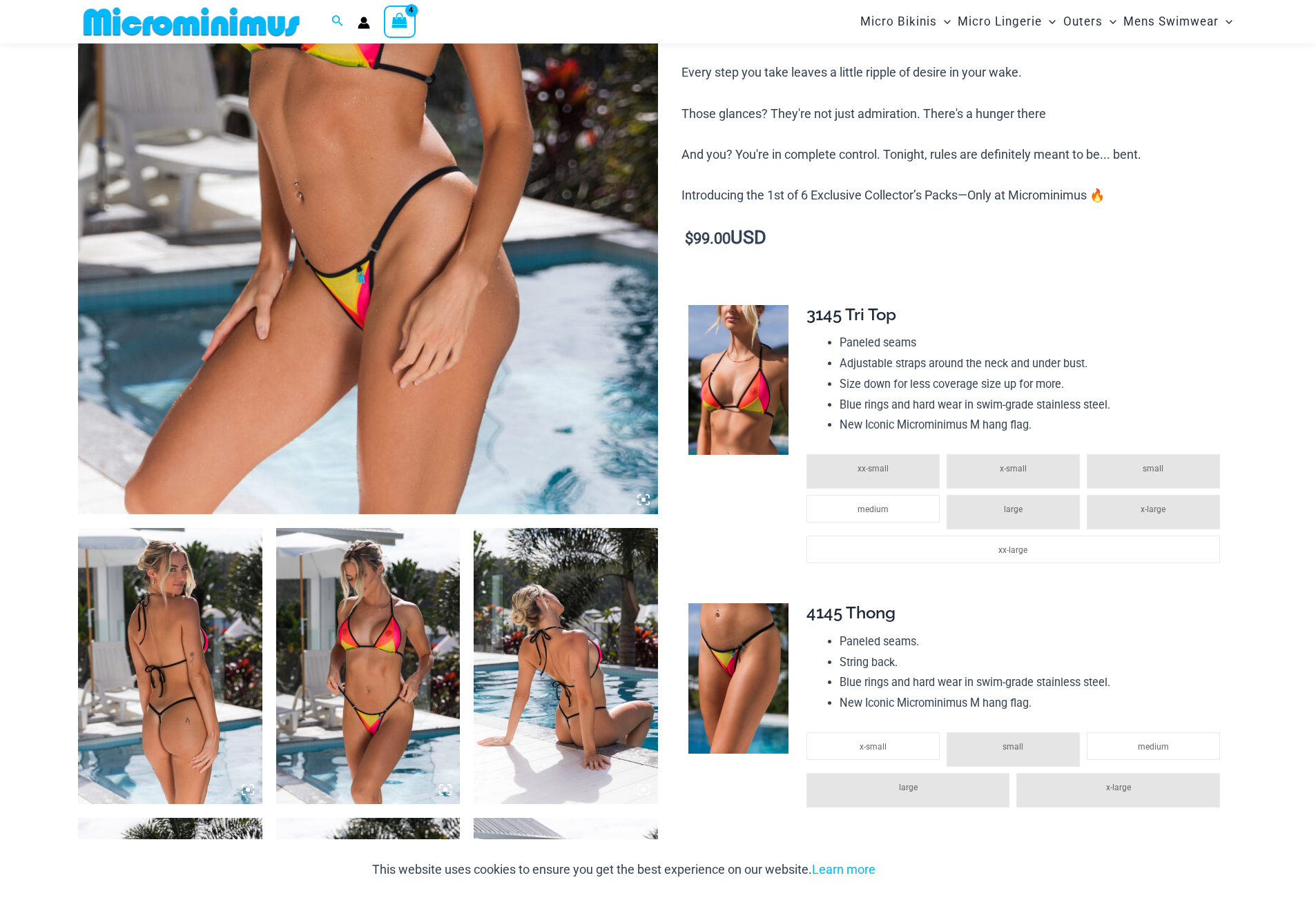
scroll to position [590, 0]
click at [853, 511] on li "medium" at bounding box center [873, 510] width 134 height 28
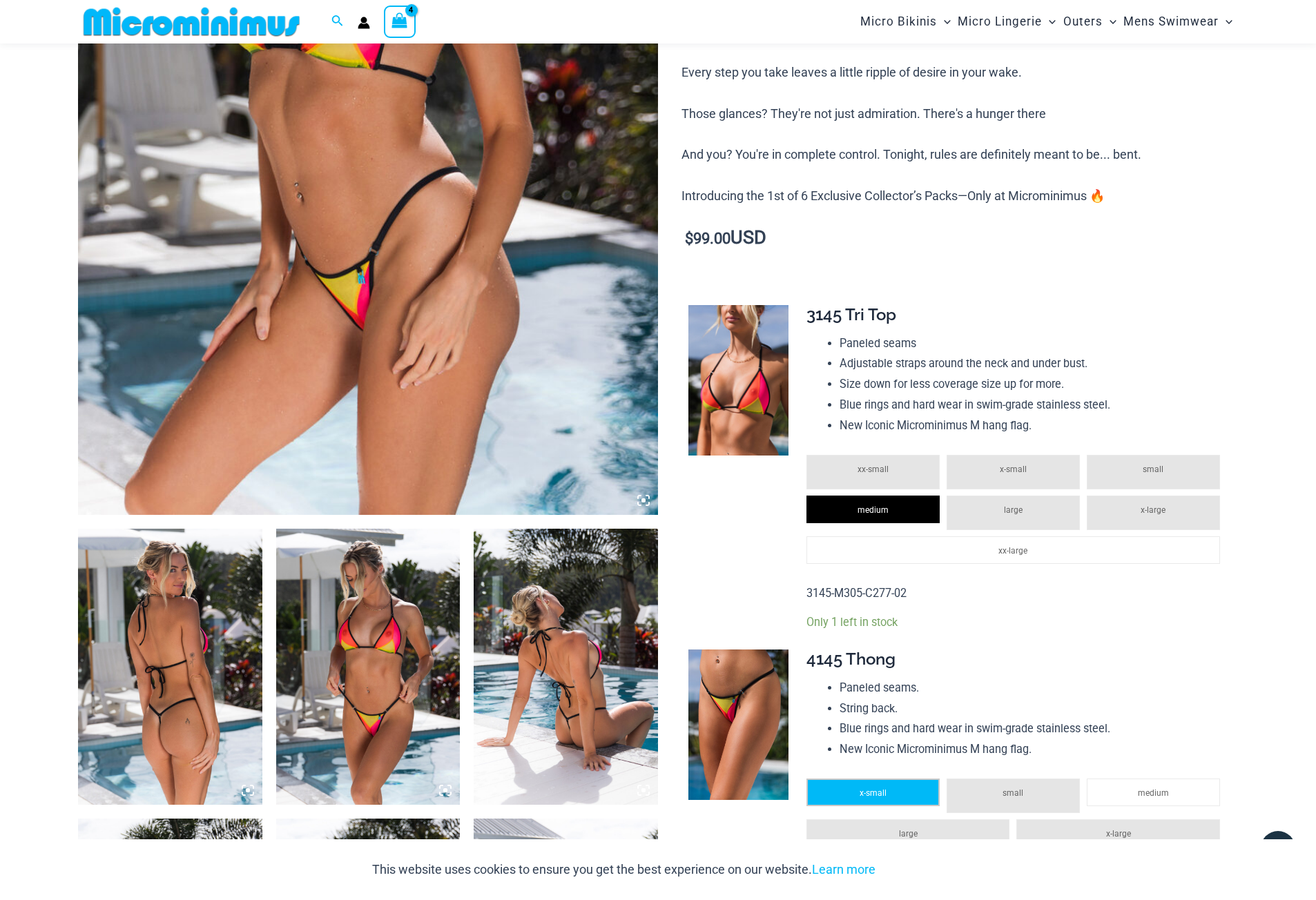
click at [893, 786] on li "x-small" at bounding box center [873, 792] width 134 height 28
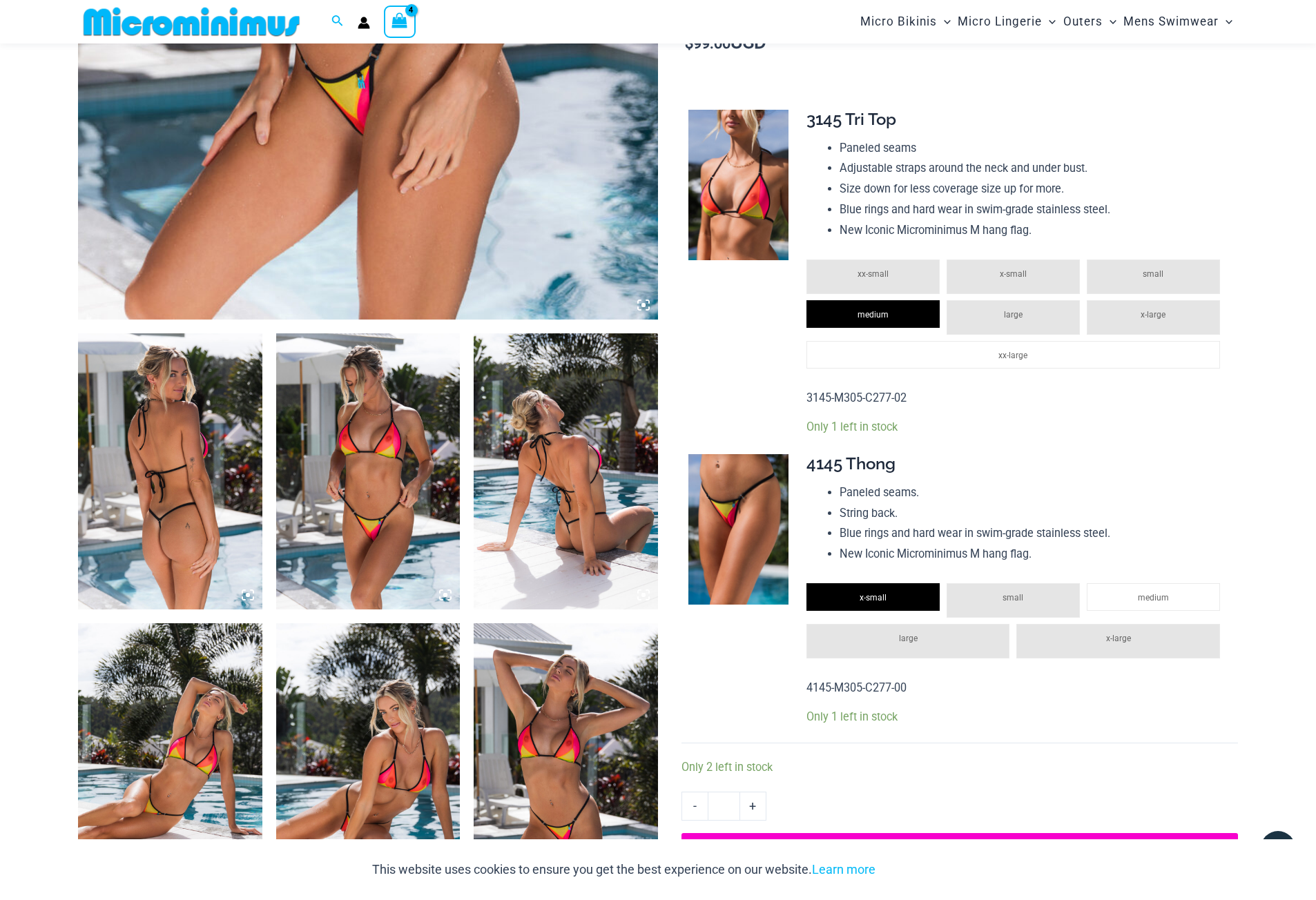
scroll to position [797, 0]
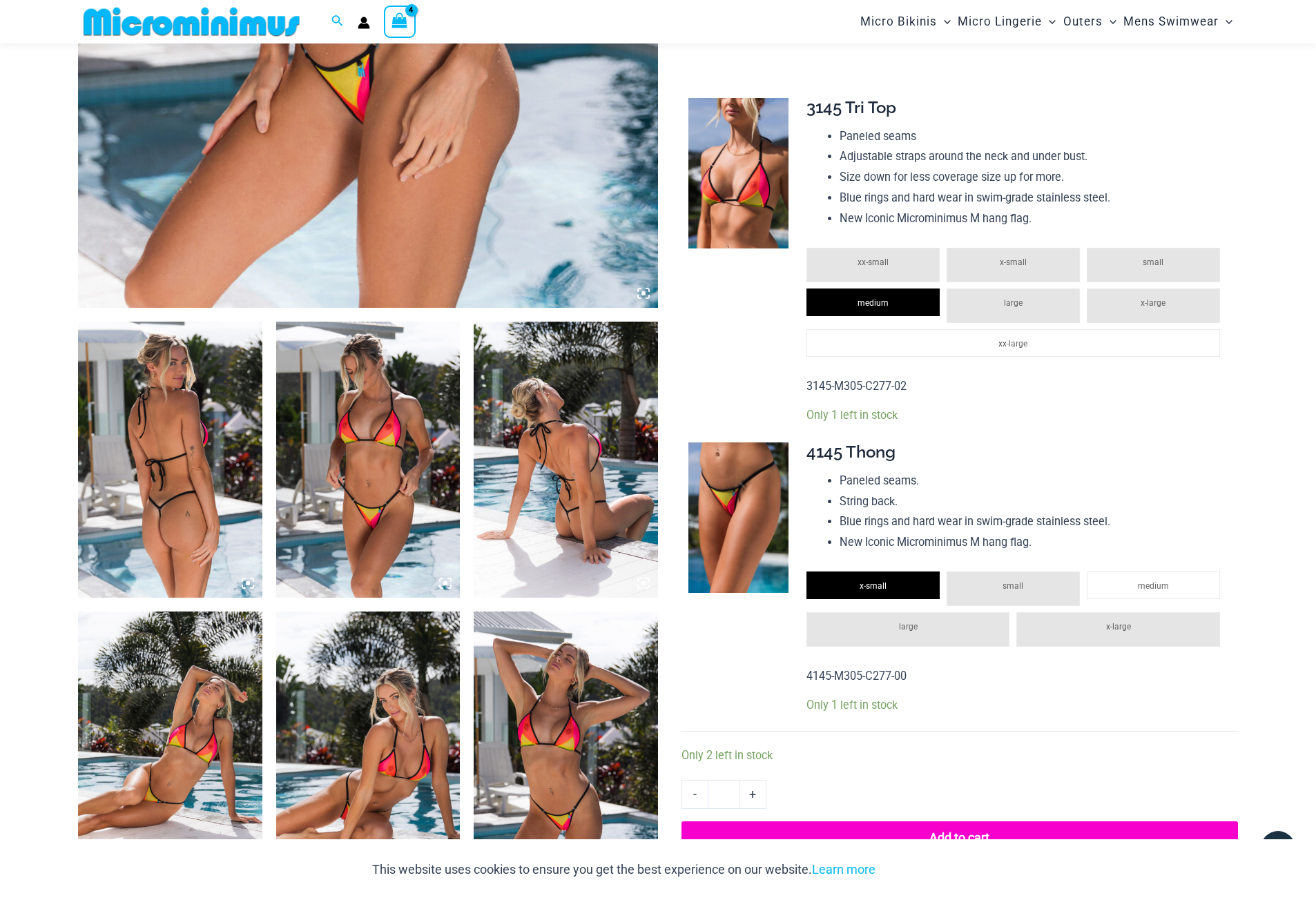
click at [362, 476] on img at bounding box center [368, 460] width 184 height 276
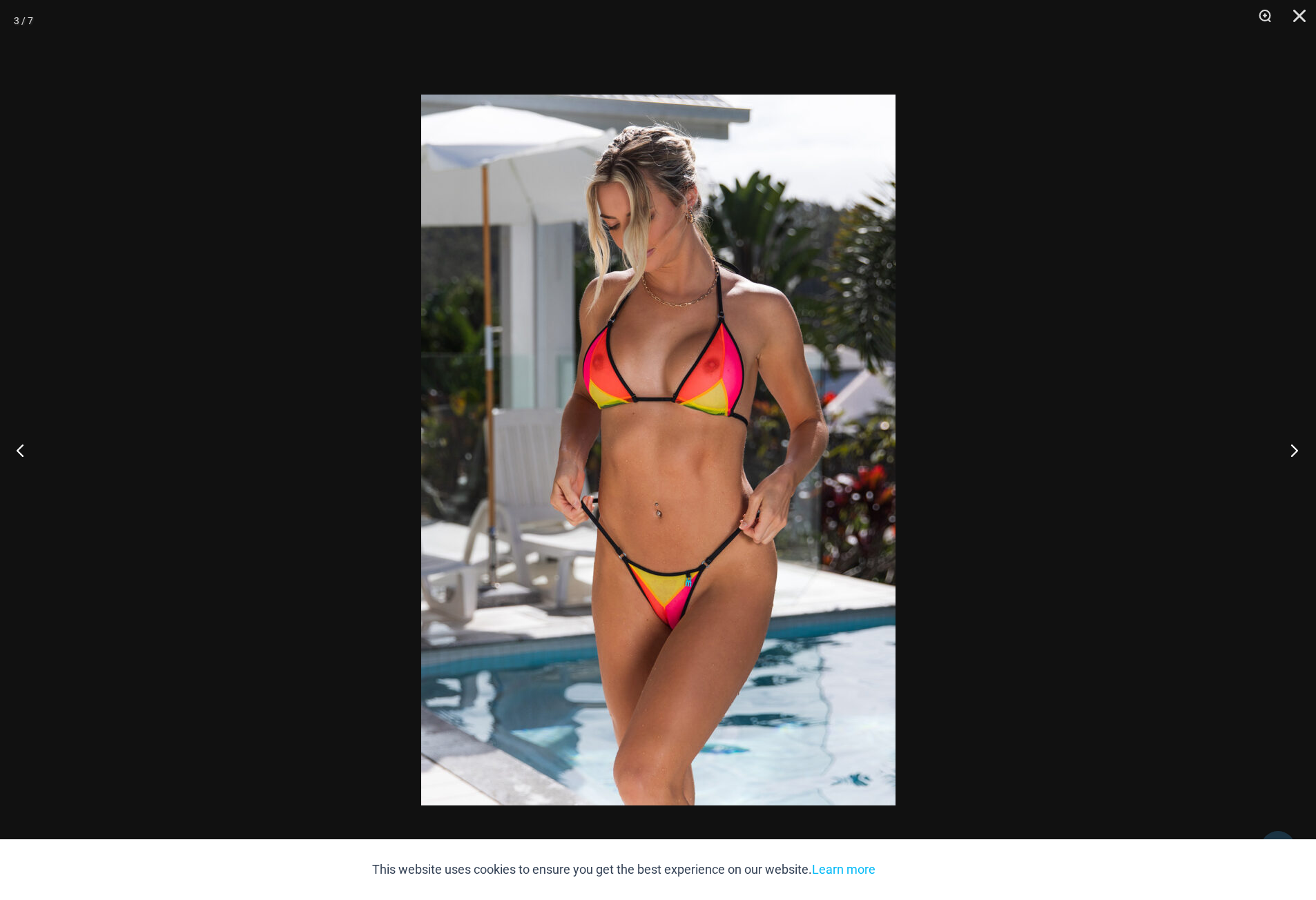
click at [1291, 448] on button "Next" at bounding box center [1290, 450] width 52 height 69
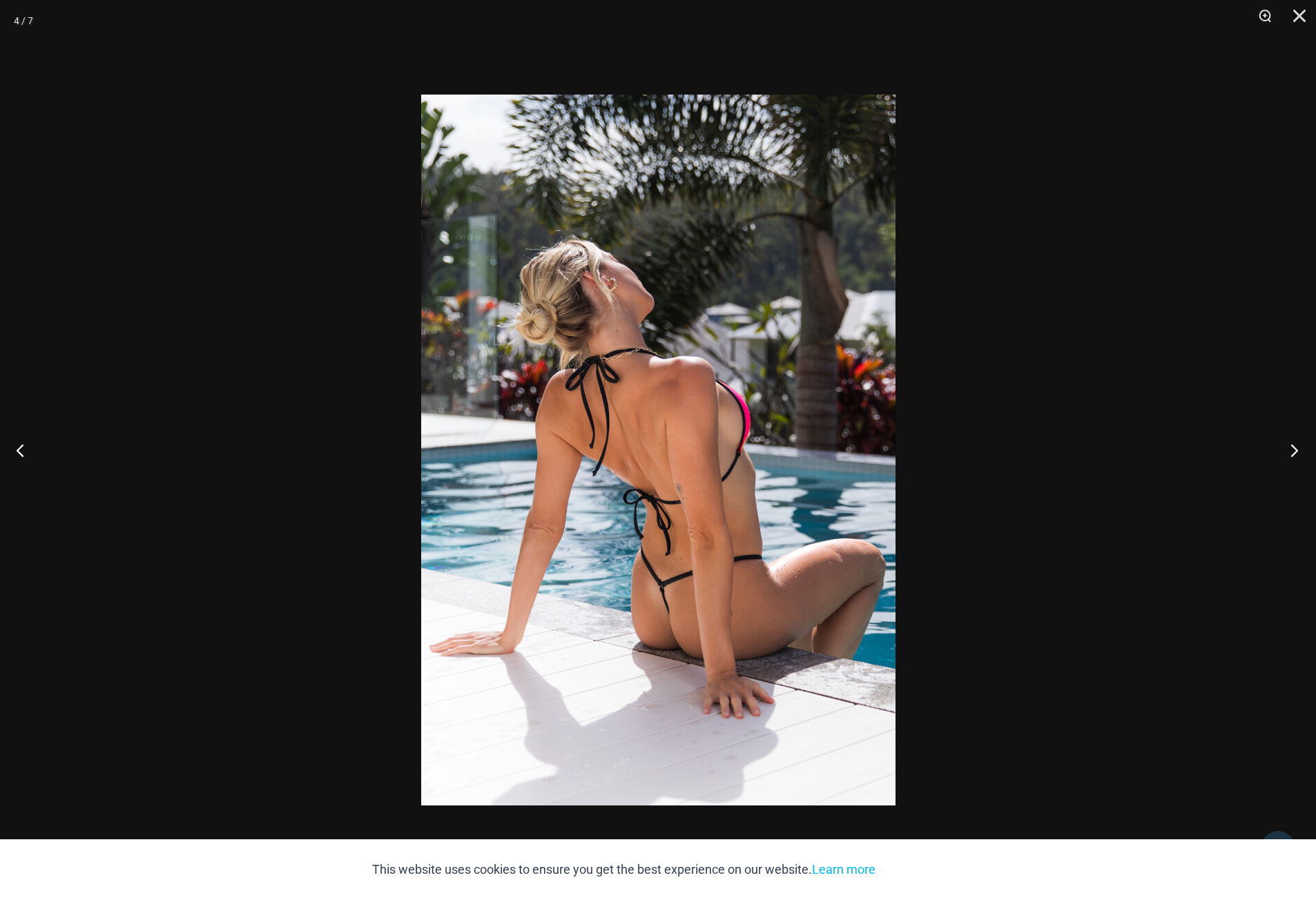
click at [1291, 448] on button "Next" at bounding box center [1290, 450] width 52 height 69
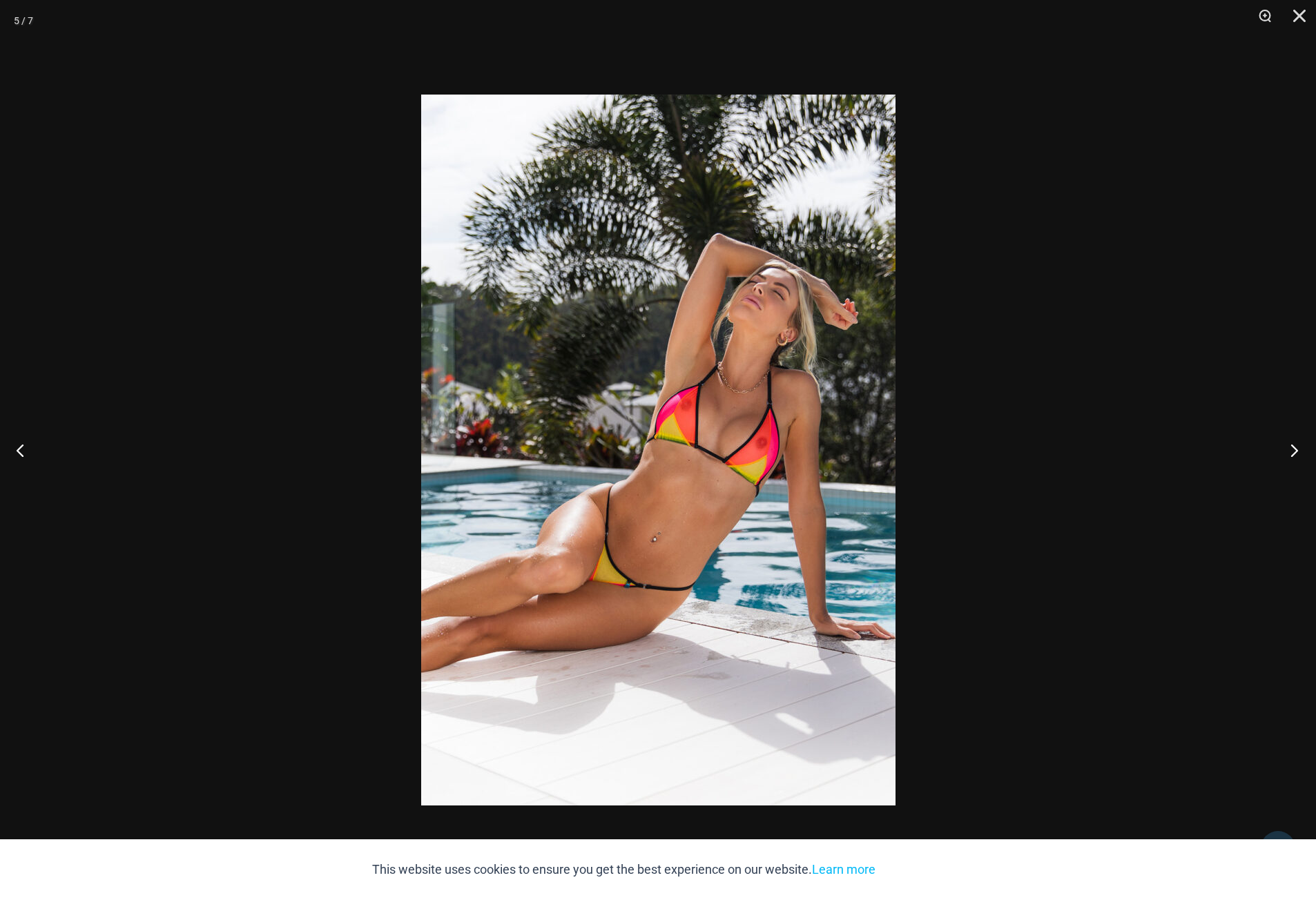
click at [1291, 448] on button "Next" at bounding box center [1290, 450] width 52 height 69
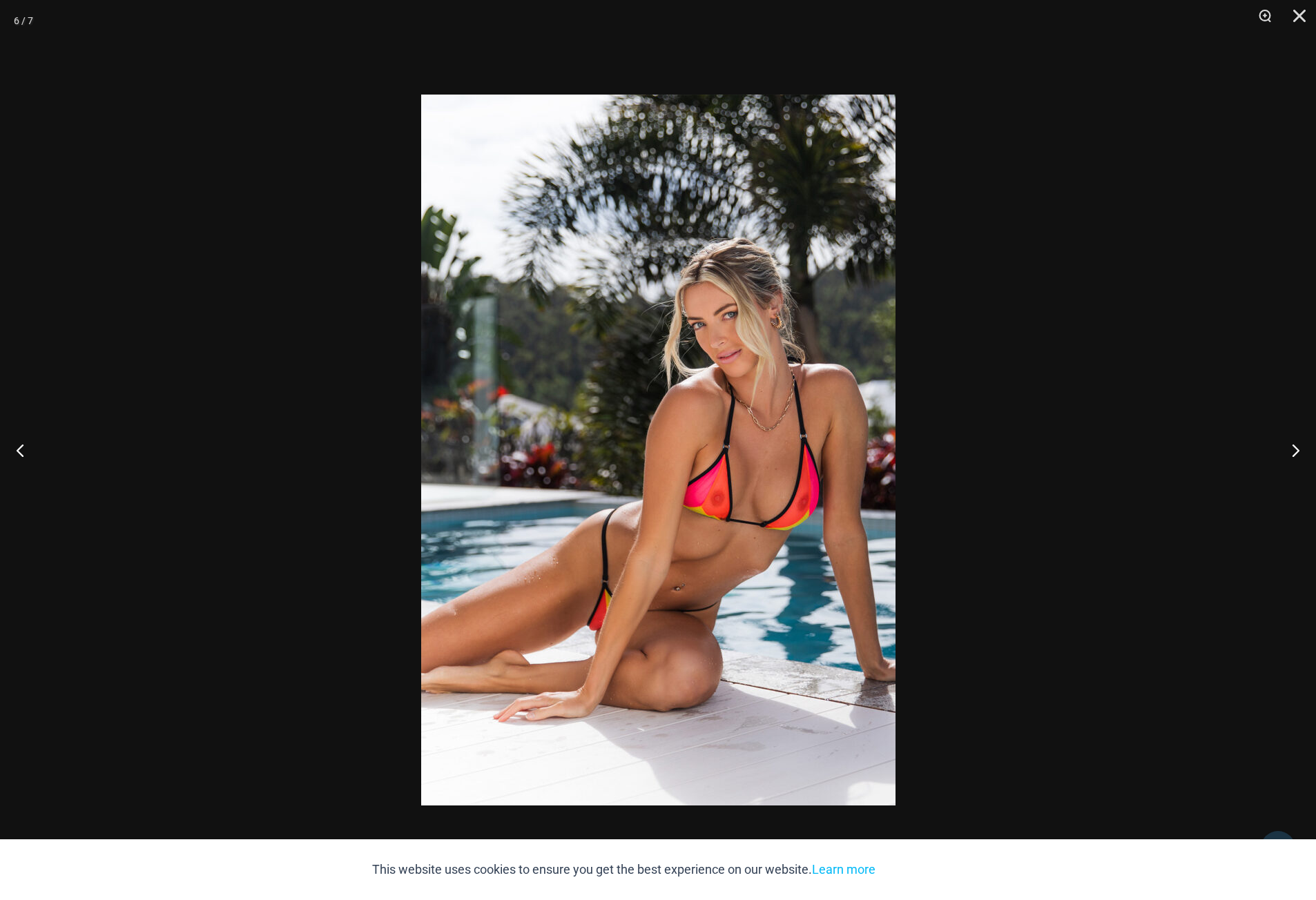
click at [1224, 407] on div at bounding box center [658, 450] width 1316 height 900
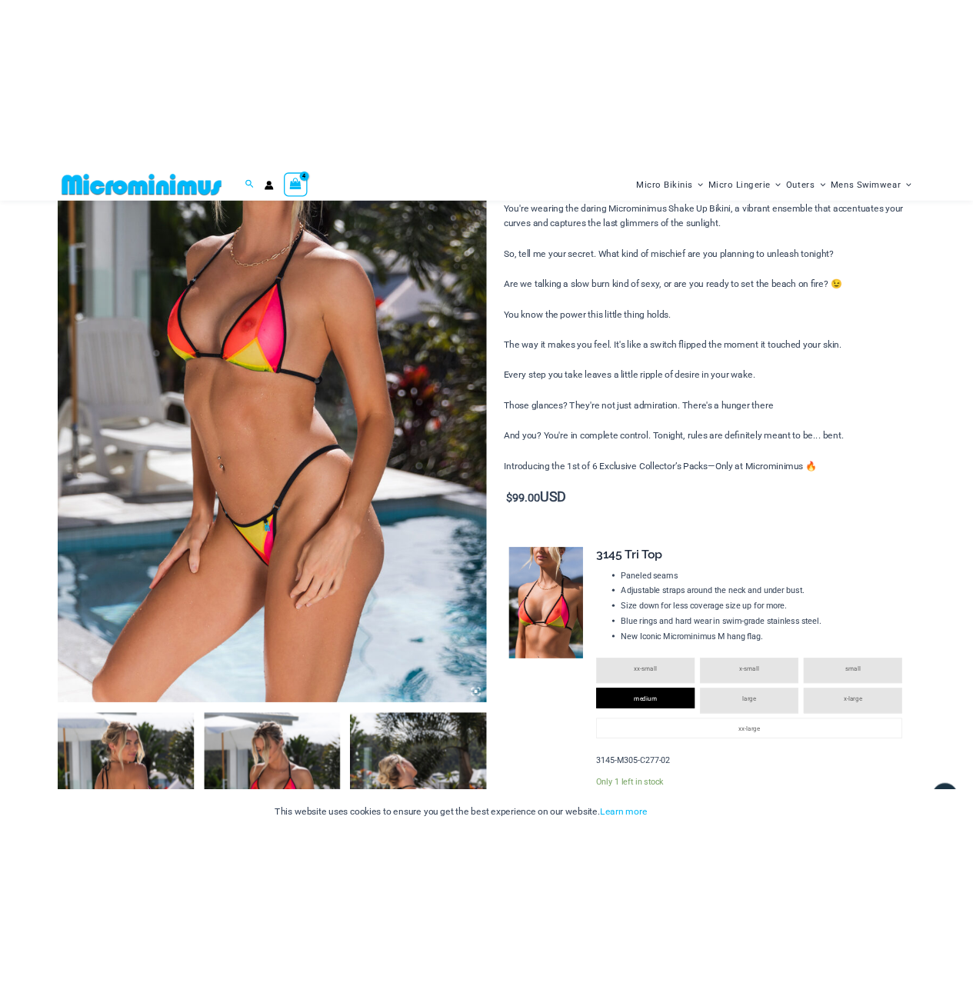
scroll to position [119, 0]
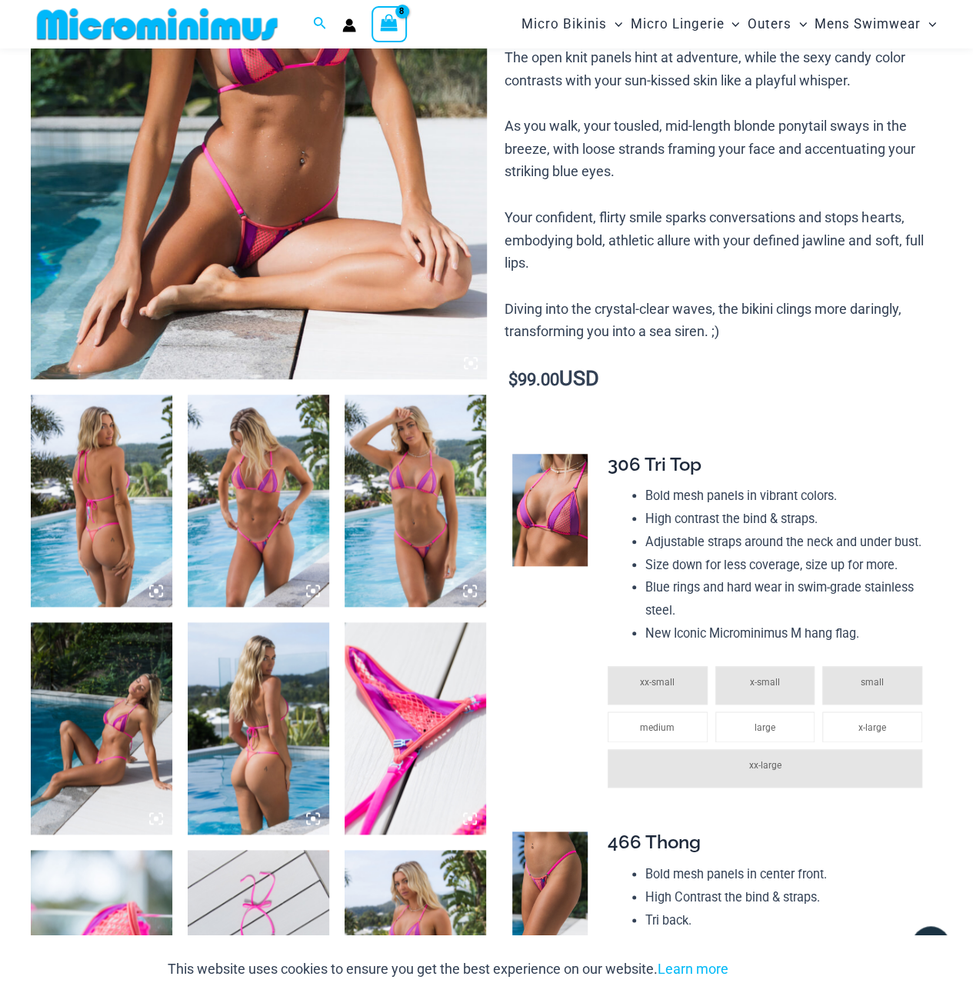
scroll to position [527, 0]
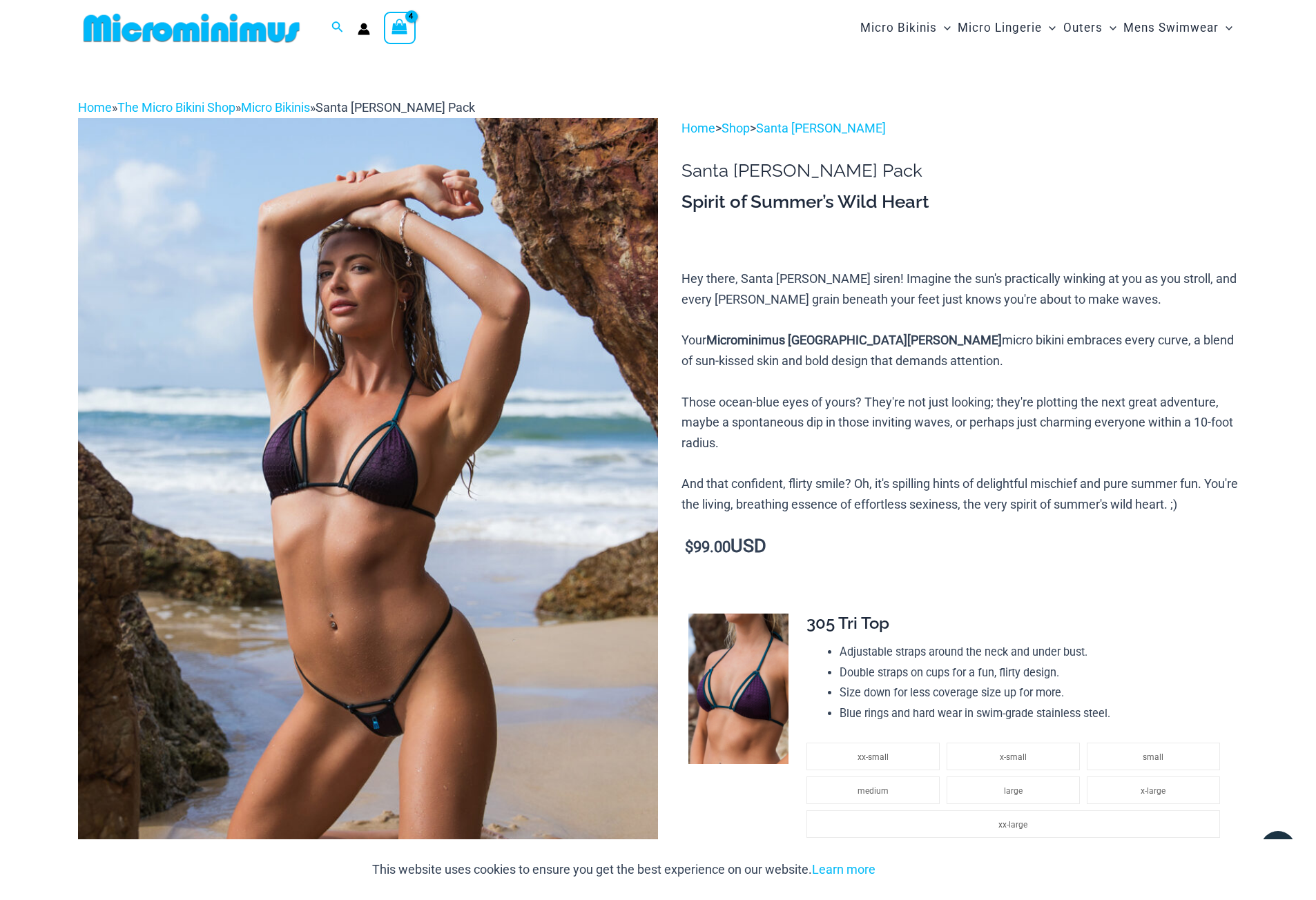
click at [379, 376] on img at bounding box center [368, 554] width 580 height 870
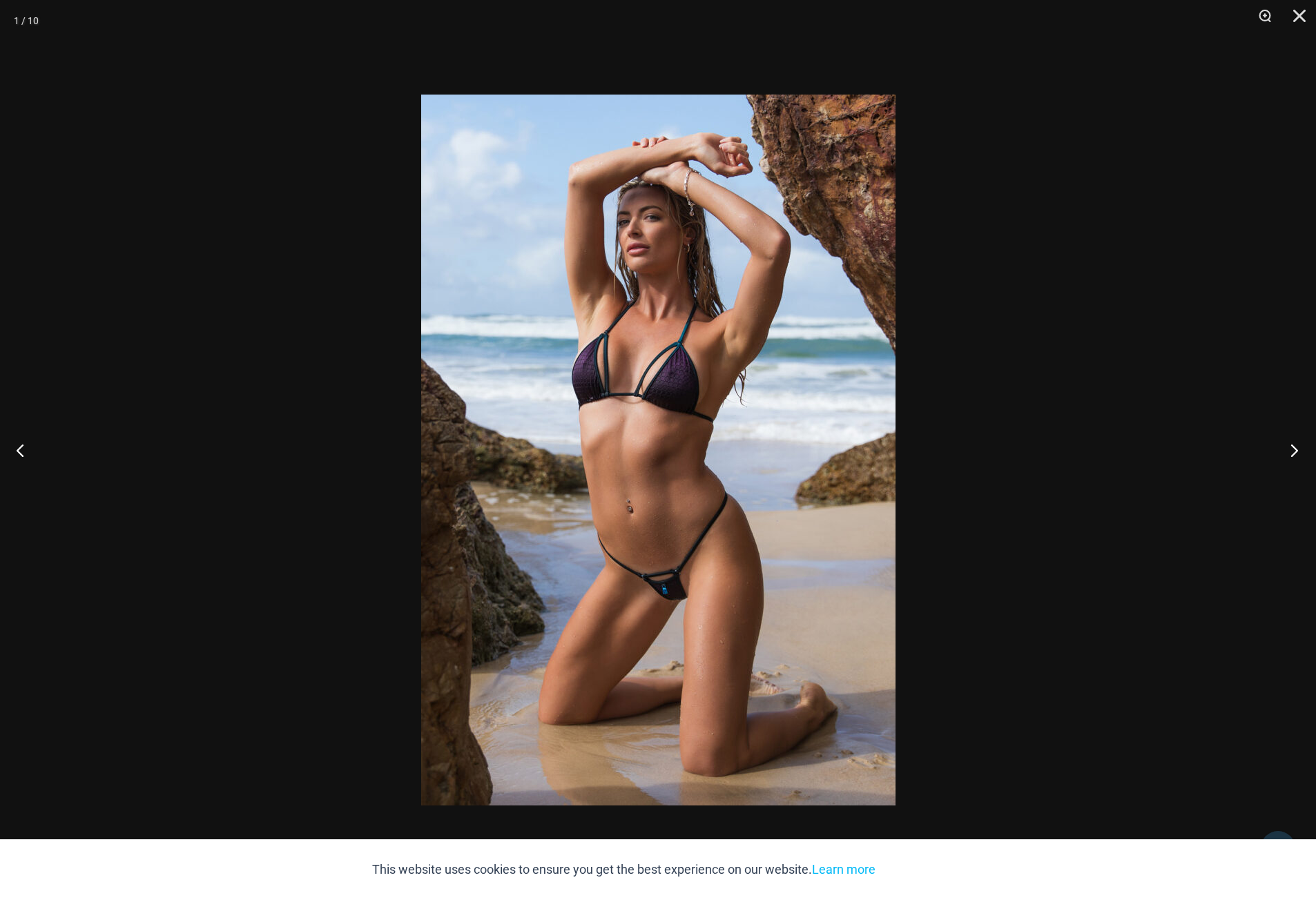
click at [1290, 453] on button "Next" at bounding box center [1290, 450] width 52 height 69
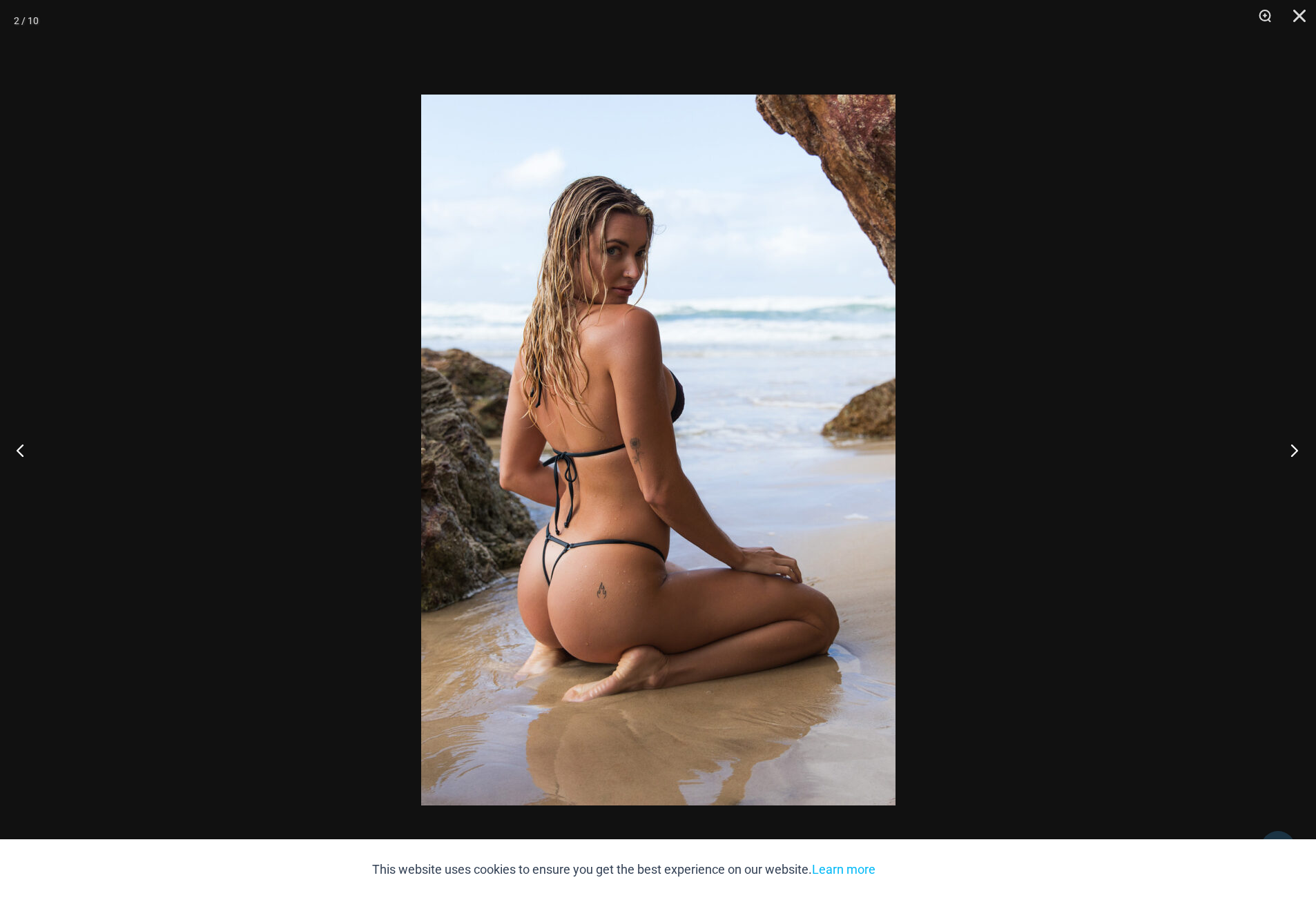
click at [1290, 453] on button "Next" at bounding box center [1290, 450] width 52 height 69
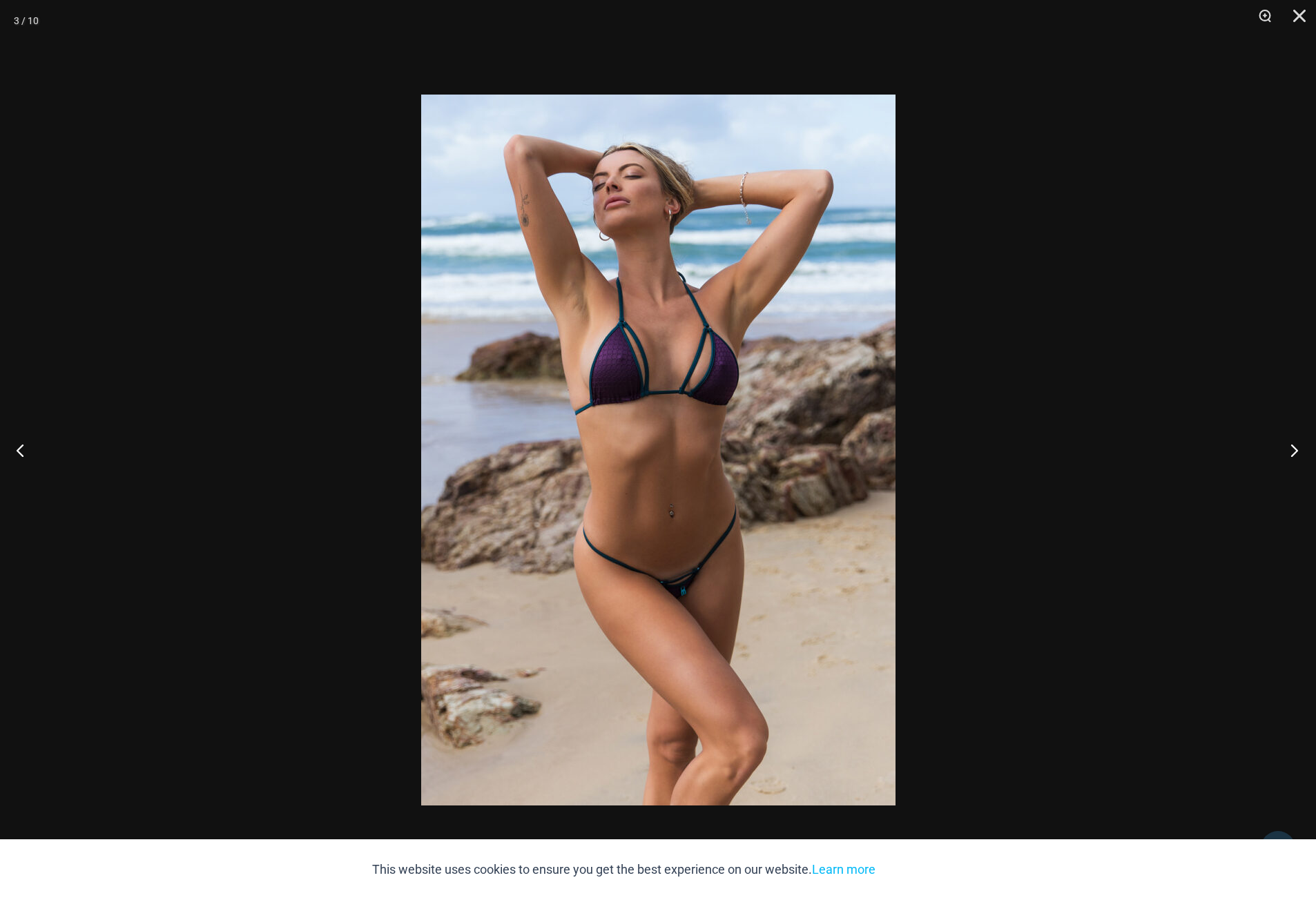
click at [1290, 453] on button "Next" at bounding box center [1290, 450] width 52 height 69
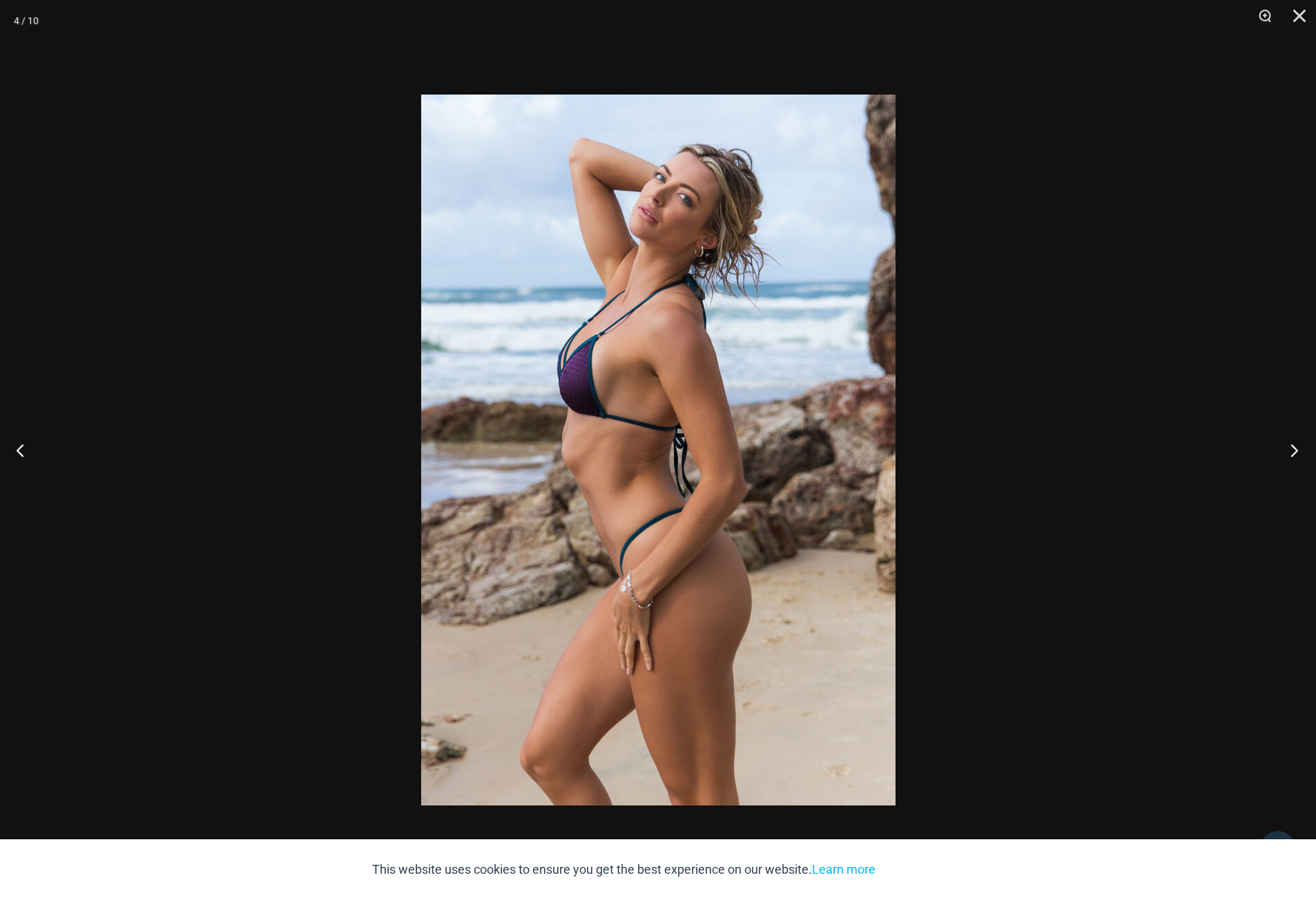
click at [1290, 453] on button "Next" at bounding box center [1290, 450] width 52 height 69
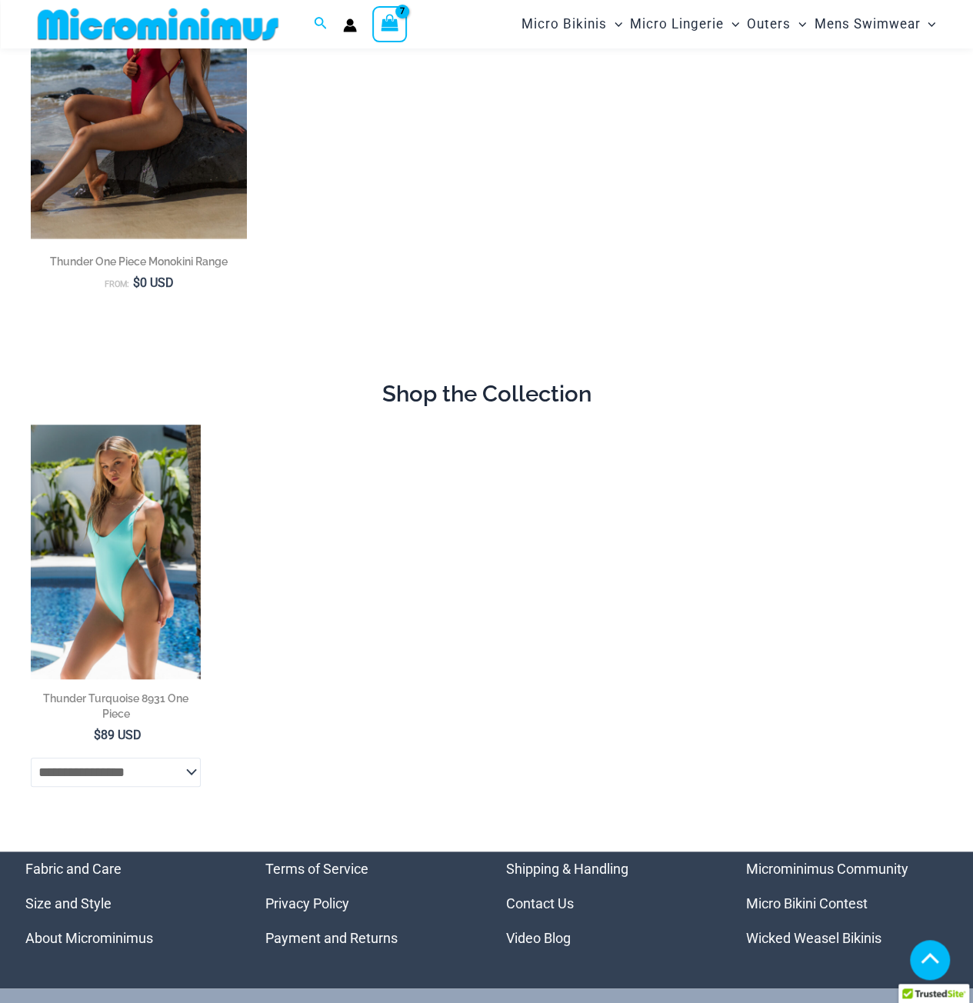
scroll to position [294, 0]
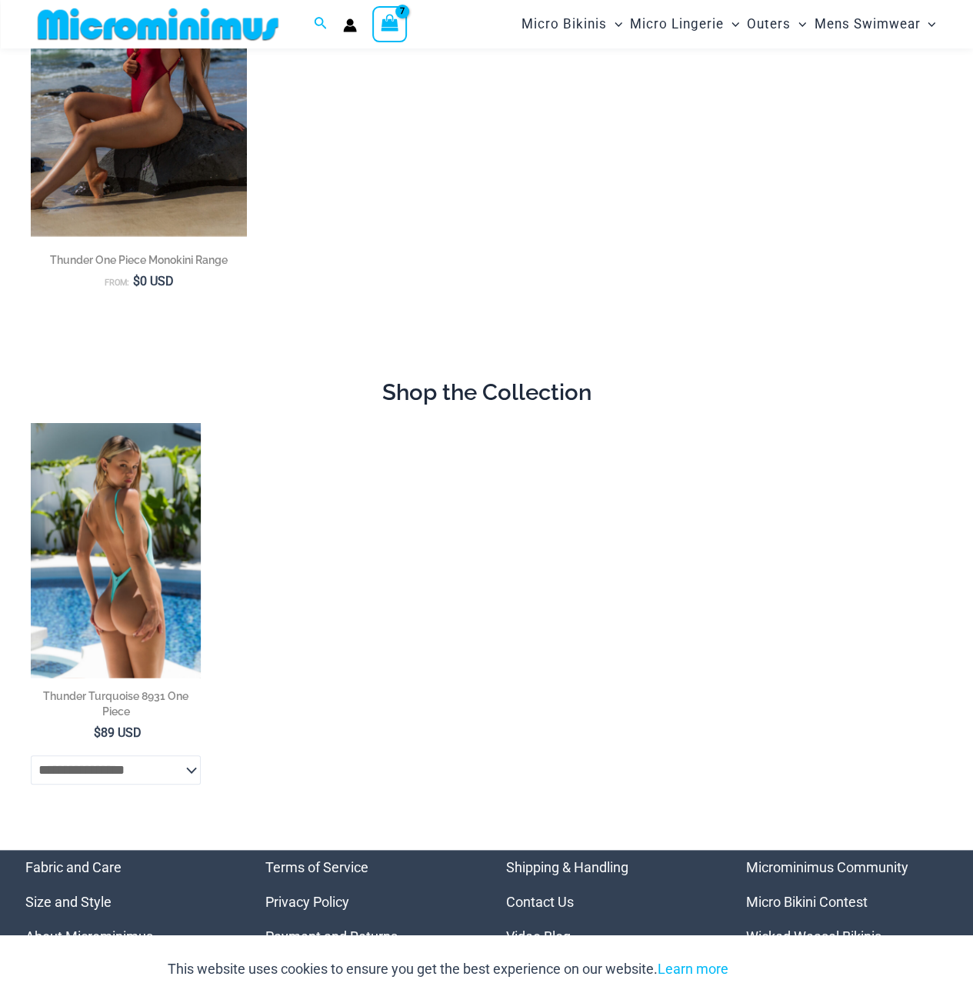
click at [144, 535] on img at bounding box center [116, 550] width 170 height 255
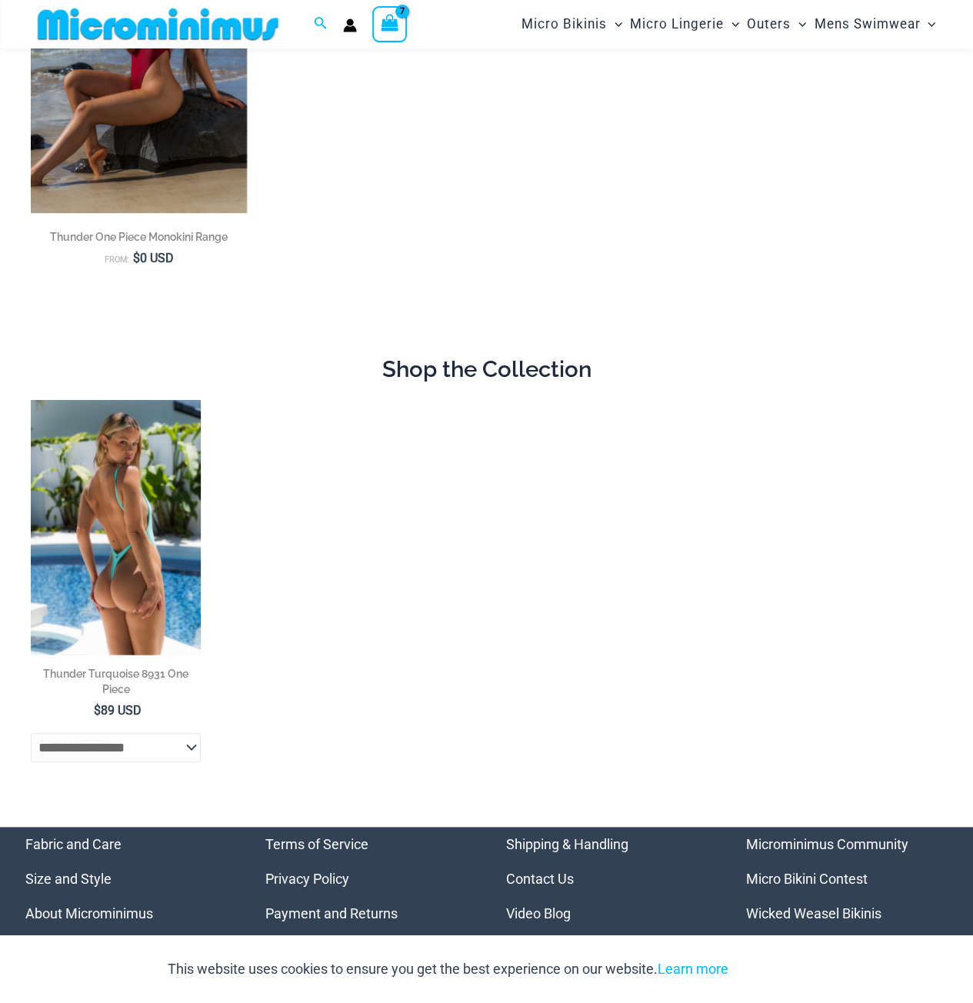
scroll to position [271, 0]
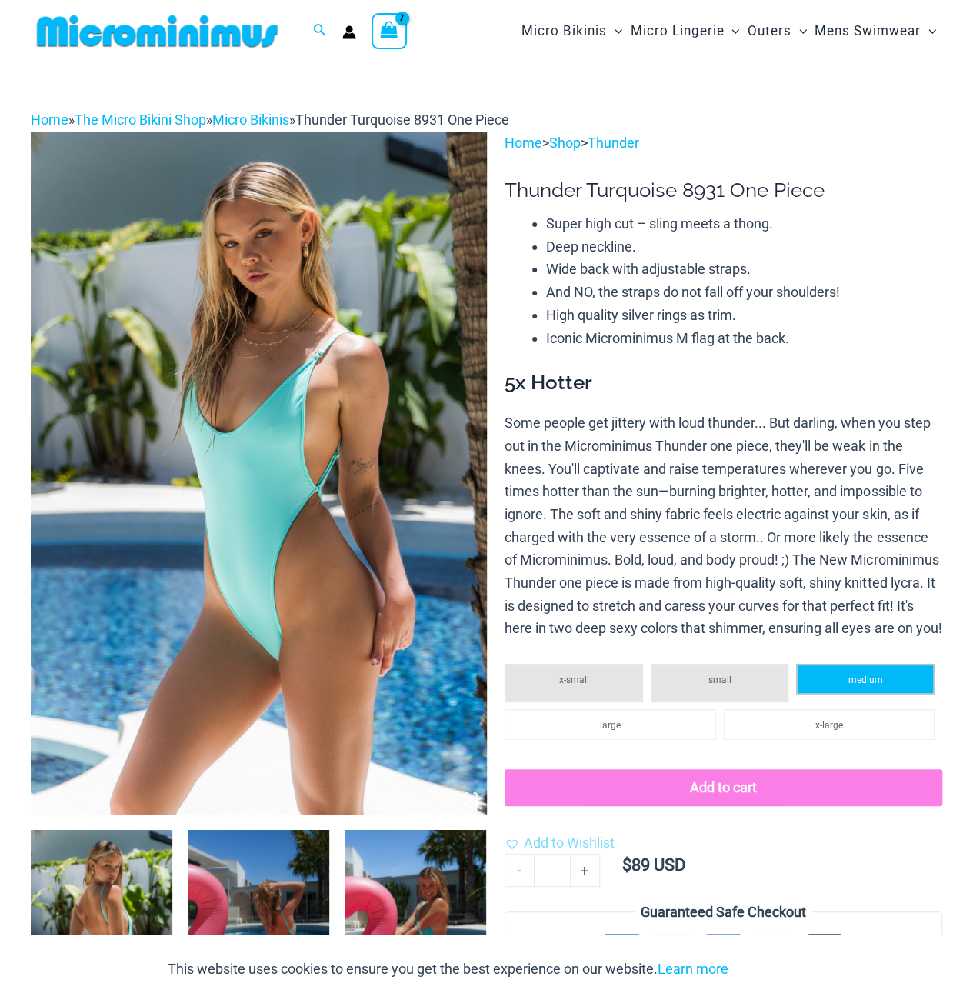
click at [846, 695] on li "medium" at bounding box center [865, 679] width 139 height 31
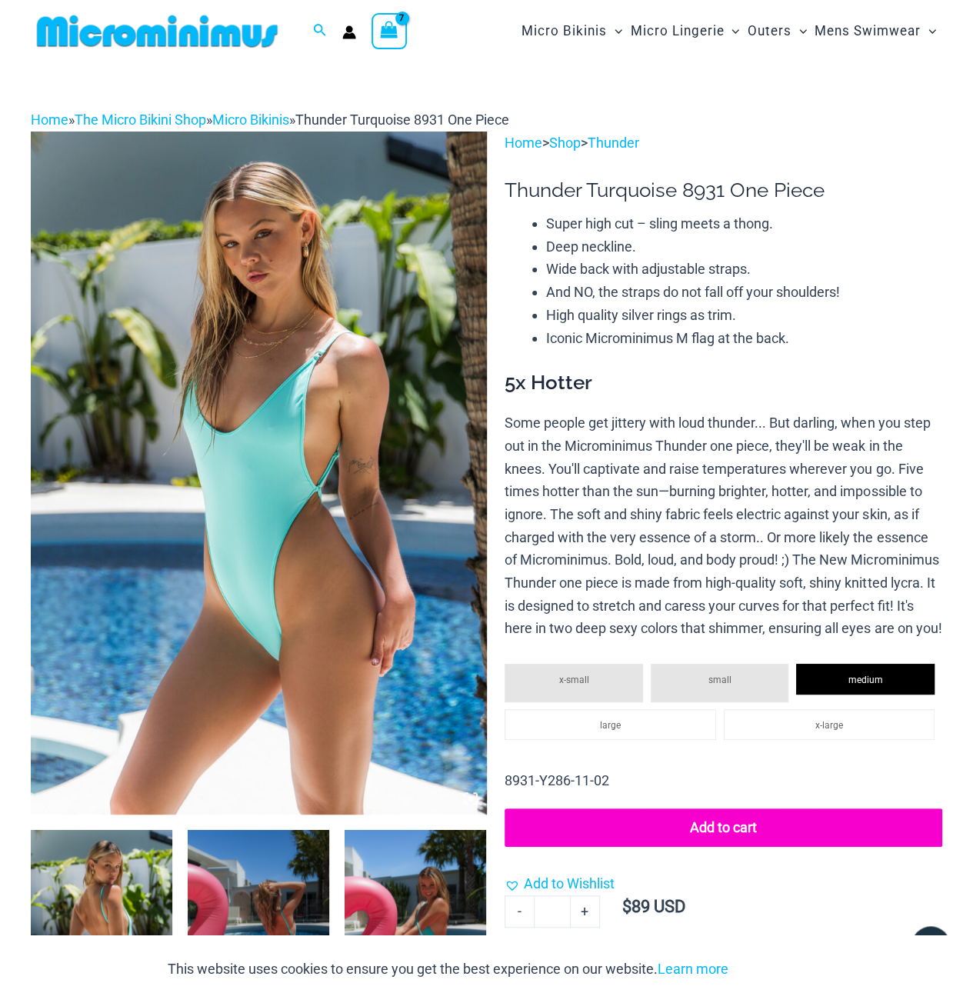
click at [731, 847] on button "Add to cart" at bounding box center [724, 828] width 438 height 38
